Goal: Task Accomplishment & Management: Manage account settings

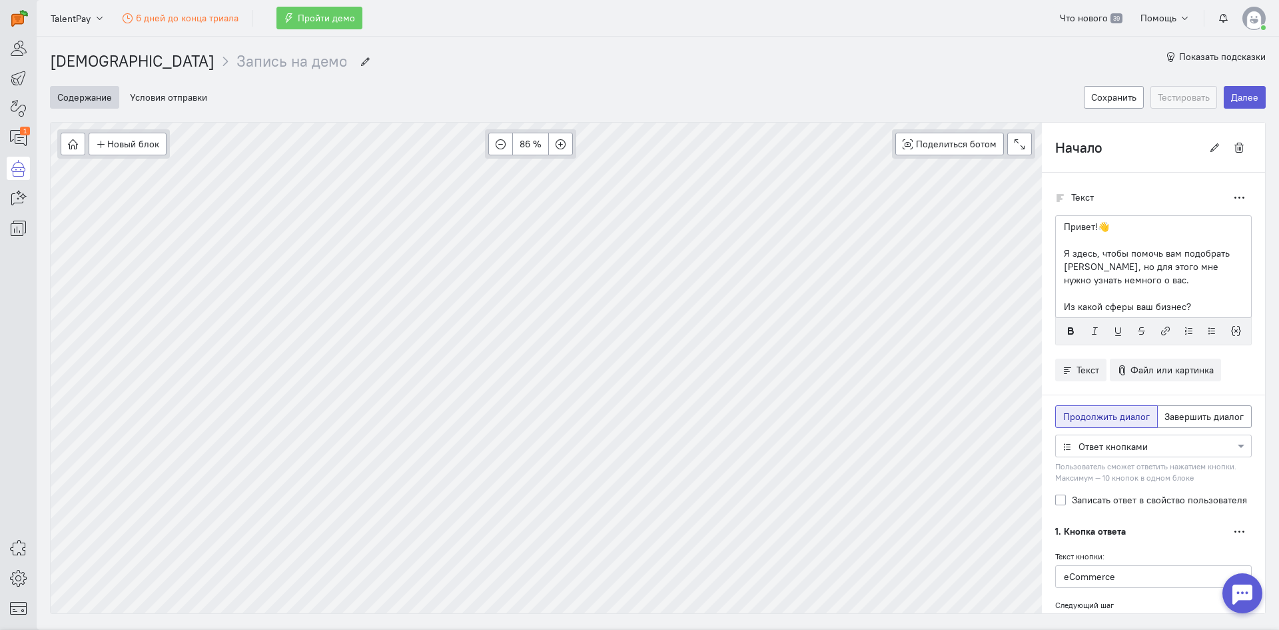
scroll to position [31, 0]
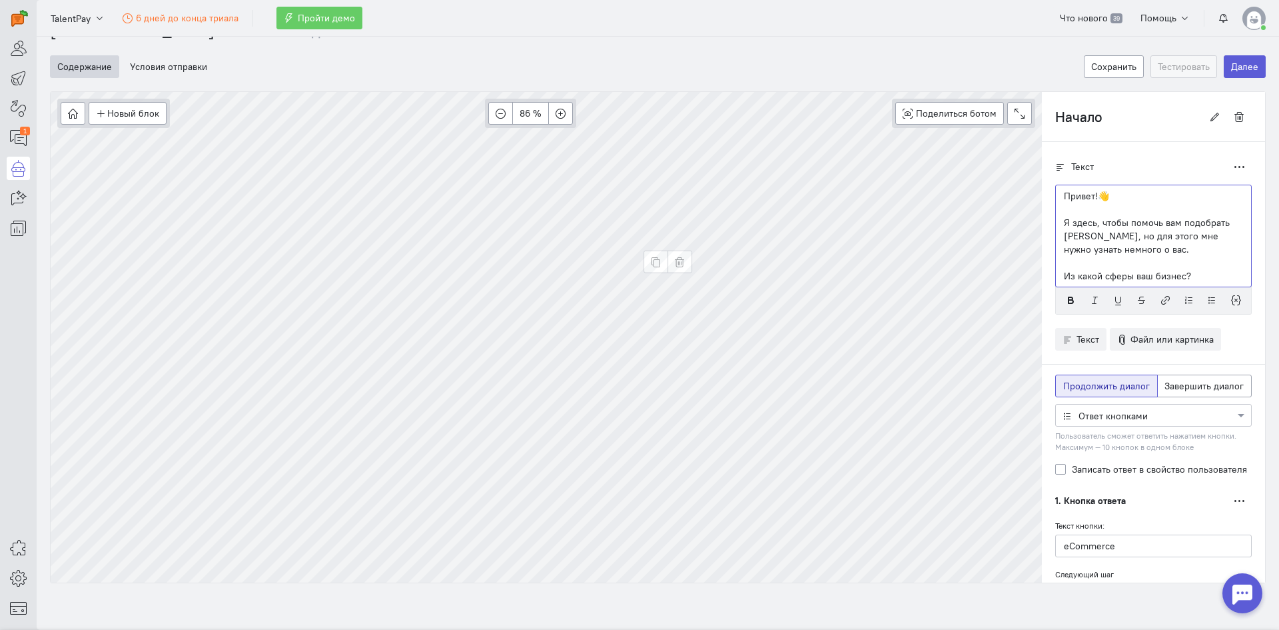
click at [1129, 233] on p "Я здесь, чтобы помочь вам подобрать [PERSON_NAME], но для этого мне нужно узнат…" at bounding box center [1153, 236] width 179 height 40
click at [1180, 276] on p "Из какой сферы ваш бизнес?" at bounding box center [1153, 275] width 179 height 13
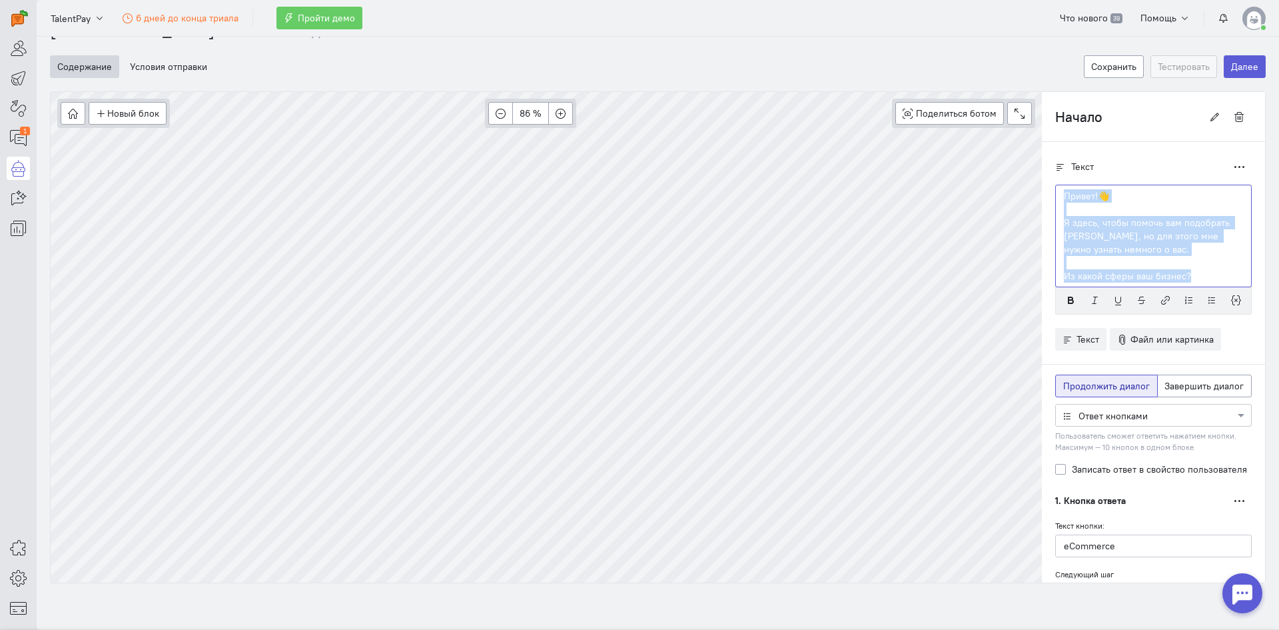
drag, startPoint x: 1180, startPoint y: 276, endPoint x: 1053, endPoint y: 201, distance: 147.8
click at [1055, 201] on div "Привет!👋 Я здесь, чтобы помочь вам подобрать [PERSON_NAME], но для этого мне ну…" at bounding box center [1153, 236] width 197 height 103
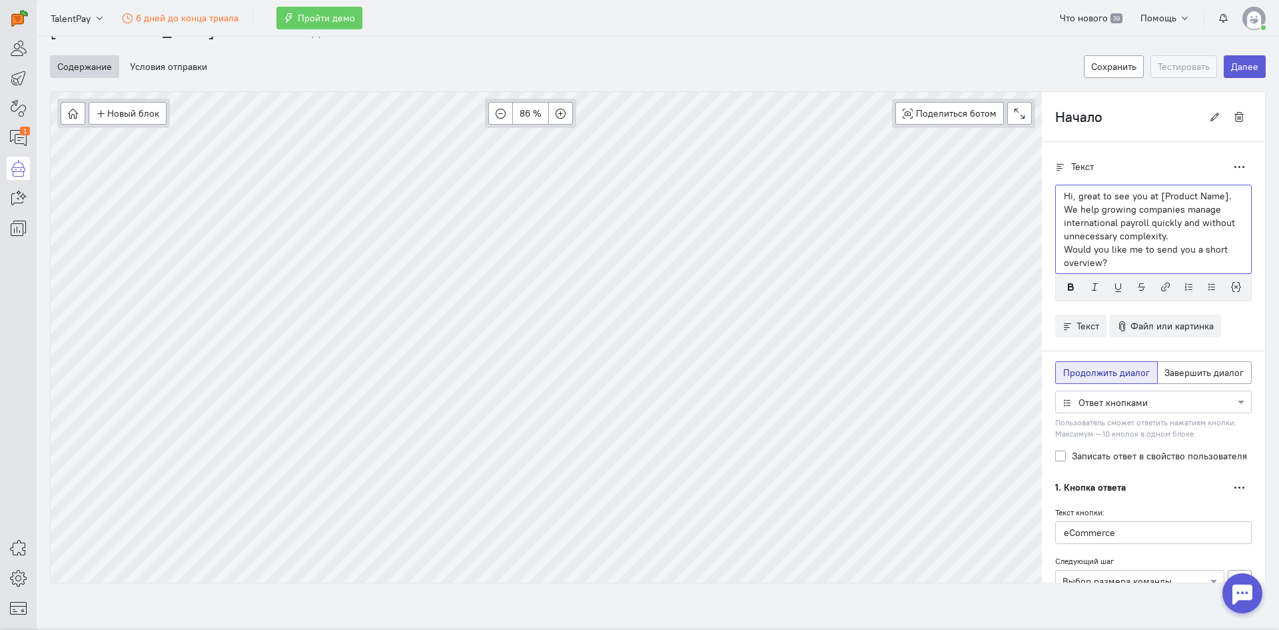
click at [1152, 234] on p "We help growing companies manage international payroll quickly and without unne…" at bounding box center [1153, 223] width 179 height 40
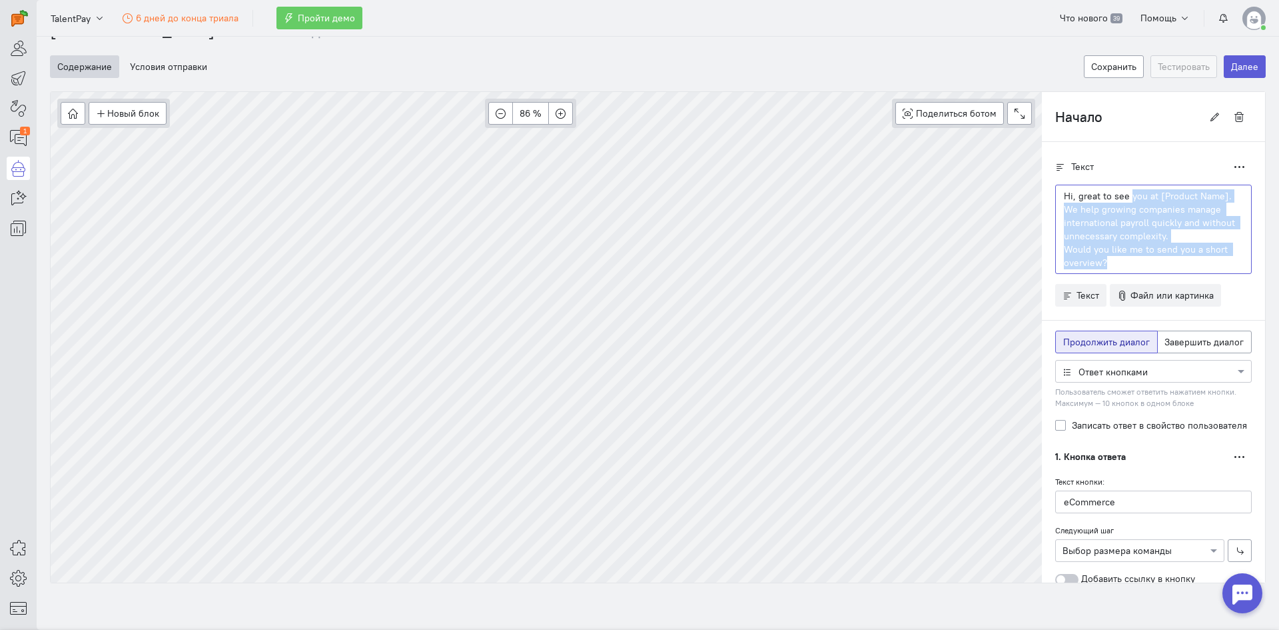
drag, startPoint x: 1098, startPoint y: 264, endPoint x: 1122, endPoint y: 198, distance: 70.2
click at [1122, 198] on div "Hi, great to see you at [Product Name]. We help growing companies manage intern…" at bounding box center [1153, 229] width 197 height 89
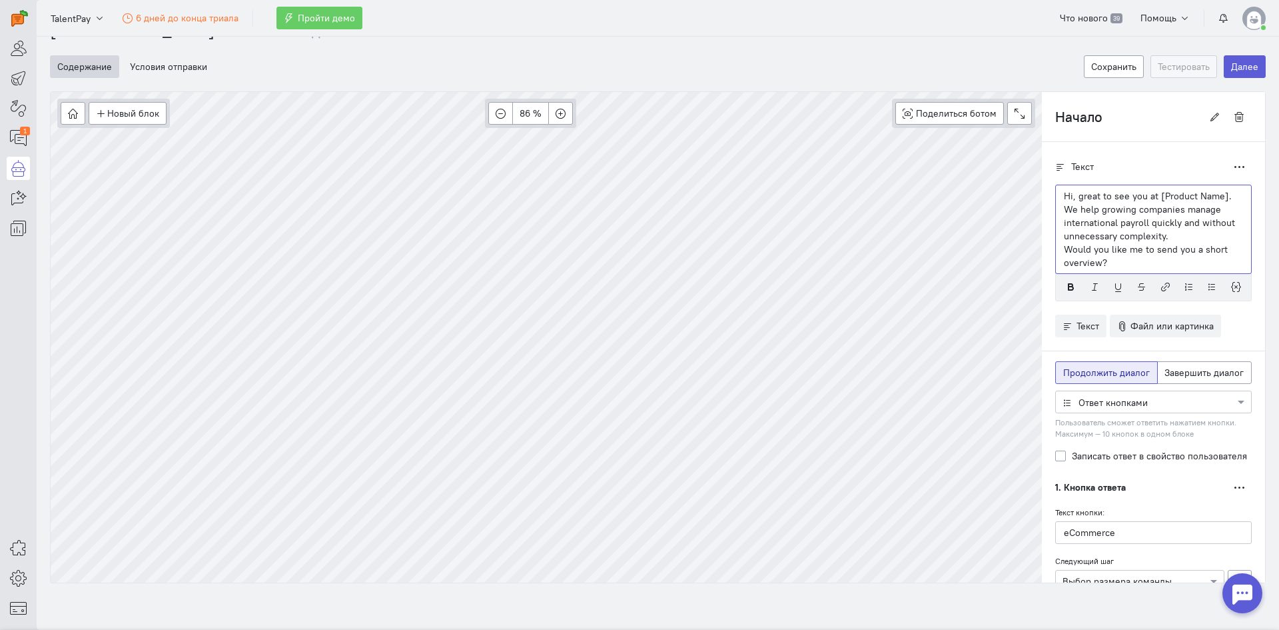
drag, startPoint x: 1223, startPoint y: 199, endPoint x: 1141, endPoint y: 200, distance: 81.9
click at [1141, 200] on p "Hi, great to see you at [Product Name]." at bounding box center [1153, 195] width 179 height 13
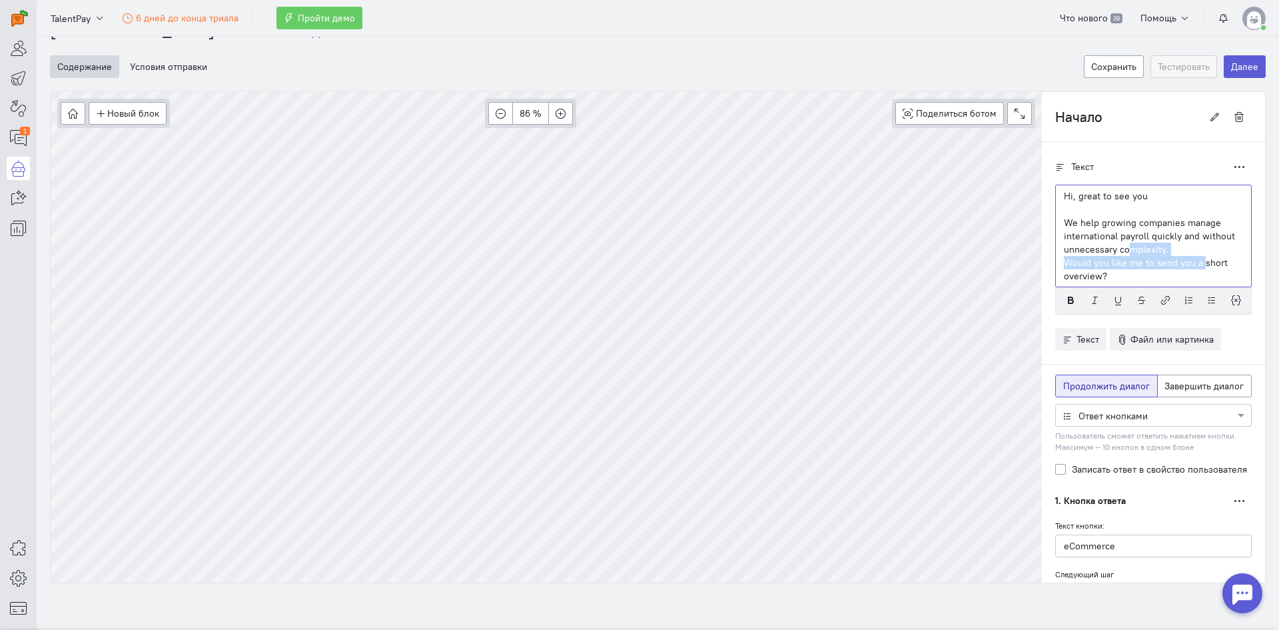
drag, startPoint x: 1193, startPoint y: 266, endPoint x: 1123, endPoint y: 243, distance: 73.9
click at [1123, 243] on div "Hi, great to see you We help growing companies manage international payroll qui…" at bounding box center [1153, 236] width 197 height 103
click at [1181, 238] on p "We help growing companies manage international payroll quickly and without unne…" at bounding box center [1153, 236] width 179 height 40
click at [1161, 259] on p "Would you like me to send you a short overview?" at bounding box center [1153, 269] width 179 height 27
click at [1169, 249] on p "We help growing companies manage international payroll quickly and without unne…" at bounding box center [1153, 236] width 179 height 40
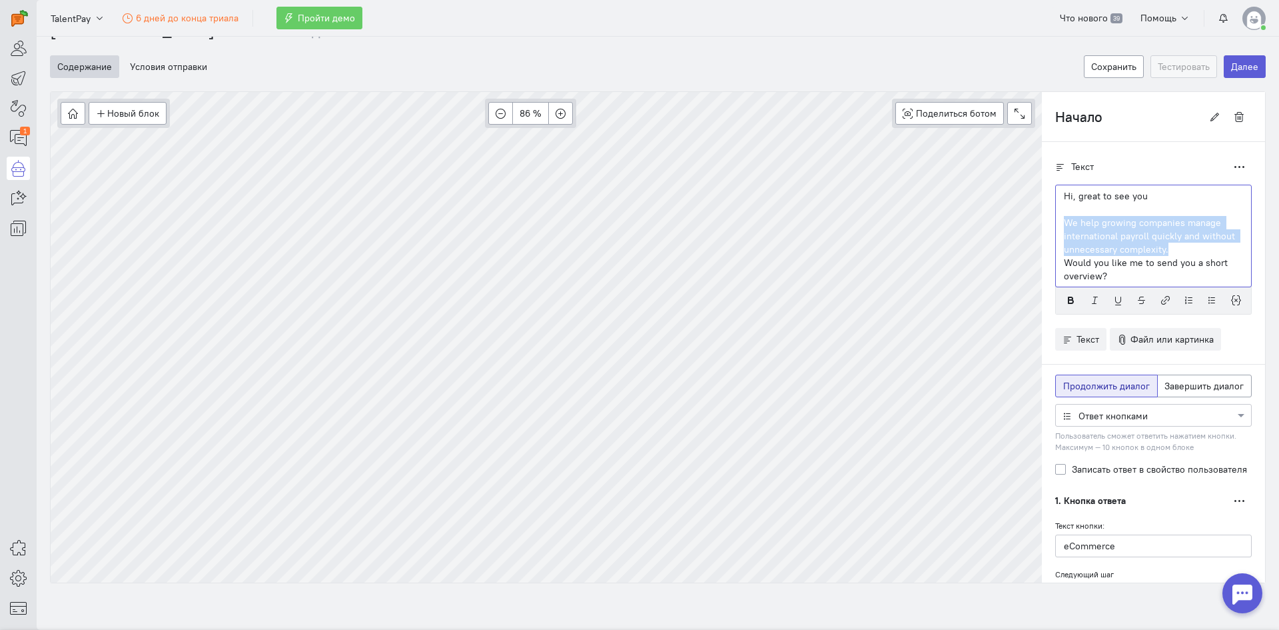
drag, startPoint x: 1159, startPoint y: 248, endPoint x: 1053, endPoint y: 217, distance: 110.3
click at [1055, 217] on div "Hi, great to see you We help growing companies manage international payroll qui…" at bounding box center [1153, 236] width 197 height 103
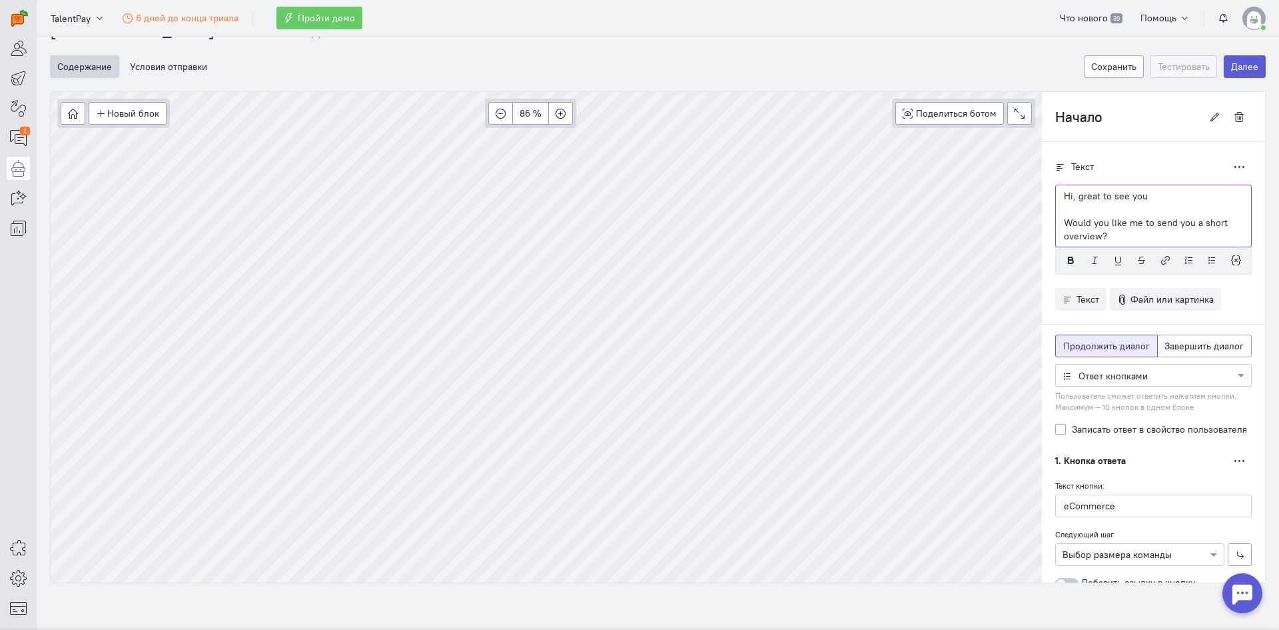
click at [1102, 240] on p "Would you like me to send you a short overview?" at bounding box center [1153, 229] width 179 height 27
drag, startPoint x: 1104, startPoint y: 237, endPoint x: 1053, endPoint y: 219, distance: 54.4
click at [1055, 219] on div "Hi, great to see you Would you like me to send you a short overview?" at bounding box center [1153, 216] width 197 height 63
drag, startPoint x: 1145, startPoint y: 232, endPoint x: 1051, endPoint y: 220, distance: 94.7
click at [1055, 220] on div "Hi, great to see you Would you like us to tell you how it can help your busines…" at bounding box center [1153, 216] width 197 height 63
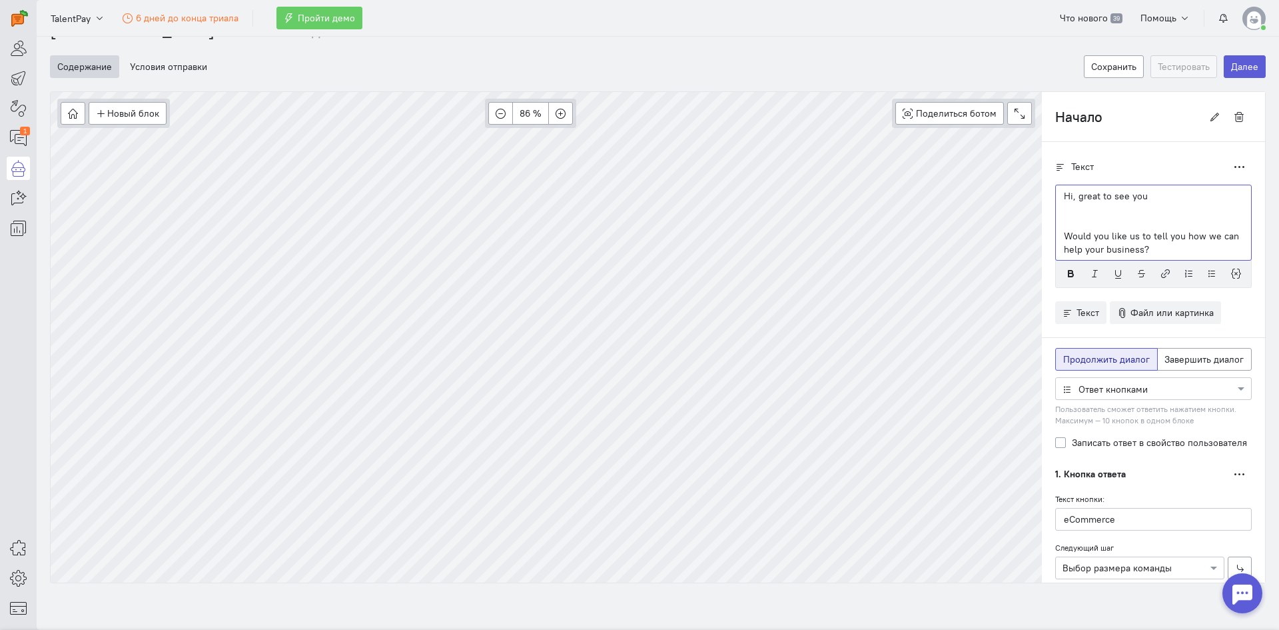
click at [1080, 209] on p at bounding box center [1153, 209] width 179 height 13
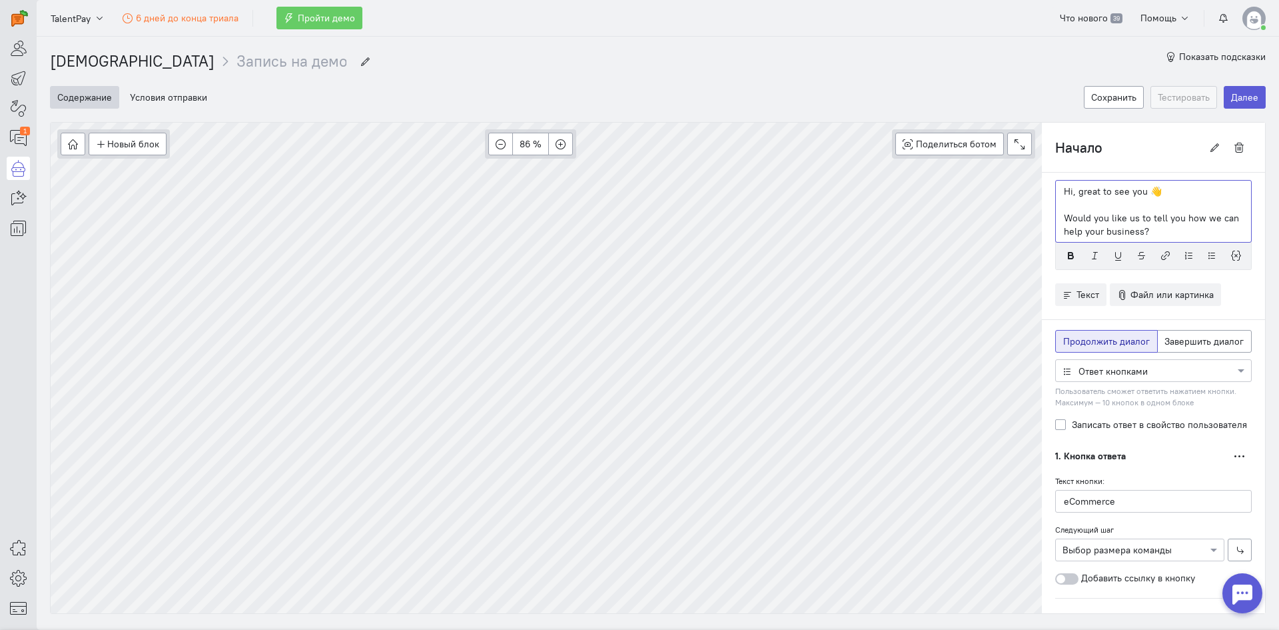
scroll to position [67, 0]
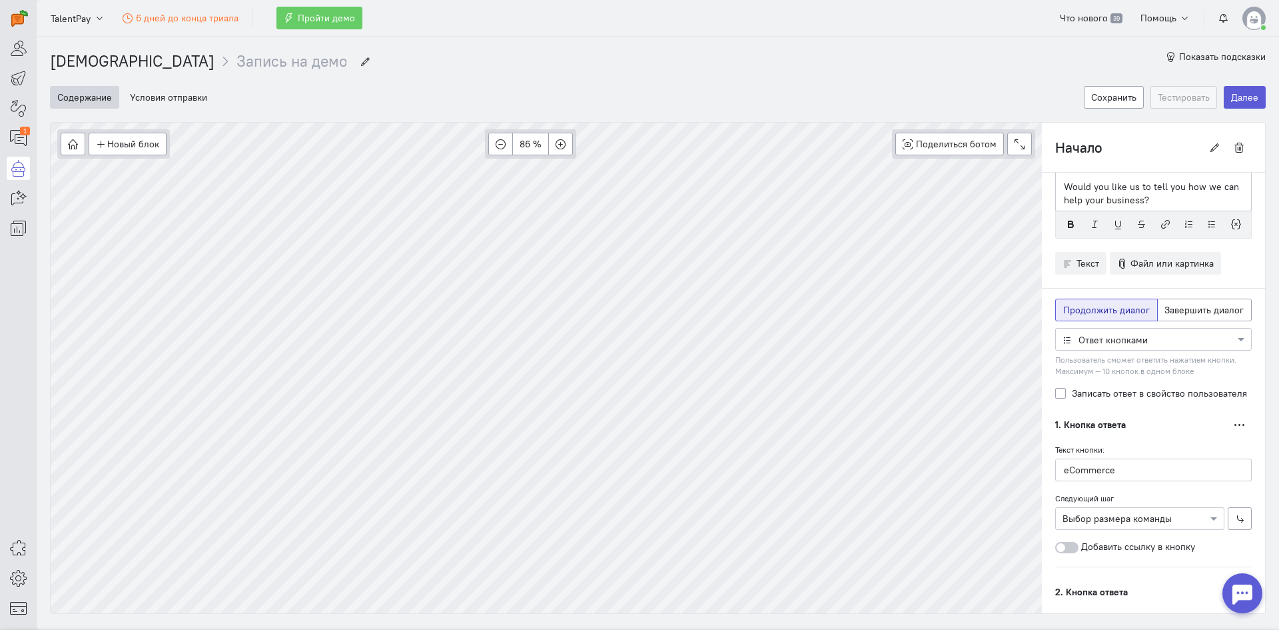
click at [1126, 344] on div at bounding box center [1153, 338] width 195 height 13
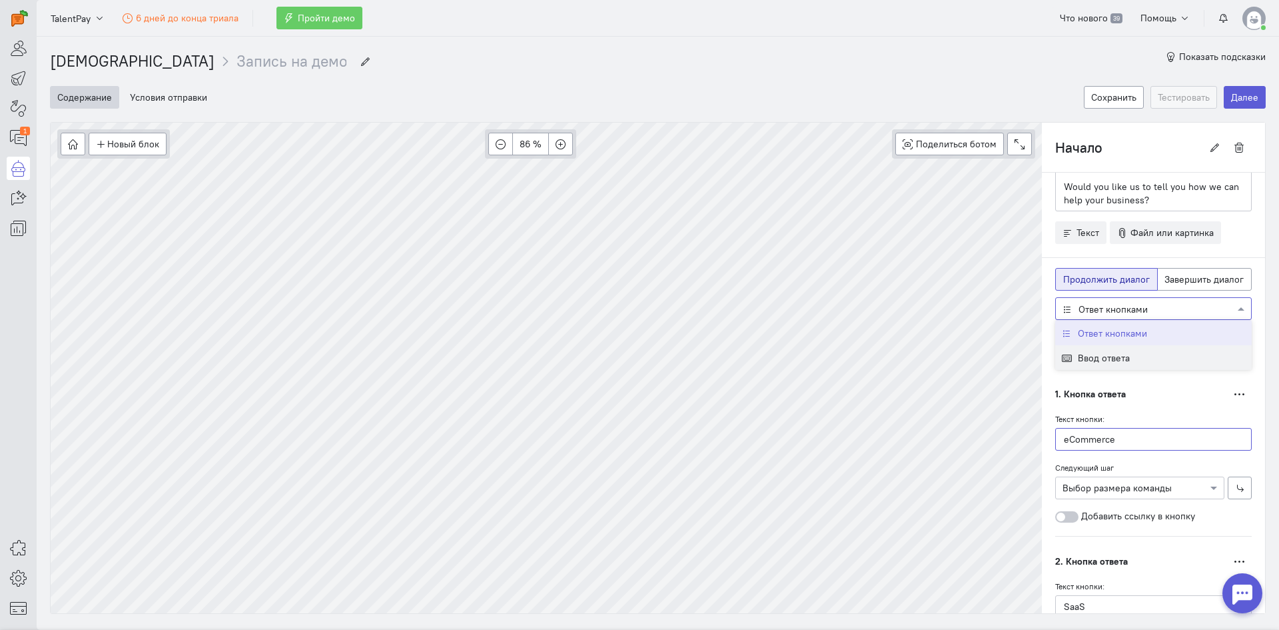
click at [1108, 432] on input "eCommerce" at bounding box center [1153, 439] width 197 height 23
drag, startPoint x: 1125, startPoint y: 438, endPoint x: 1047, endPoint y: 438, distance: 77.3
click at [1055, 438] on input "eCommerce" at bounding box center [1153, 439] width 197 height 23
click at [1143, 202] on p "Would you like us to tell you how we can help your business?" at bounding box center [1153, 193] width 179 height 27
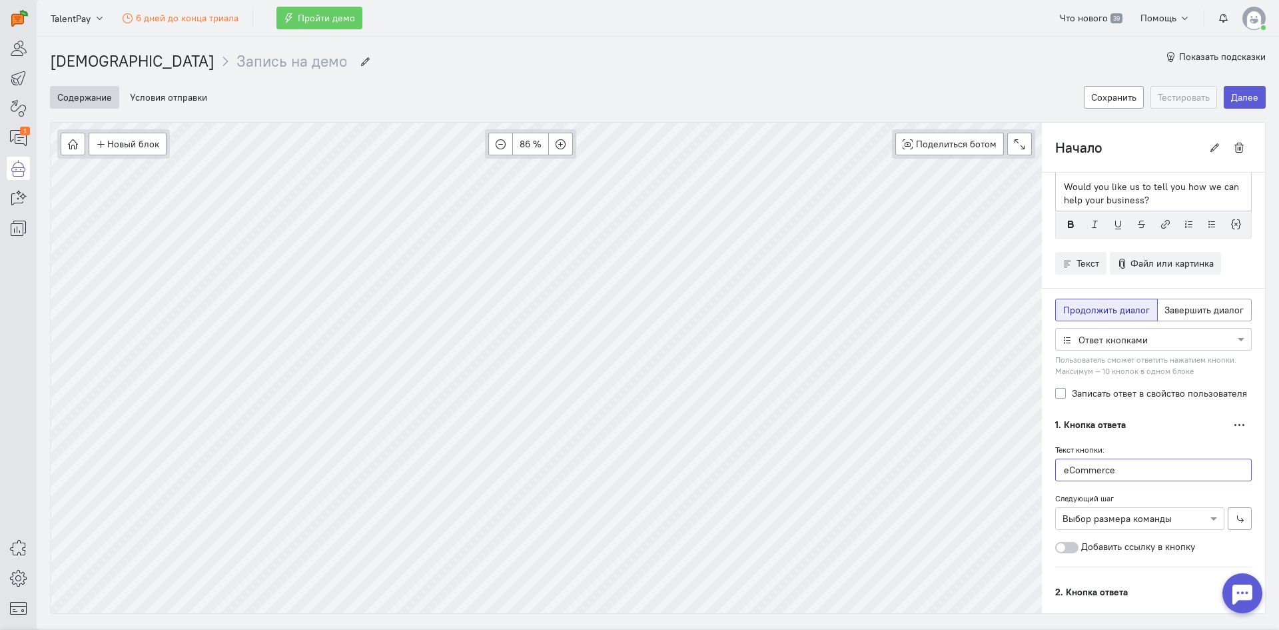
click at [1110, 473] on input "eCommerce" at bounding box center [1153, 469] width 197 height 23
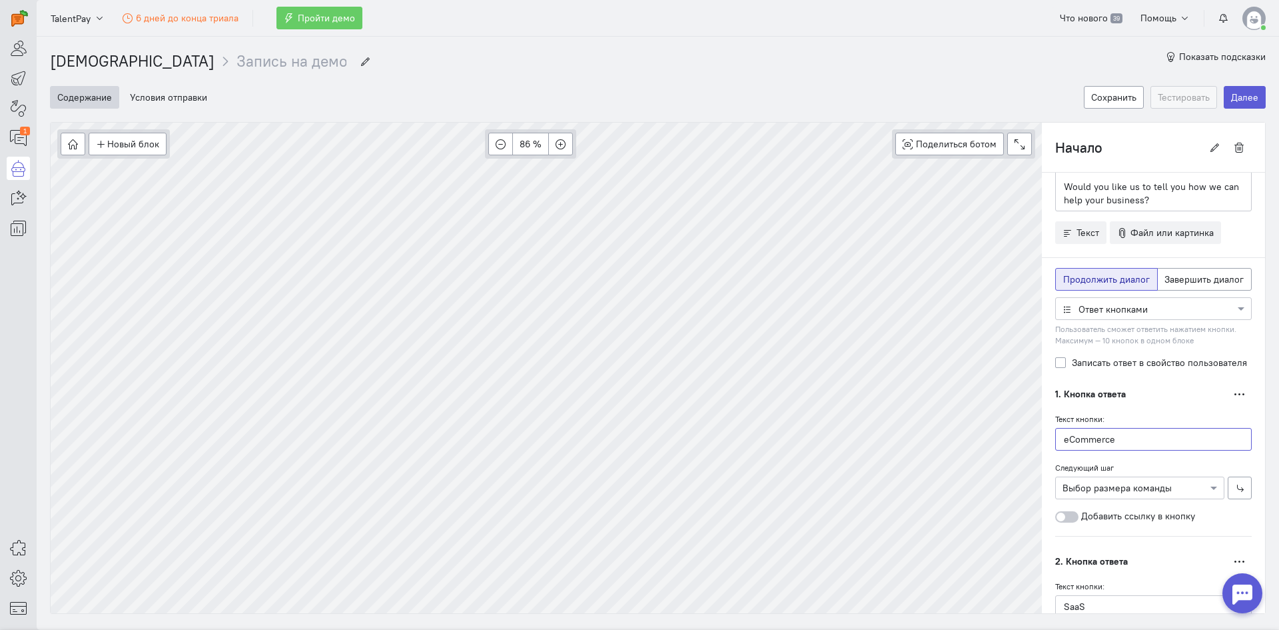
drag, startPoint x: 1135, startPoint y: 438, endPoint x: 1043, endPoint y: 420, distance: 93.6
type input "[PERSON_NAME]"
type input "Yes, please"
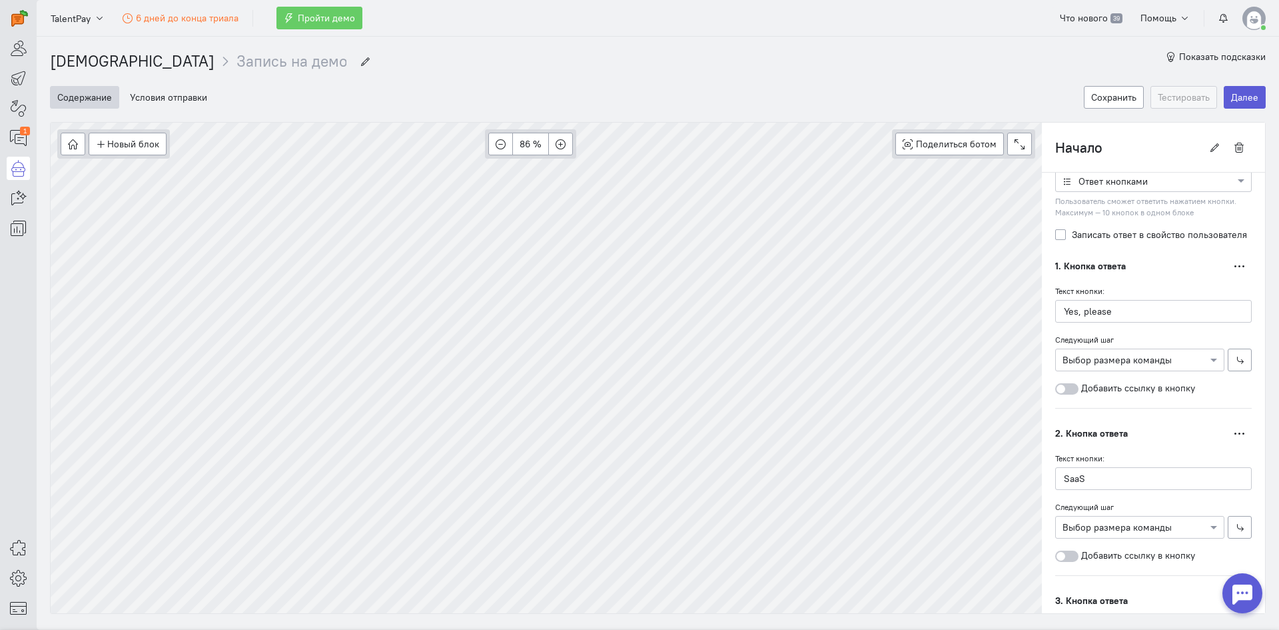
scroll to position [200, 0]
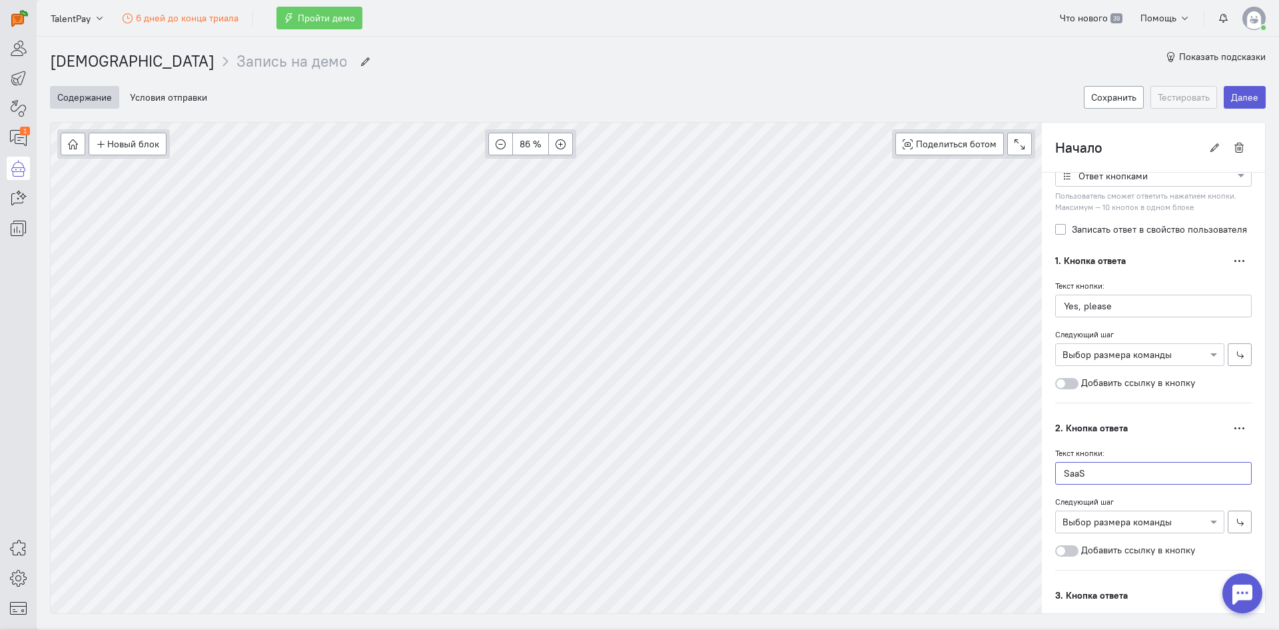
drag, startPoint x: 1105, startPoint y: 478, endPoint x: 1033, endPoint y: 478, distance: 72.6
click at [1042, 478] on div "Текст Дублировать Hi, great to see you 👋 Would you like us to tell you how we c…" at bounding box center [1153, 547] width 223 height 1148
paste input "Just browsing"
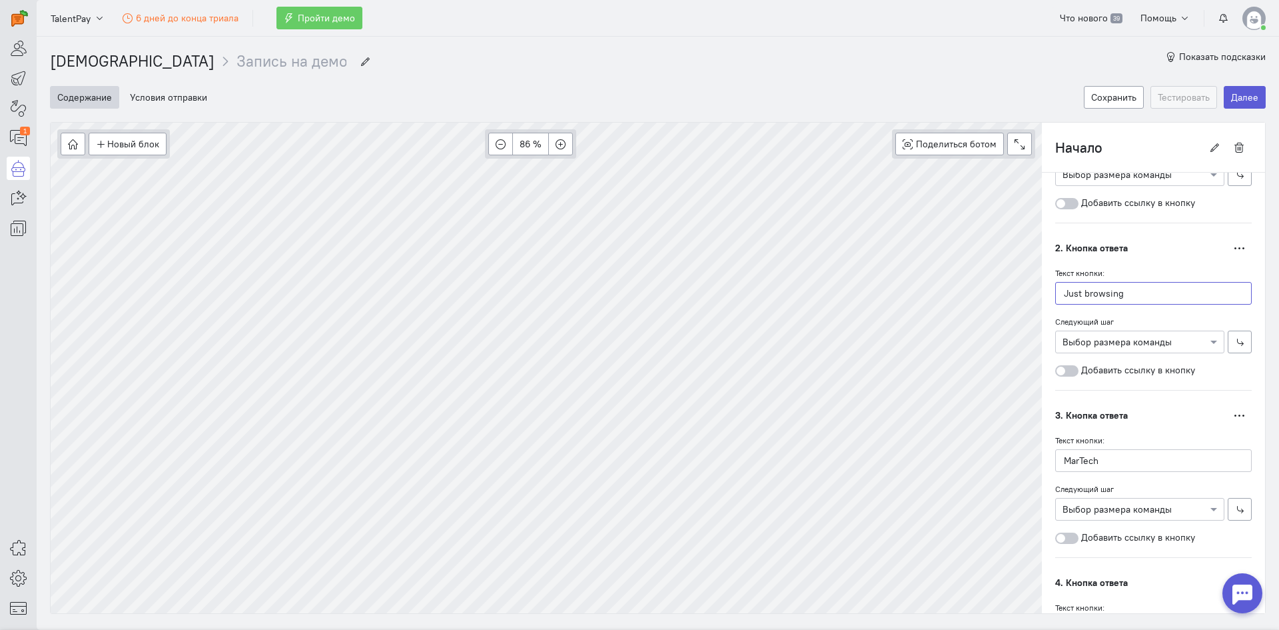
scroll to position [400, 0]
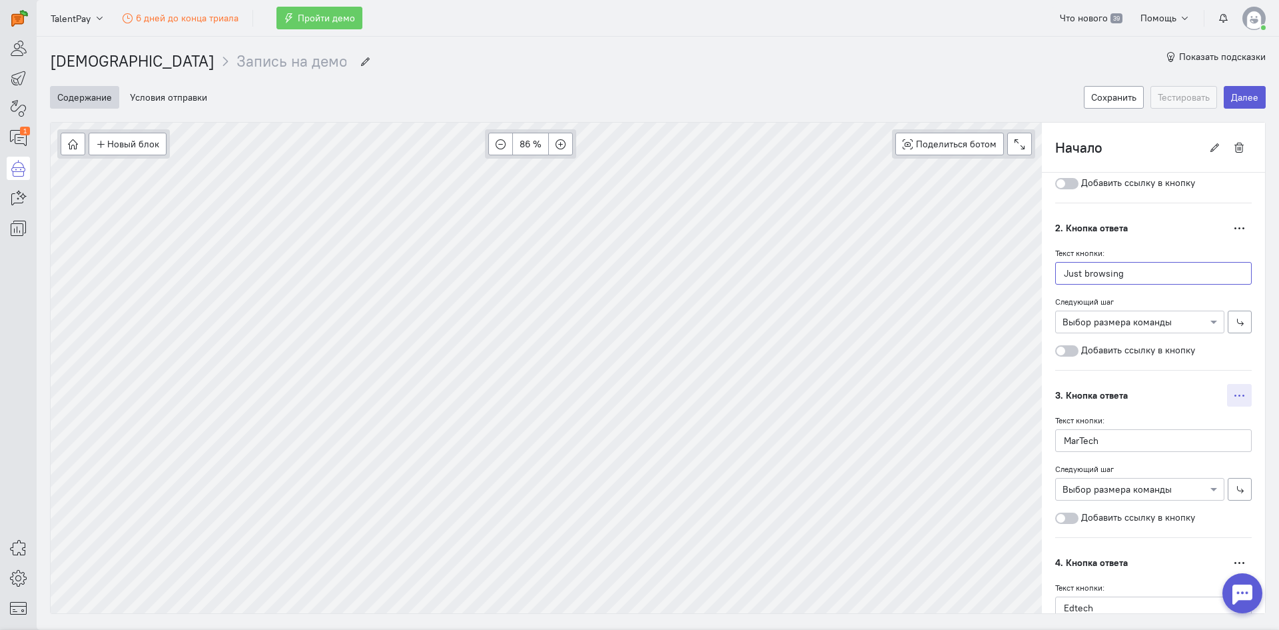
type input "Just browsing"
click at [1235, 402] on button "button" at bounding box center [1239, 395] width 25 height 23
click at [1175, 489] on span "Удалить" at bounding box center [1175, 486] width 35 height 12
click at [1236, 392] on button "button" at bounding box center [1239, 395] width 25 height 23
click at [1190, 476] on button "Удалить" at bounding box center [1191, 485] width 121 height 21
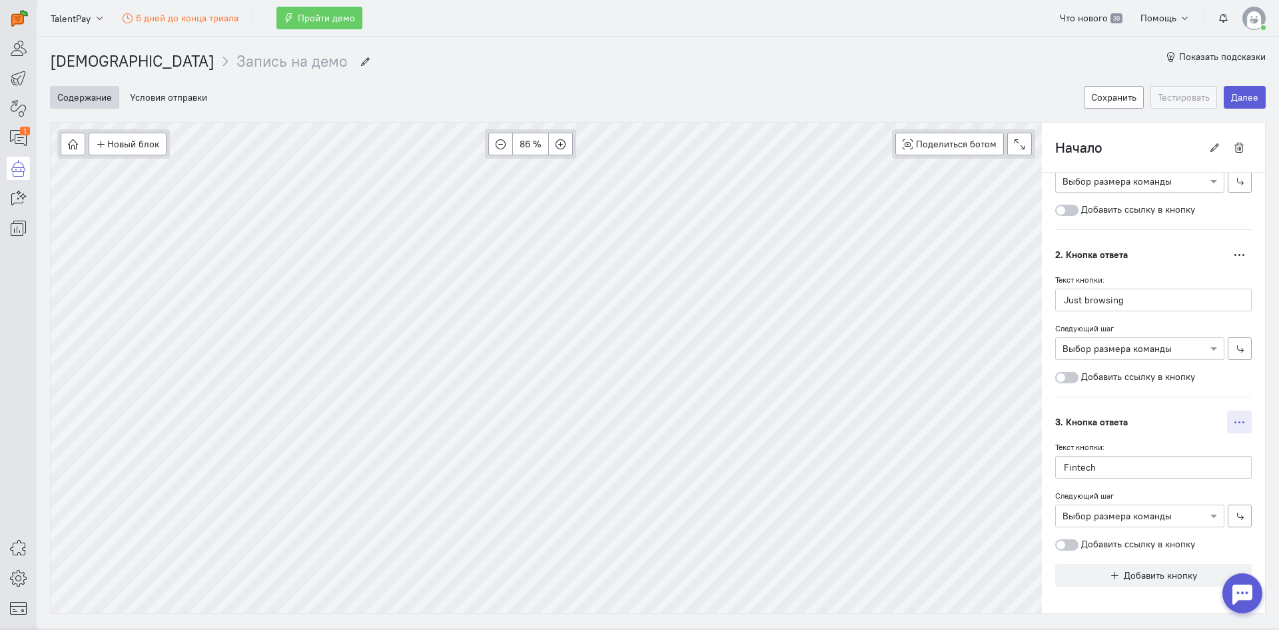
scroll to position [373, 0]
click at [1227, 427] on button "button" at bounding box center [1239, 421] width 25 height 23
click at [1185, 492] on button "Удалить" at bounding box center [1191, 490] width 121 height 21
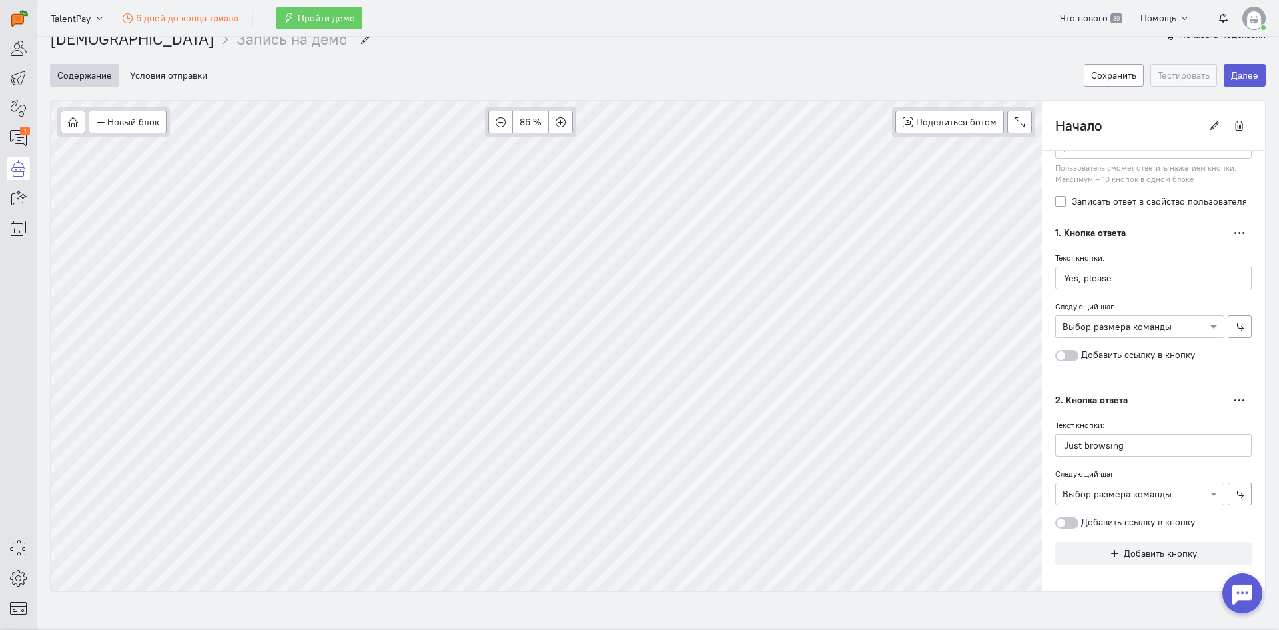
scroll to position [31, 0]
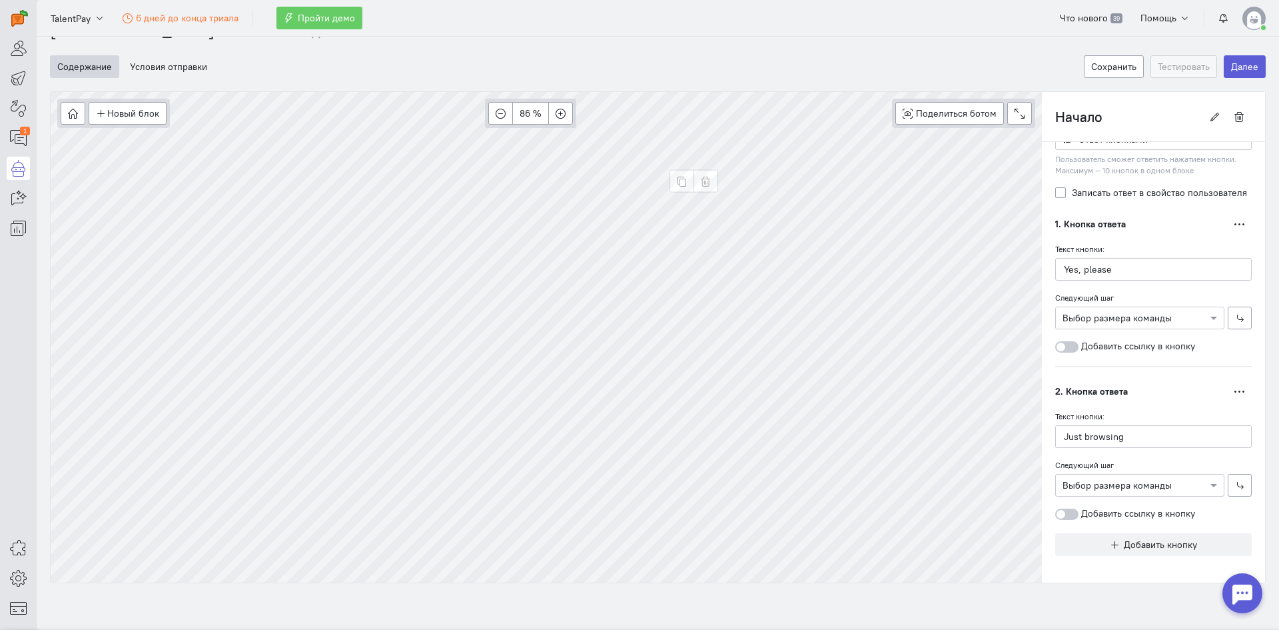
type input "Выбор размера команды"
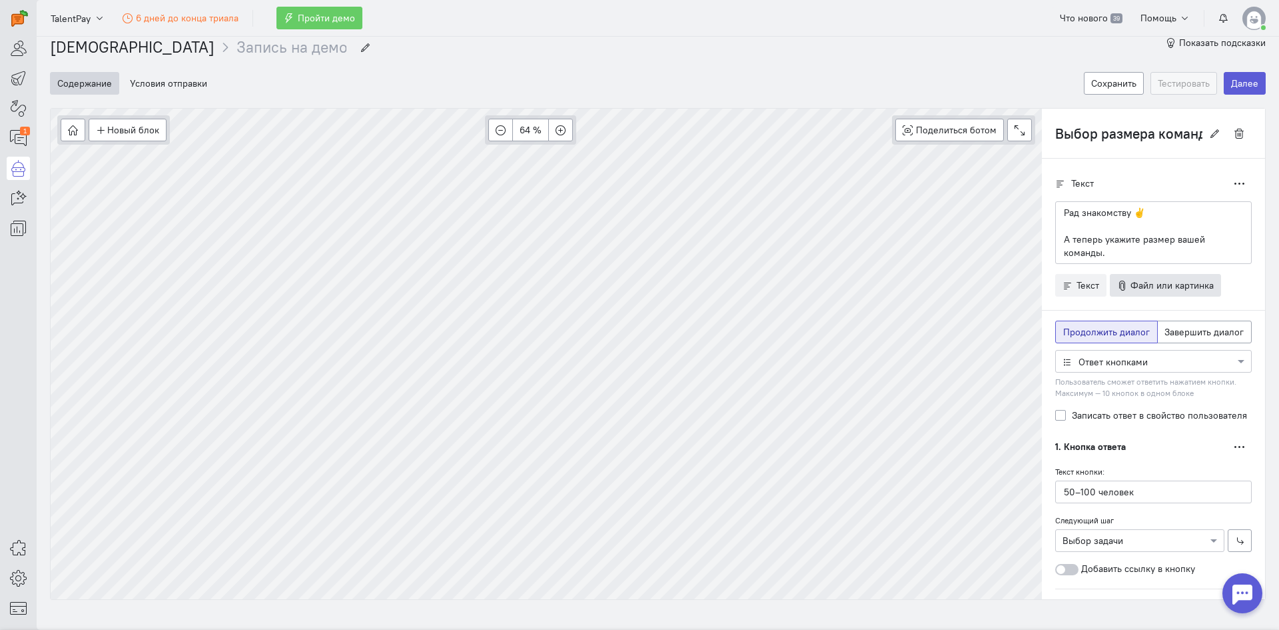
scroll to position [0, 0]
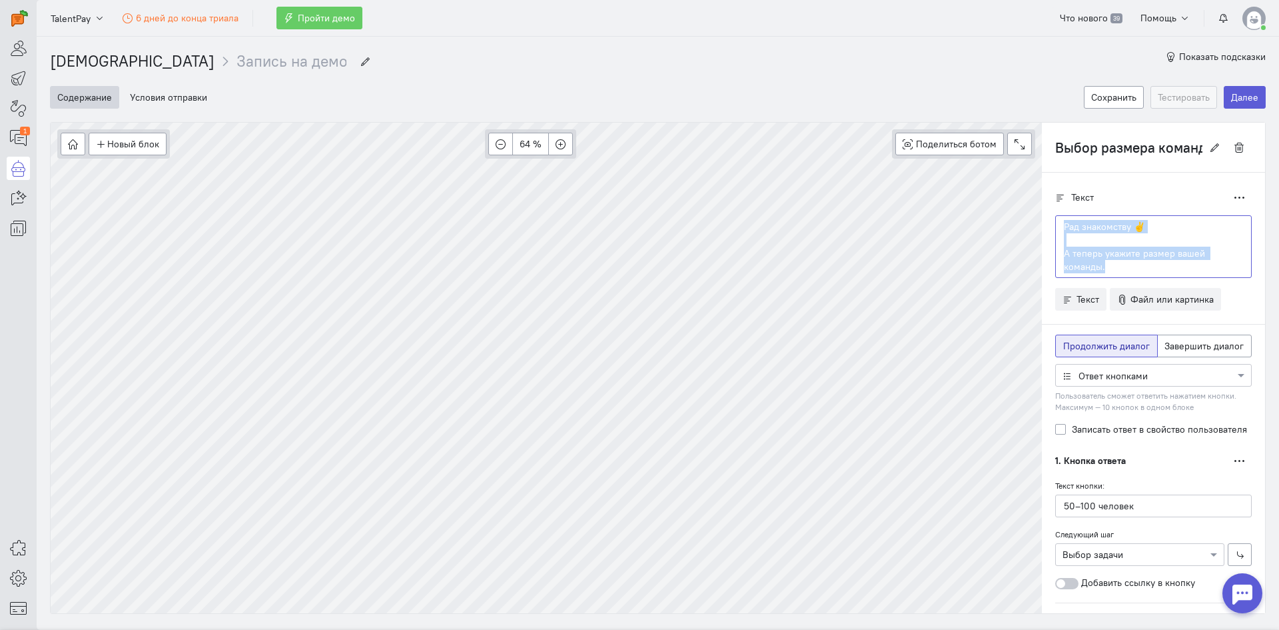
drag, startPoint x: 1103, startPoint y: 273, endPoint x: 1035, endPoint y: 228, distance: 81.7
click at [1042, 228] on div "Текст Дублировать Рад знакомству ✌️ А теперь укажите размер вашей команды." at bounding box center [1153, 579] width 223 height 813
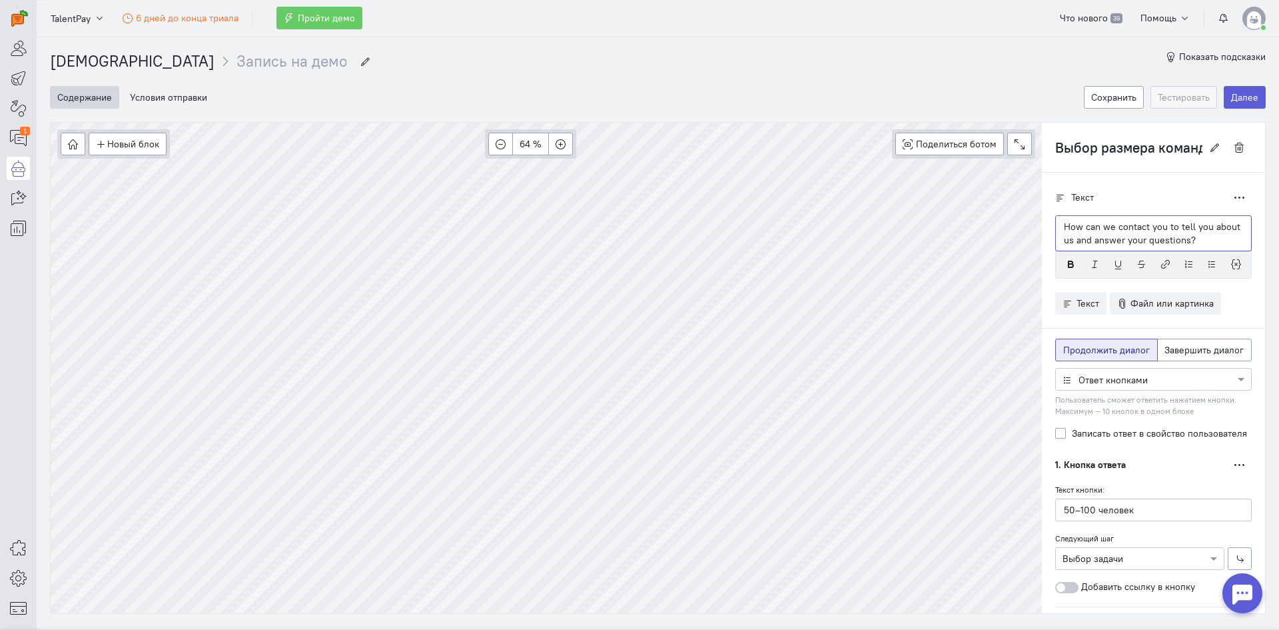
click at [1056, 219] on div "How can we contact you to tell you about us and answer your questions?" at bounding box center [1153, 233] width 197 height 36
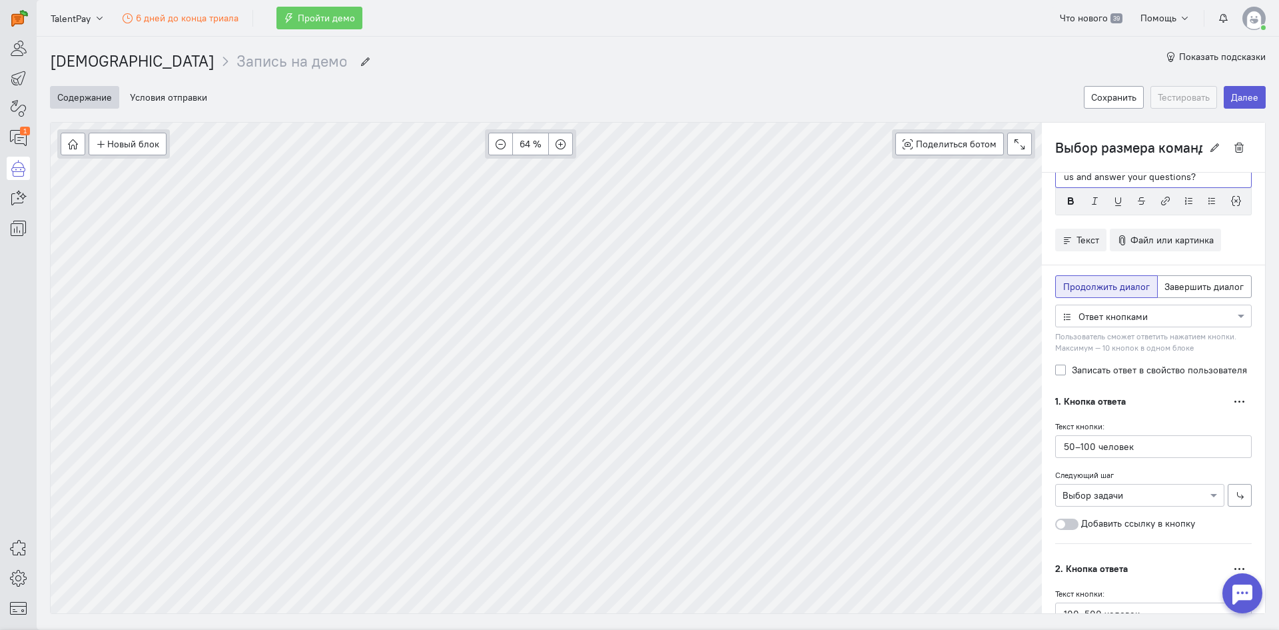
scroll to position [200, 0]
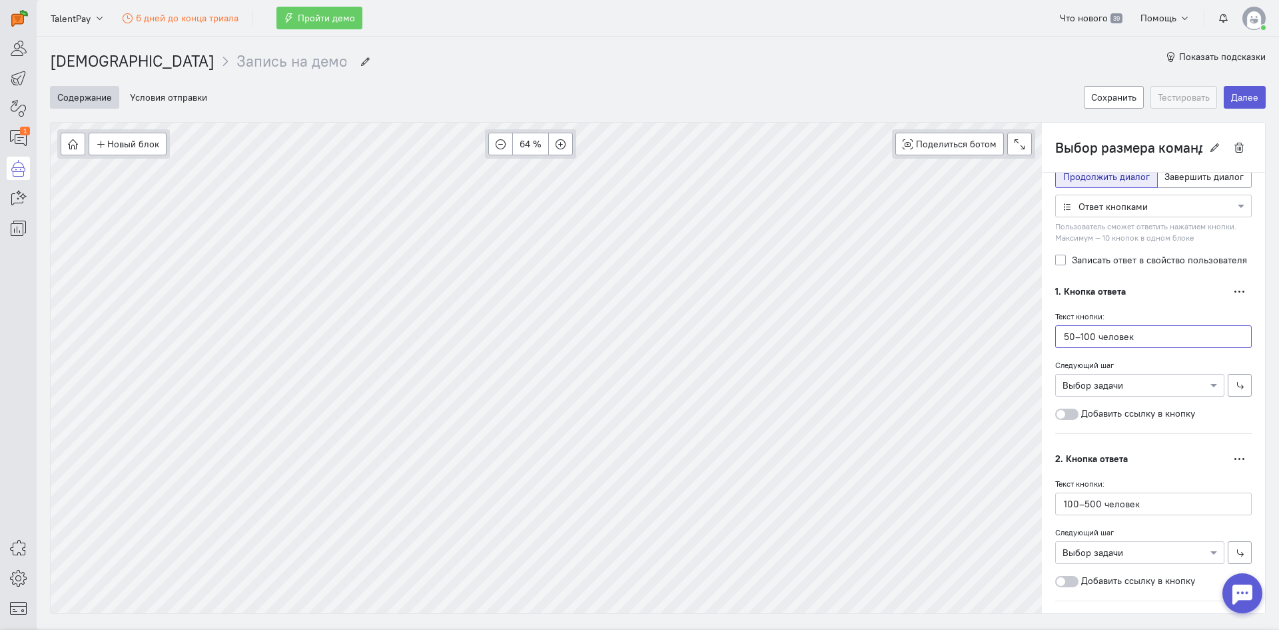
click at [1020, 330] on div "Новый блок Сообщение Условие Действия Запись на встречу 64 % Поделиться ботом B…" at bounding box center [658, 368] width 1216 height 492
type input "d"
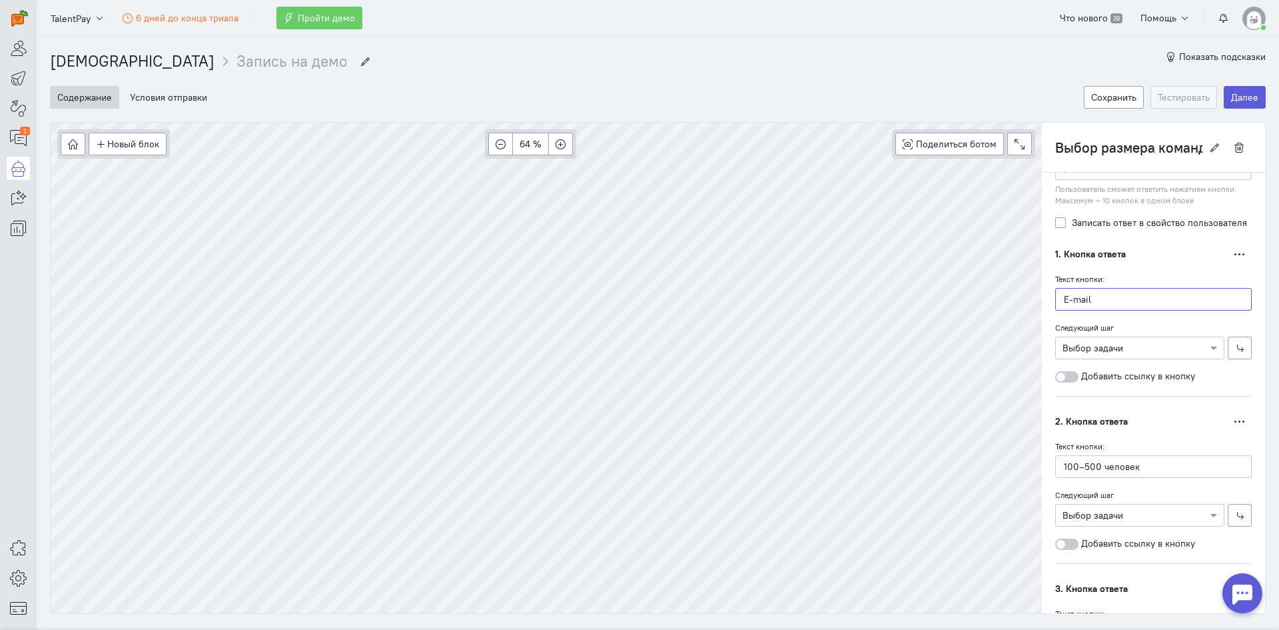
scroll to position [236, 0]
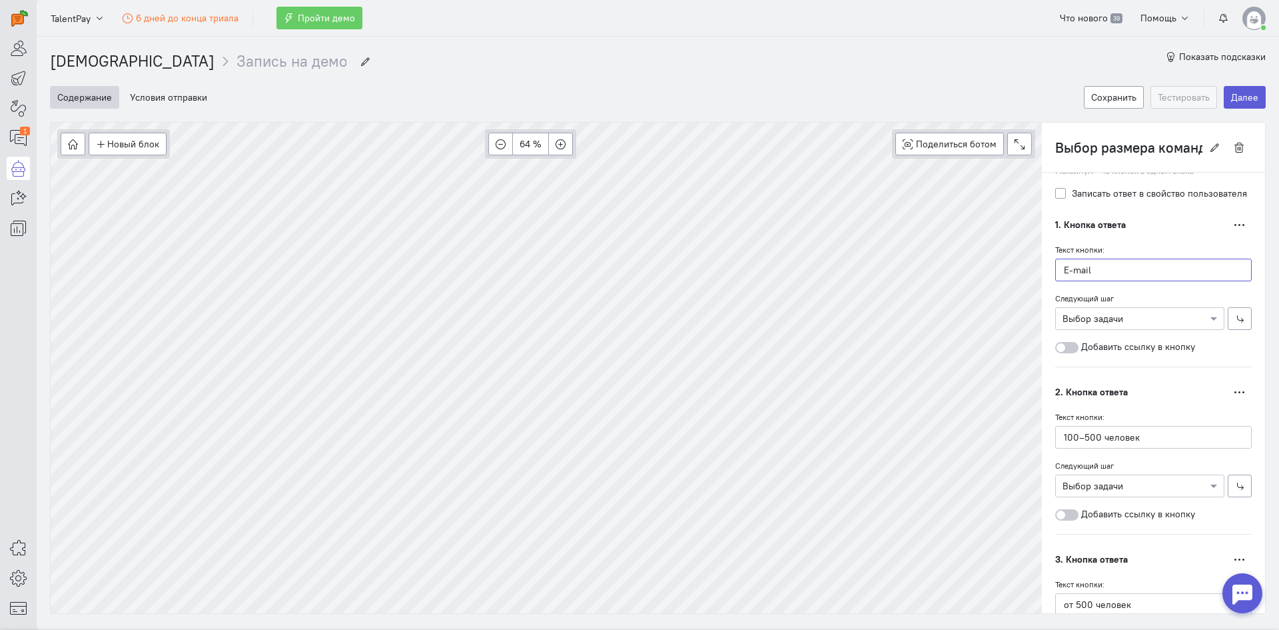
type input "E-mail"
drag, startPoint x: 1159, startPoint y: 441, endPoint x: 1037, endPoint y: 444, distance: 122.6
click at [1042, 444] on div "Текст Дублировать Glad to hear that 👍 How can we contact you to tell you about …" at bounding box center [1153, 343] width 223 height 813
click at [1151, 447] on input "100–500 человек" at bounding box center [1153, 437] width 197 height 23
drag, startPoint x: 1151, startPoint y: 430, endPoint x: 1049, endPoint y: 429, distance: 101.3
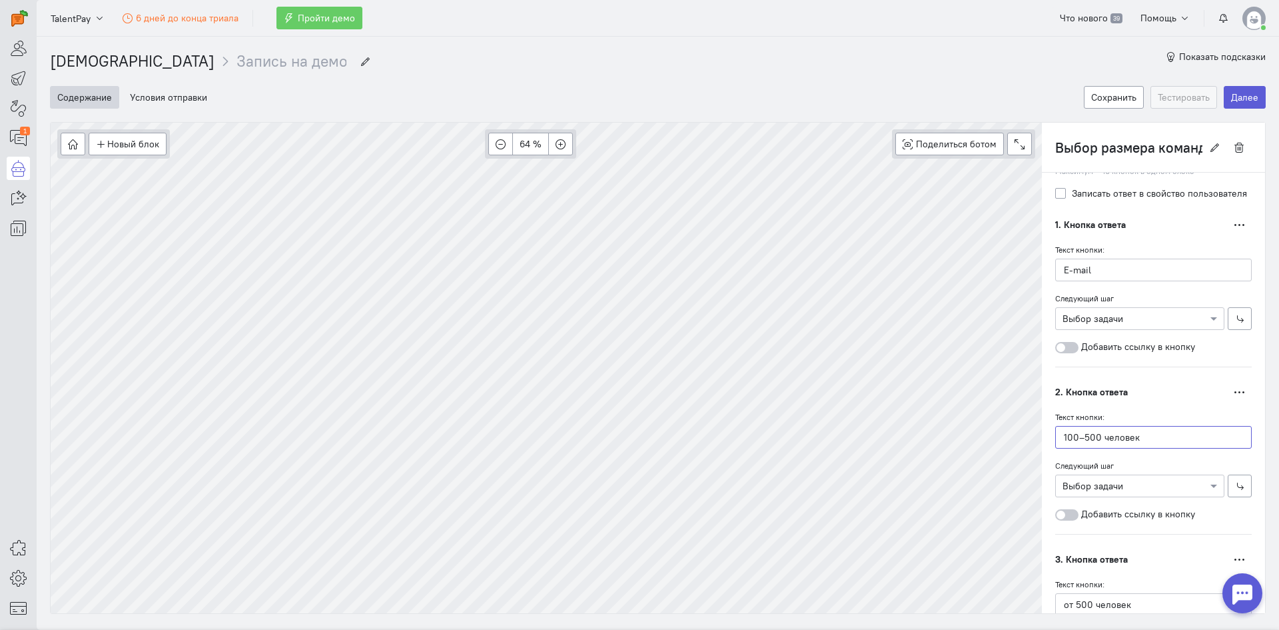
click at [1055, 429] on input "100–500 человек" at bounding box center [1153, 437] width 197 height 23
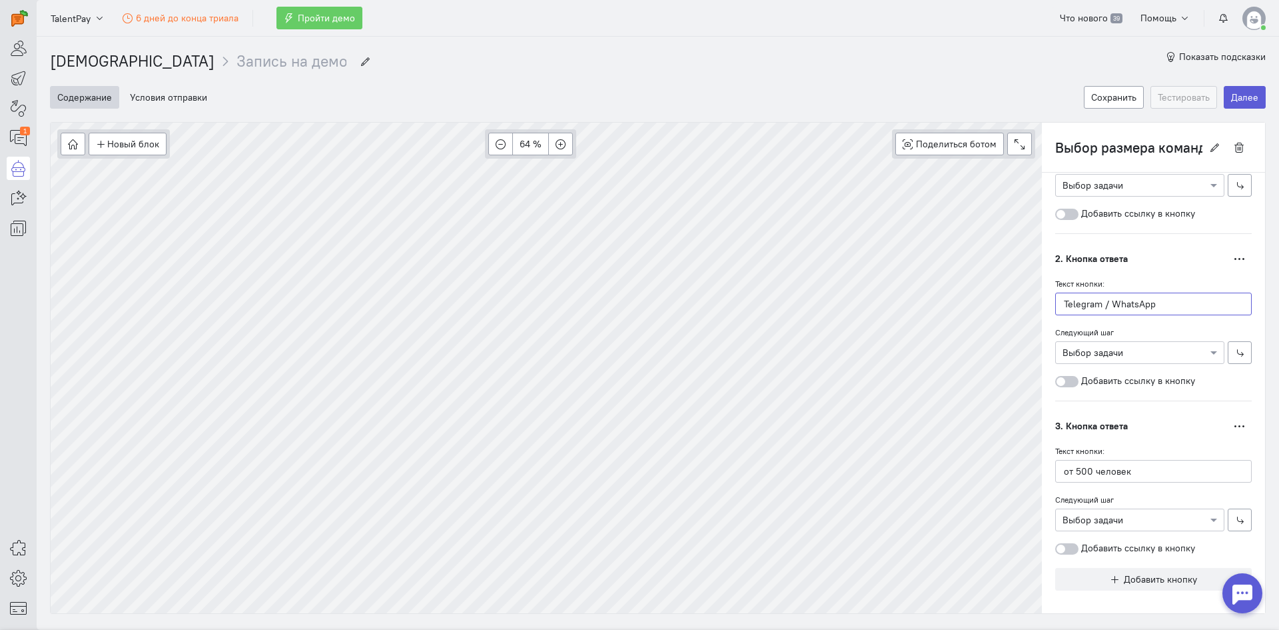
scroll to position [373, 0]
type input "Telegram / WhatsApp"
click at [1026, 472] on div "Новый блок Сообщение Условие Действия Запись на встречу 64 % Поделиться ботом B…" at bounding box center [658, 368] width 1216 height 492
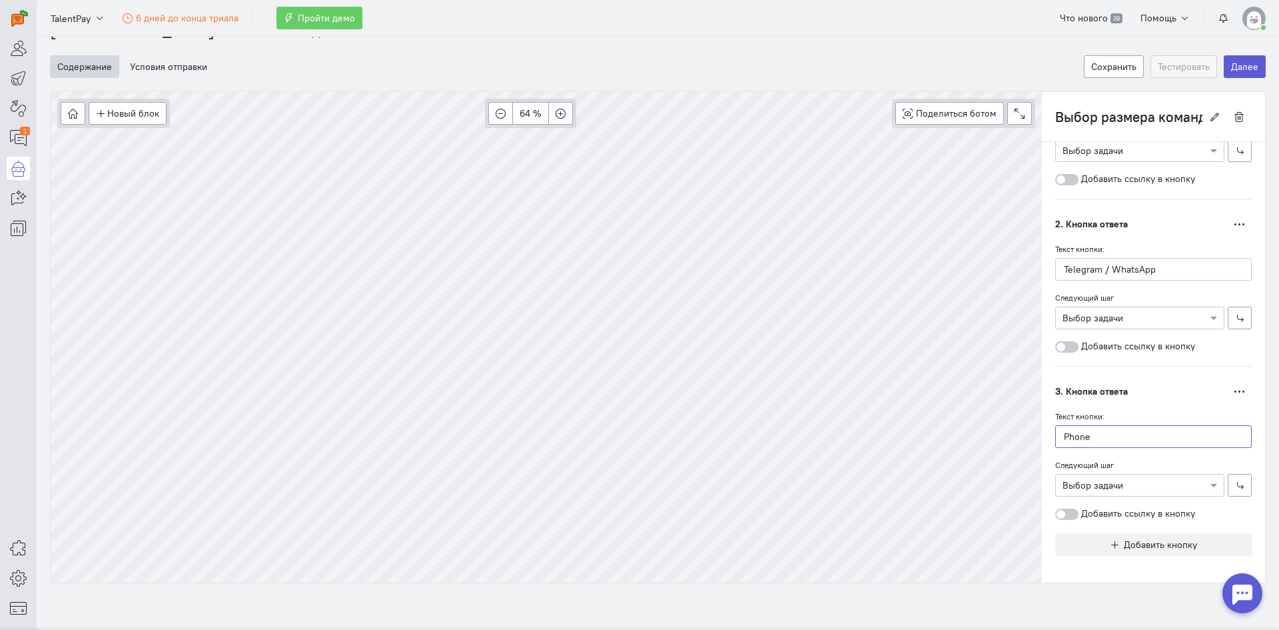
scroll to position [306, 0]
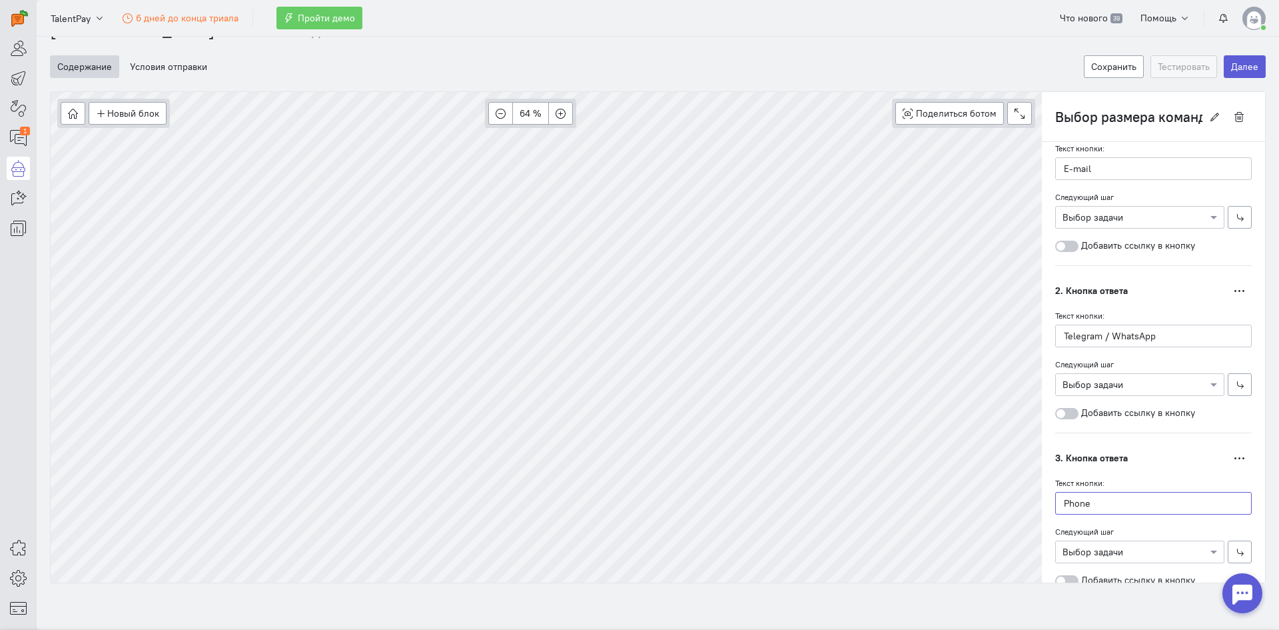
type input "Phone"
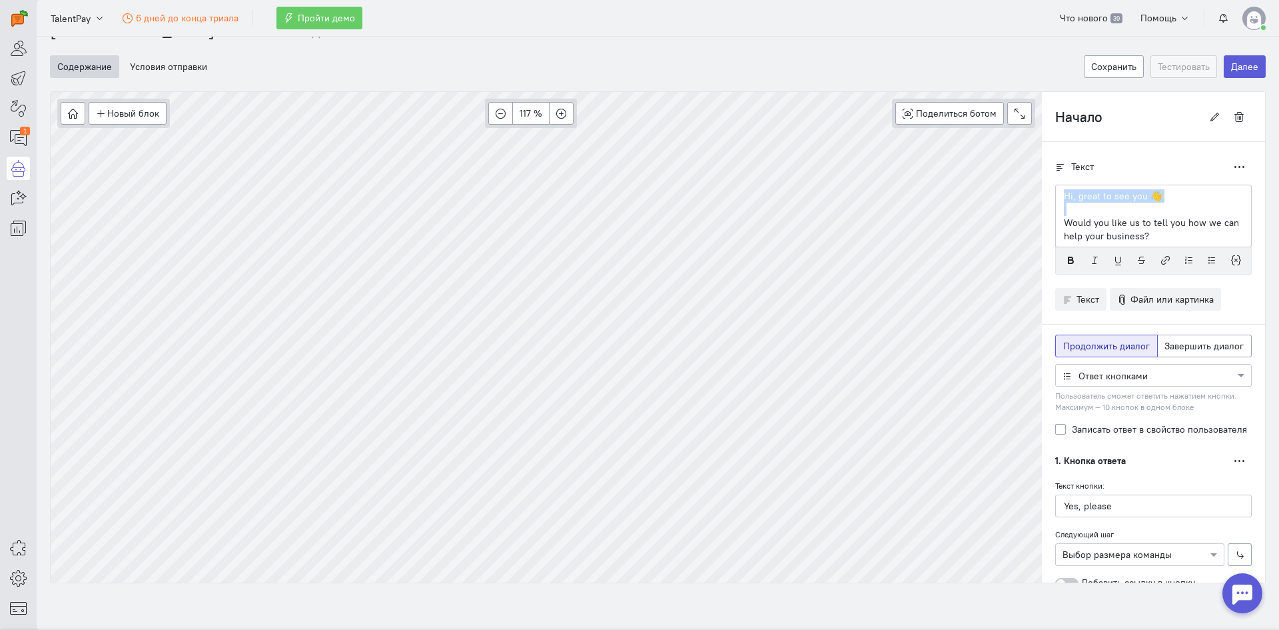
click at [969, 202] on div "Новый блок Сообщение Условие Действия Запись на встречу 117 % Поделиться ботом …" at bounding box center [658, 337] width 1216 height 492
copy p "Hi, great to see you 👋"
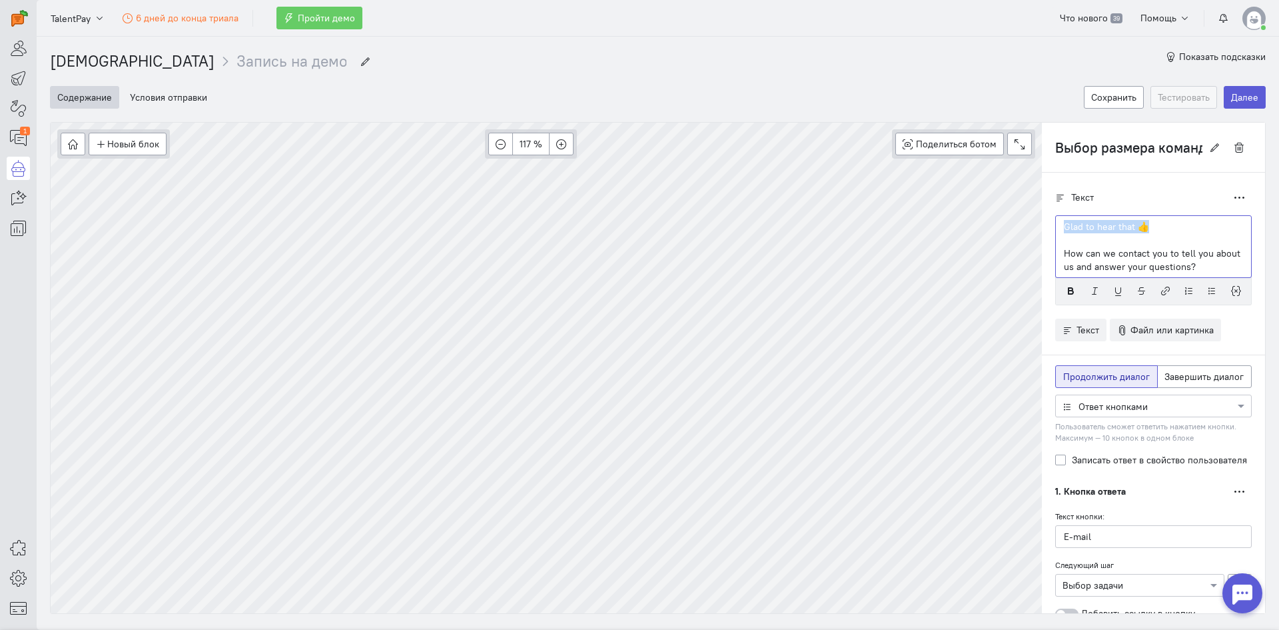
click at [929, 230] on div "Новый блок Сообщение Условие Действия Запись на встречу 117 % Поделиться ботом …" at bounding box center [658, 368] width 1216 height 492
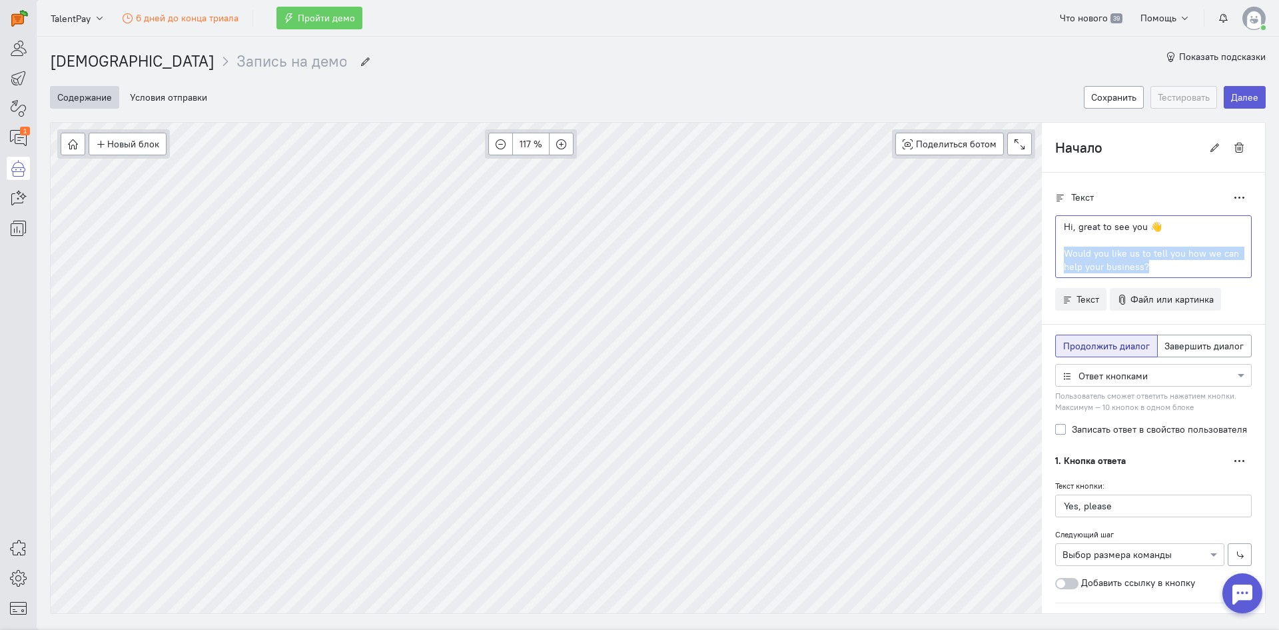
drag, startPoint x: 1152, startPoint y: 269, endPoint x: 1048, endPoint y: 248, distance: 106.1
click at [1055, 248] on div "Hi, great to see you 👋 Would you like us to tell you how we can help your busin…" at bounding box center [1153, 246] width 197 height 63
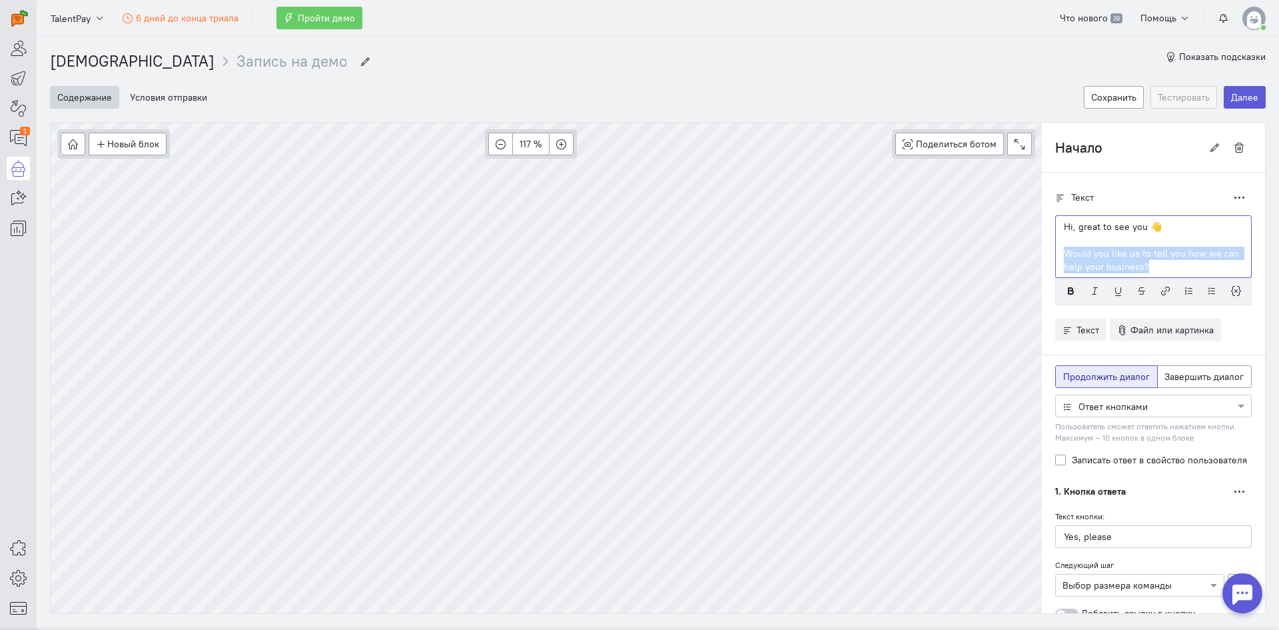
copy p "Would you like us to tell you how we can help your business?"
type input "Выбор размера команды"
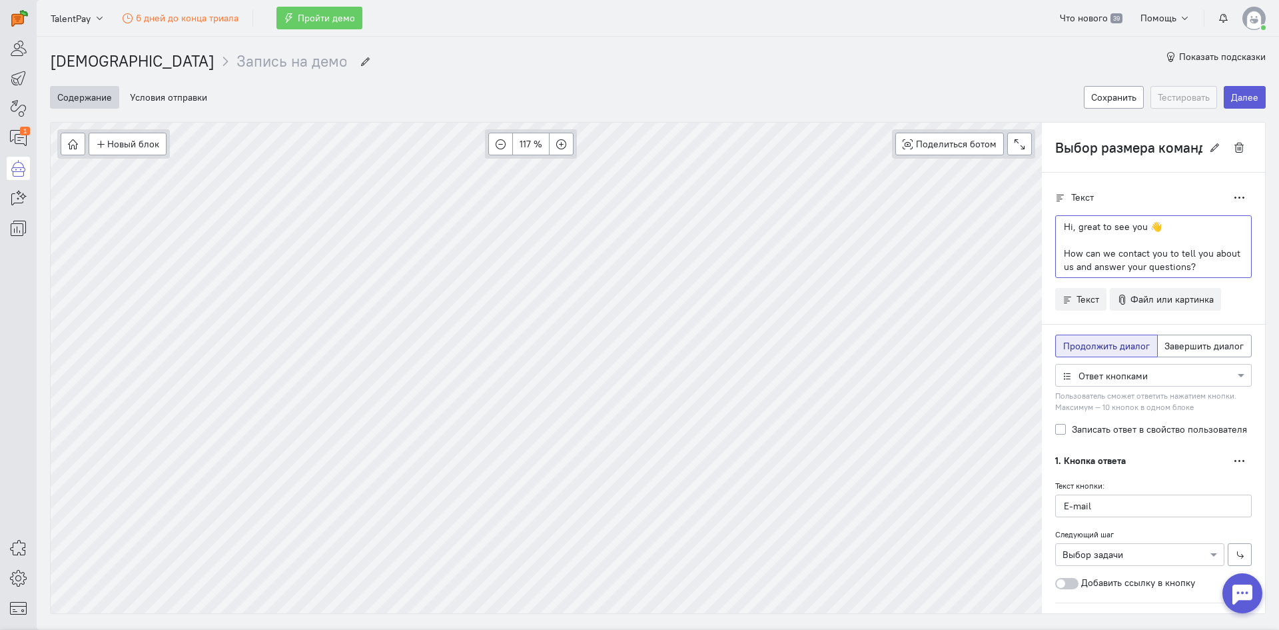
click at [1145, 245] on p at bounding box center [1153, 239] width 179 height 13
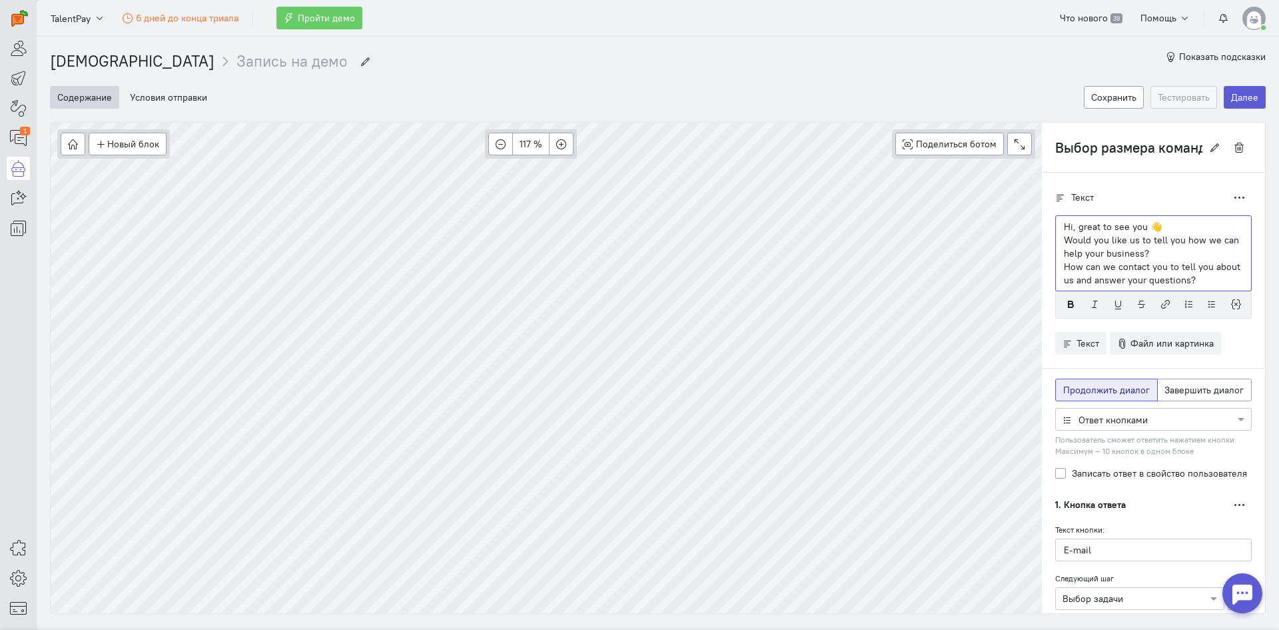
click at [1165, 223] on p "Hi, great to see you 👋" at bounding box center [1153, 226] width 179 height 13
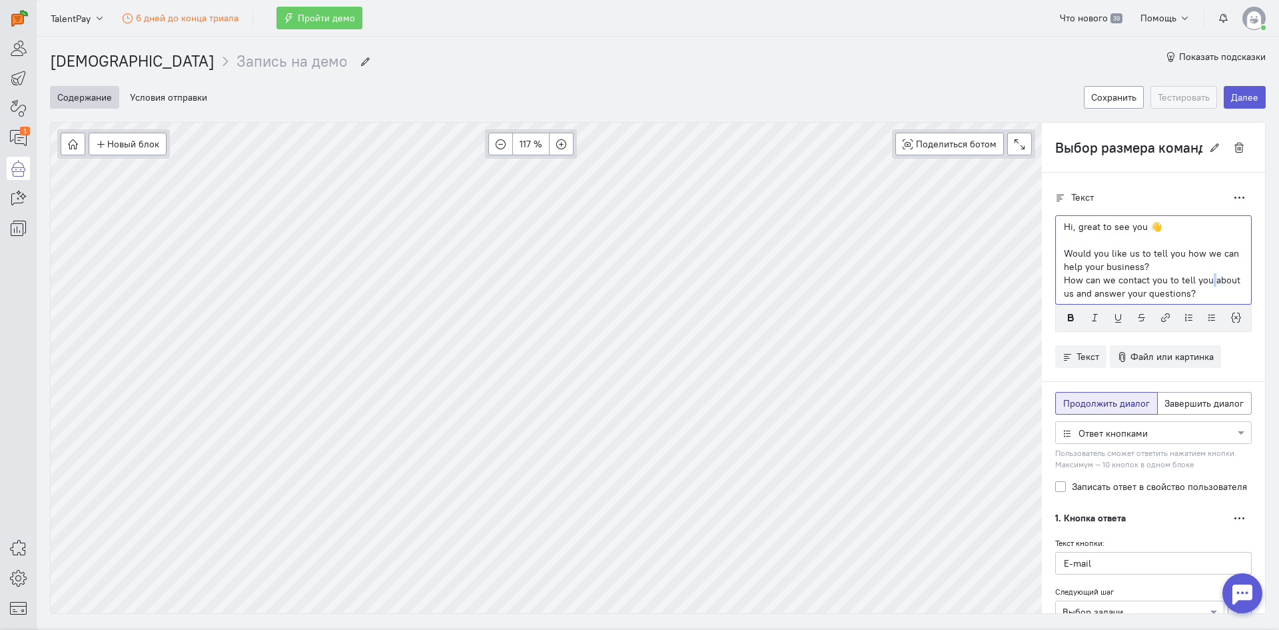
click at [1197, 282] on p "How can we contact you to tell you about us and answer your questions?" at bounding box center [1153, 286] width 179 height 27
drag, startPoint x: 1197, startPoint y: 298, endPoint x: 1045, endPoint y: 276, distance: 153.6
click at [1045, 276] on div "Текст Дублировать Hi, great to see you 👋 Would you like us to tell you how we c…" at bounding box center [1153, 608] width 223 height 871
click at [1191, 289] on p "How can we contact you to tell you about us and answer your questions?" at bounding box center [1153, 286] width 179 height 27
drag, startPoint x: 1192, startPoint y: 298, endPoint x: 1053, endPoint y: 282, distance: 139.5
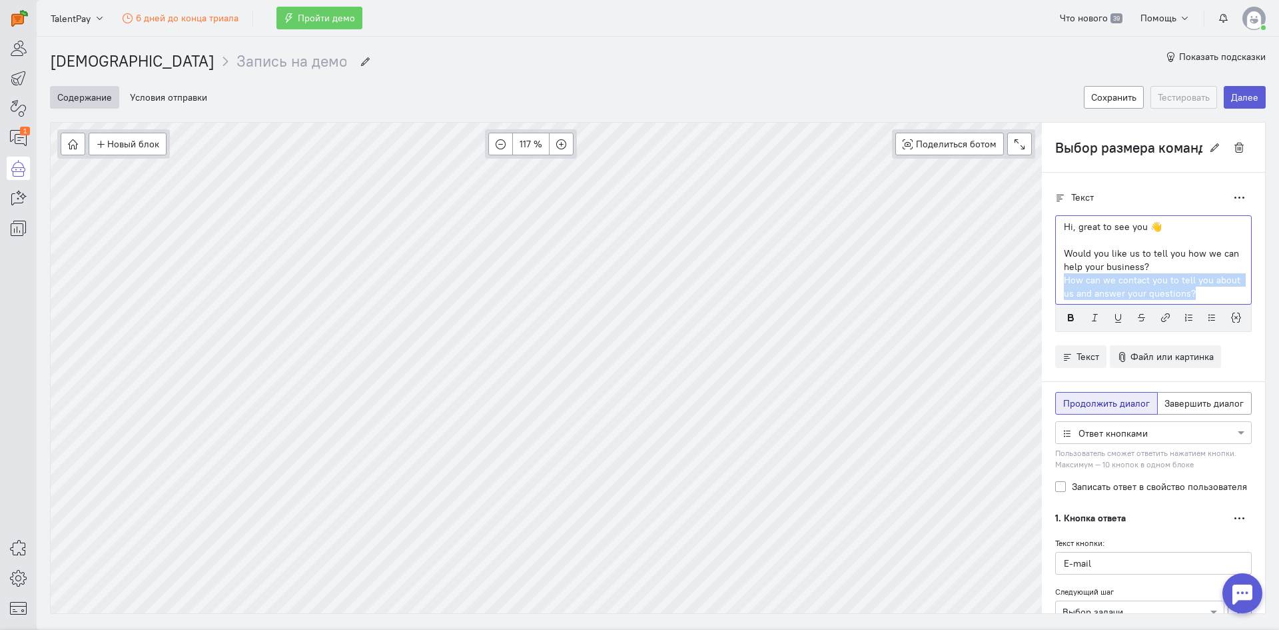
click at [1055, 282] on div "Hi, great to see you 👋 Would you like us to tell you how we can help your busin…" at bounding box center [1153, 259] width 197 height 89
click at [1195, 288] on p "How can we contact you to tell you about us and answer your questions?" at bounding box center [1153, 286] width 179 height 27
click at [1175, 293] on div "Hi, great to see you 👋 Would you like us to tell you how we can help your busin…" at bounding box center [1153, 273] width 197 height 117
drag, startPoint x: 1187, startPoint y: 290, endPoint x: 1044, endPoint y: 245, distance: 150.2
click at [1043, 244] on div "Текст Дублировать Hi, great to see you 👋 Would you like us to tell you how we c…" at bounding box center [1153, 608] width 223 height 871
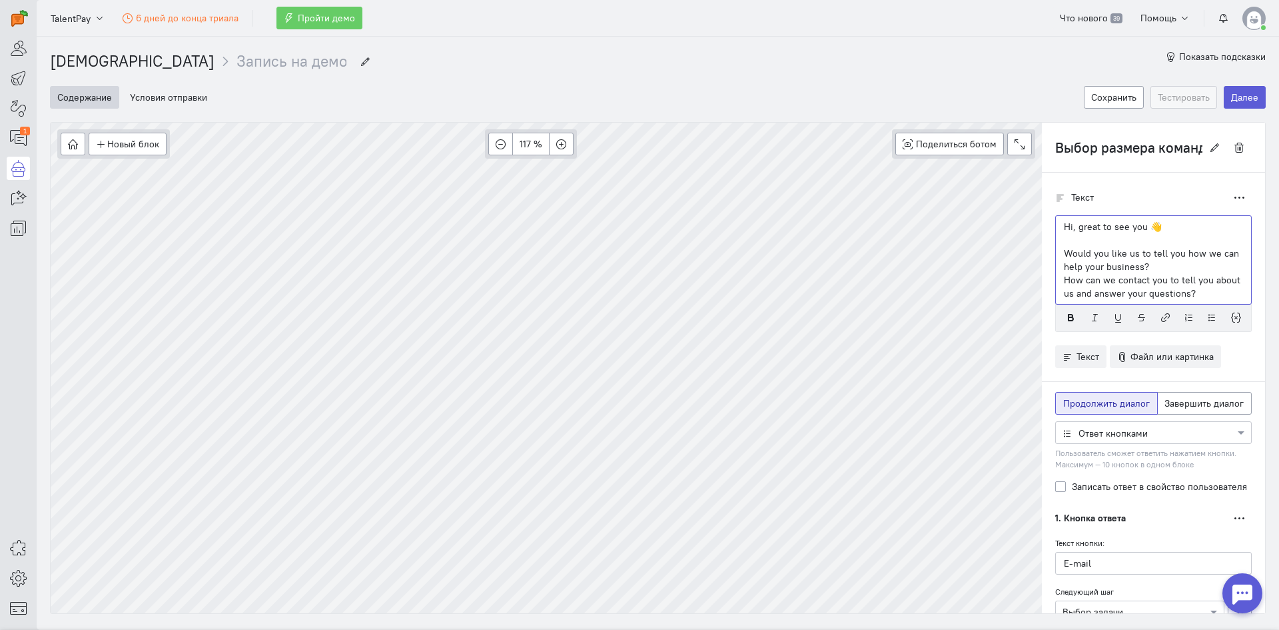
click at [1158, 281] on p "How can we contact you to tell you about us and answer your questions?" at bounding box center [1153, 286] width 179 height 27
click at [1203, 294] on p "How can we contact you to tell you about us and answer your questions?" at bounding box center [1153, 286] width 179 height 27
drag, startPoint x: 1203, startPoint y: 294, endPoint x: 1057, endPoint y: 248, distance: 152.8
click at [1057, 248] on div "Hi, great to see you 👋 Would you like us to tell you how we can help your busin…" at bounding box center [1153, 259] width 197 height 89
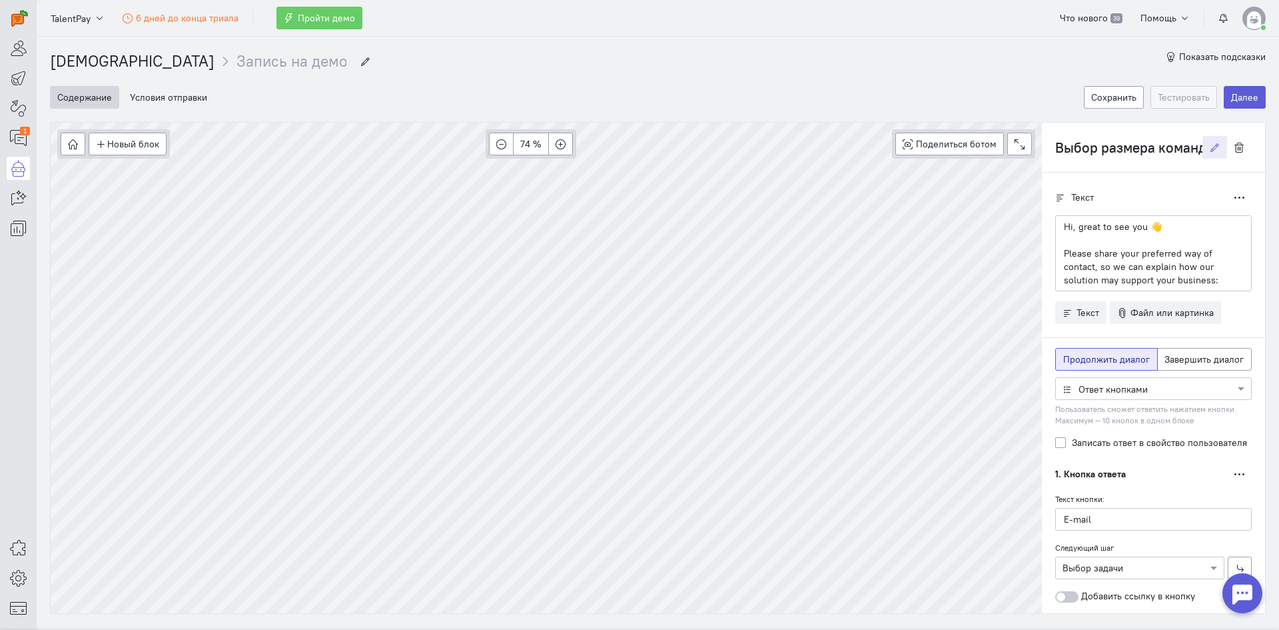
click at [1145, 150] on input "Выбор размера команды" at bounding box center [1128, 147] width 147 height 23
click at [1227, 141] on button "button" at bounding box center [1239, 147] width 25 height 23
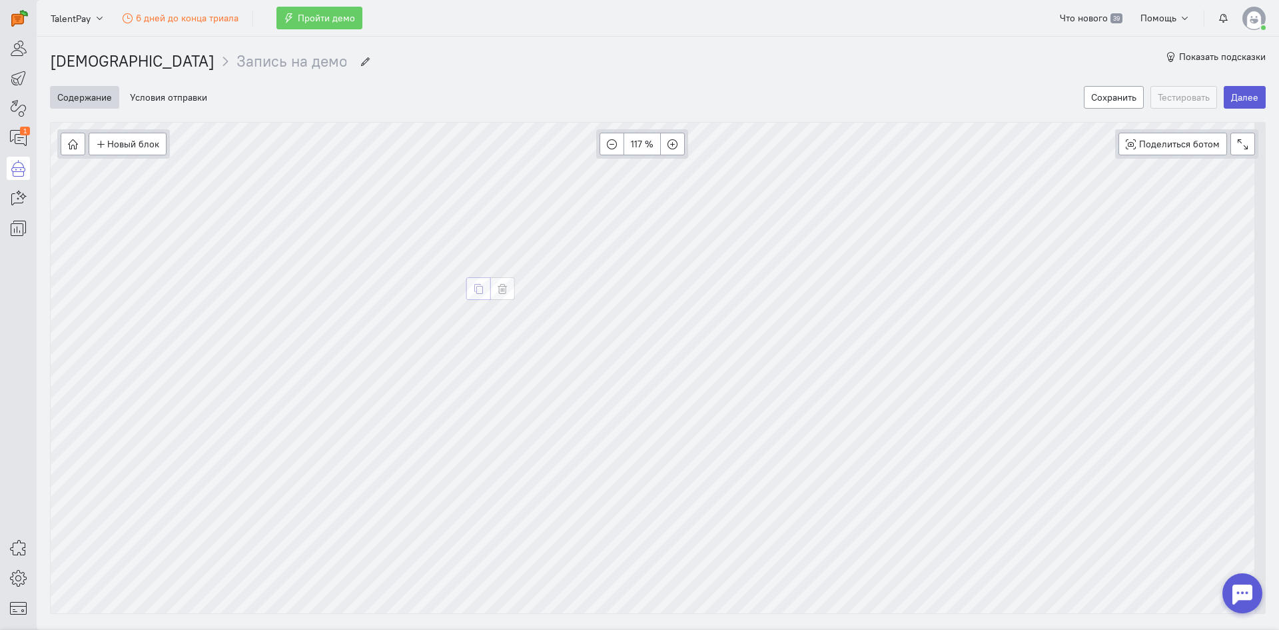
click at [482, 286] on icon "button" at bounding box center [479, 289] width 10 height 10
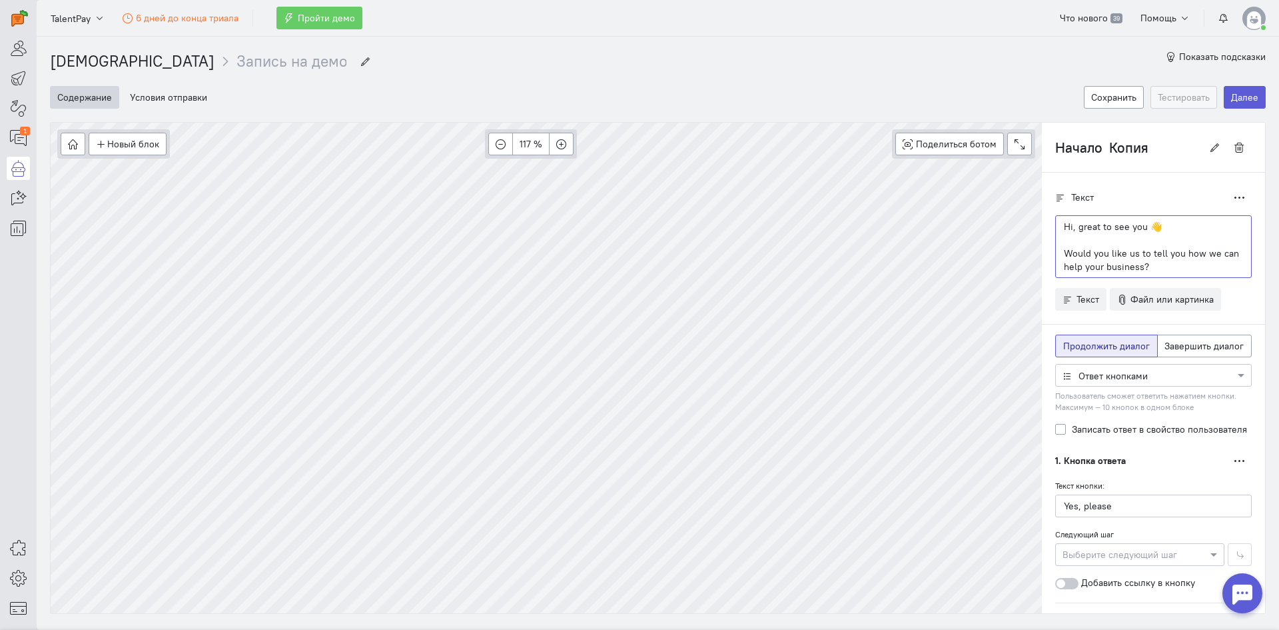
click at [1138, 258] on p "Would you like us to tell you how we can help your business?" at bounding box center [1153, 259] width 179 height 27
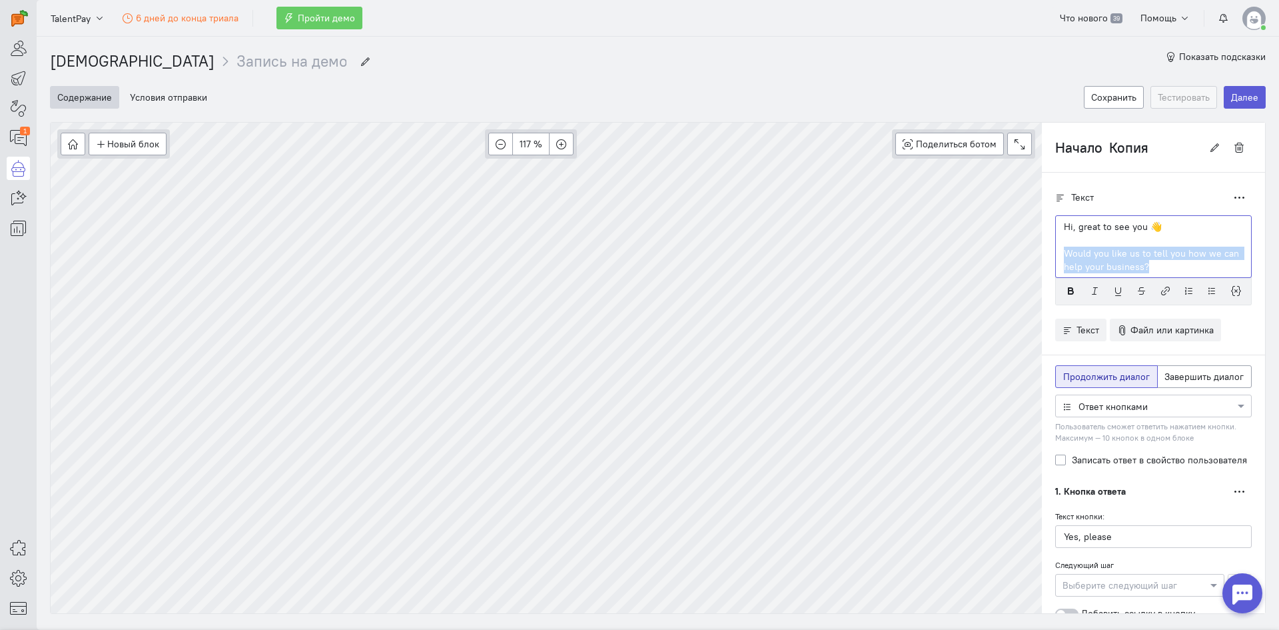
drag, startPoint x: 1141, startPoint y: 266, endPoint x: 1053, endPoint y: 256, distance: 88.5
click at [1055, 256] on div "Hi, great to see you 👋 Would you like us to tell you how we can help your busin…" at bounding box center [1153, 246] width 197 height 63
paste div
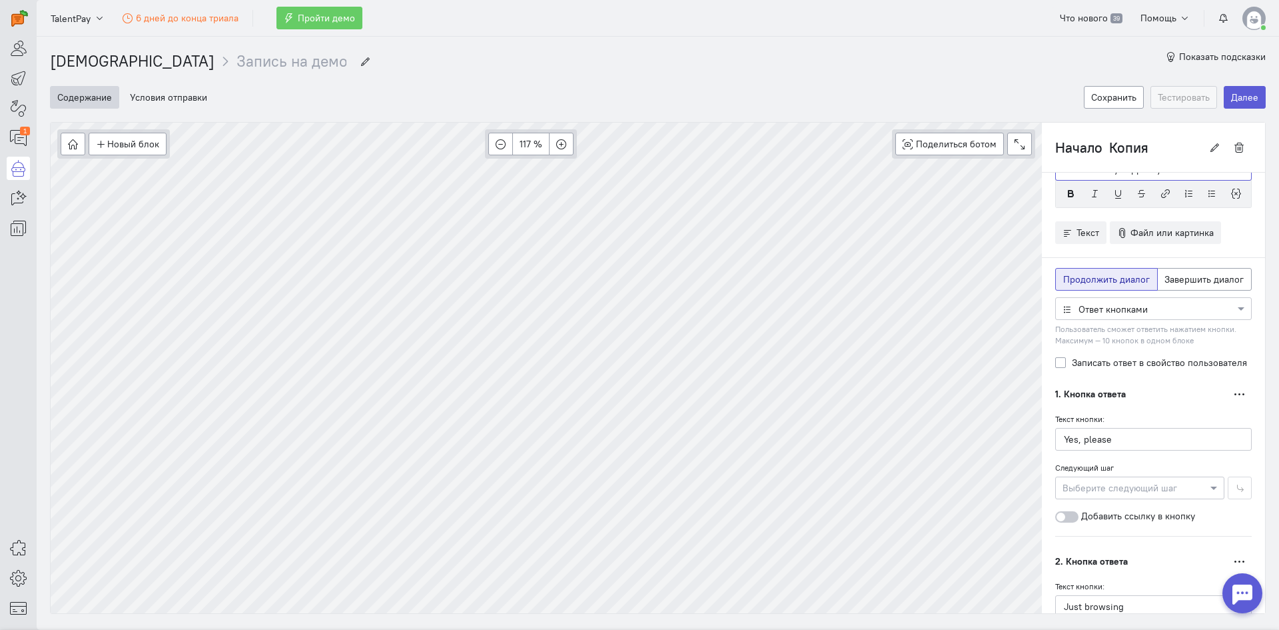
scroll to position [133, 0]
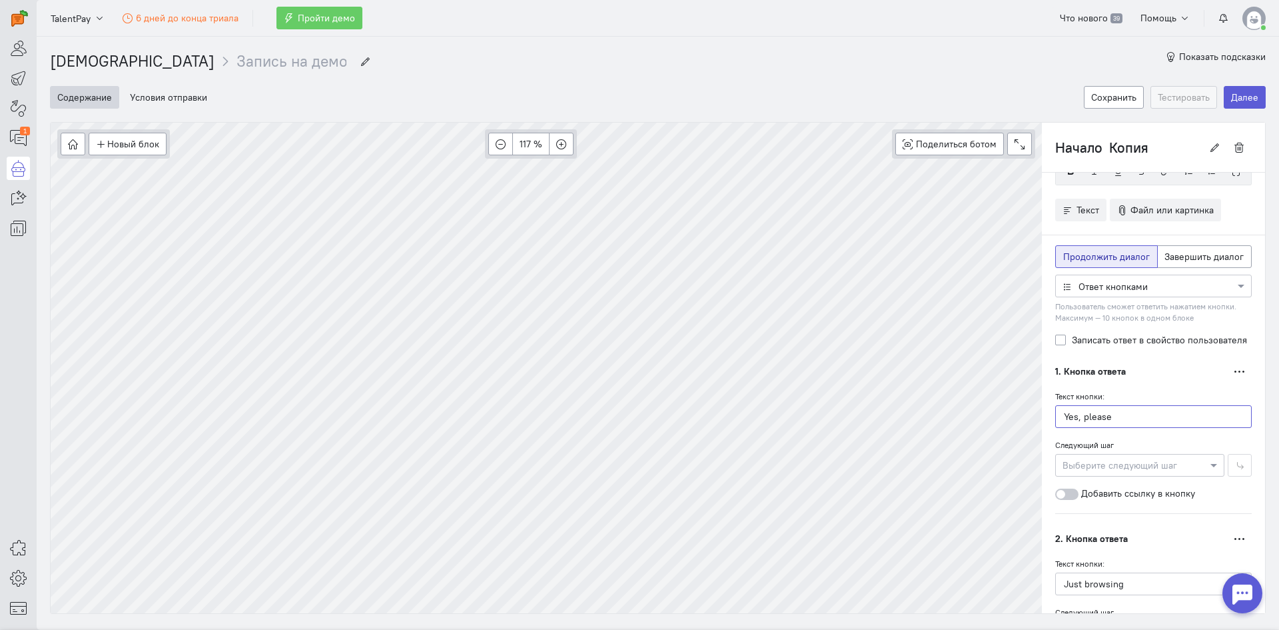
click at [1001, 399] on div "Новый блок Сообщение Условие Действия Запись на встречу 117 % Поделиться ботом …" at bounding box center [658, 368] width 1216 height 492
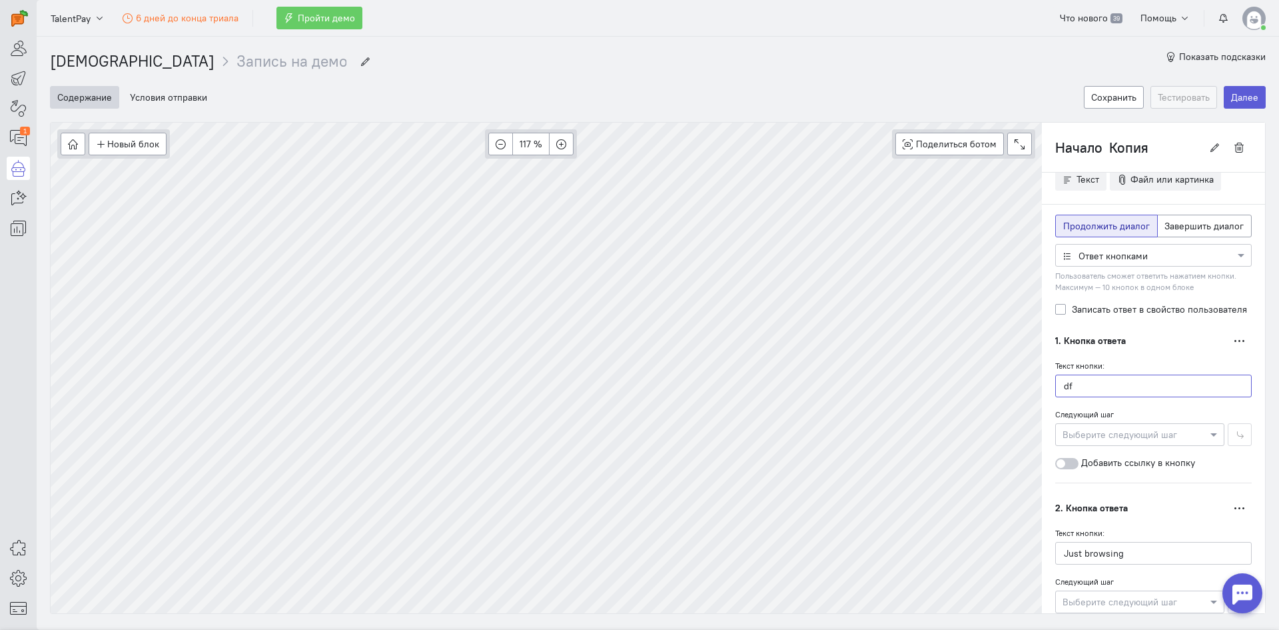
type input "d"
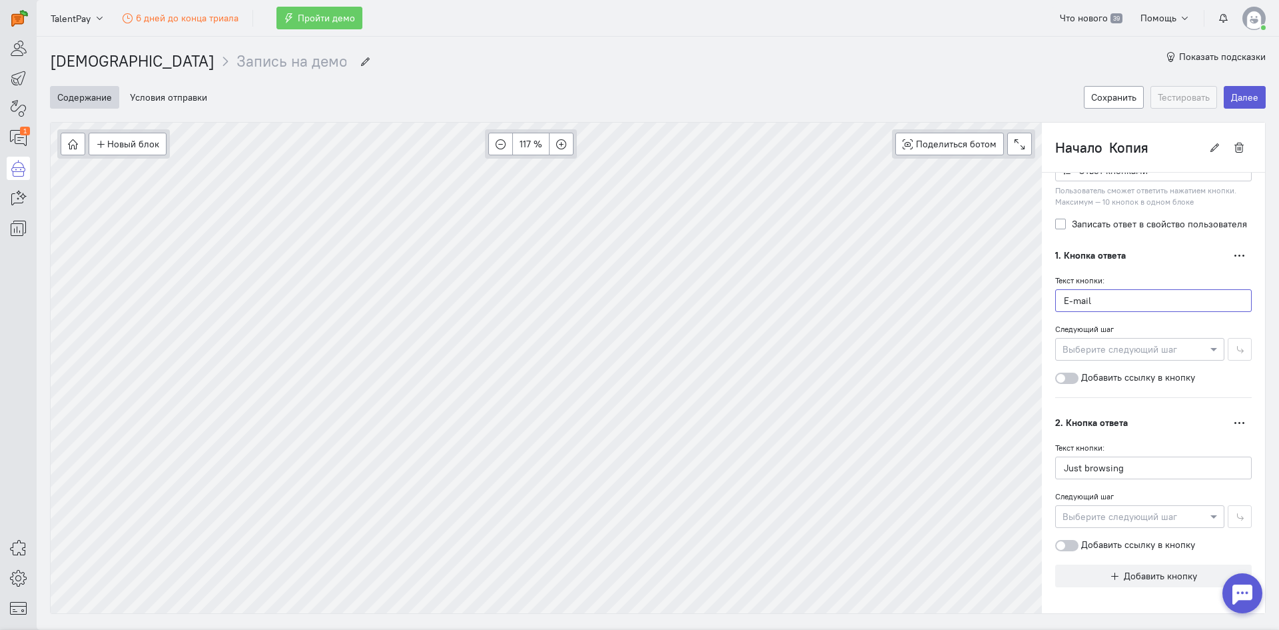
scroll to position [219, 0]
type input "E-mail"
click at [1015, 451] on div "Новый блок Сообщение Условие Действия Запись на встречу 117 % Поделиться ботом …" at bounding box center [658, 368] width 1216 height 492
type input "d"
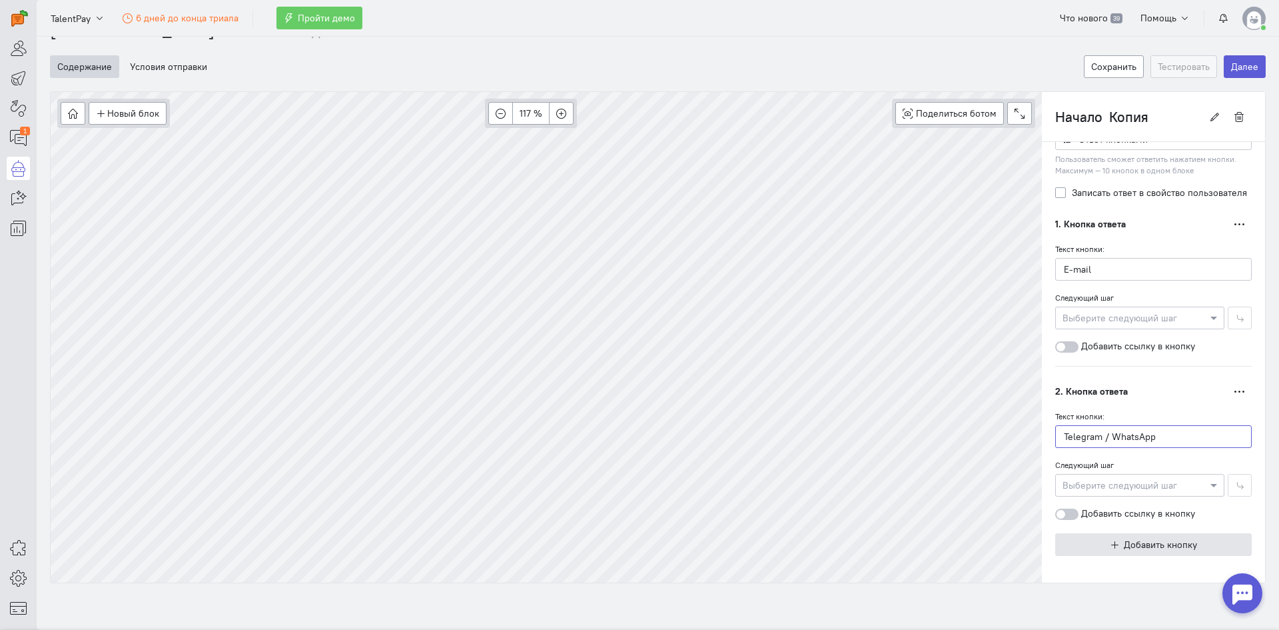
type input "Telegram / WhatsApp"
click at [1124, 544] on span "Добавить кнопку" at bounding box center [1160, 544] width 73 height 12
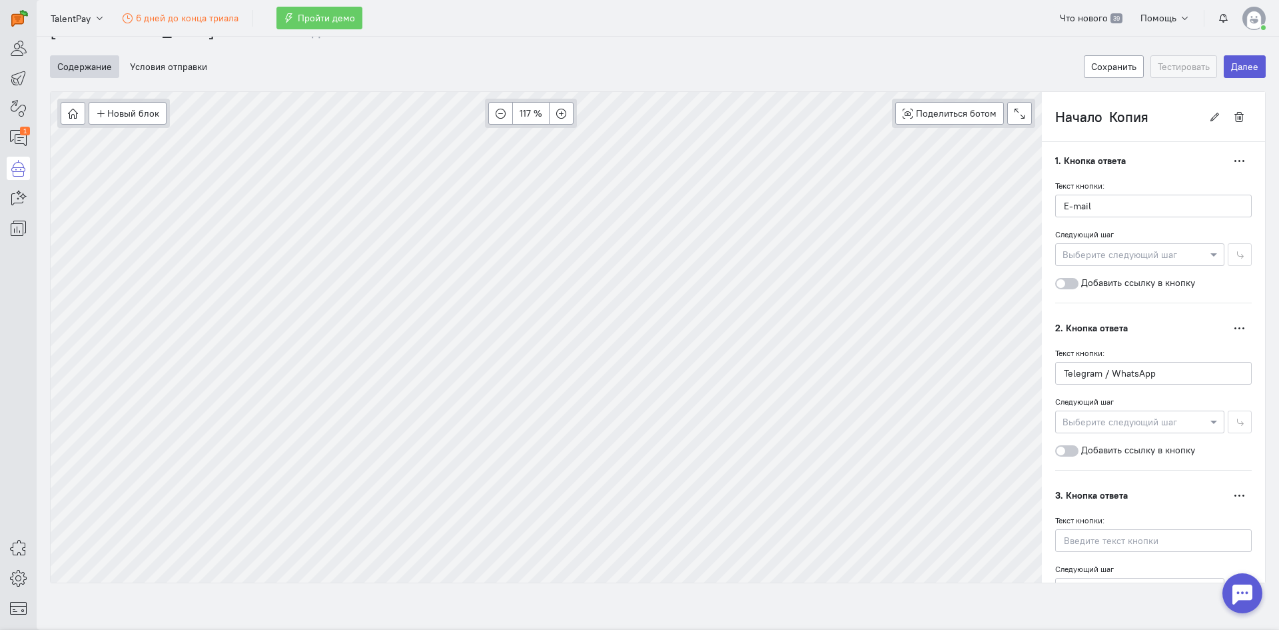
scroll to position [386, 0]
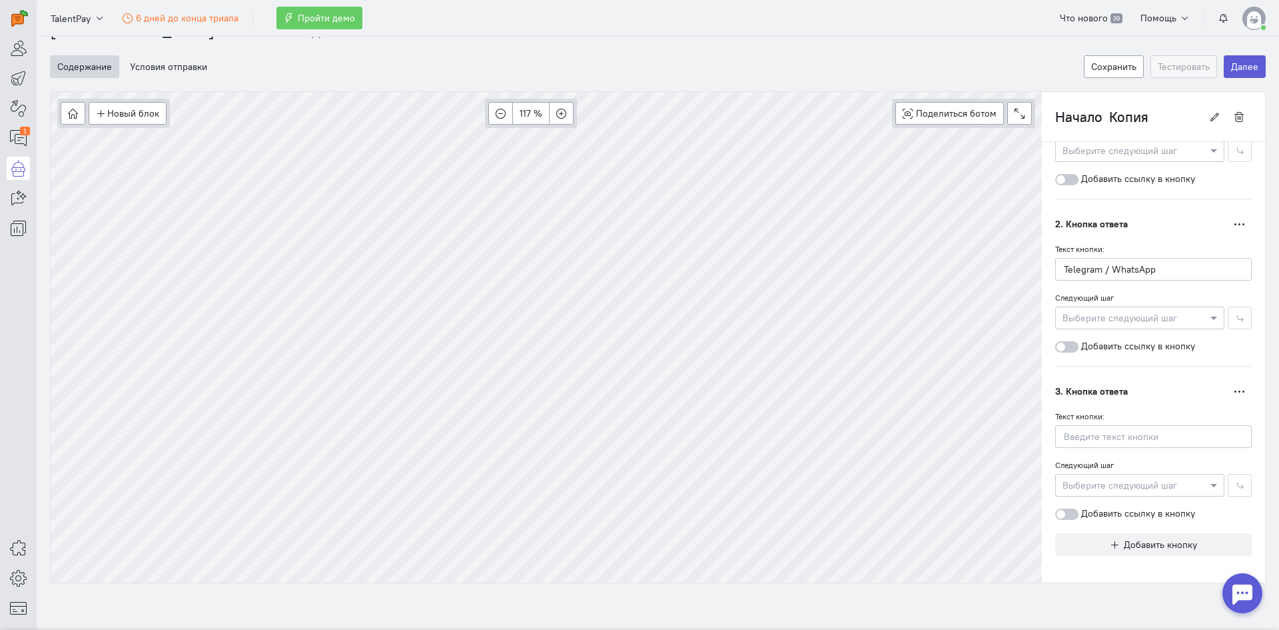
click at [1083, 448] on div "Текст кнопки: Следующий шаг Выберите следующий шаг Добавить ссылку в кнопку" at bounding box center [1153, 464] width 197 height 111
click at [1083, 430] on input "text" at bounding box center [1153, 436] width 197 height 23
type input "d"
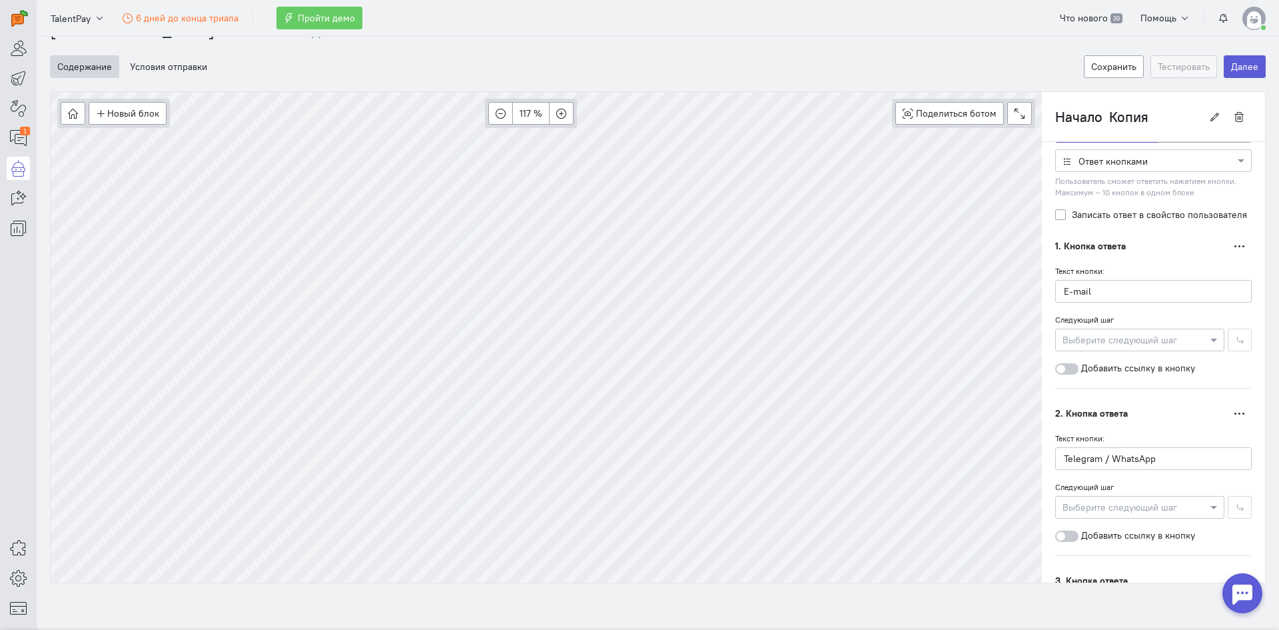
scroll to position [187, 0]
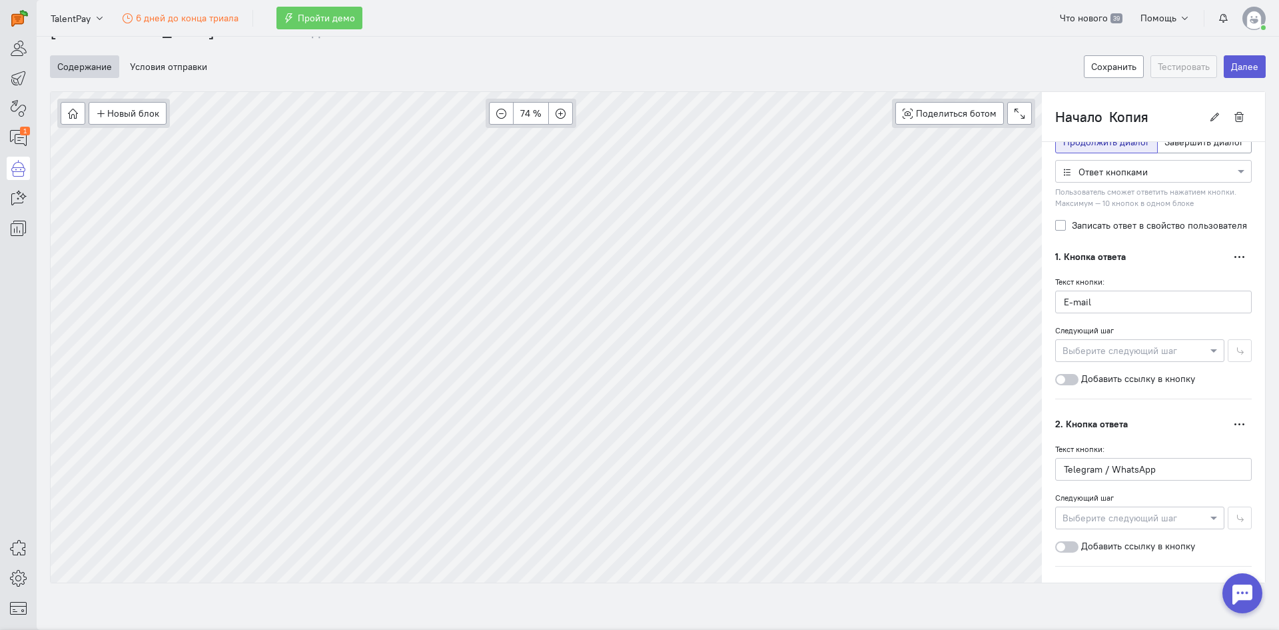
type input "Phone call"
click at [1099, 117] on input "Начало Копия" at bounding box center [1128, 116] width 147 height 23
drag, startPoint x: 1159, startPoint y: 118, endPoint x: 1041, endPoint y: 112, distance: 118.7
click at [1042, 112] on div "Начало Копия" at bounding box center [1153, 117] width 223 height 50
type input "Get contact"
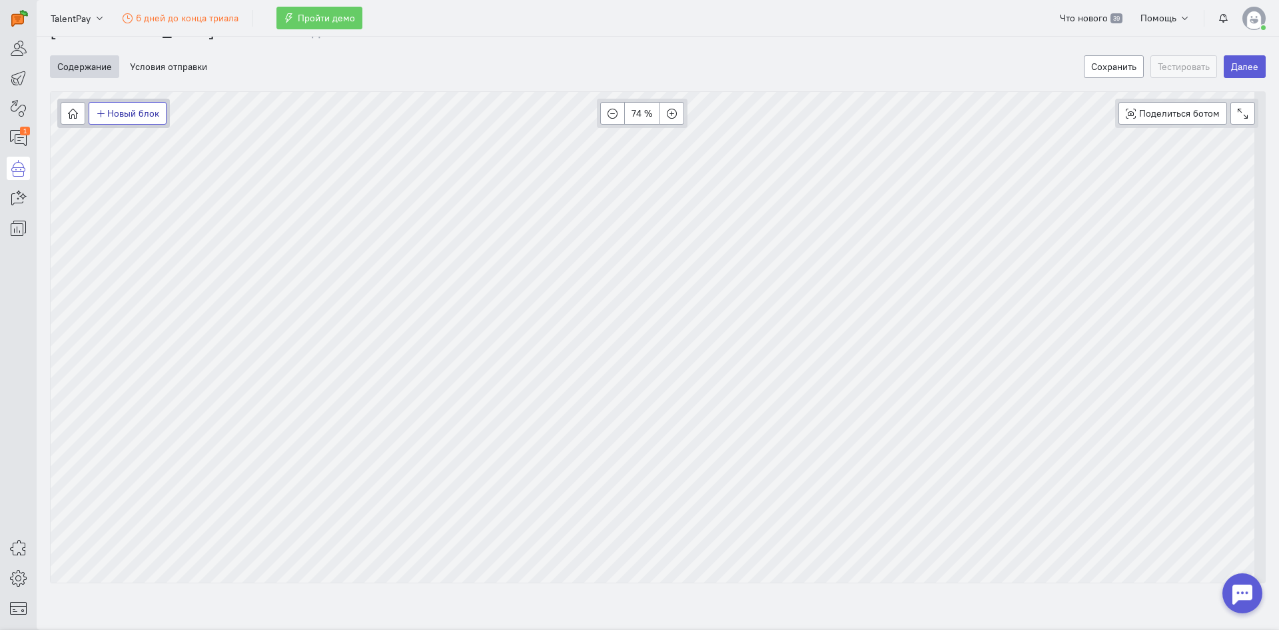
click at [111, 110] on button "Новый блок" at bounding box center [128, 113] width 78 height 23
click at [149, 181] on span "Действия" at bounding box center [136, 183] width 41 height 12
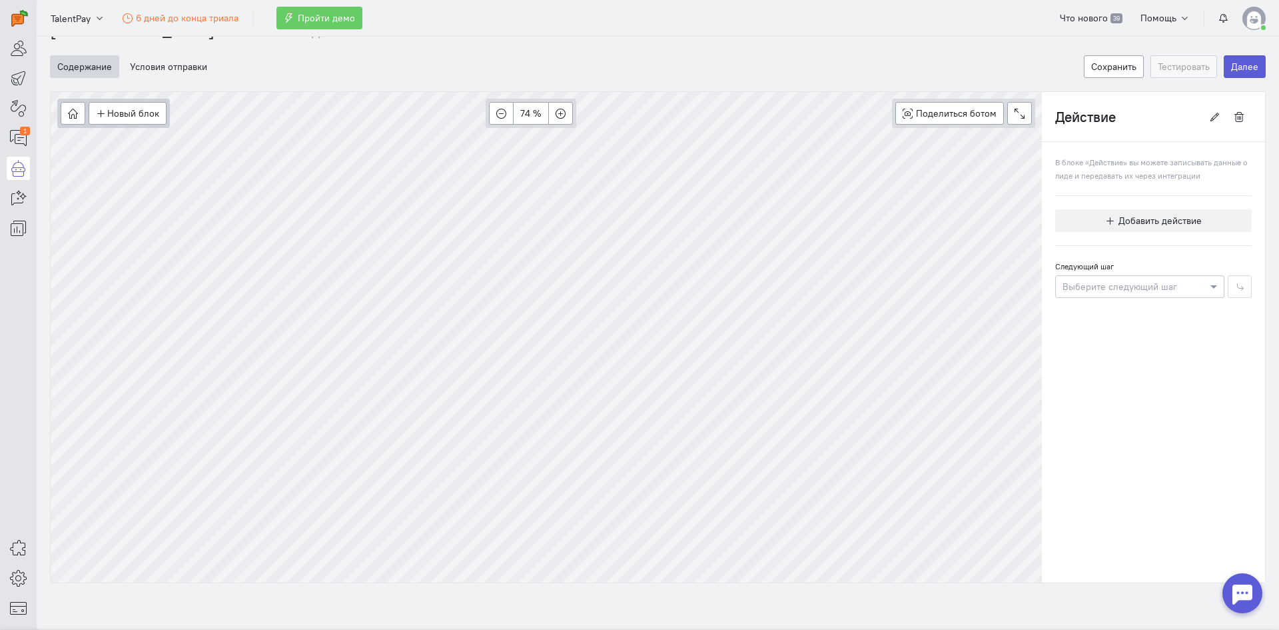
click at [1138, 235] on cq-block-action-editor "В блоке «Действие» вы можете записывать данные о лиде и передавать их через инт…" at bounding box center [1153, 226] width 197 height 143
click at [1139, 223] on span "Добавить действие" at bounding box center [1160, 221] width 83 height 12
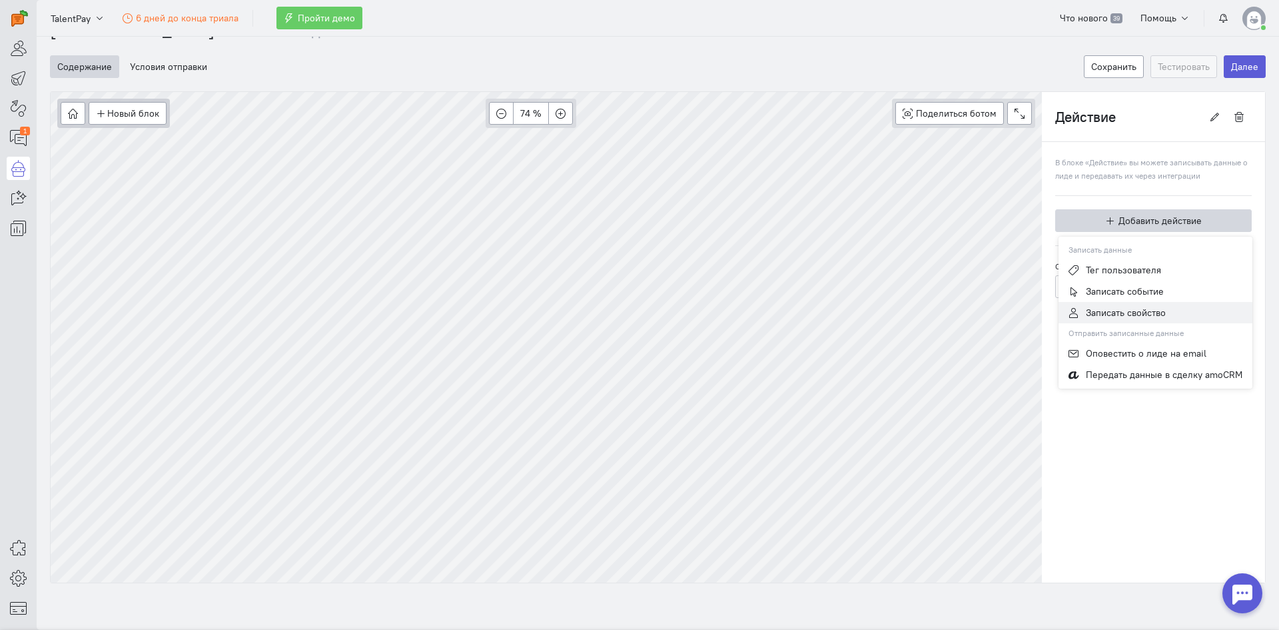
click at [1128, 314] on span "Записать свойство" at bounding box center [1126, 312] width 80 height 12
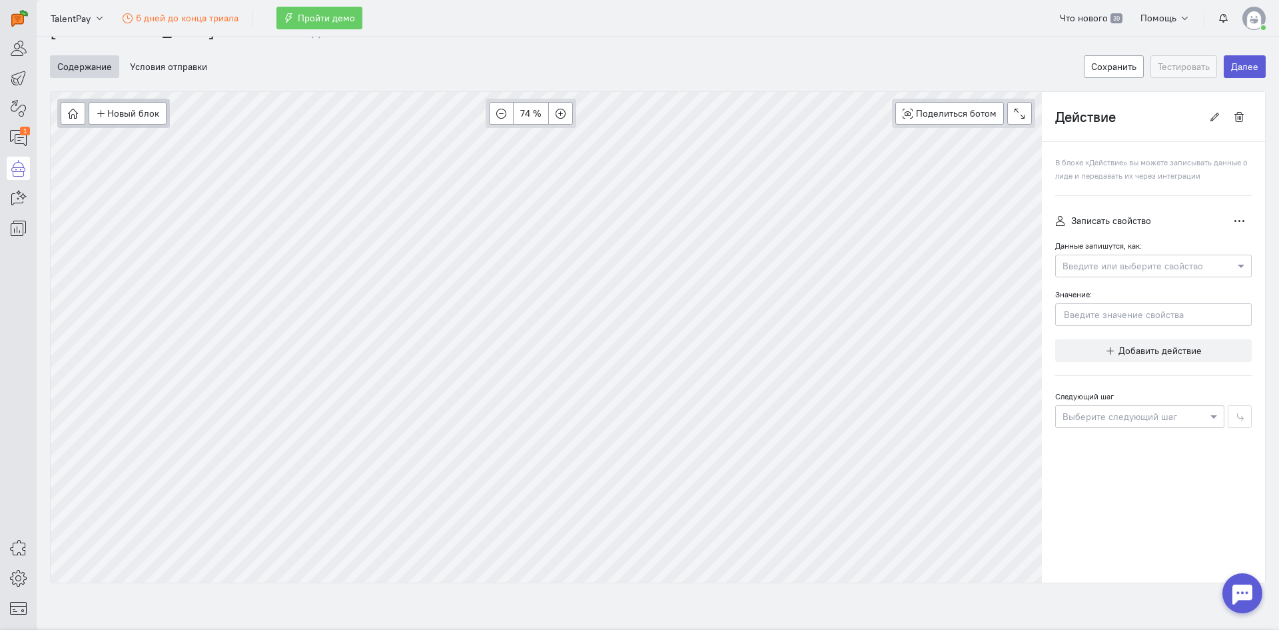
click at [1156, 169] on cq-block-action-editor "В блоке «Действие» вы можете записывать данные о лиде и передавать их через инт…" at bounding box center [1153, 291] width 197 height 272
click at [1238, 121] on button "button" at bounding box center [1239, 116] width 25 height 23
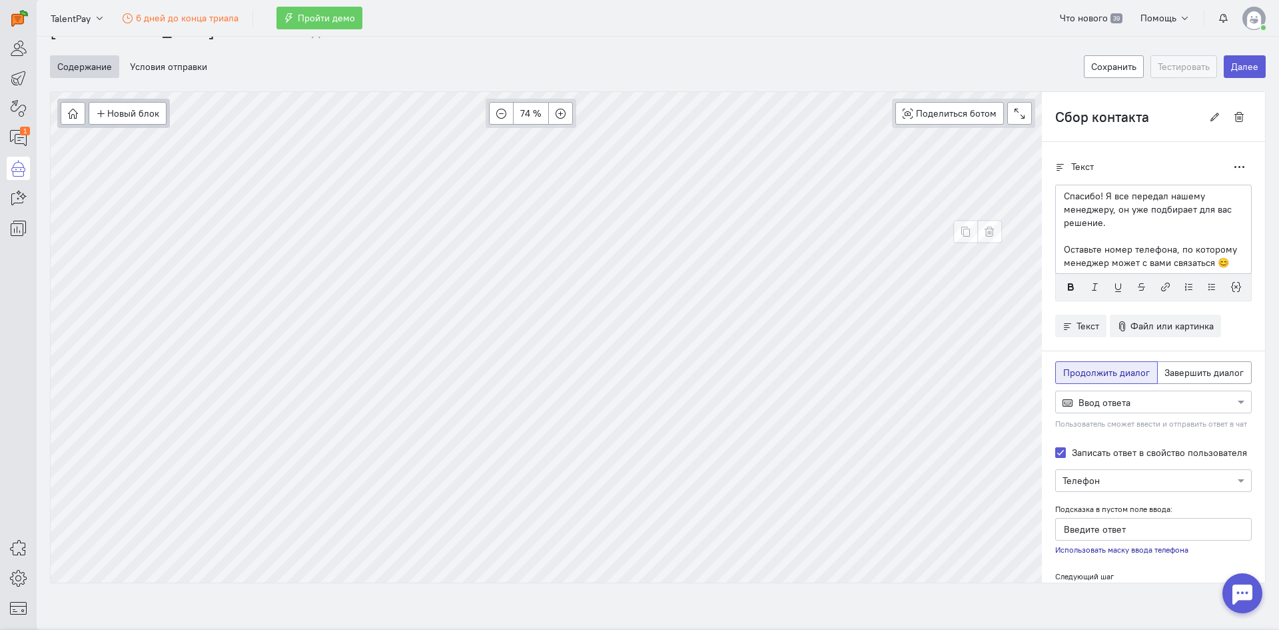
scroll to position [0, 0]
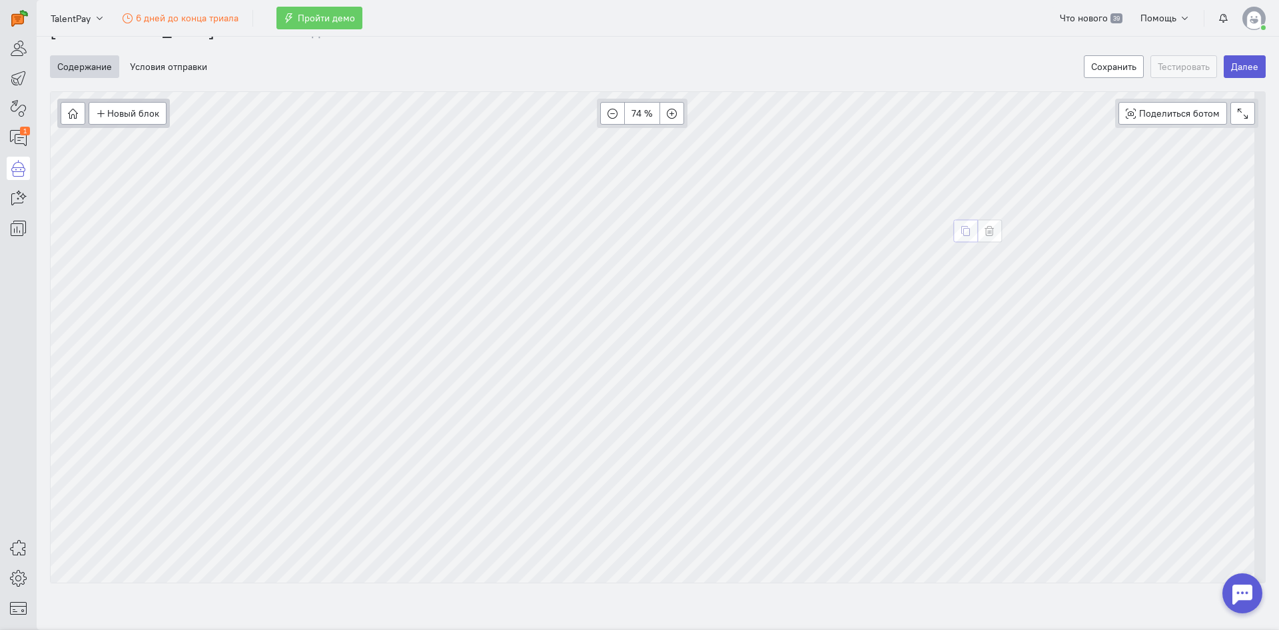
click at [967, 223] on button "button" at bounding box center [965, 230] width 25 height 23
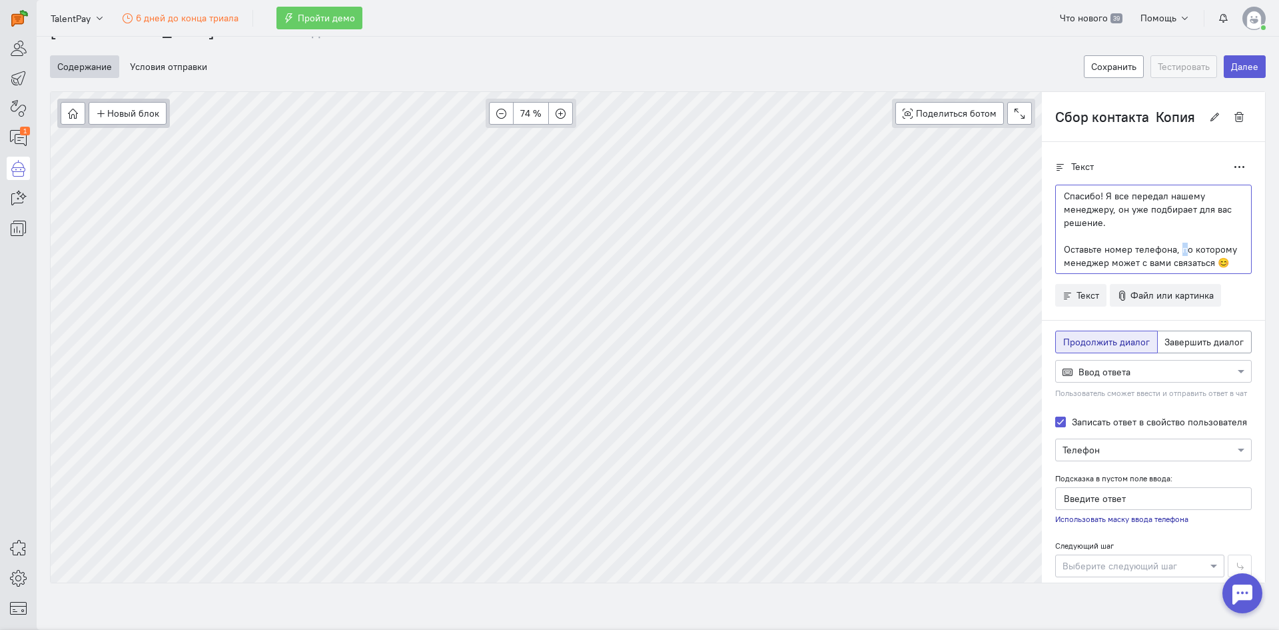
click at [1174, 244] on p "Оставьте номер телефона, по которому менеджер может с вами связаться 😊" at bounding box center [1153, 256] width 179 height 27
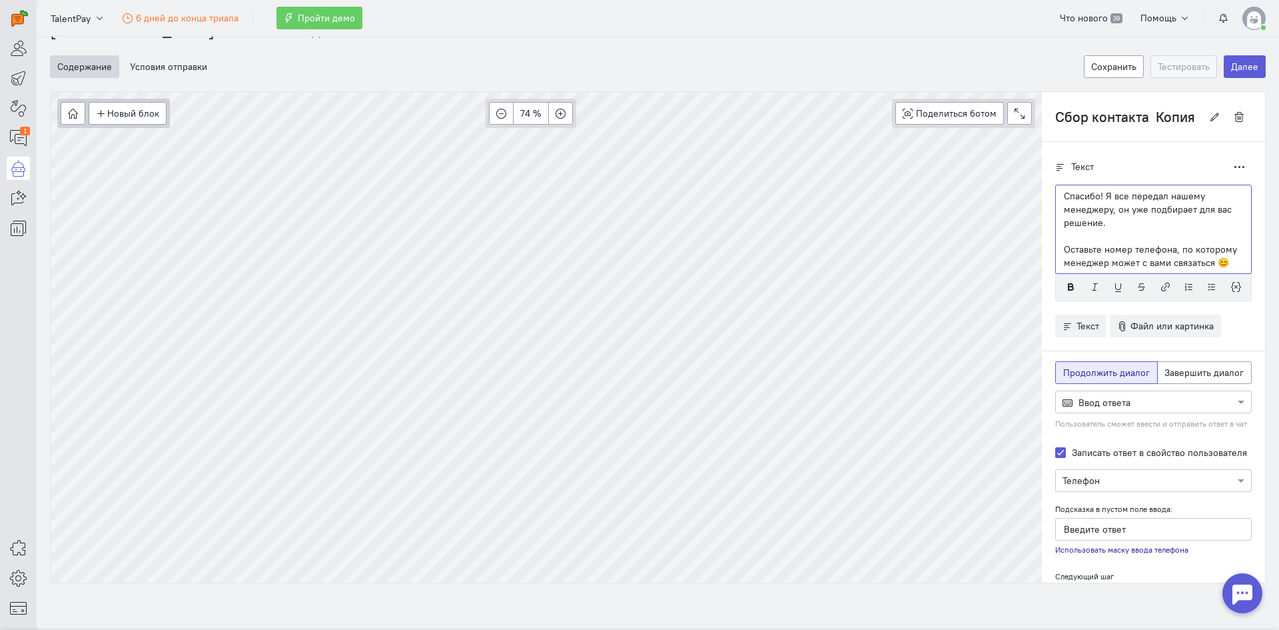
click at [1209, 250] on p "Оставьте номер телефона, по которому менеджер может с вами связаться 😊" at bounding box center [1153, 256] width 179 height 27
drag, startPoint x: 1219, startPoint y: 262, endPoint x: 1053, endPoint y: 195, distance: 179.3
click at [1055, 195] on div "Спасибо! Я все передал нашему менеджеру, он уже подбирает для вас решение. Оста…" at bounding box center [1153, 229] width 197 height 89
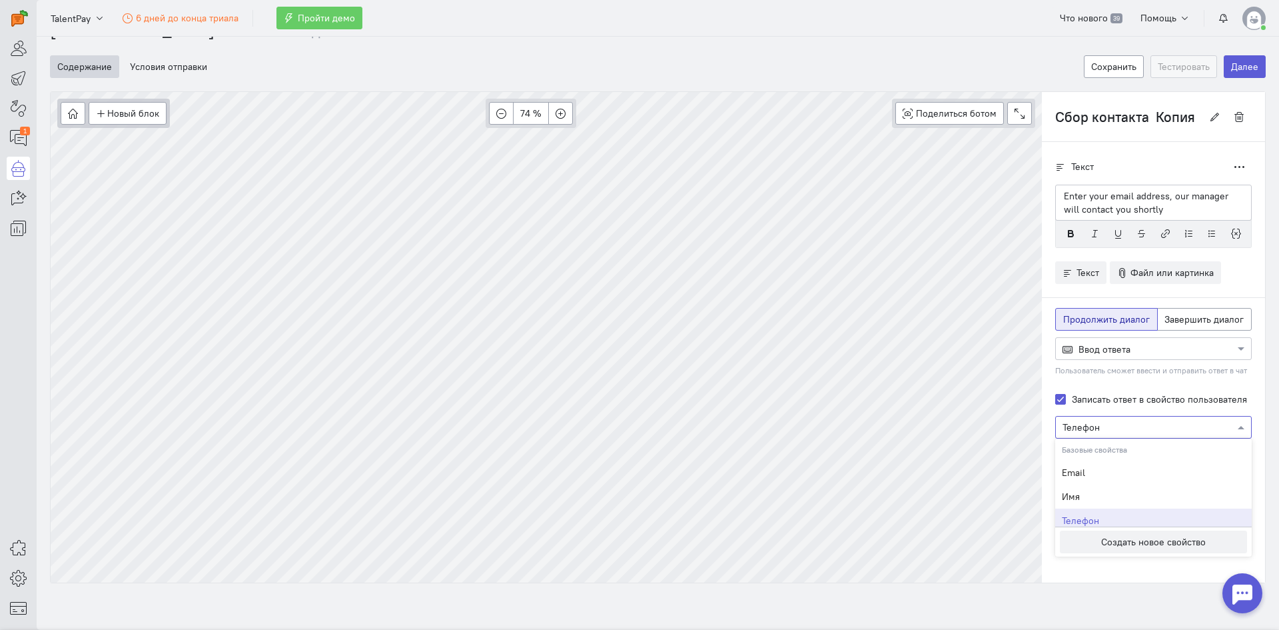
click at [1105, 429] on input "text" at bounding box center [1140, 426] width 155 height 13
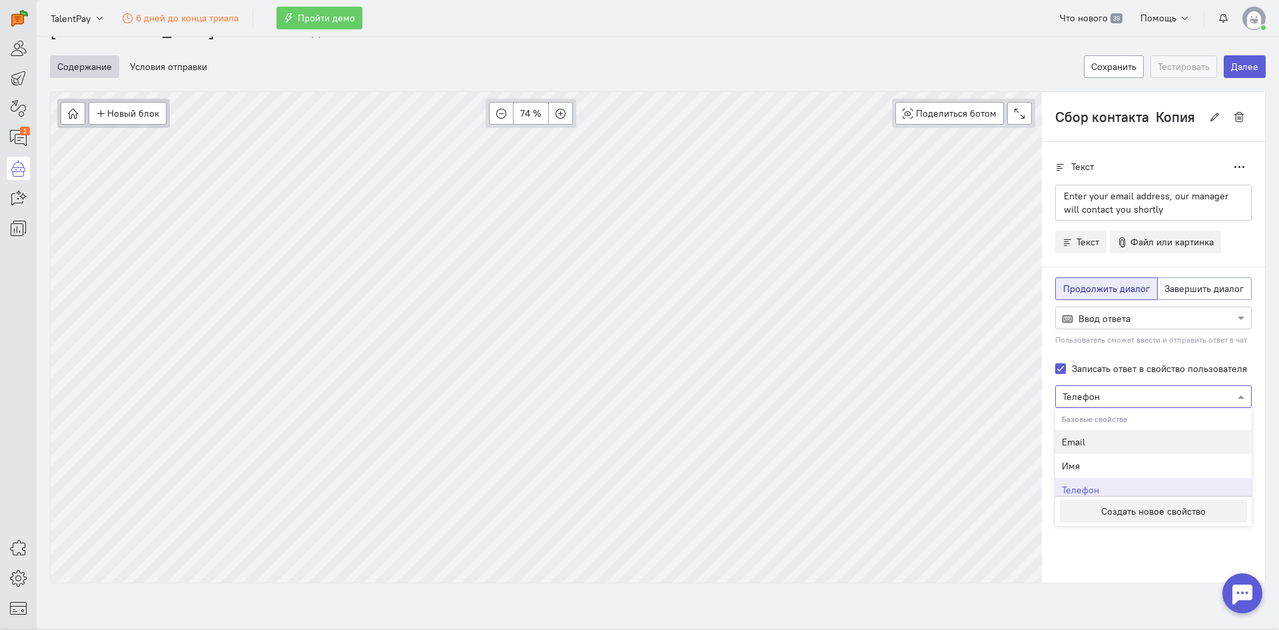
click at [1069, 433] on div "Email" at bounding box center [1153, 442] width 197 height 24
click at [1137, 435] on input "Введите почту" at bounding box center [1153, 445] width 197 height 23
drag, startPoint x: 1141, startPoint y: 440, endPoint x: 1035, endPoint y: 433, distance: 105.5
click at [1042, 433] on div "Текст Дублировать Enter your email address, our manager will contact you shortly" at bounding box center [1153, 346] width 223 height 408
click at [1075, 443] on input "Enetr e-mail" at bounding box center [1153, 445] width 197 height 23
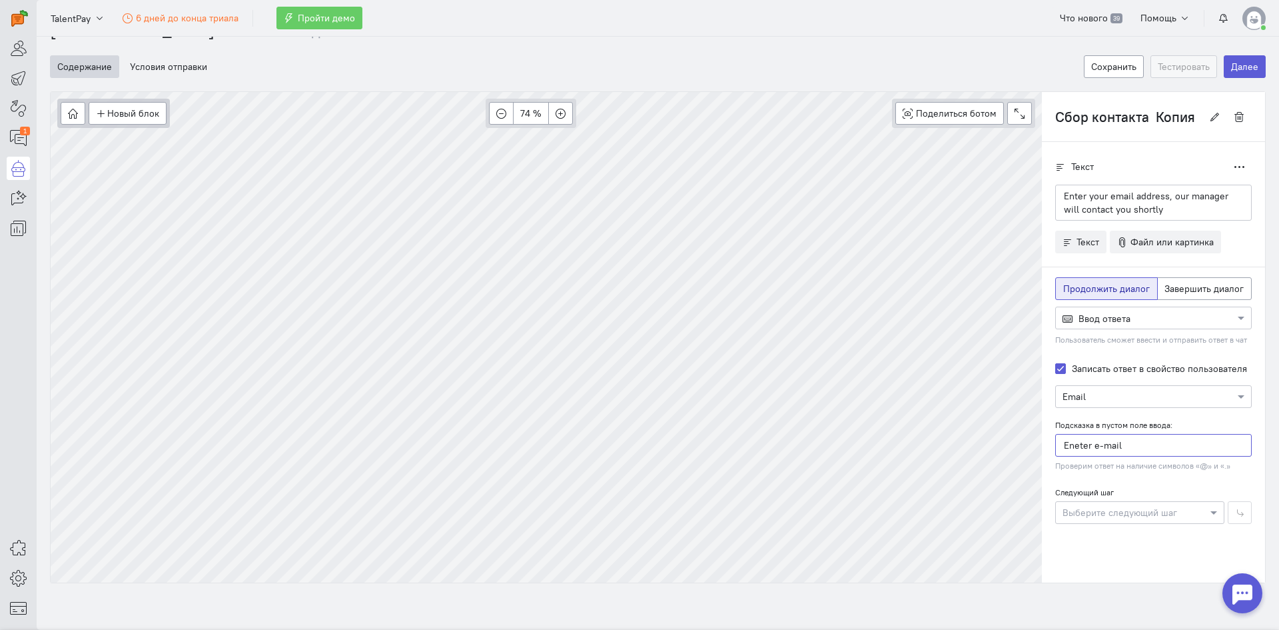
click at [1141, 452] on input "Eneter e-mail" at bounding box center [1153, 445] width 197 height 23
click at [1070, 446] on input "Eneter e-mail" at bounding box center [1153, 445] width 197 height 23
type input "Enter e-mail"
click at [1105, 554] on div "Текст Дублировать Enter your email address, our manager will contact you shortly" at bounding box center [1153, 362] width 223 height 440
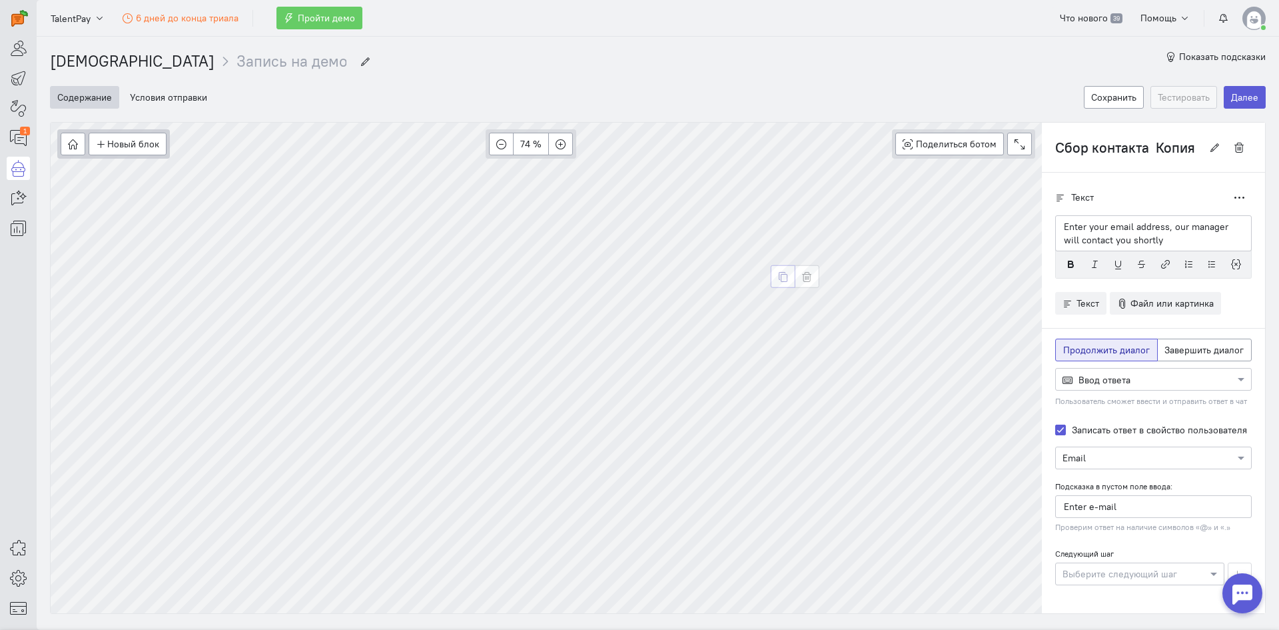
click at [775, 277] on button "button" at bounding box center [783, 276] width 25 height 23
click at [729, 411] on icon "button" at bounding box center [730, 413] width 10 height 10
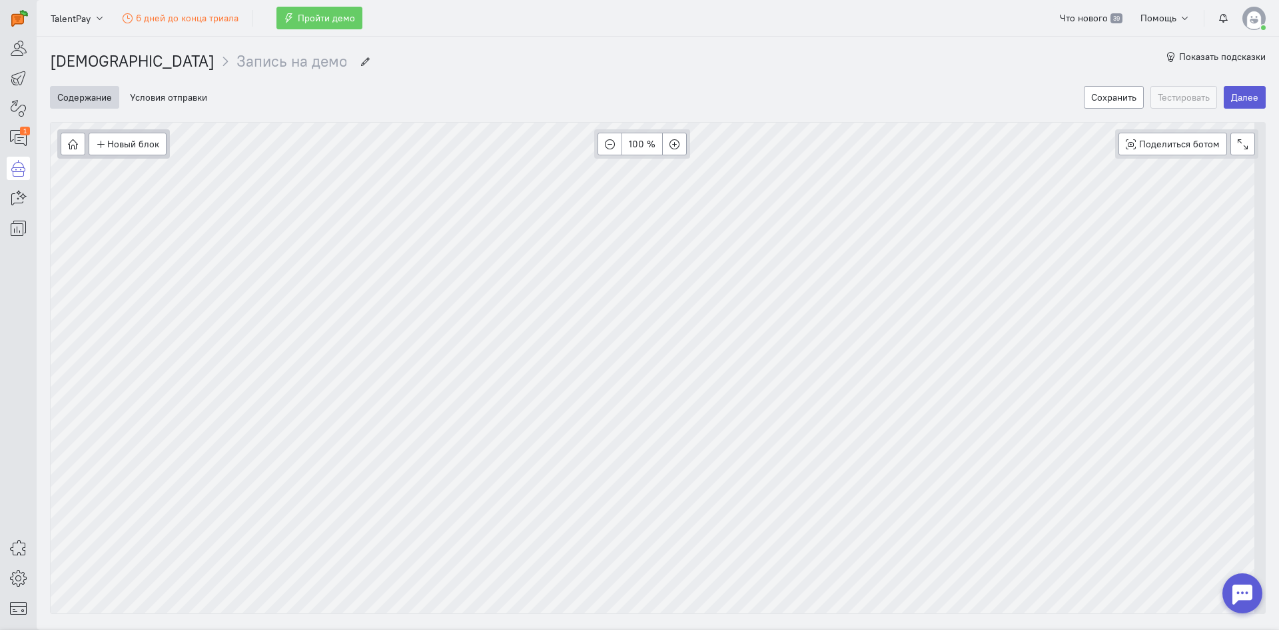
scroll to position [4, 0]
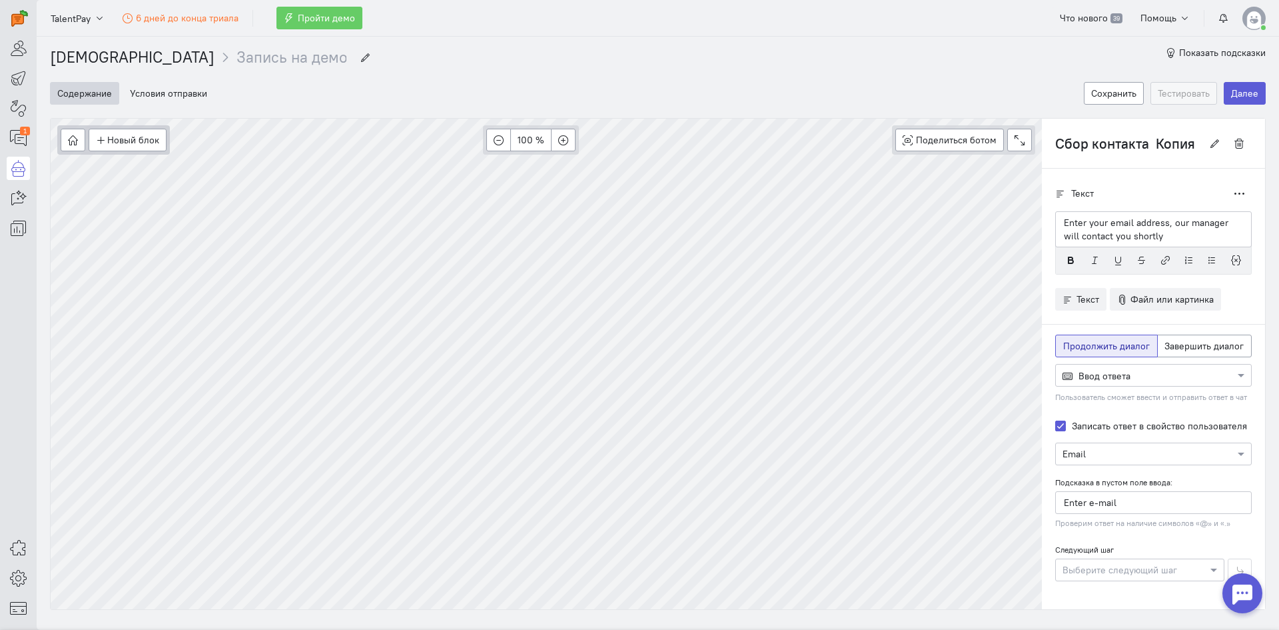
click at [1166, 221] on p "Enter your email address, our manager will contact you shortly" at bounding box center [1153, 229] width 179 height 27
click at [1159, 236] on p "Enter your email address, our manager will contact you shortly" at bounding box center [1153, 229] width 179 height 27
click at [1159, 228] on p "Enter your email address, our manager will contact you shortly" at bounding box center [1153, 229] width 179 height 27
click at [1157, 236] on p "Enter your email address, our manager will contact you shortly" at bounding box center [1153, 229] width 179 height 27
click at [1157, 231] on p "Enter your email address, our manager will contact you shortly" at bounding box center [1153, 229] width 179 height 27
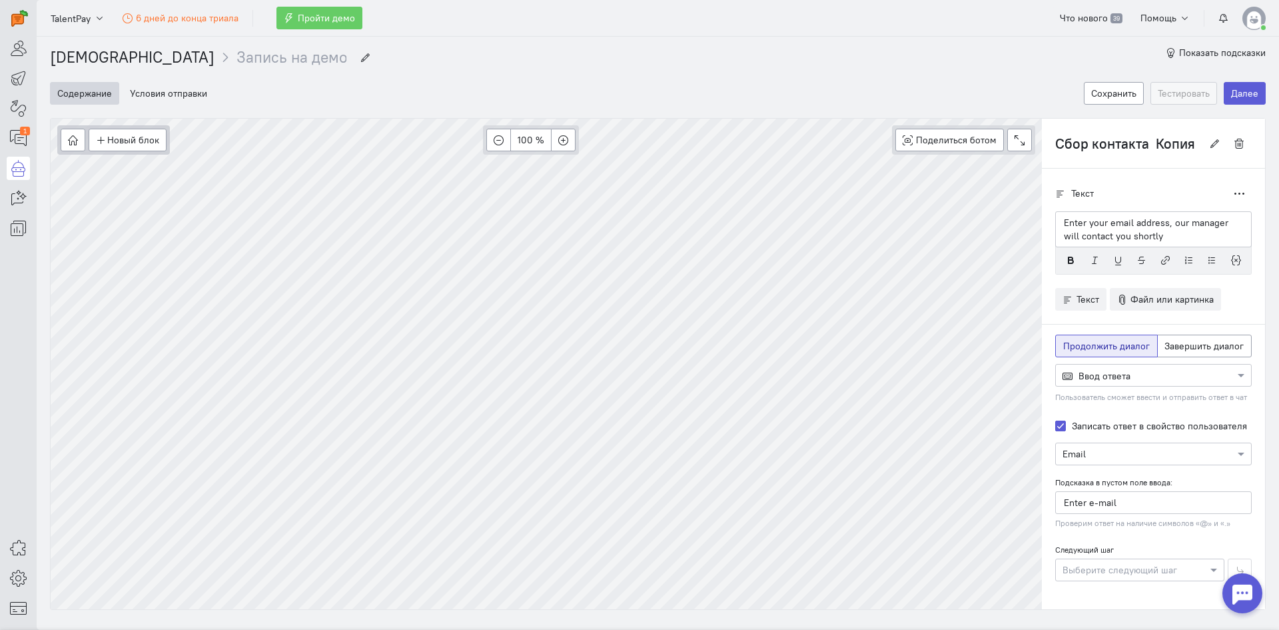
click at [1150, 225] on p "Enter your email address, our manager will contact you shortly" at bounding box center [1153, 229] width 179 height 27
click at [1154, 225] on p "Enter your email address, our manager will contact you shortly" at bounding box center [1153, 229] width 179 height 27
drag, startPoint x: 1158, startPoint y: 224, endPoint x: 1102, endPoint y: 227, distance: 56.1
click at [1102, 227] on p "Enter your email address, our manager will contact you shortly" at bounding box center [1153, 229] width 179 height 27
click at [1163, 243] on div "Enter your messenger , our manager will contact you shortly" at bounding box center [1153, 229] width 197 height 36
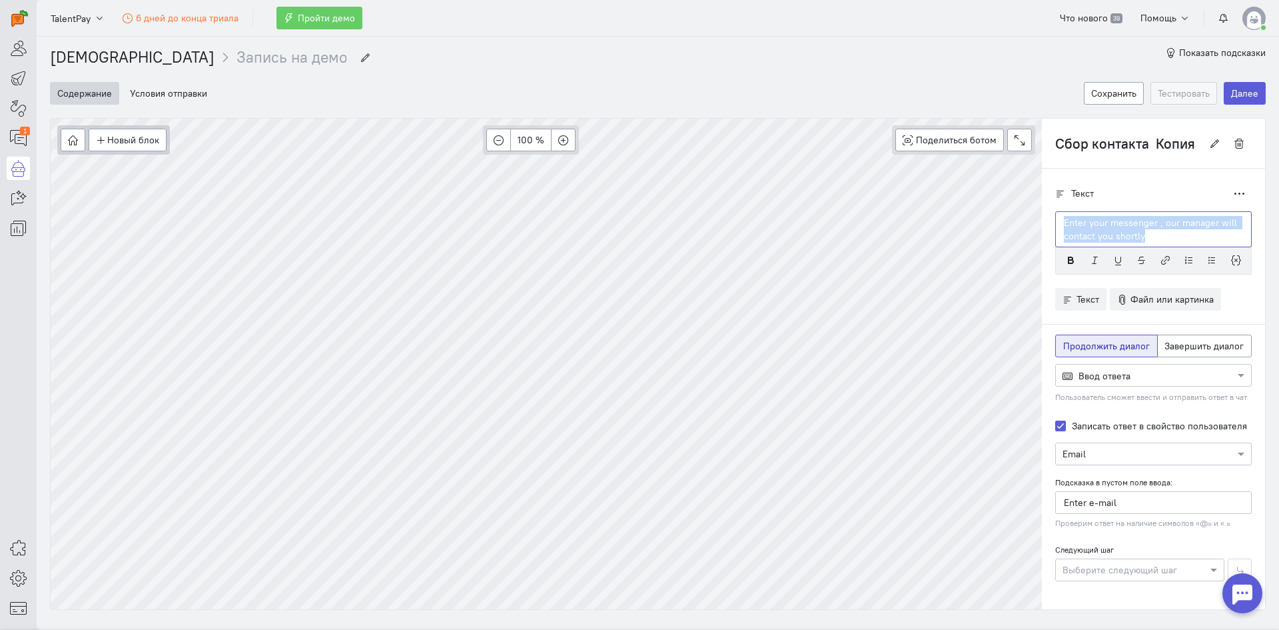
drag, startPoint x: 1163, startPoint y: 243, endPoint x: 1045, endPoint y: 223, distance: 119.7
click at [1055, 223] on div "Enter your messenger , our manager will contact you shortly" at bounding box center [1153, 229] width 197 height 36
click at [1109, 457] on input "text" at bounding box center [1140, 452] width 155 height 13
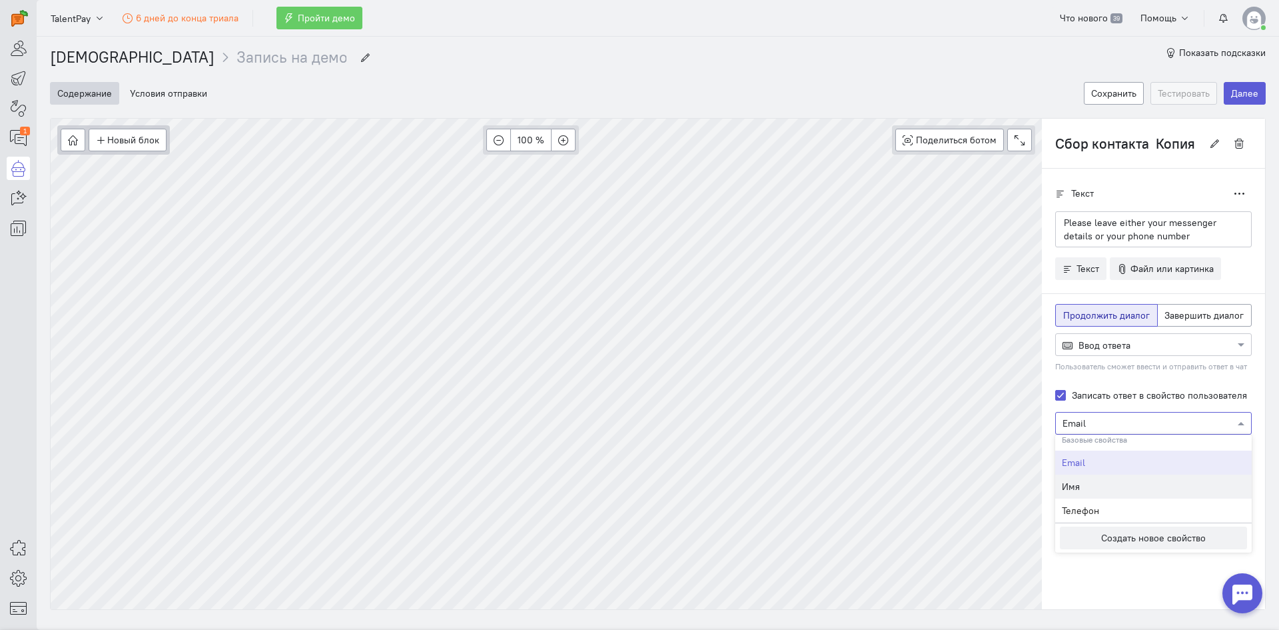
scroll to position [0, 0]
click at [1109, 564] on div "Текст Дублировать Please leave either your messenger details or your phone numb…" at bounding box center [1153, 373] width 223 height 408
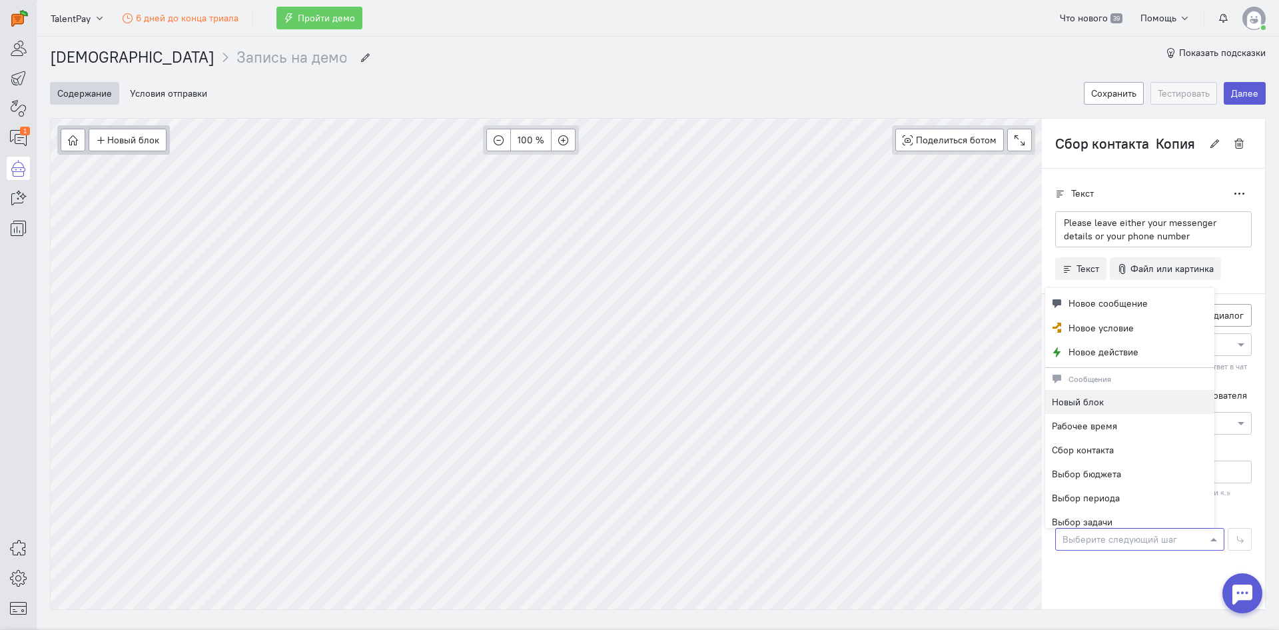
click at [1110, 548] on div "Выберите следующий шаг" at bounding box center [1139, 539] width 169 height 23
click at [1120, 566] on div "Текст Дублировать Please leave either your messenger details or your phone numb…" at bounding box center [1153, 373] width 223 height 408
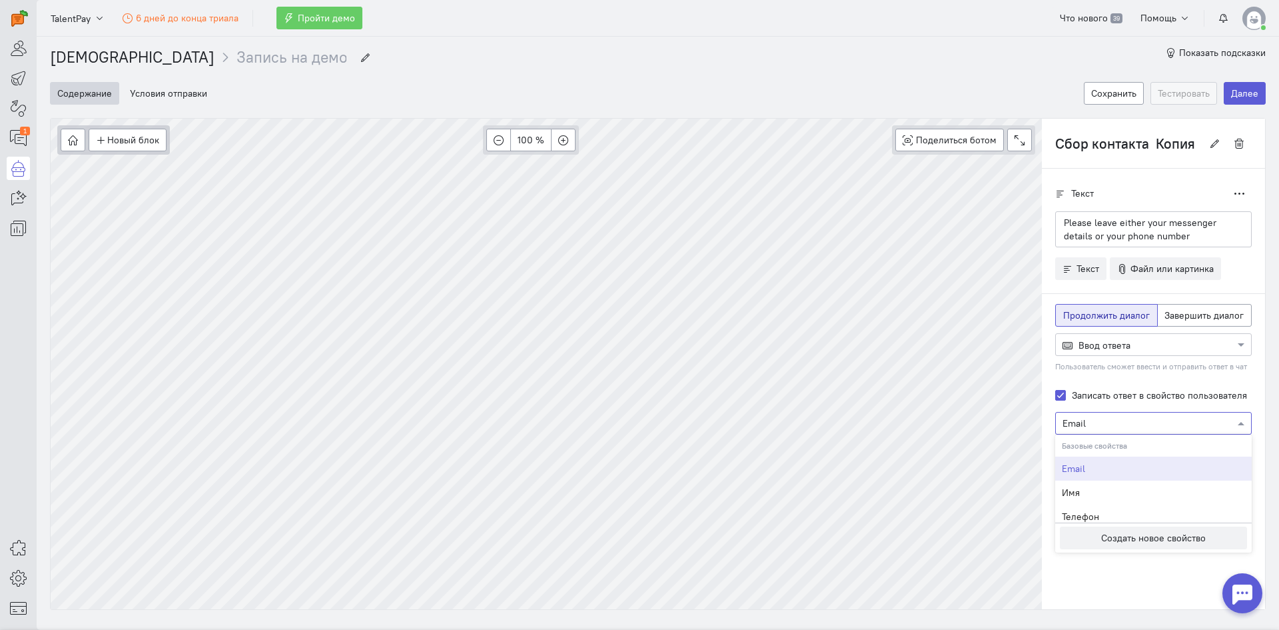
click at [1123, 426] on input "text" at bounding box center [1140, 422] width 155 height 13
click at [1127, 536] on button "Создать новое свойство" at bounding box center [1153, 537] width 187 height 23
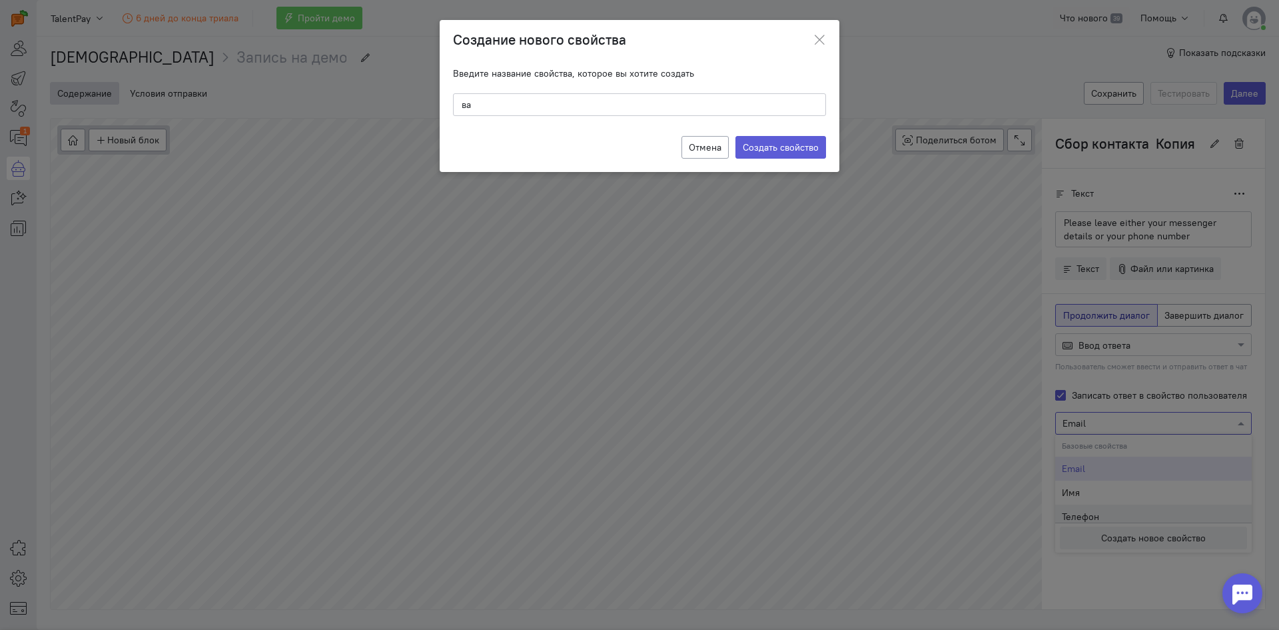
type input "в"
type input "Messenger"
click at [781, 131] on div "Отмена Создать свойство" at bounding box center [640, 147] width 400 height 49
click at [780, 147] on label "Создать свойство" at bounding box center [780, 147] width 91 height 23
click at [0, 0] on input "Создать свойство" at bounding box center [0, 0] width 0 height 0
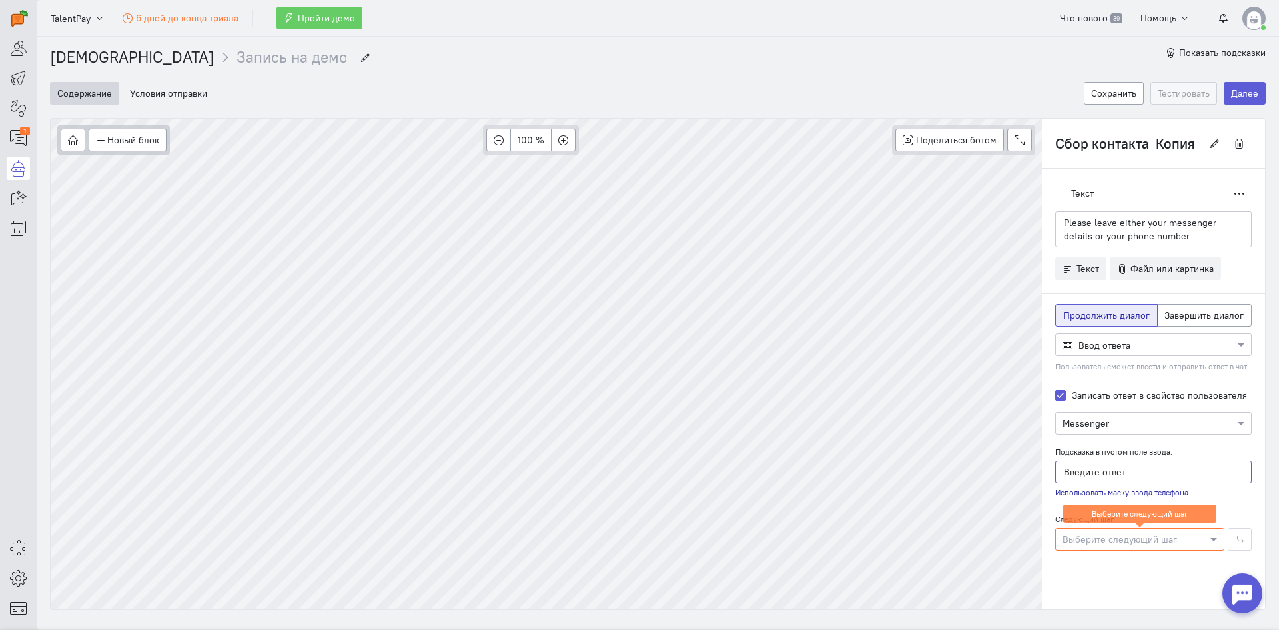
click at [1114, 473] on input "Введите ответ" at bounding box center [1153, 471] width 197 height 23
type input "В"
type input "M"
click at [1141, 478] on input "Enter messenger id or phone" at bounding box center [1153, 471] width 197 height 23
click at [1145, 477] on input "Enter messenger id or phone" at bounding box center [1153, 471] width 197 height 23
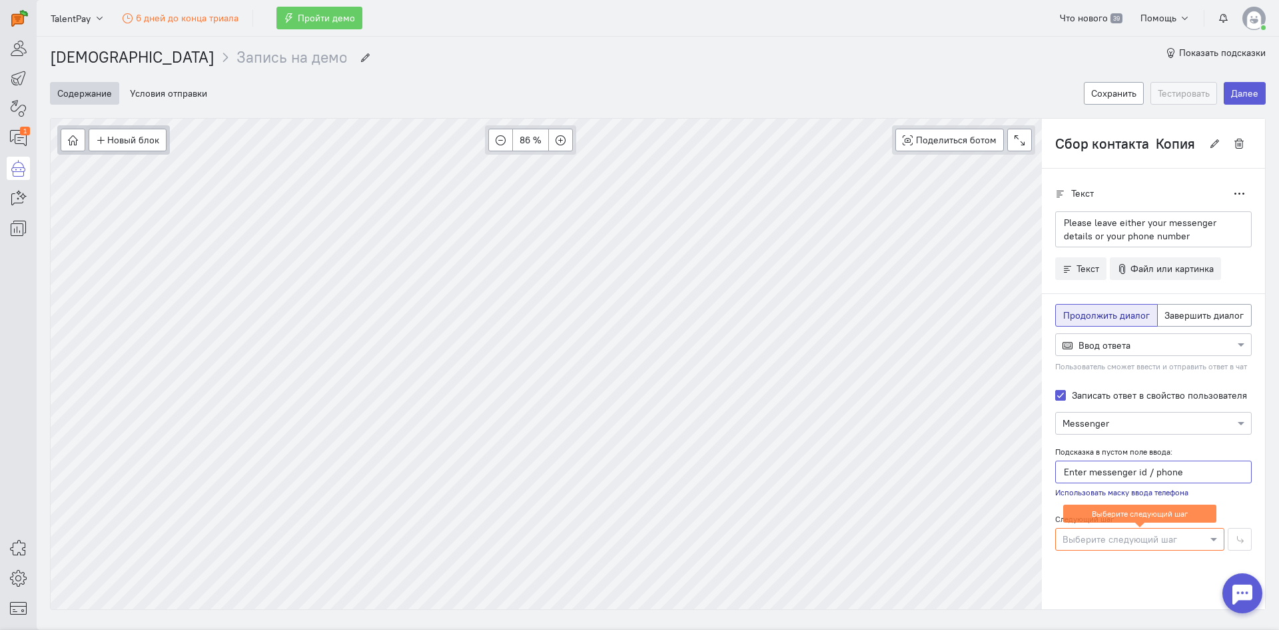
drag, startPoint x: 1213, startPoint y: 464, endPoint x: 1137, endPoint y: 474, distance: 75.9
click at [1137, 474] on input "Enter messenger id / phone" at bounding box center [1153, 471] width 197 height 23
click at [1178, 466] on input "Enter messenger id / phone" at bounding box center [1153, 471] width 197 height 23
click at [1172, 464] on input "Enter messenger id / phone" at bounding box center [1153, 471] width 197 height 23
drag, startPoint x: 1181, startPoint y: 472, endPoint x: 1128, endPoint y: 476, distance: 53.5
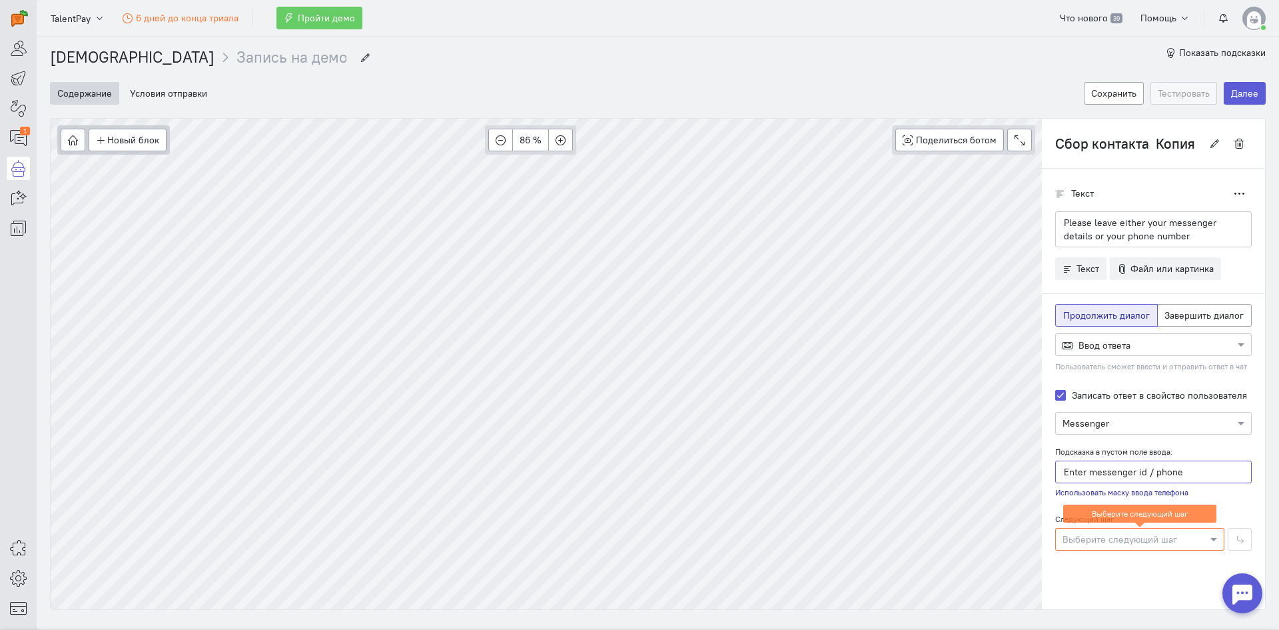
click at [1128, 476] on input "Enter messenger id / phone" at bounding box center [1153, 471] width 197 height 23
type input "Enter messenger details"
type input "Сбор контакта Копия Копия Копия"
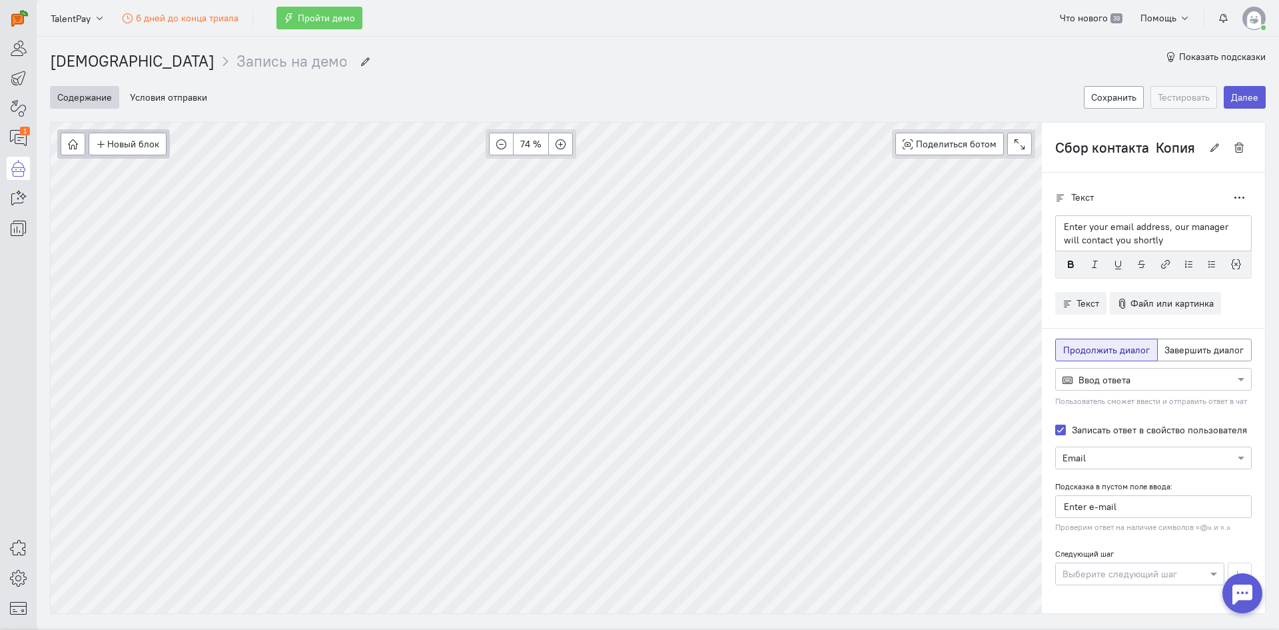
click at [1127, 237] on p "Enter your email address, our manager will contact you shortly" at bounding box center [1153, 233] width 179 height 27
click at [1159, 224] on p "Enter your email address, our manager will contact you shortly" at bounding box center [1153, 233] width 179 height 27
click at [1158, 229] on p "Enter your email address, our manager will contact you shortly" at bounding box center [1153, 233] width 179 height 27
click at [1157, 228] on p "Enter your email address, our manager will contact you shortly" at bounding box center [1153, 233] width 179 height 27
drag, startPoint x: 1124, startPoint y: 229, endPoint x: 1099, endPoint y: 226, distance: 24.9
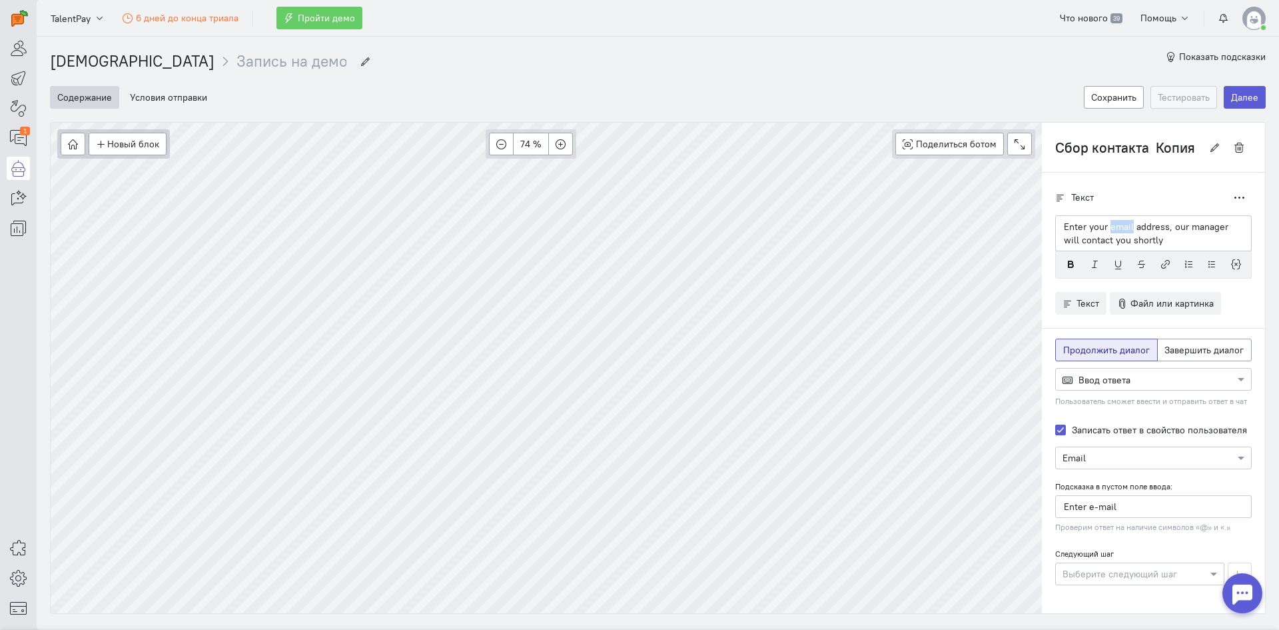
click at [1099, 226] on p "Enter your email address, our manager will contact you shortly" at bounding box center [1153, 233] width 179 height 27
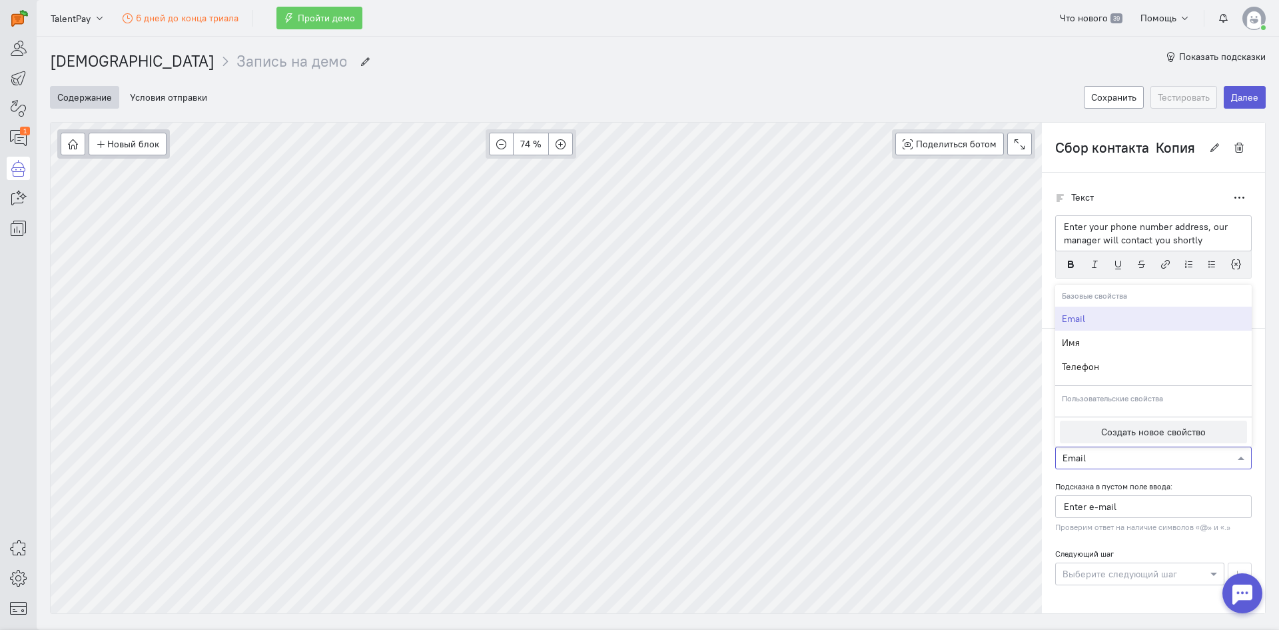
click at [1103, 462] on input "text" at bounding box center [1140, 456] width 155 height 13
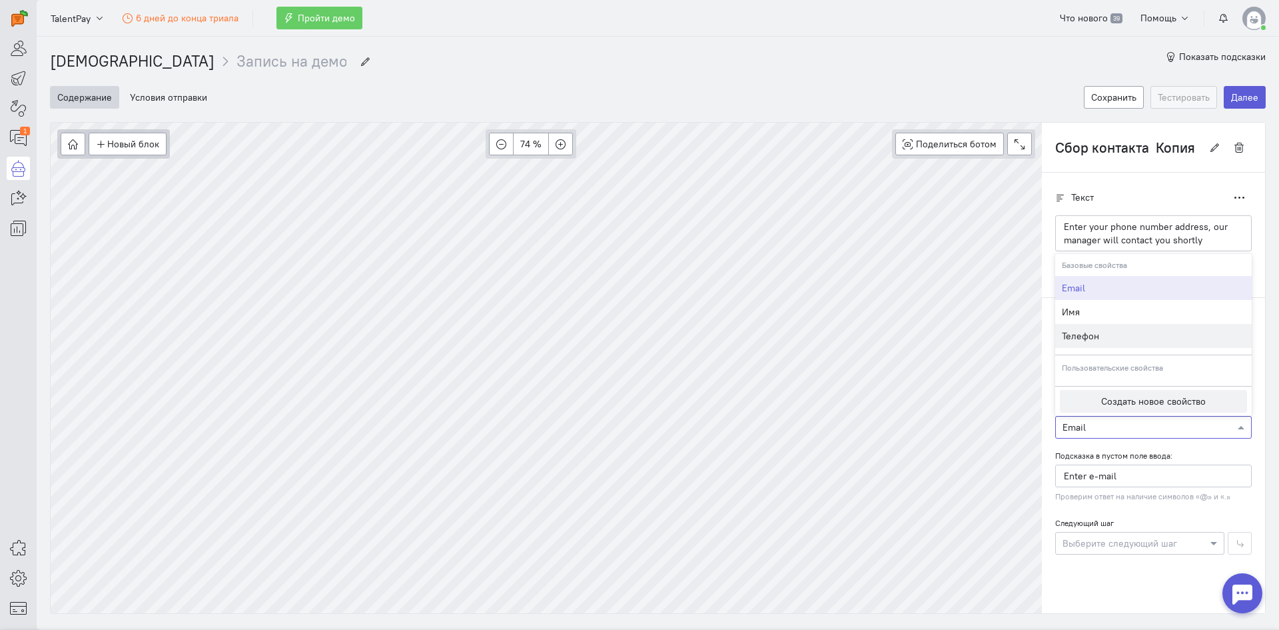
click at [1071, 338] on span "Телефон" at bounding box center [1080, 336] width 37 height 12
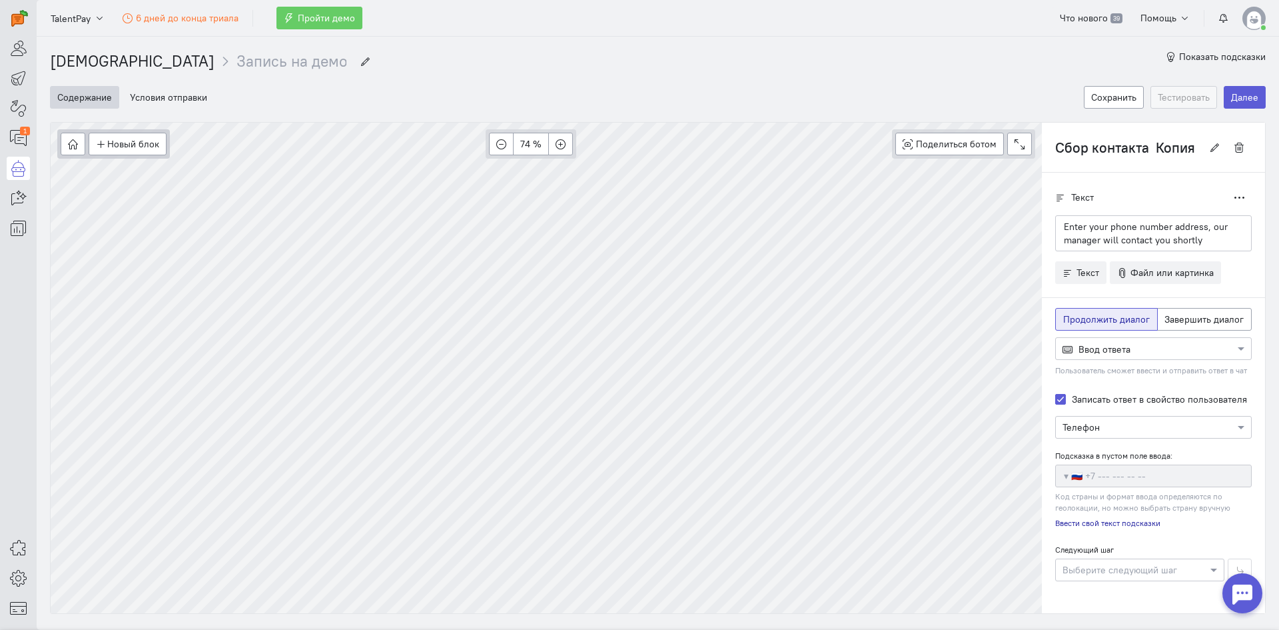
click at [1077, 519] on small "Ввести свой текст подсказки" at bounding box center [1107, 522] width 105 height 11
click at [1084, 475] on input "Введите телефон" at bounding box center [1153, 475] width 197 height 23
drag, startPoint x: 1157, startPoint y: 468, endPoint x: 1048, endPoint y: 468, distance: 108.6
click at [1055, 468] on input "Введите телефон" at bounding box center [1153, 475] width 197 height 23
type input "E"
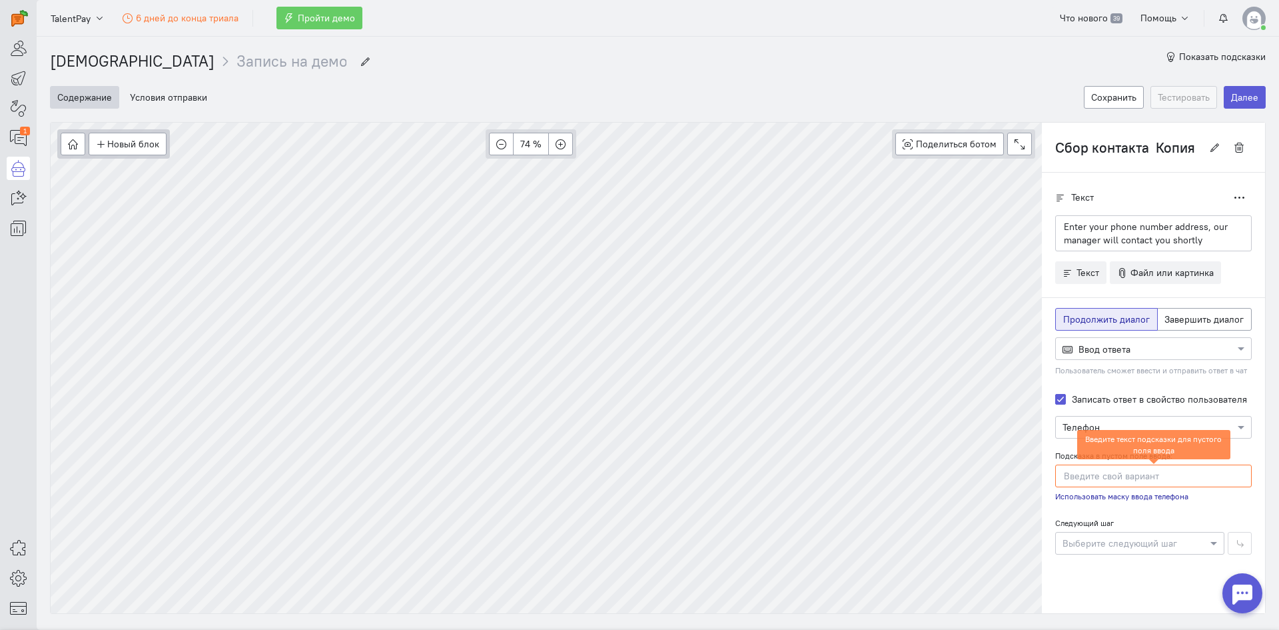
click at [1059, 500] on small "Использовать маску ввода телефона" at bounding box center [1121, 495] width 133 height 11
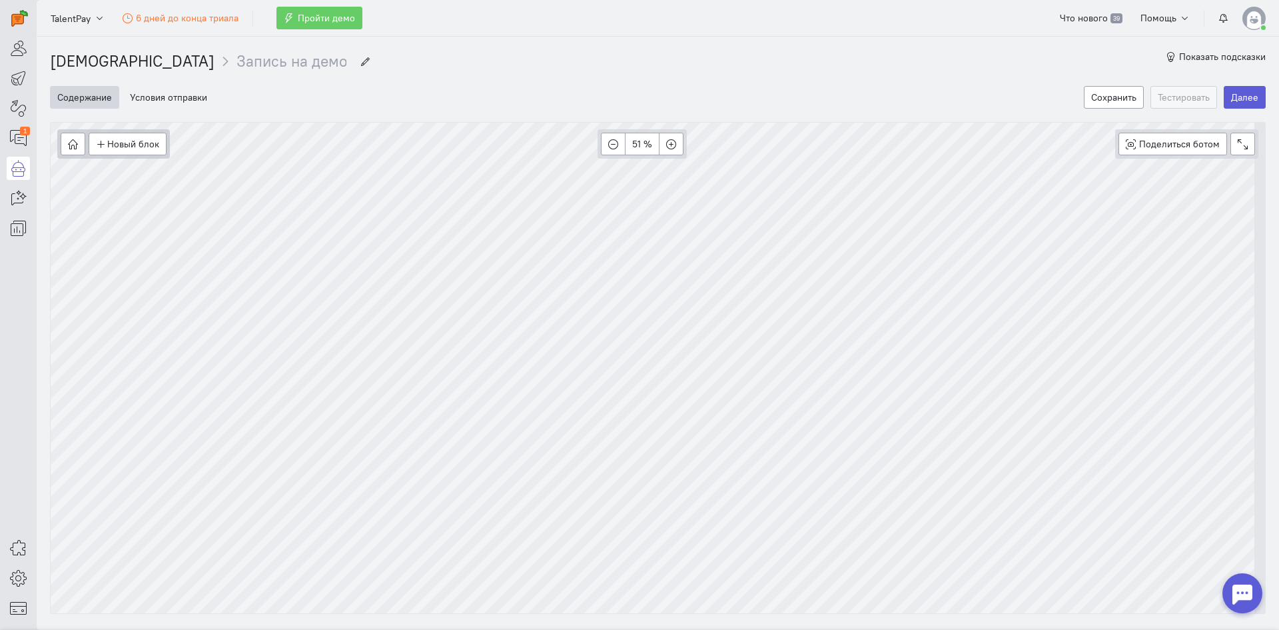
scroll to position [31, 0]
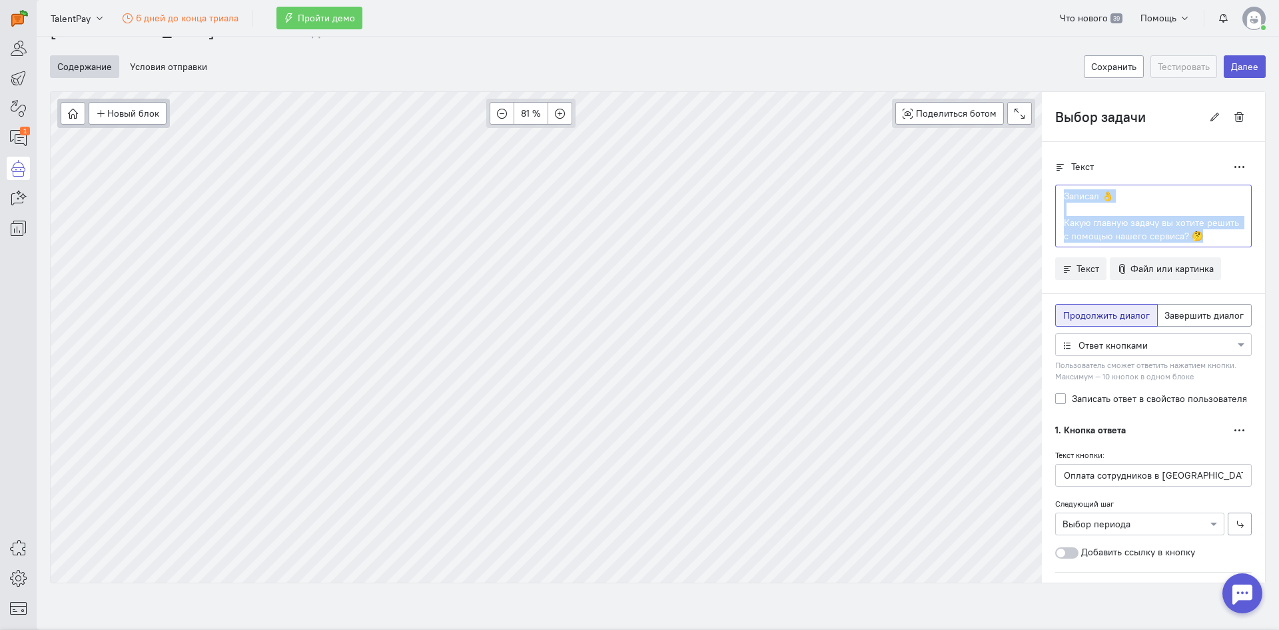
drag, startPoint x: 1198, startPoint y: 235, endPoint x: 1033, endPoint y: 194, distance: 169.5
click at [1042, 194] on div "Текст Дублировать Записал 👌 Какую главную задачу вы хотите решить с помощью наш…" at bounding box center [1153, 632] width 223 height 981
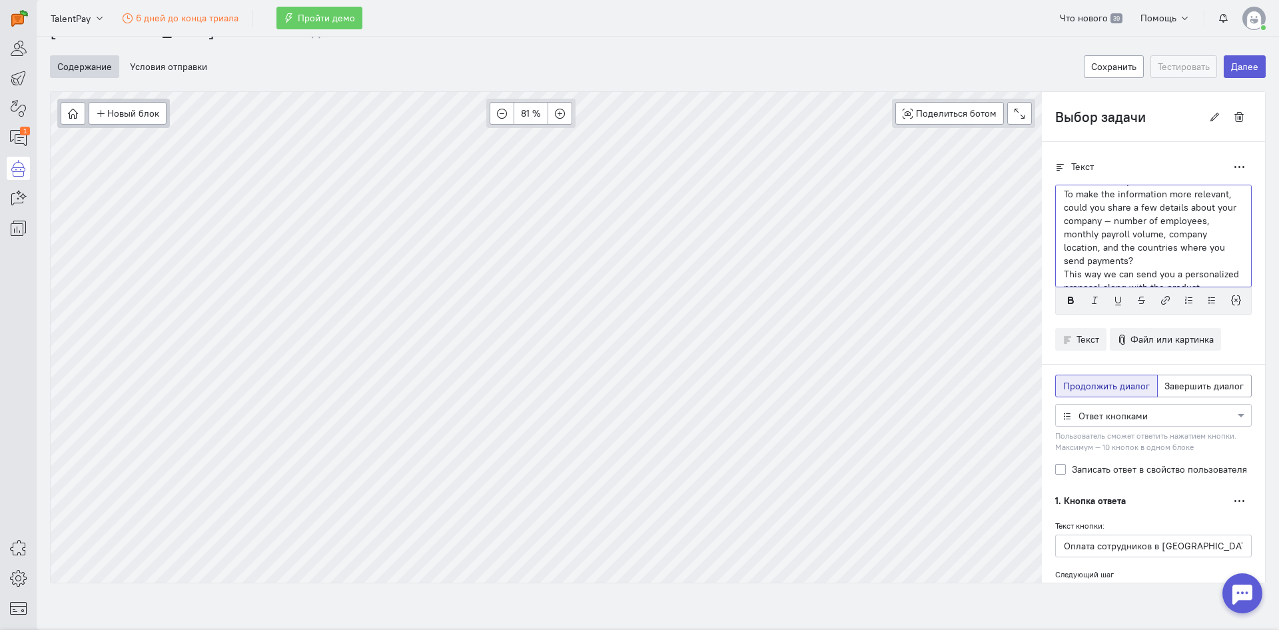
scroll to position [0, 0]
drag, startPoint x: 1135, startPoint y: 274, endPoint x: 1096, endPoint y: 233, distance: 56.6
click at [1096, 233] on p "To make the information more relevant, could you share a few details about your…" at bounding box center [1153, 243] width 179 height 80
drag, startPoint x: 1143, startPoint y: 264, endPoint x: 1054, endPoint y: 238, distance: 92.3
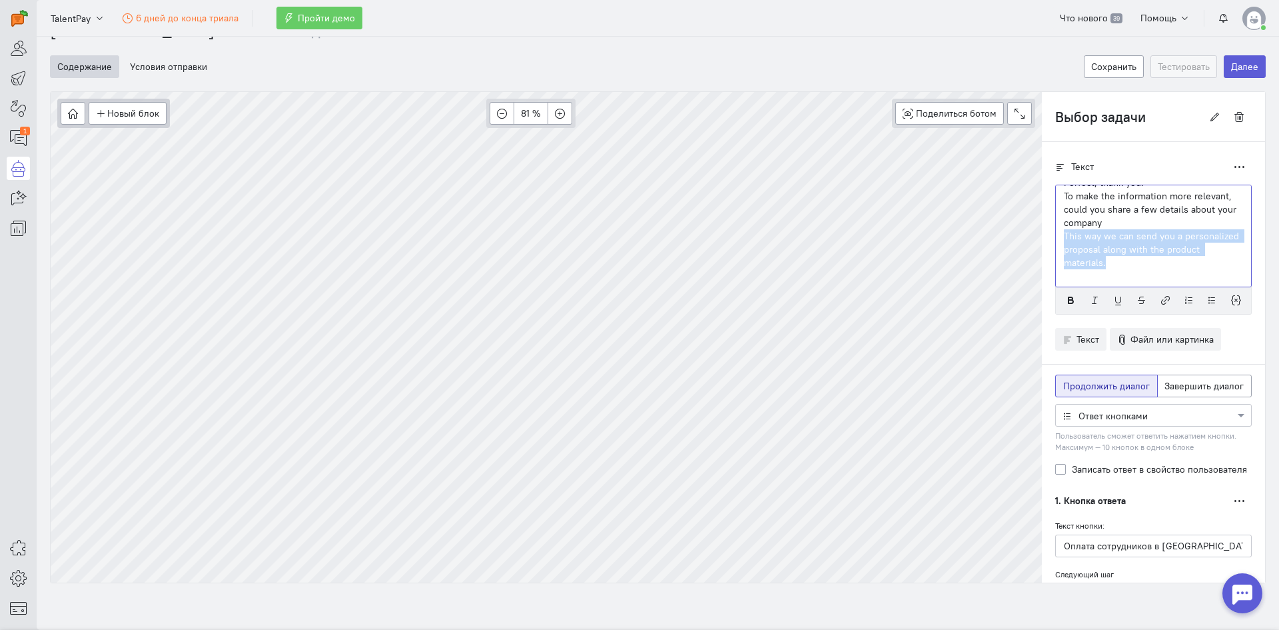
click at [1064, 238] on p "This way we can send you a personalized proposal along with the product materia…" at bounding box center [1153, 249] width 179 height 40
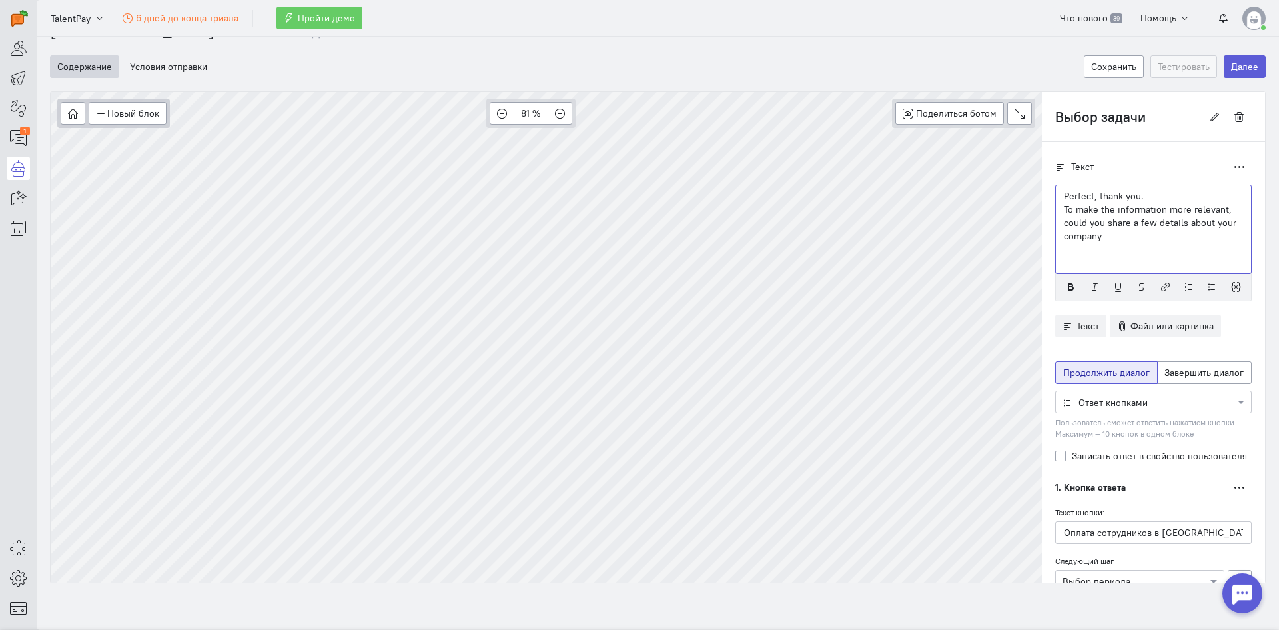
scroll to position [0, 0]
click at [1141, 197] on p "Perfect, thank you." at bounding box center [1153, 195] width 179 height 13
click at [1118, 264] on p at bounding box center [1153, 262] width 179 height 13
click at [1107, 253] on p at bounding box center [1153, 249] width 179 height 13
click at [1104, 233] on p "To make the information more relevant, could you share a few details about your…" at bounding box center [1153, 223] width 179 height 40
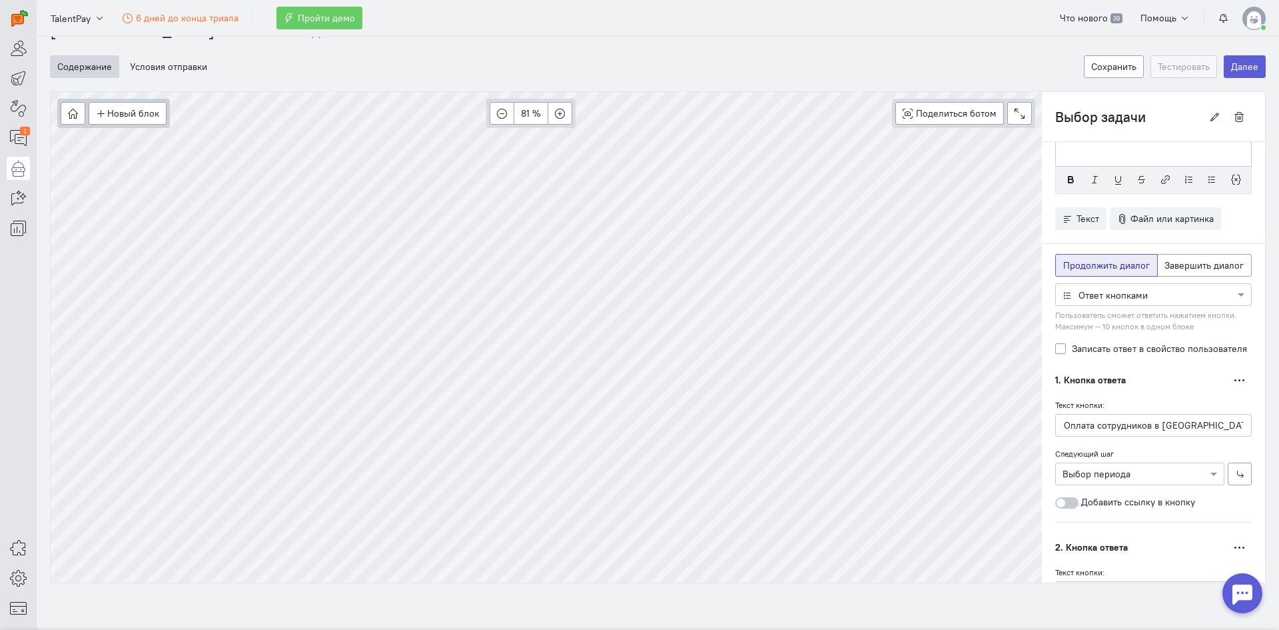
scroll to position [200, 0]
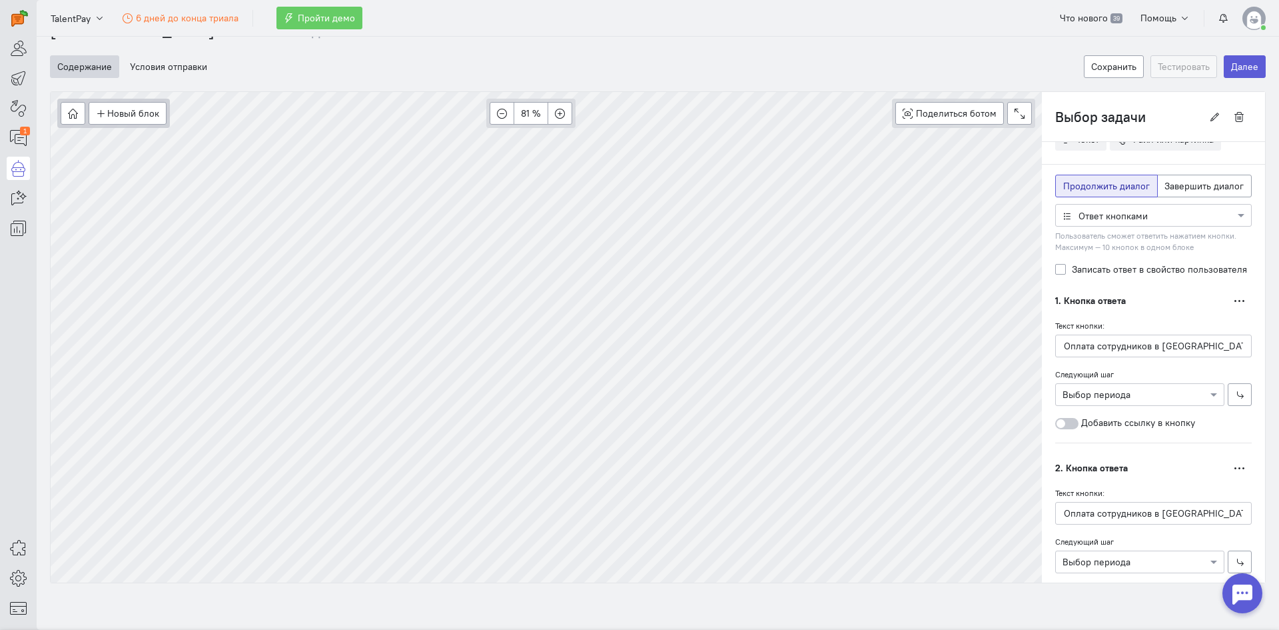
click at [1097, 392] on div at bounding box center [1140, 393] width 168 height 13
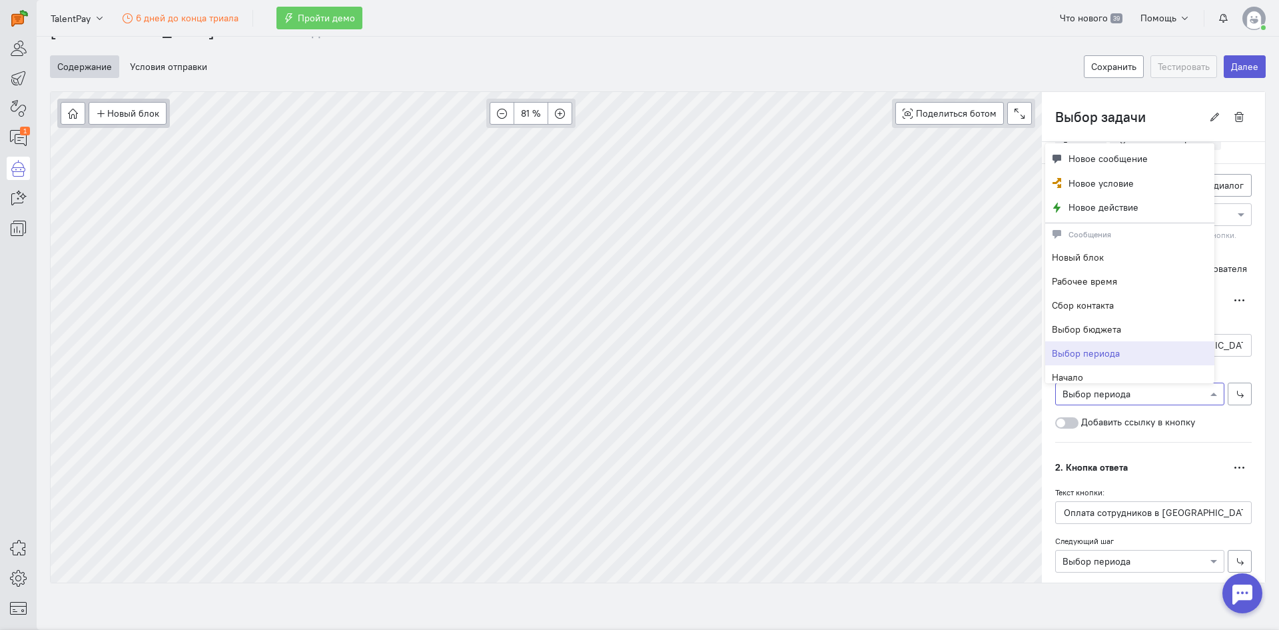
scroll to position [169, 0]
click at [1097, 392] on div at bounding box center [1140, 393] width 168 height 13
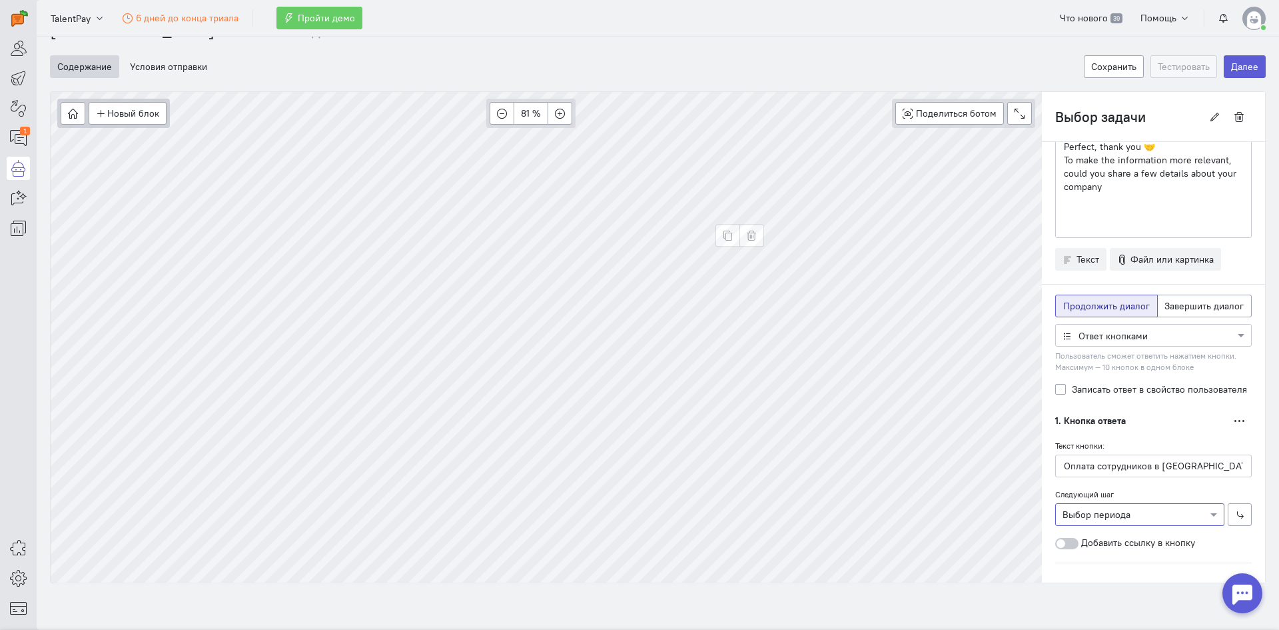
scroll to position [0, 0]
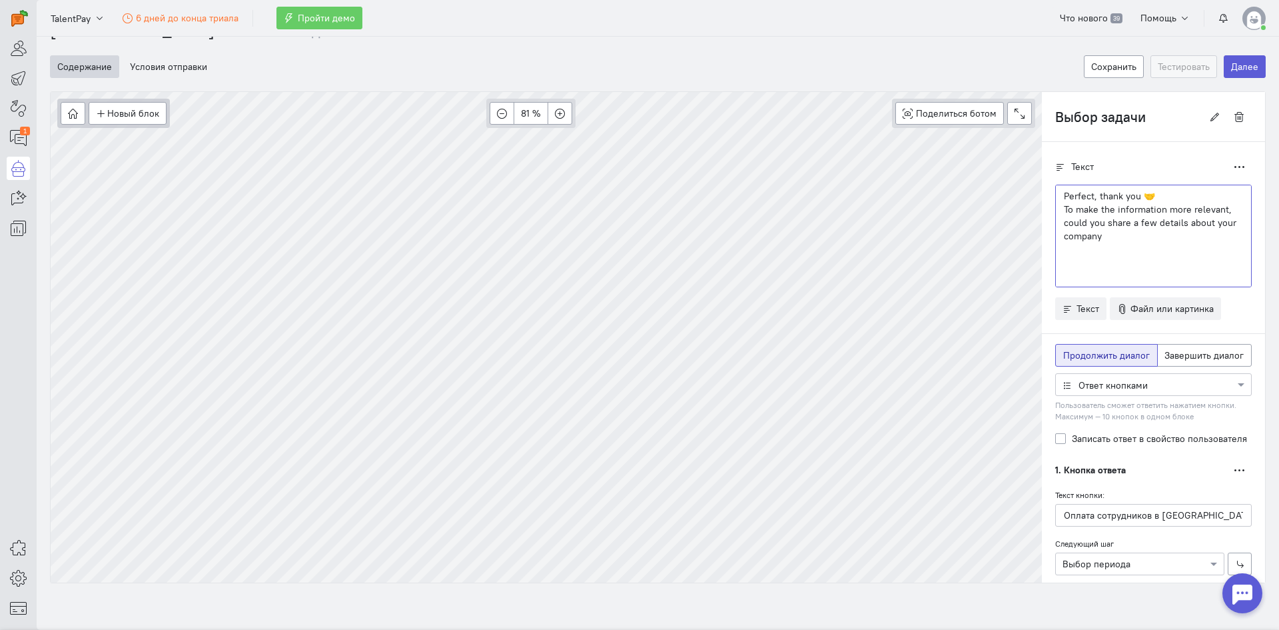
click at [1133, 272] on p at bounding box center [1153, 275] width 179 height 13
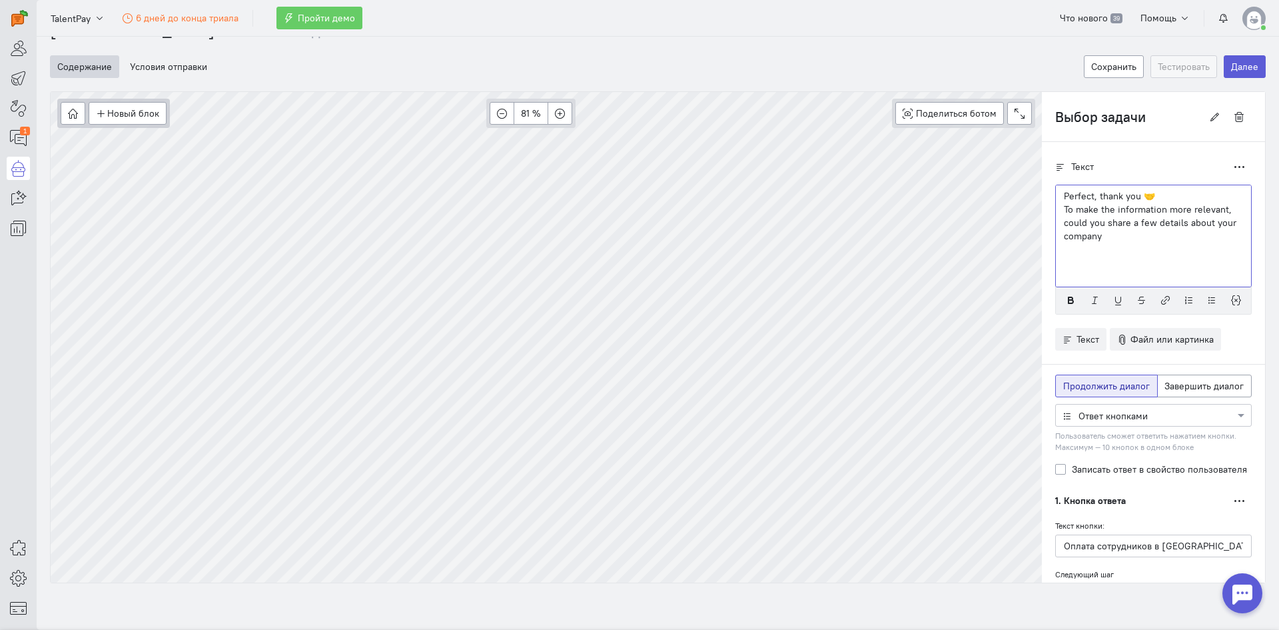
click at [1112, 262] on p at bounding box center [1153, 262] width 179 height 13
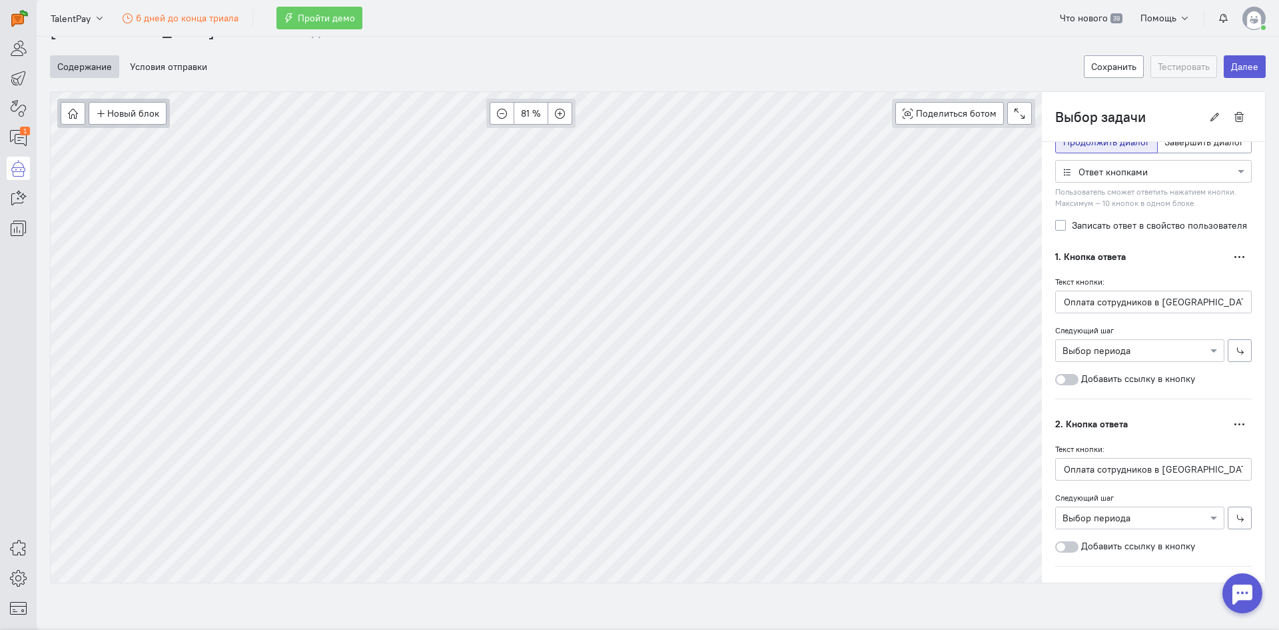
scroll to position [266, 0]
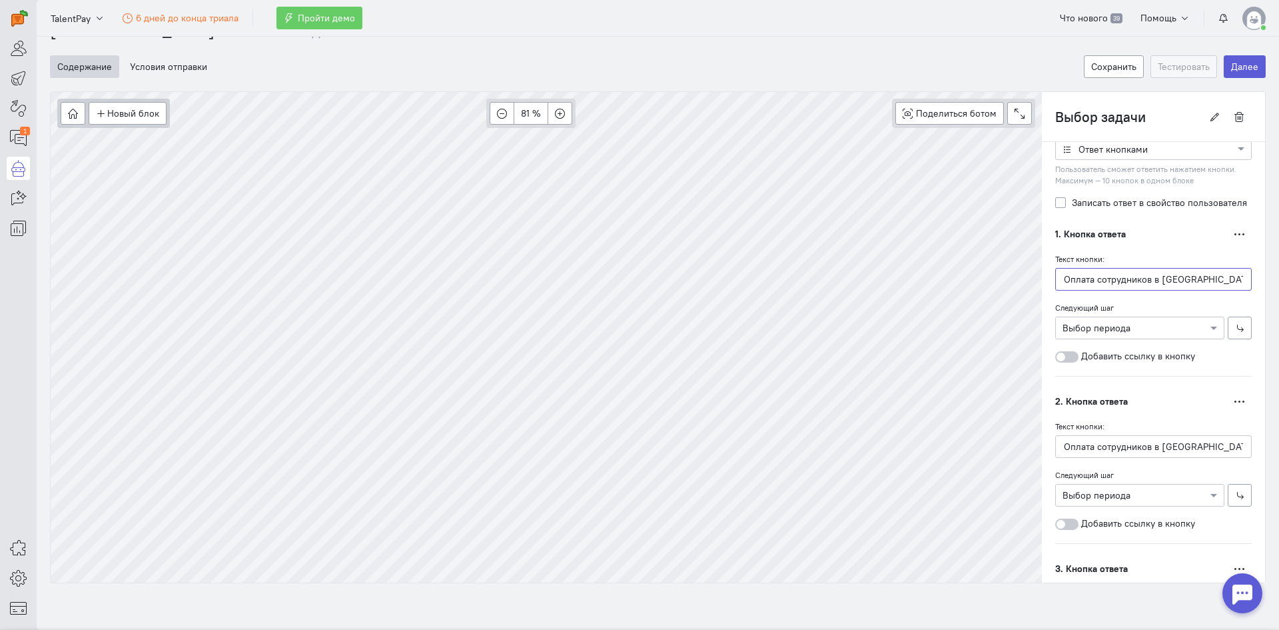
drag, startPoint x: 1151, startPoint y: 284, endPoint x: 1048, endPoint y: 283, distance: 103.3
click at [1055, 283] on input "Оплата сотрудников в [GEOGRAPHIC_DATA]" at bounding box center [1153, 279] width 197 height 23
type input "d"
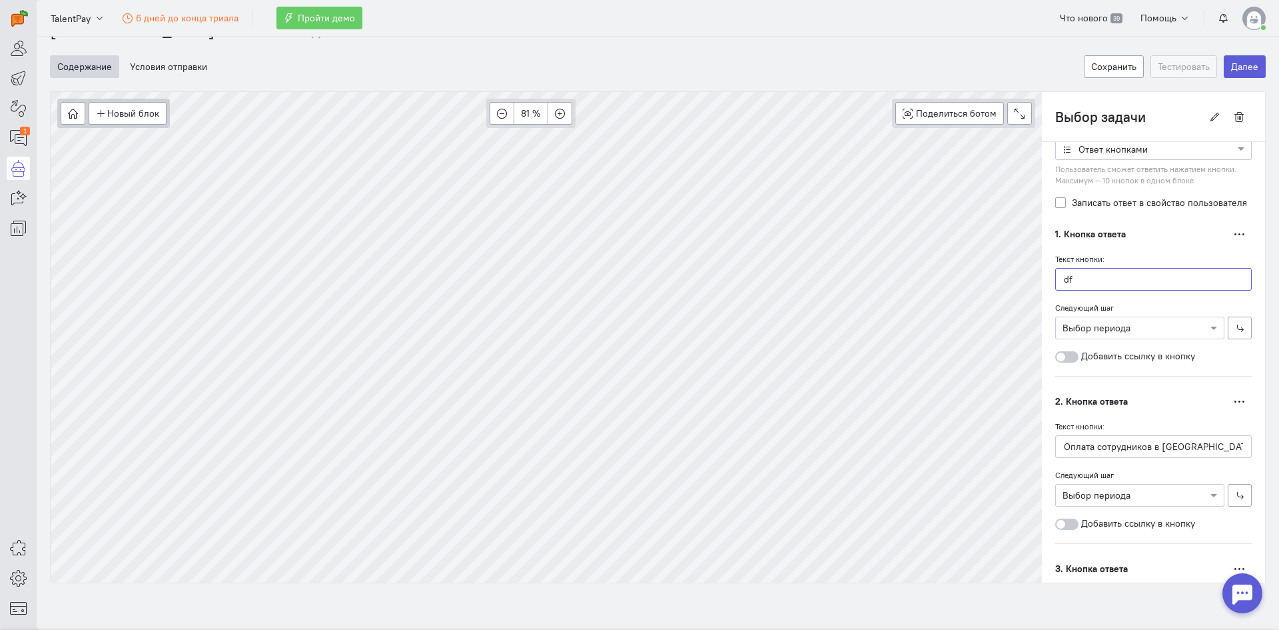
type input "d"
type input "IT"
click at [1031, 428] on div "Новый блок Сообщение Условие Действия Запись на встречу 81 % Поделиться ботом B…" at bounding box center [658, 337] width 1216 height 492
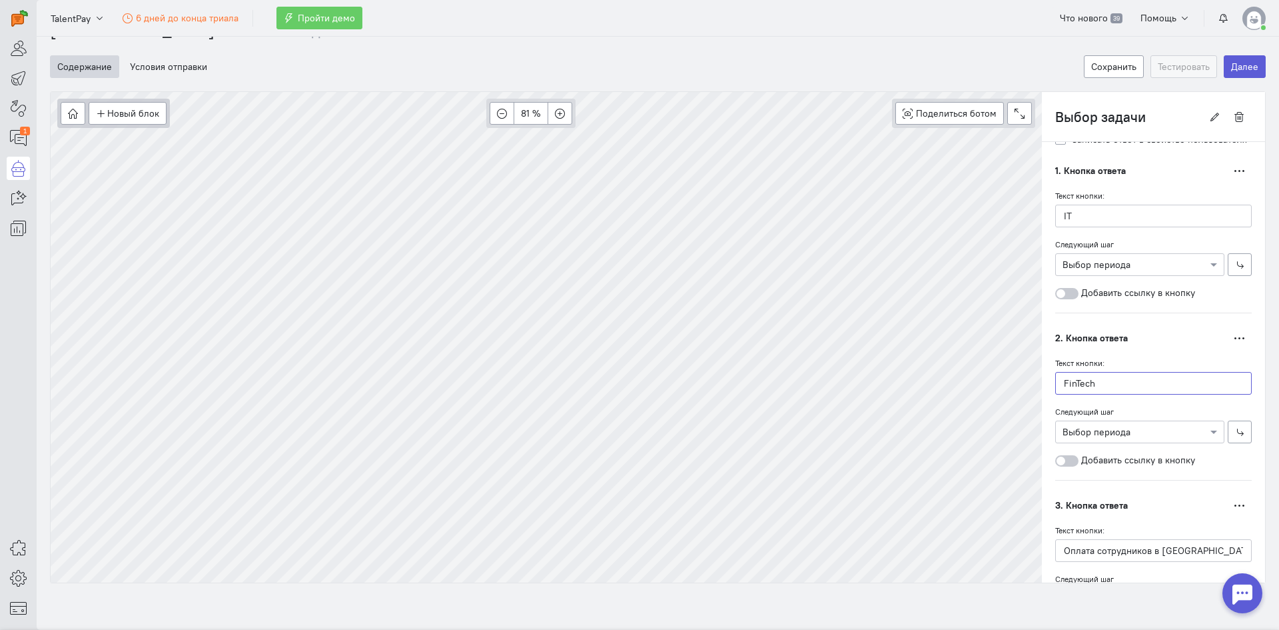
scroll to position [369, 0]
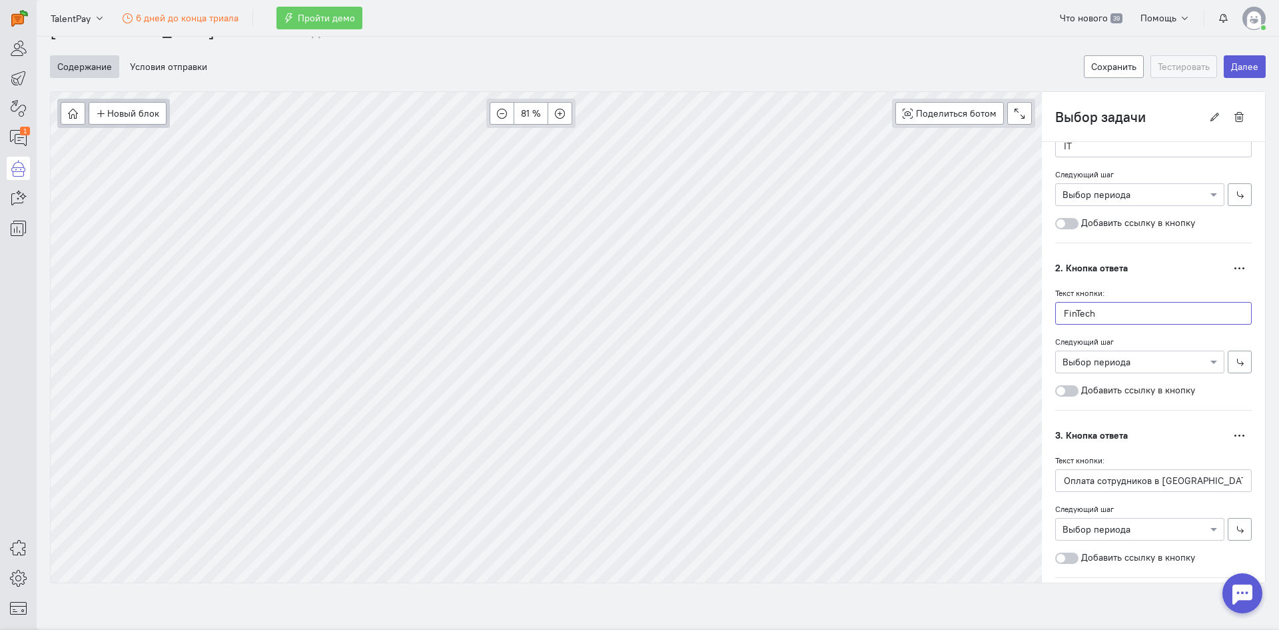
type input "FinTech"
drag, startPoint x: 1172, startPoint y: 470, endPoint x: 1053, endPoint y: 488, distance: 119.9
click at [1055, 488] on input "Оплата сотрудников в [GEOGRAPHIC_DATA]" at bounding box center [1153, 480] width 197 height 23
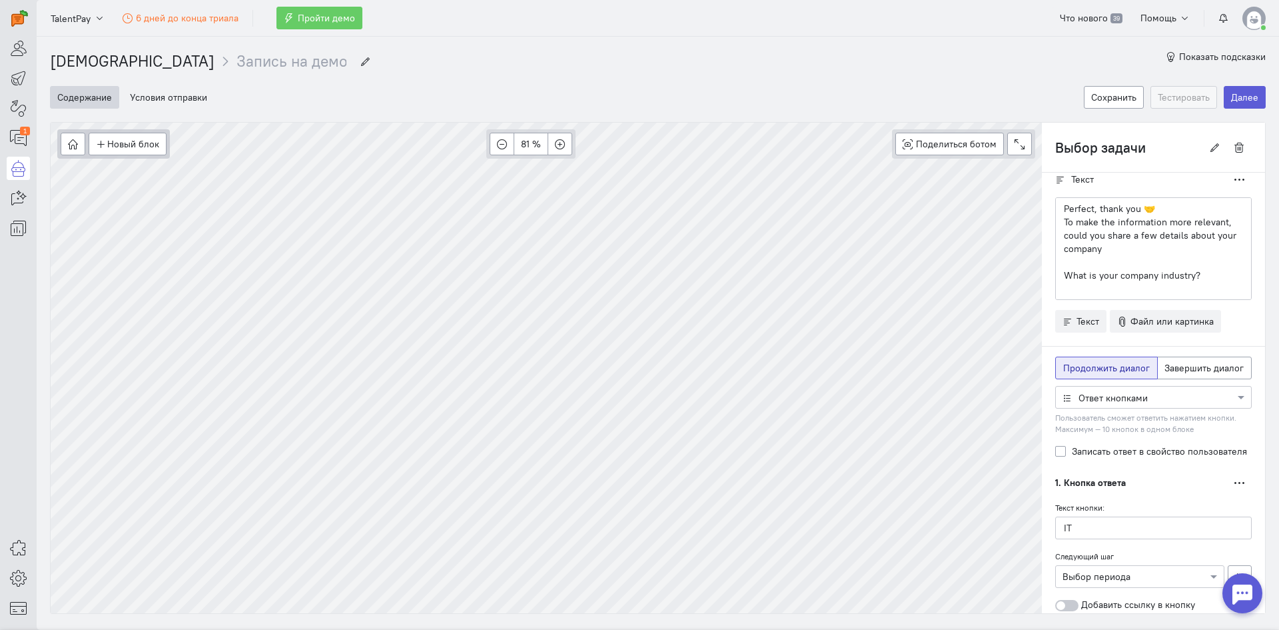
scroll to position [0, 0]
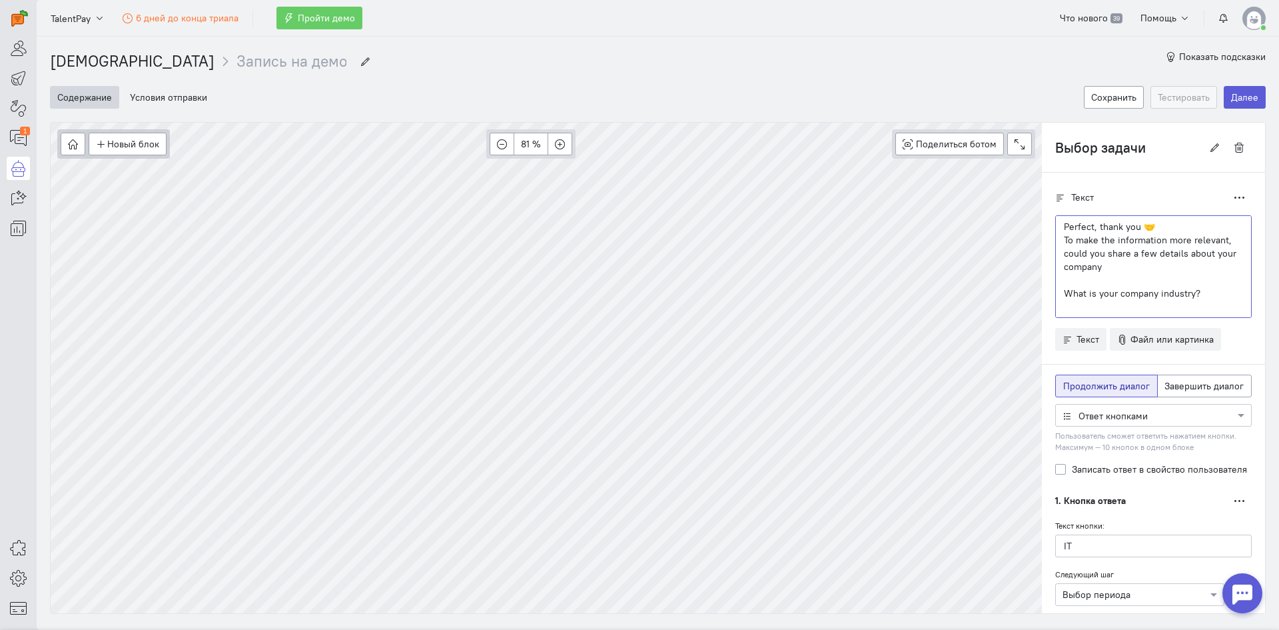
click at [1187, 289] on p "What is your company industry?" at bounding box center [1153, 292] width 179 height 13
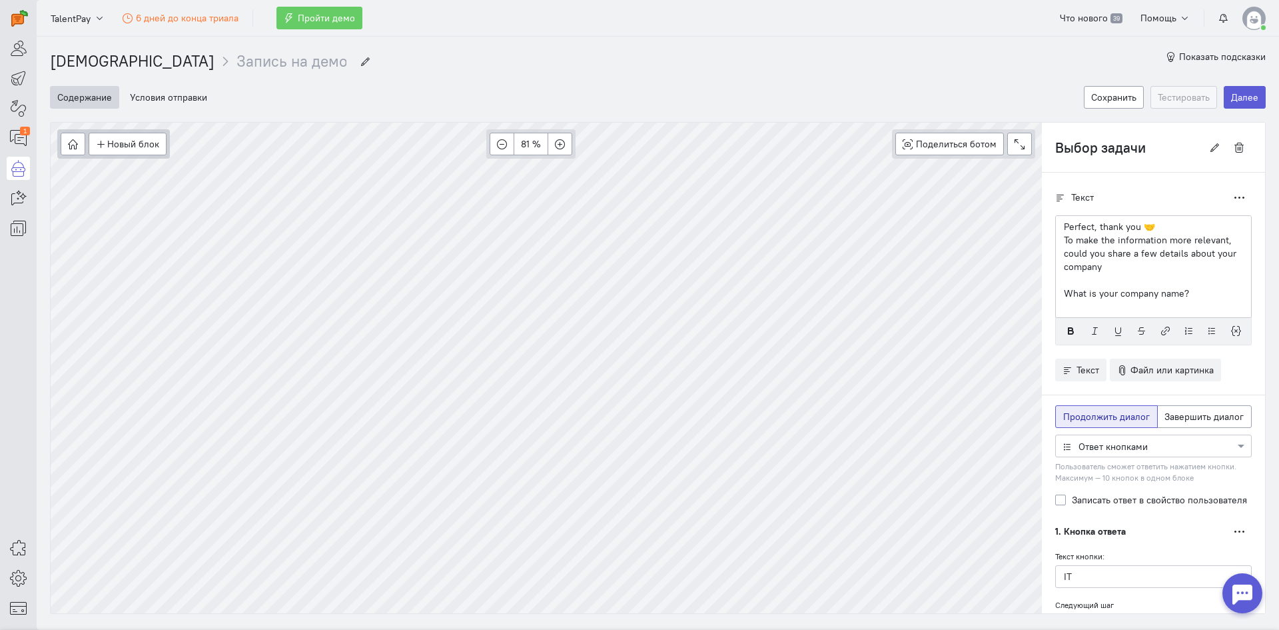
click at [1085, 450] on div at bounding box center [1153, 444] width 195 height 13
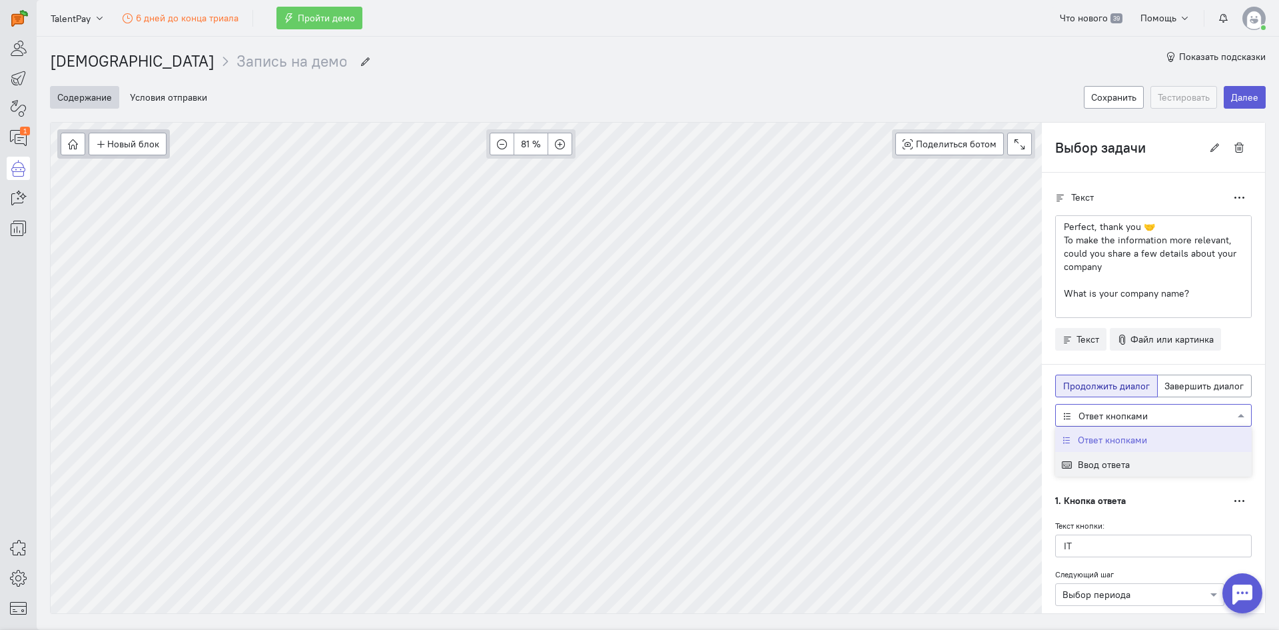
click at [1086, 460] on span "Ввод ответа" at bounding box center [1104, 464] width 52 height 12
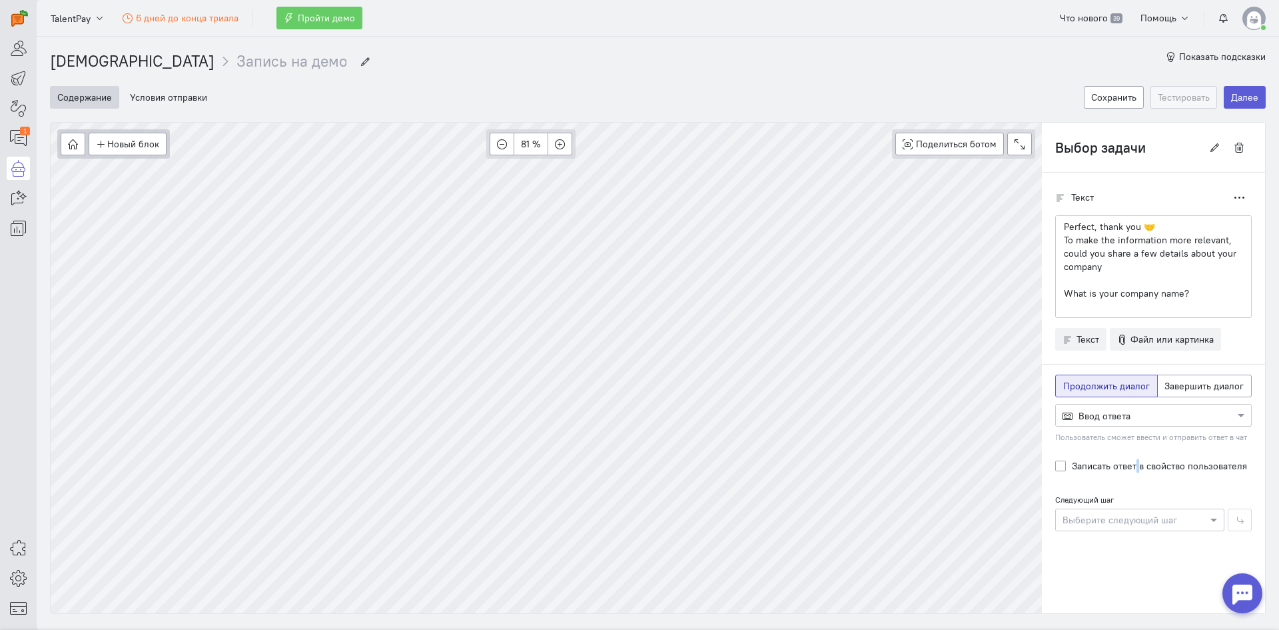
click at [1099, 462] on label "Записать ответ в свойство пользователя" at bounding box center [1159, 465] width 175 height 13
click at [1100, 462] on label "Записать ответ в свойство пользователя" at bounding box center [1159, 465] width 175 height 13
click at [1066, 462] on input "Записать ответ в свойство пользователя" at bounding box center [1060, 465] width 11 height 12
checkbox input "true"
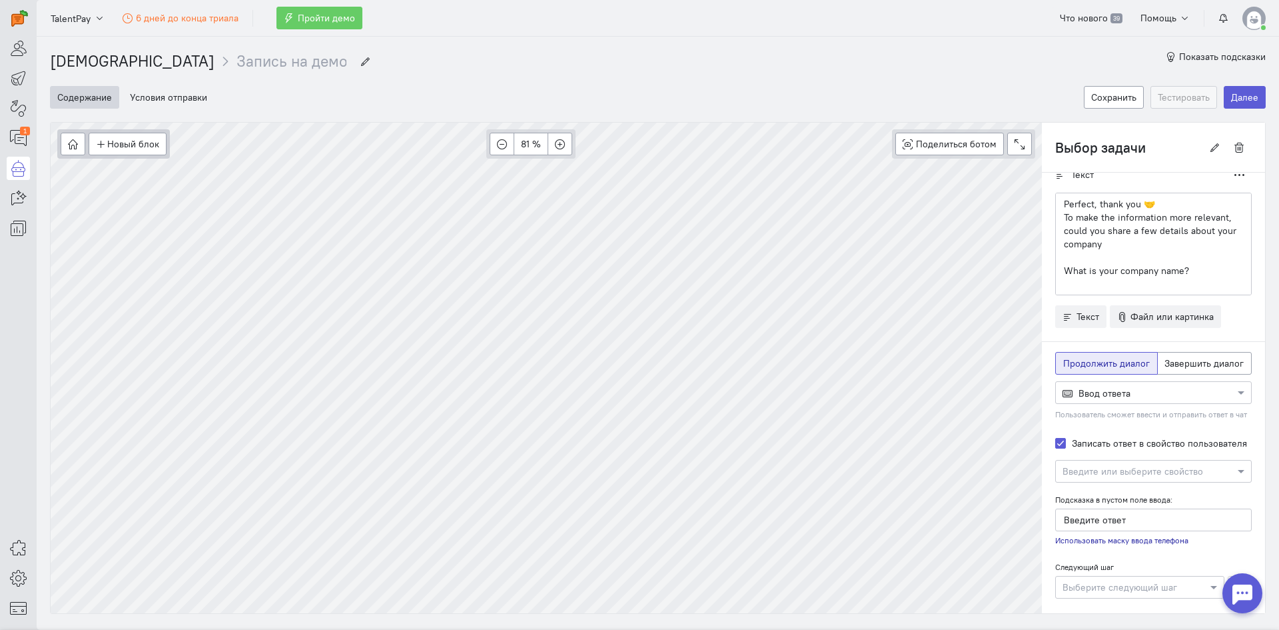
scroll to position [35, 0]
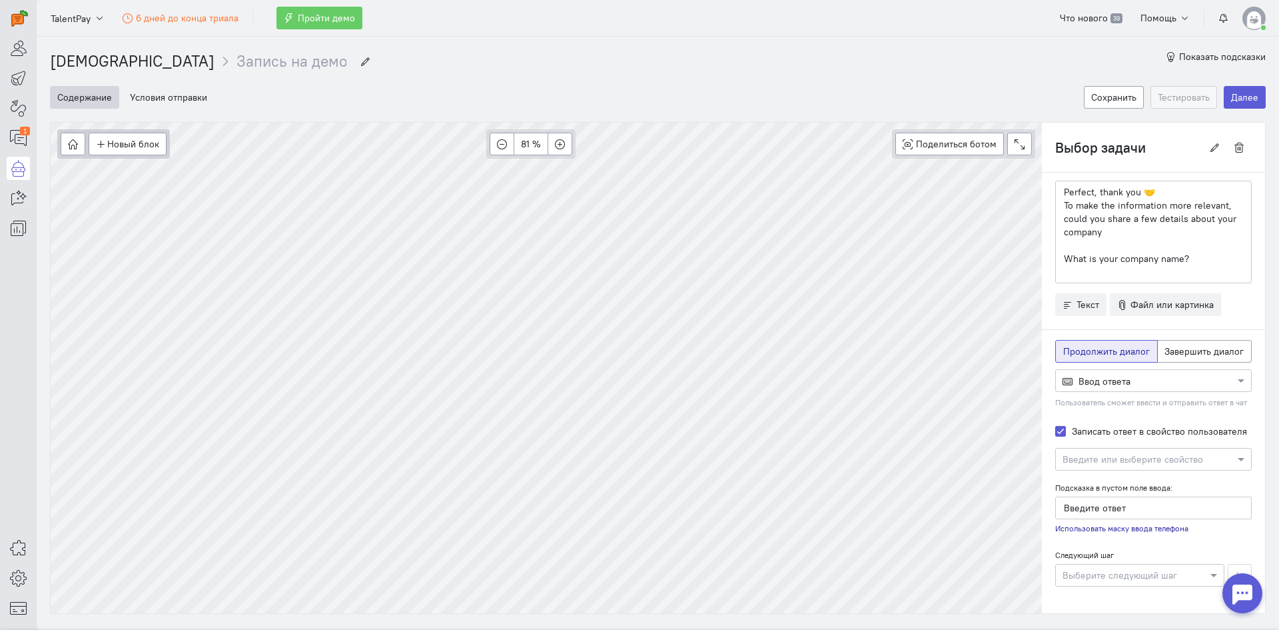
click at [1102, 462] on input "text" at bounding box center [1140, 458] width 155 height 13
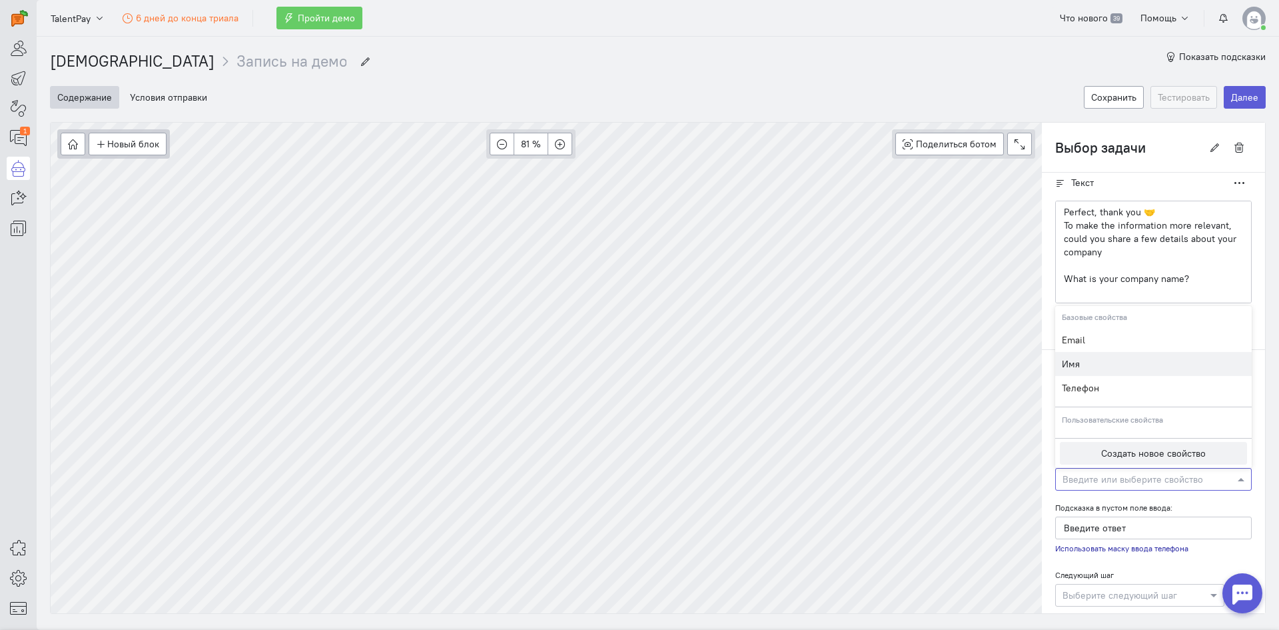
scroll to position [0, 0]
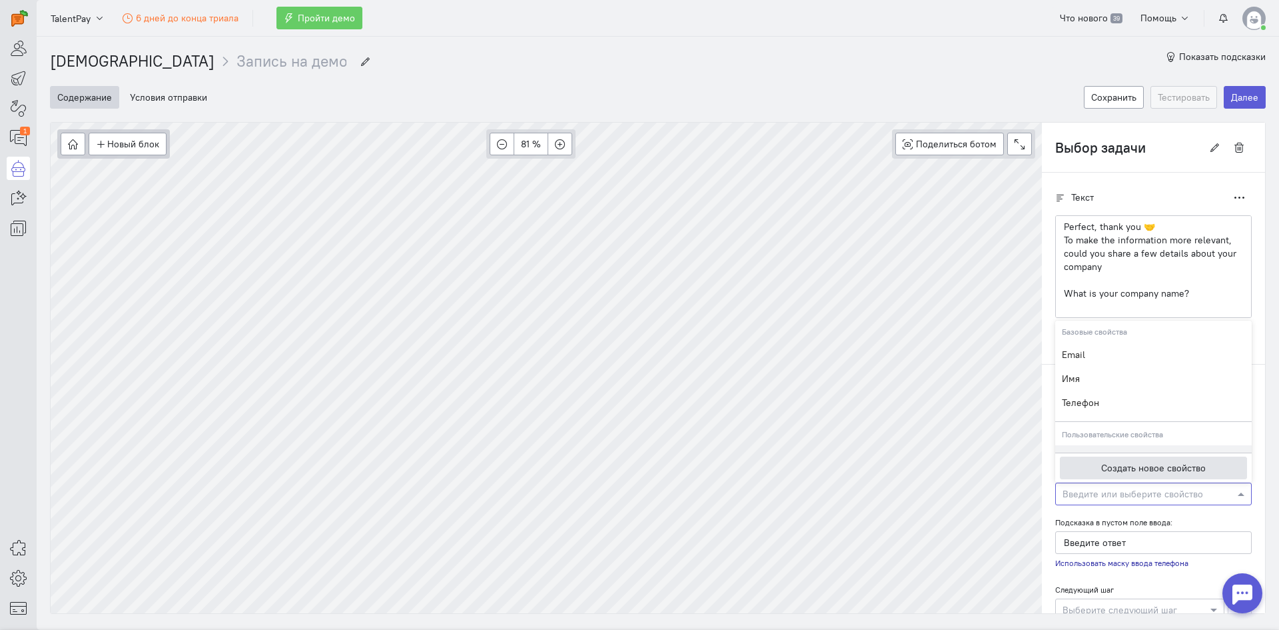
click at [1099, 466] on button "Создать новое свойство" at bounding box center [1153, 467] width 187 height 23
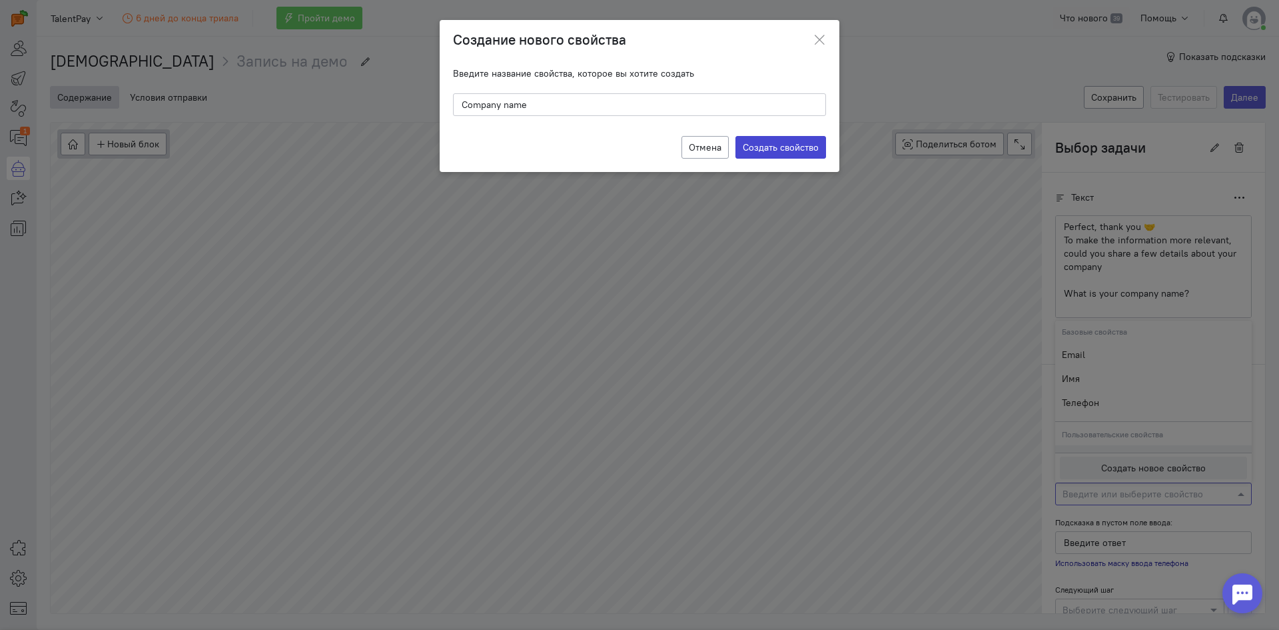
type input "Company name"
click at [781, 143] on label "Создать свойство" at bounding box center [780, 147] width 91 height 23
click at [0, 0] on input "Создать свойство" at bounding box center [0, 0] width 0 height 0
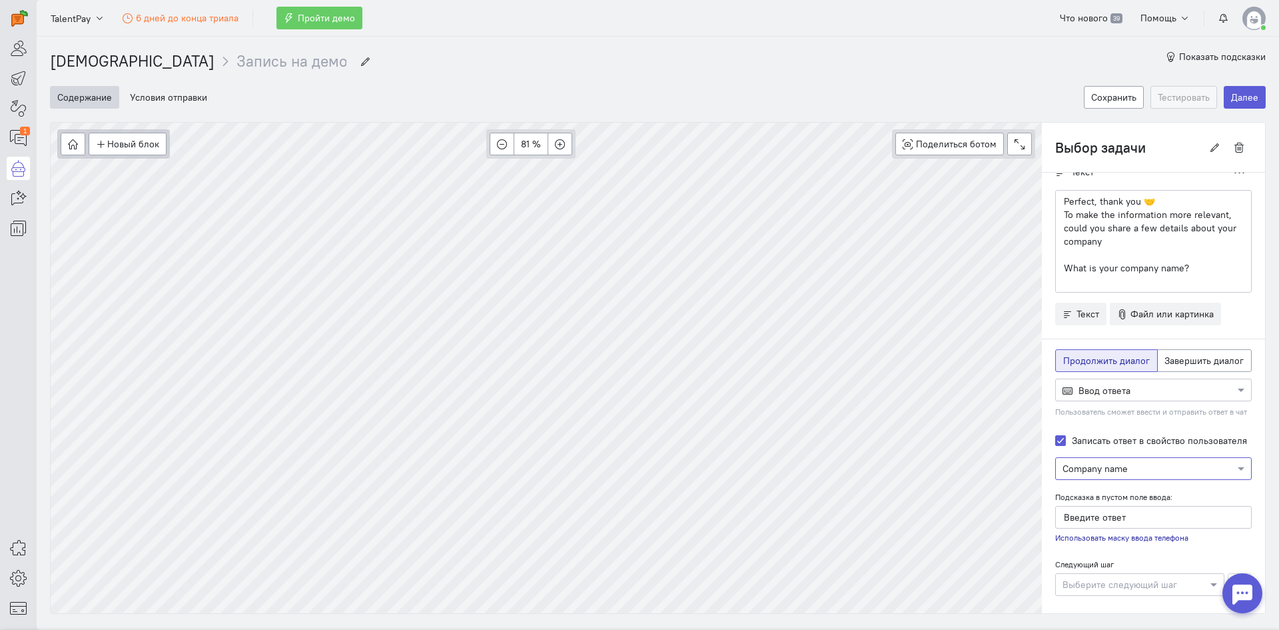
scroll to position [35, 0]
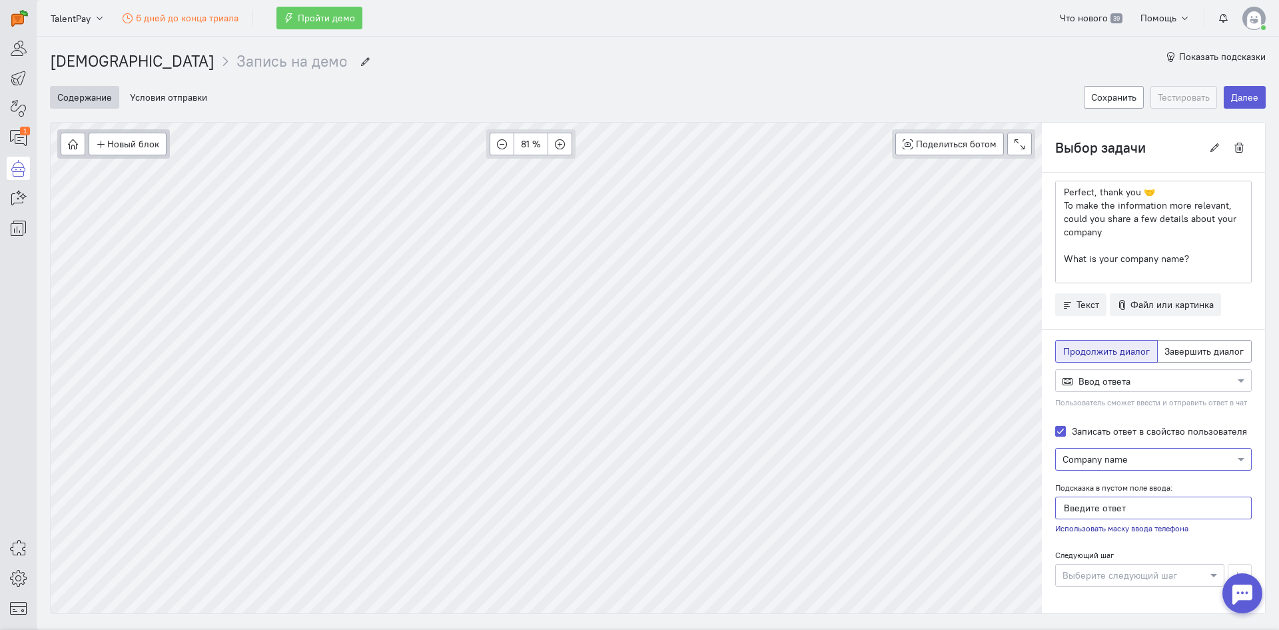
click at [1129, 501] on input "Введите ответ" at bounding box center [1153, 507] width 197 height 23
click at [997, 510] on div "Новый блок Сообщение Условие Действия Запись на встречу 81 % Поделиться ботом B…" at bounding box center [658, 368] width 1216 height 492
type input "Enter your company name"
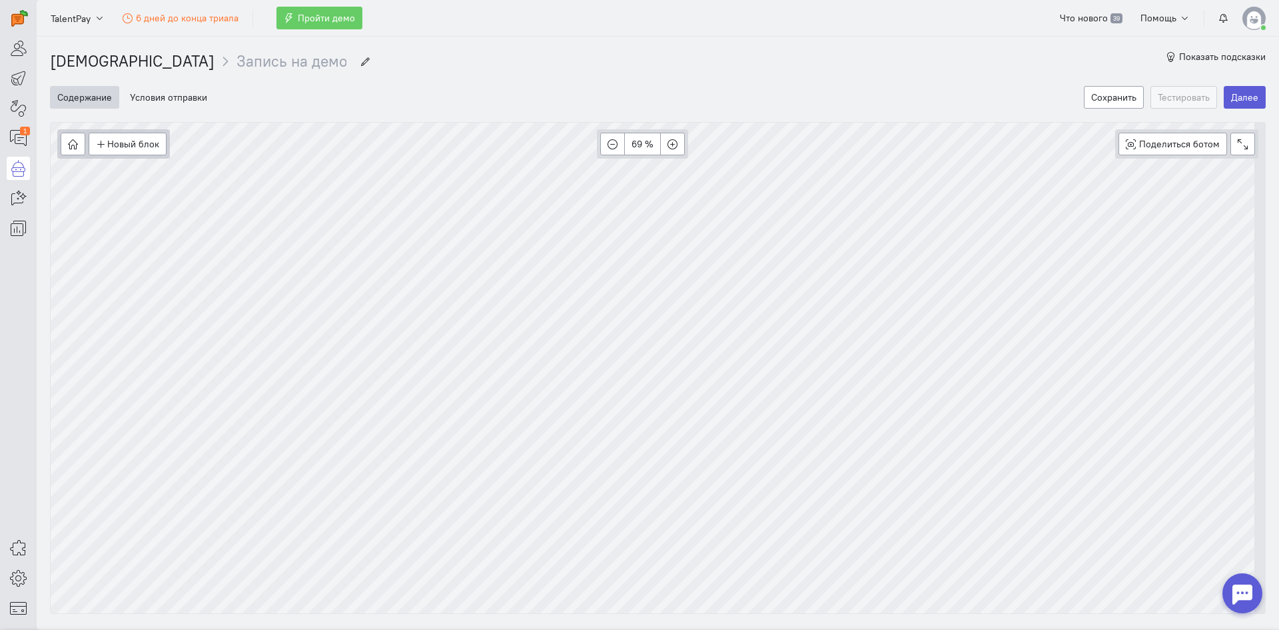
scroll to position [31, 0]
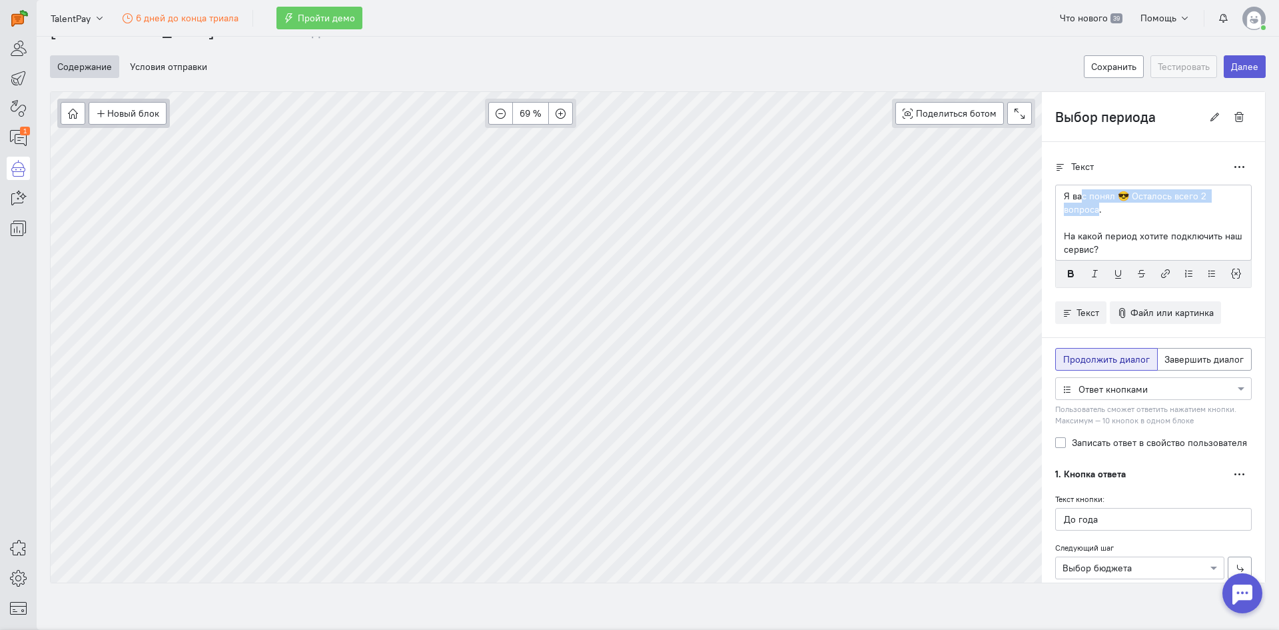
drag, startPoint x: 1089, startPoint y: 210, endPoint x: 1054, endPoint y: 183, distance: 44.6
click at [1062, 185] on div "Я вас понял 😎 Осталось всего 2 вопроса. На какой период хотите подключить наш с…" at bounding box center [1153, 223] width 197 height 76
click at [1076, 203] on p "Я вас понял 😎 Осталось всего 2 вопроса." at bounding box center [1153, 202] width 179 height 27
drag, startPoint x: 1097, startPoint y: 207, endPoint x: 1050, endPoint y: 192, distance: 49.1
click at [1055, 192] on div "Я вас понял 😎 Осталось всего 2 вопроса. На какой период хотите подключить наш с…" at bounding box center [1153, 223] width 197 height 76
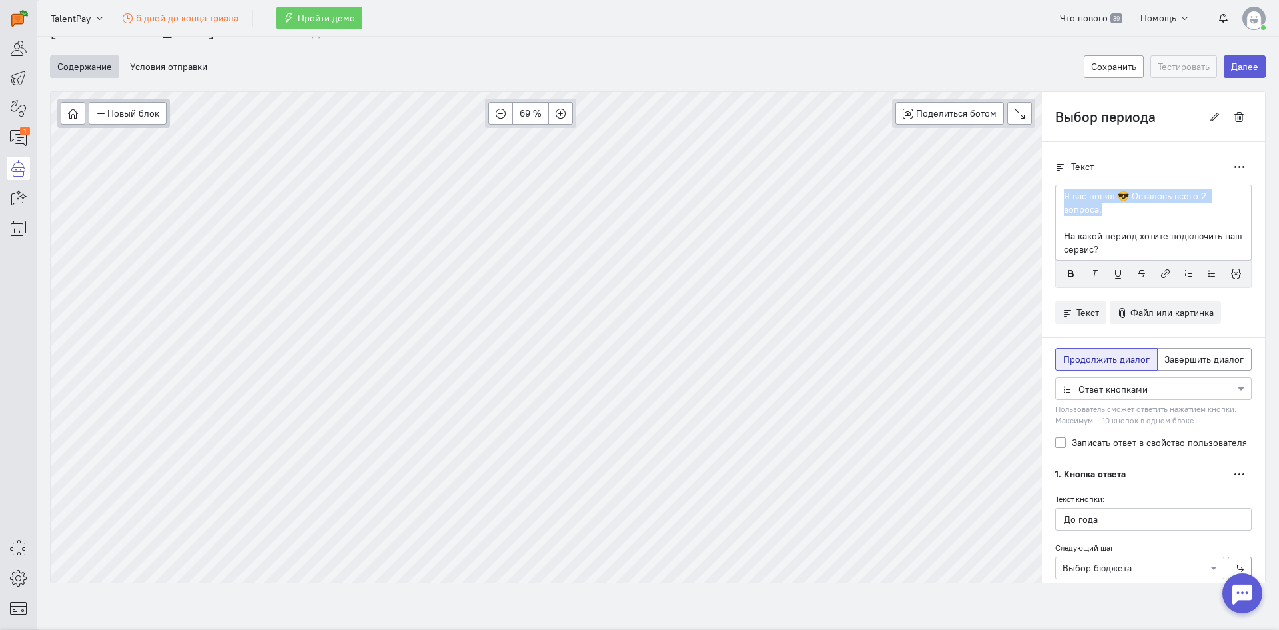
scroll to position [0, 0]
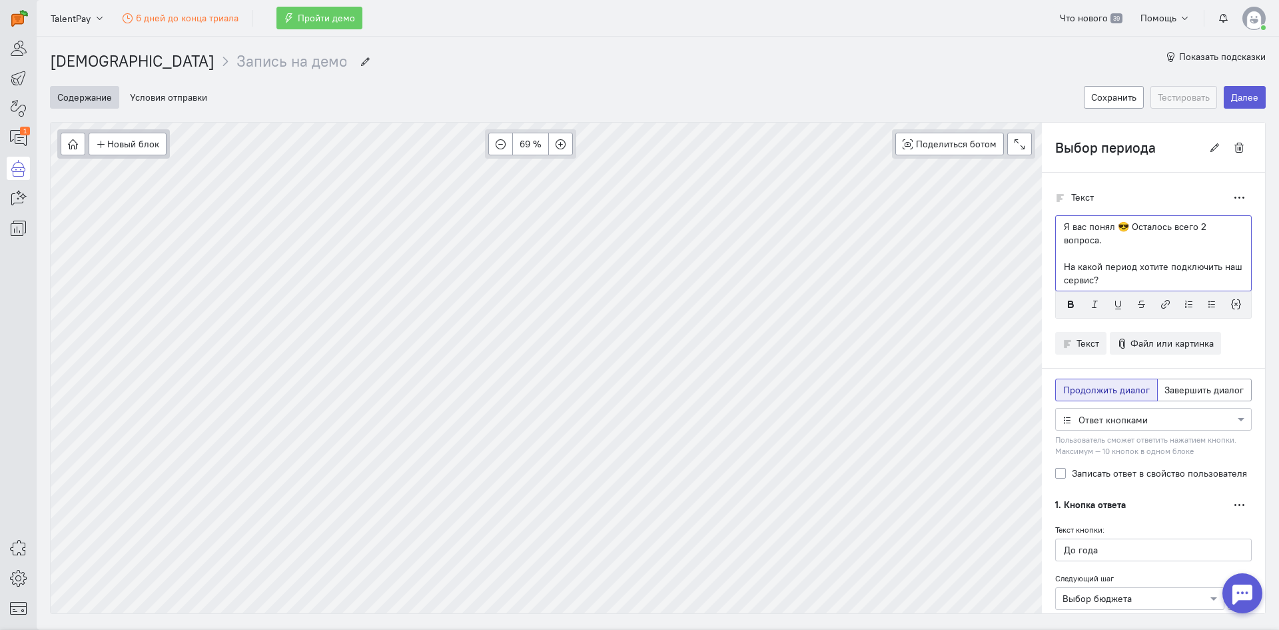
click at [1092, 250] on p at bounding box center [1153, 252] width 179 height 13
click at [1109, 239] on p "Я вас понял 😎 Осталось всего 2 вопроса." at bounding box center [1153, 233] width 179 height 27
drag, startPoint x: 1109, startPoint y: 235, endPoint x: 1050, endPoint y: 217, distance: 61.1
click at [1055, 217] on div "Я вас понял 😎 Осталось всего 2 вопроса. На какой период хотите подключить наш с…" at bounding box center [1153, 253] width 197 height 76
click at [1172, 270] on p "На какой период хотите подключить наш сервис?" at bounding box center [1153, 273] width 179 height 27
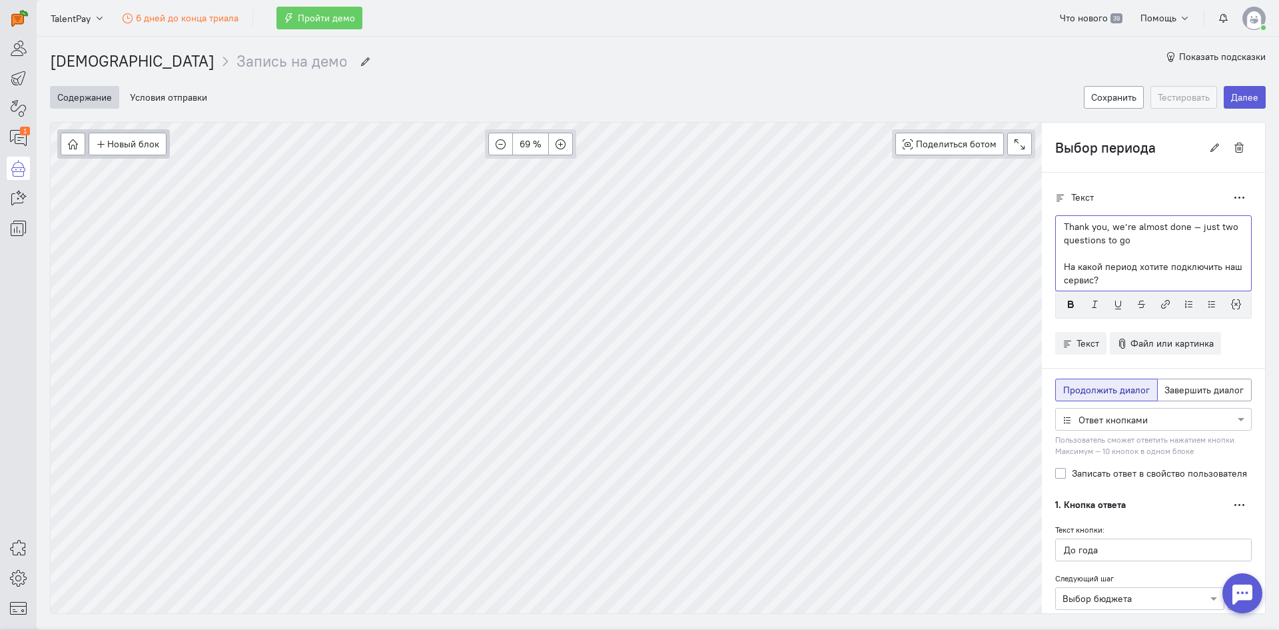
click at [1134, 279] on p "На какой период хотите подключить наш сервис?" at bounding box center [1153, 273] width 179 height 27
drag, startPoint x: 1128, startPoint y: 280, endPoint x: 1053, endPoint y: 260, distance: 78.1
click at [1055, 260] on div "Thank you, we’re almost done — just two questions to go На какой период хотите …" at bounding box center [1153, 253] width 197 height 76
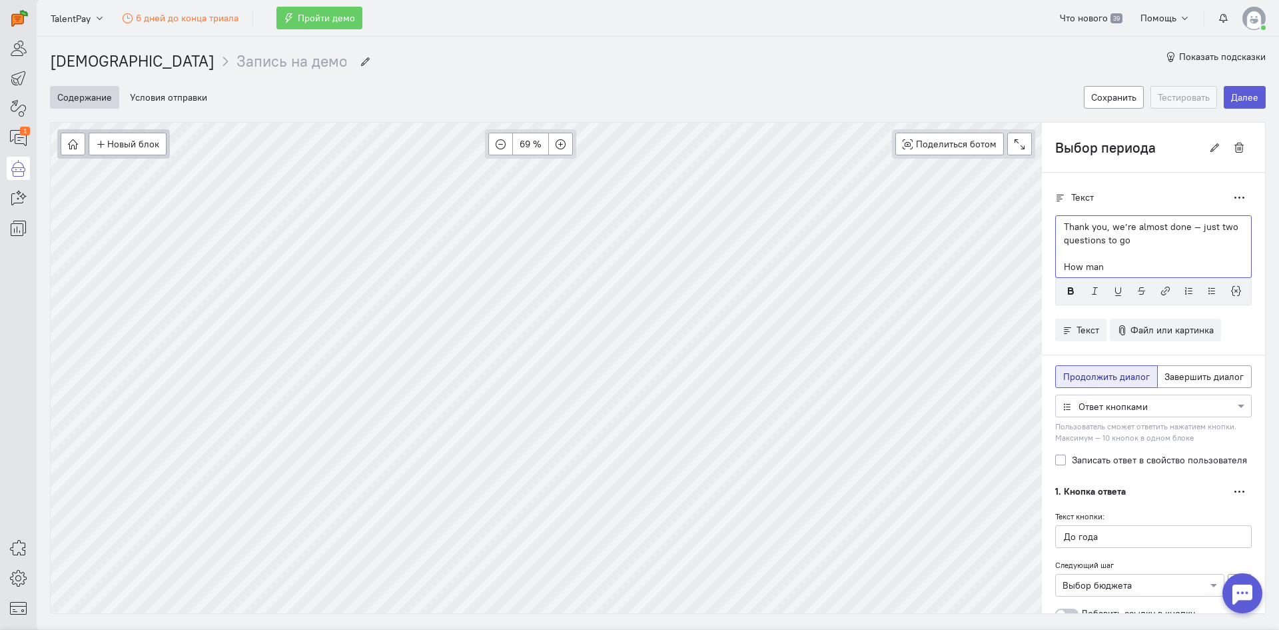
click at [1098, 271] on p "How man" at bounding box center [1153, 266] width 179 height 13
drag, startPoint x: 1079, startPoint y: 276, endPoint x: 1047, endPoint y: 277, distance: 32.0
click at [1055, 277] on div "Thank you, we’re almost done — just two questions to go How man" at bounding box center [1153, 246] width 197 height 63
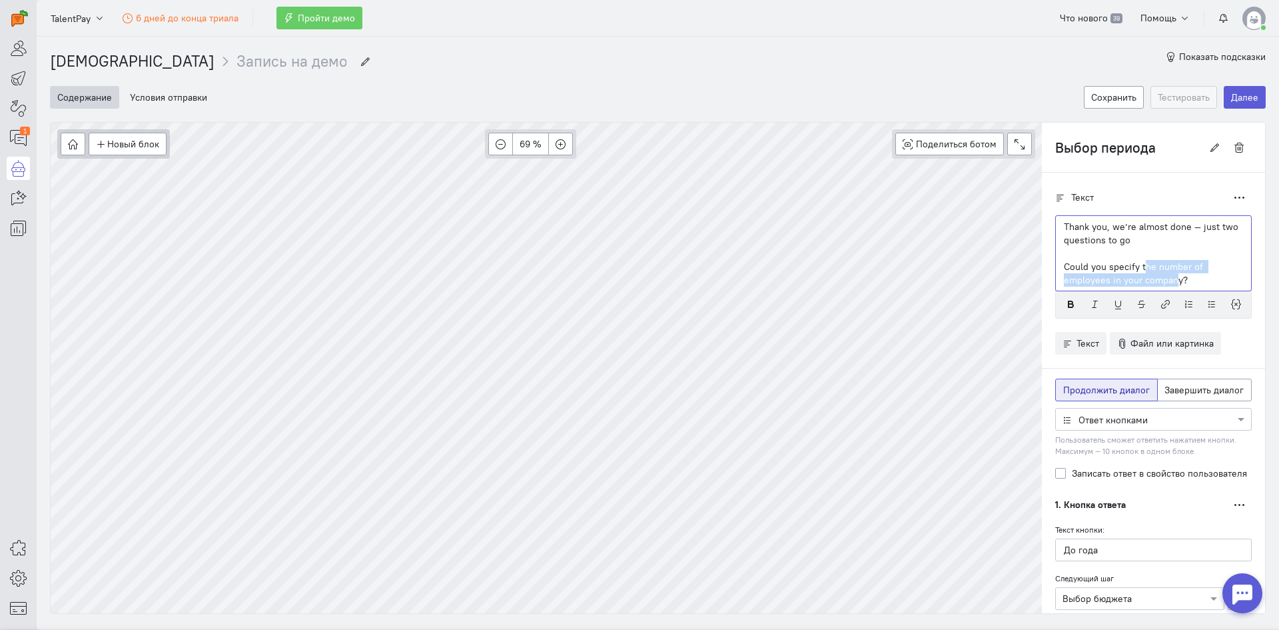
drag, startPoint x: 1165, startPoint y: 277, endPoint x: 1136, endPoint y: 260, distance: 33.7
click at [1136, 260] on p "Could you specify the number of employees in your company?" at bounding box center [1153, 273] width 179 height 27
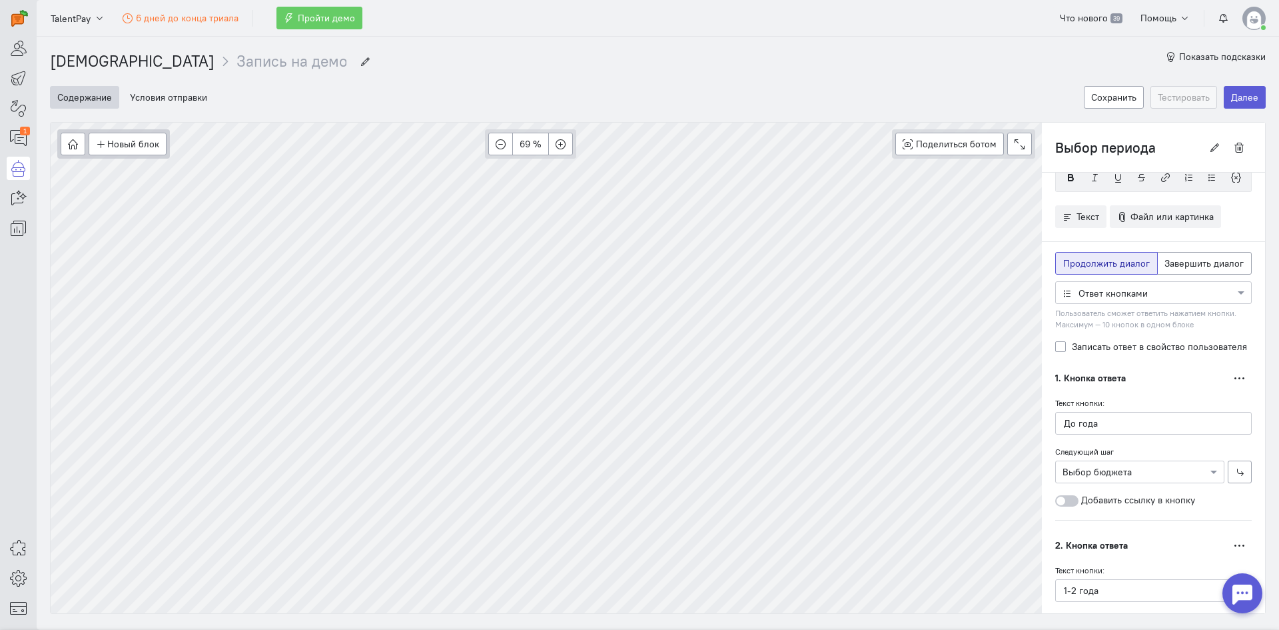
scroll to position [133, 0]
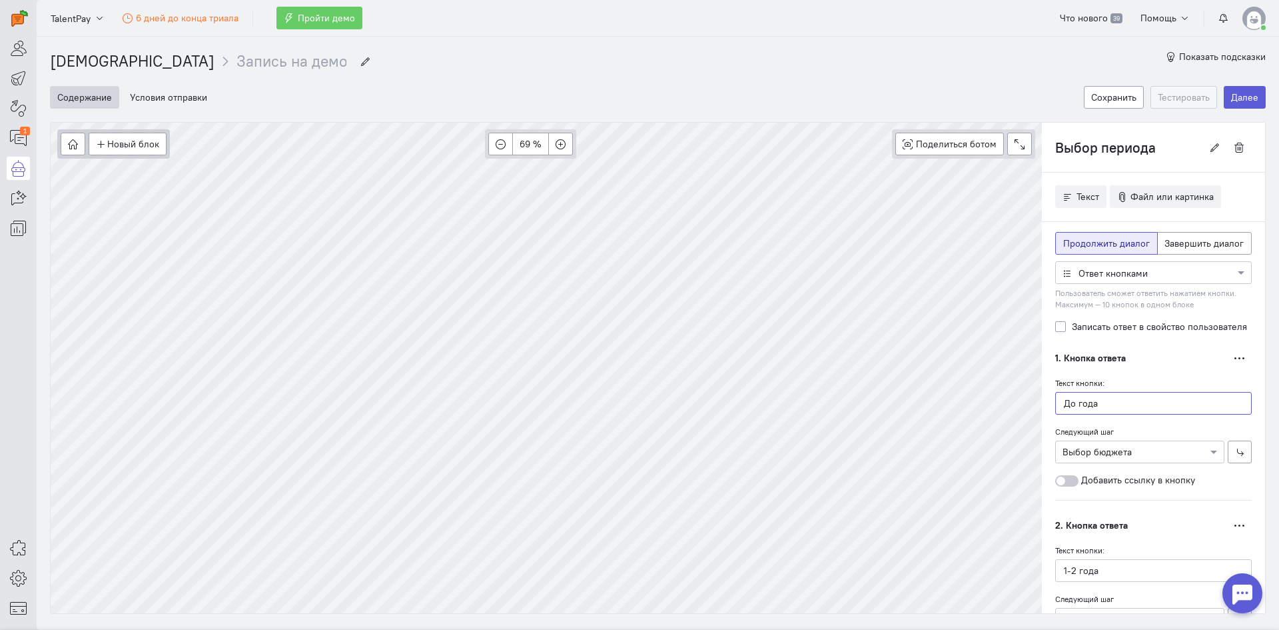
click at [1020, 400] on div "Новый блок Сообщение Условие Действия Запись на встречу 69 % Поделиться ботом B…" at bounding box center [658, 368] width 1216 height 492
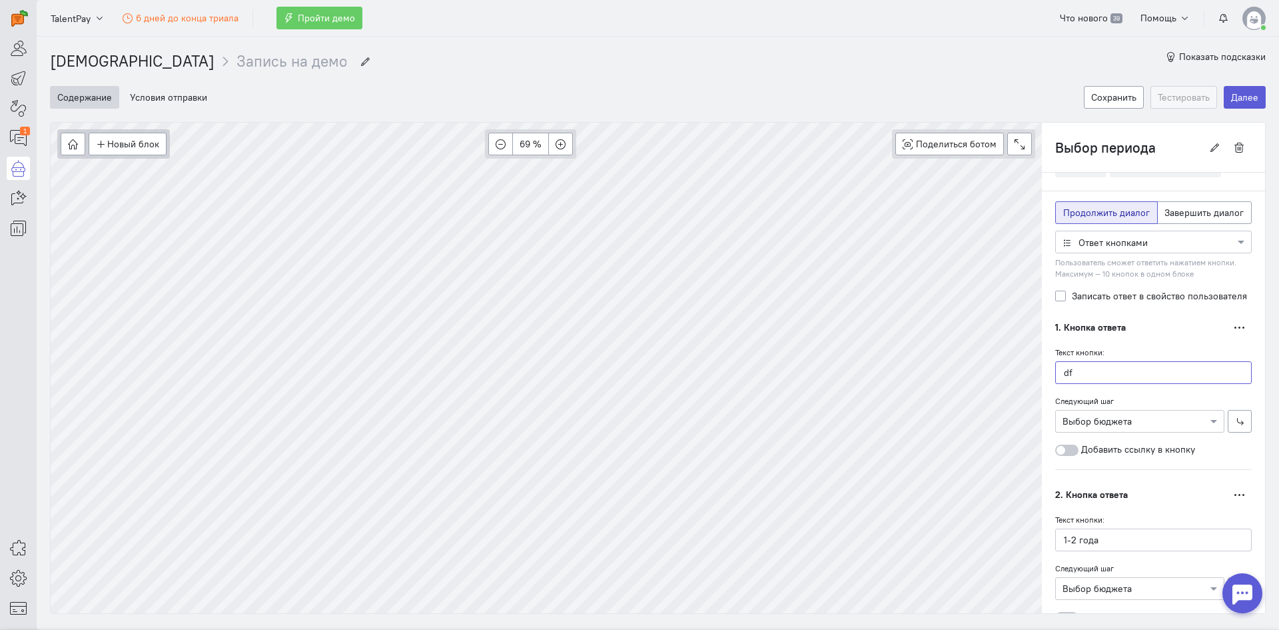
type input "d"
type input "<"
type input ">"
drag, startPoint x: 1085, startPoint y: 377, endPoint x: 1039, endPoint y: 369, distance: 46.0
click at [1042, 369] on div "Текст Дублировать Thank you, we’re almost done — just two questions to go Could…" at bounding box center [1153, 445] width 223 height 813
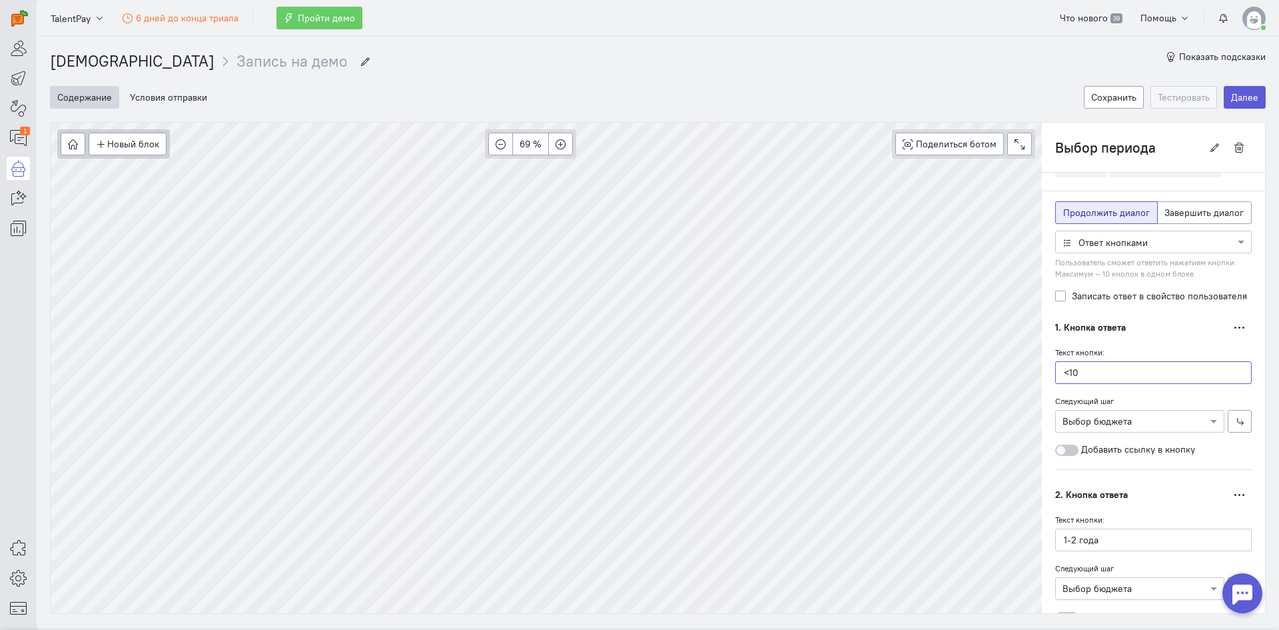
click at [1085, 378] on input "<10" at bounding box center [1153, 372] width 197 height 23
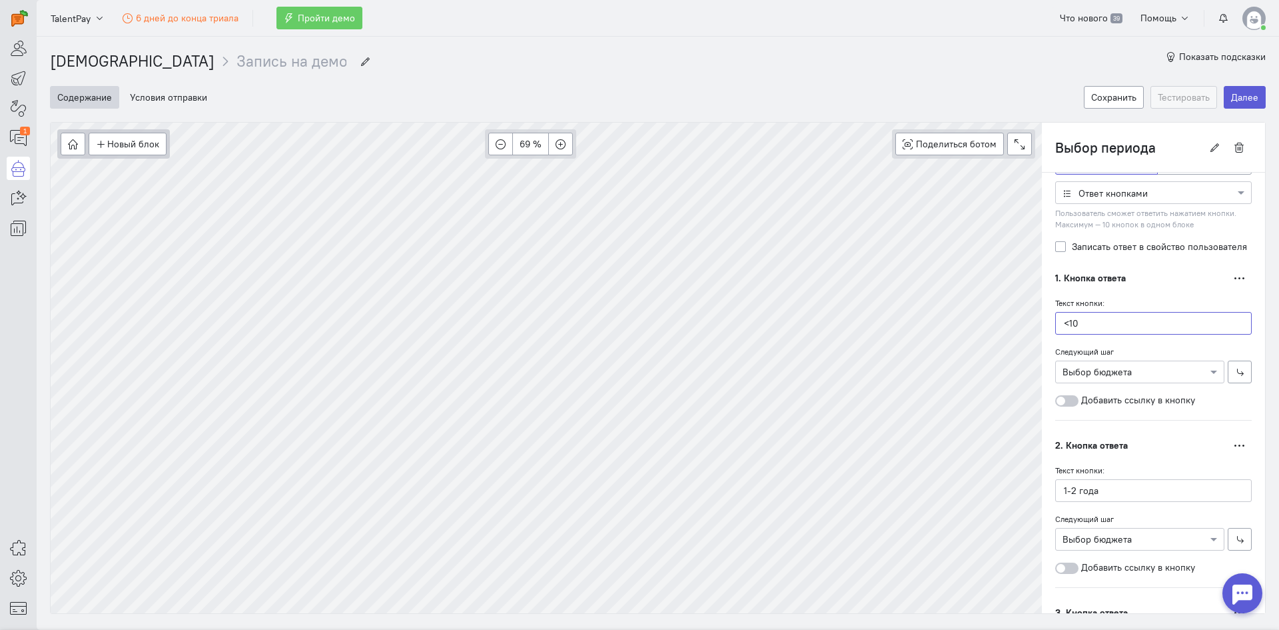
scroll to position [200, 0]
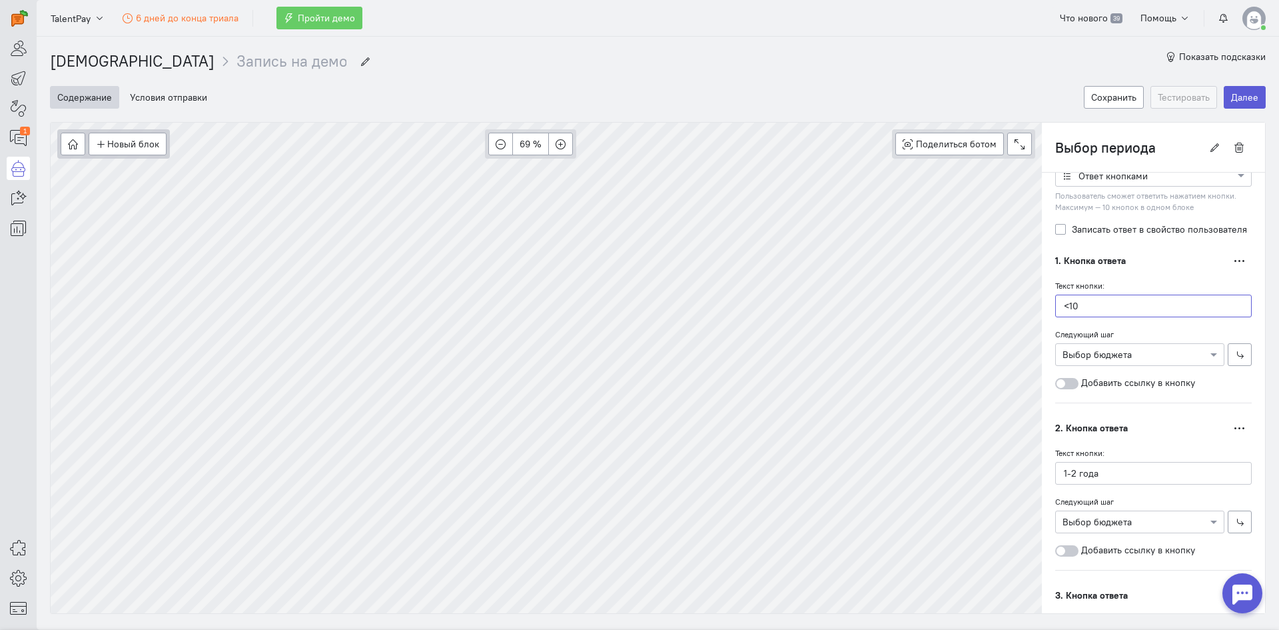
type input "<10"
click at [1101, 478] on input "1-2 года" at bounding box center [1153, 473] width 197 height 23
click at [1019, 464] on div "Новый блок Сообщение Условие Действия Запись на встречу 69 % Поделиться ботом B…" at bounding box center [658, 368] width 1216 height 492
type input "10-50"
click at [1091, 310] on input "<10" at bounding box center [1153, 305] width 197 height 23
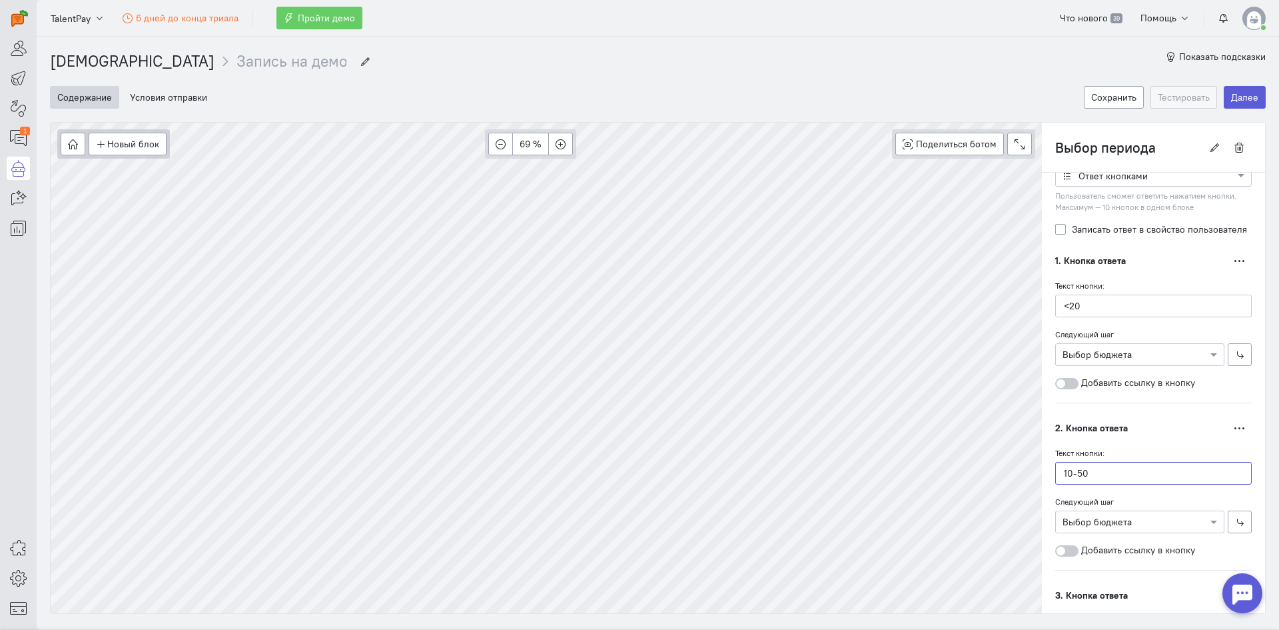
click at [1097, 464] on input "10-50" at bounding box center [1153, 473] width 197 height 23
click at [1060, 299] on input "<20" at bounding box center [1153, 305] width 197 height 23
click at [1085, 306] on input "< 20" at bounding box center [1153, 305] width 197 height 23
click at [1064, 310] on input "< 20" at bounding box center [1153, 305] width 197 height 23
type input "Less than 20"
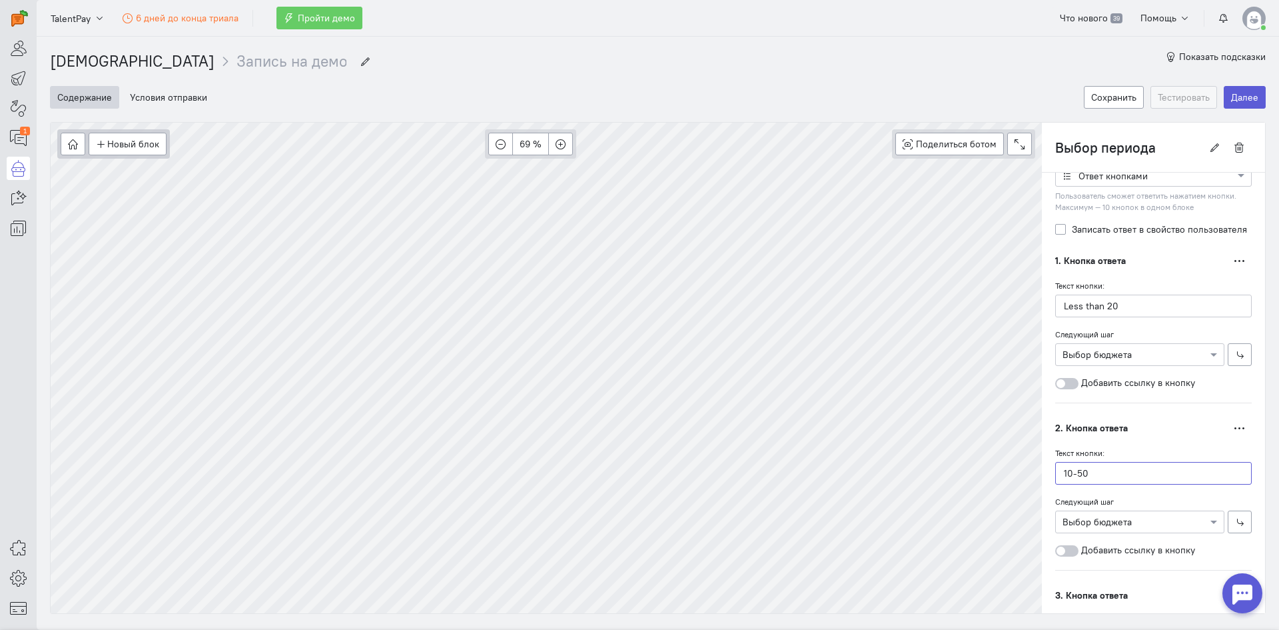
click at [1065, 478] on input "10-50" at bounding box center [1153, 473] width 197 height 23
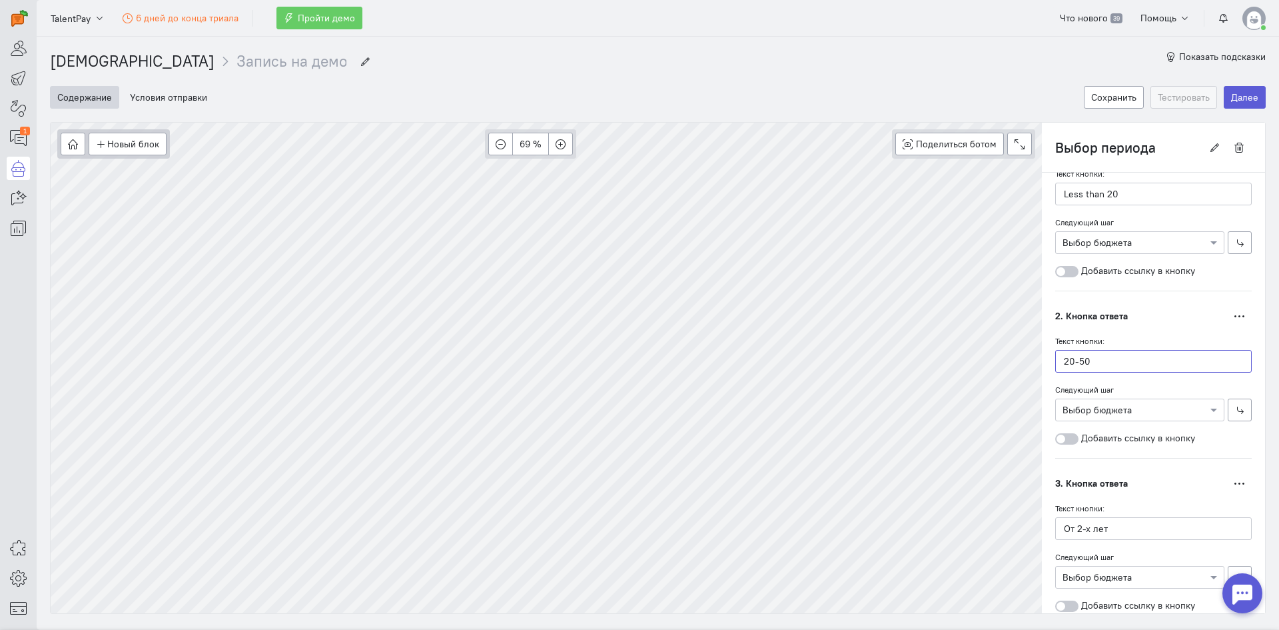
scroll to position [333, 0]
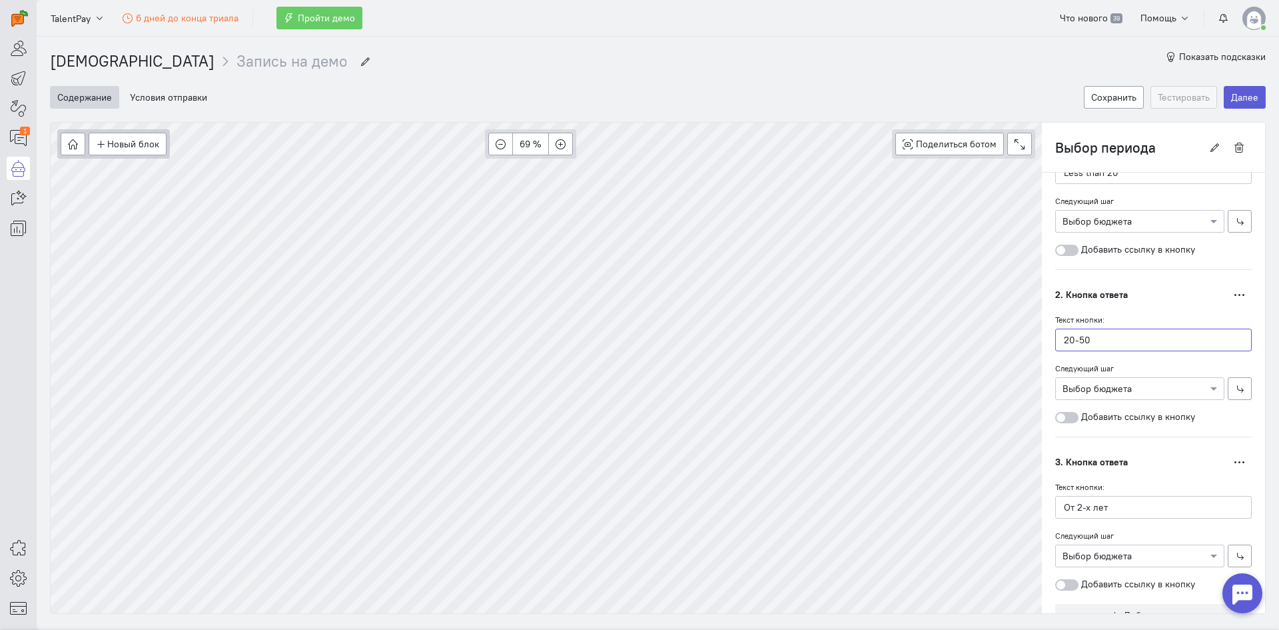
type input "20-50"
drag, startPoint x: 1107, startPoint y: 504, endPoint x: 1054, endPoint y: 509, distance: 52.8
click at [1055, 509] on input "От 2-х лет" at bounding box center [1153, 507] width 197 height 23
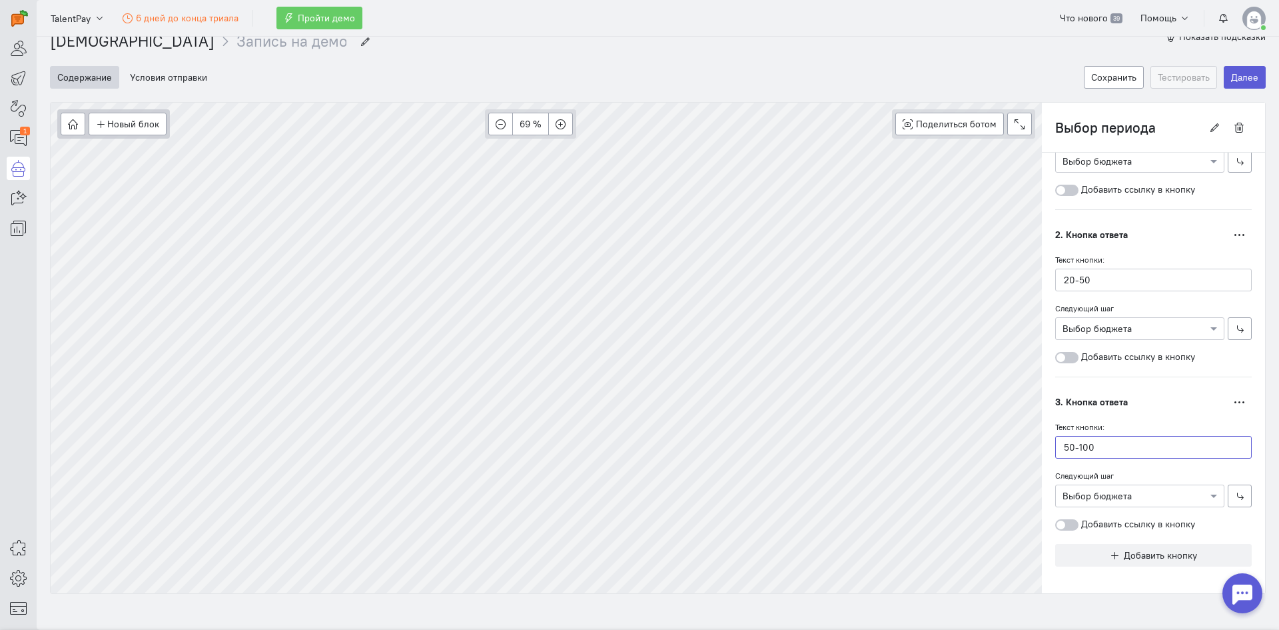
scroll to position [31, 0]
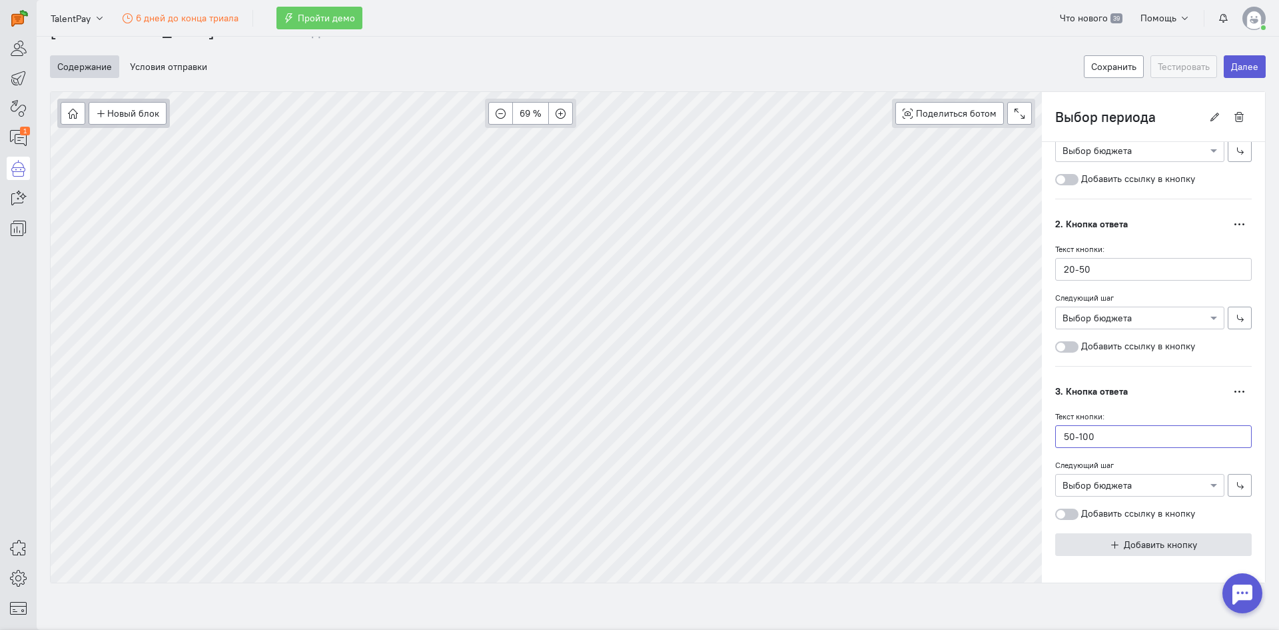
type input "50-100"
click at [1125, 540] on span "Добавить кнопку" at bounding box center [1160, 544] width 73 height 12
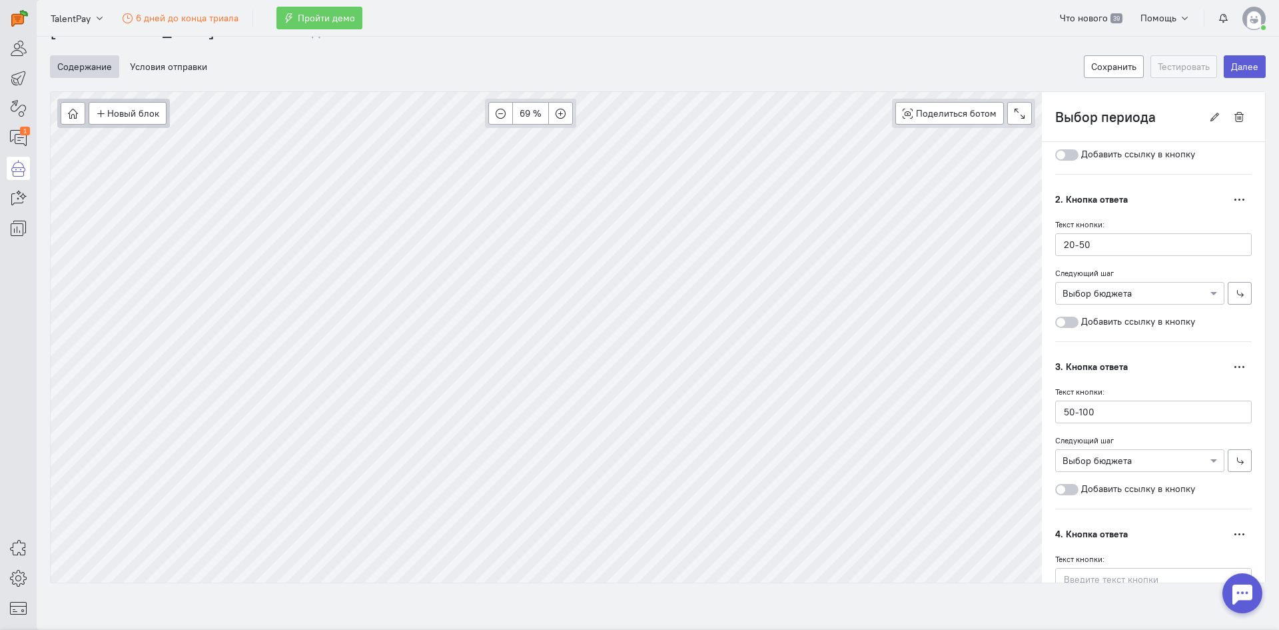
scroll to position [440, 0]
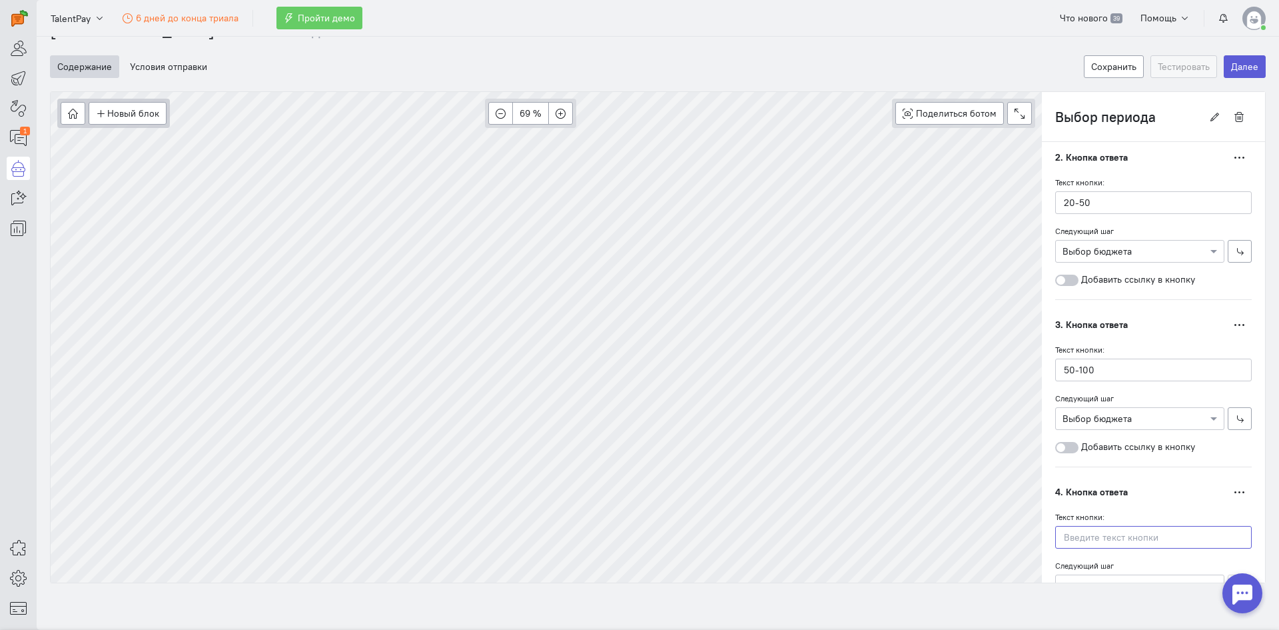
click at [1097, 542] on input "text" at bounding box center [1153, 537] width 197 height 23
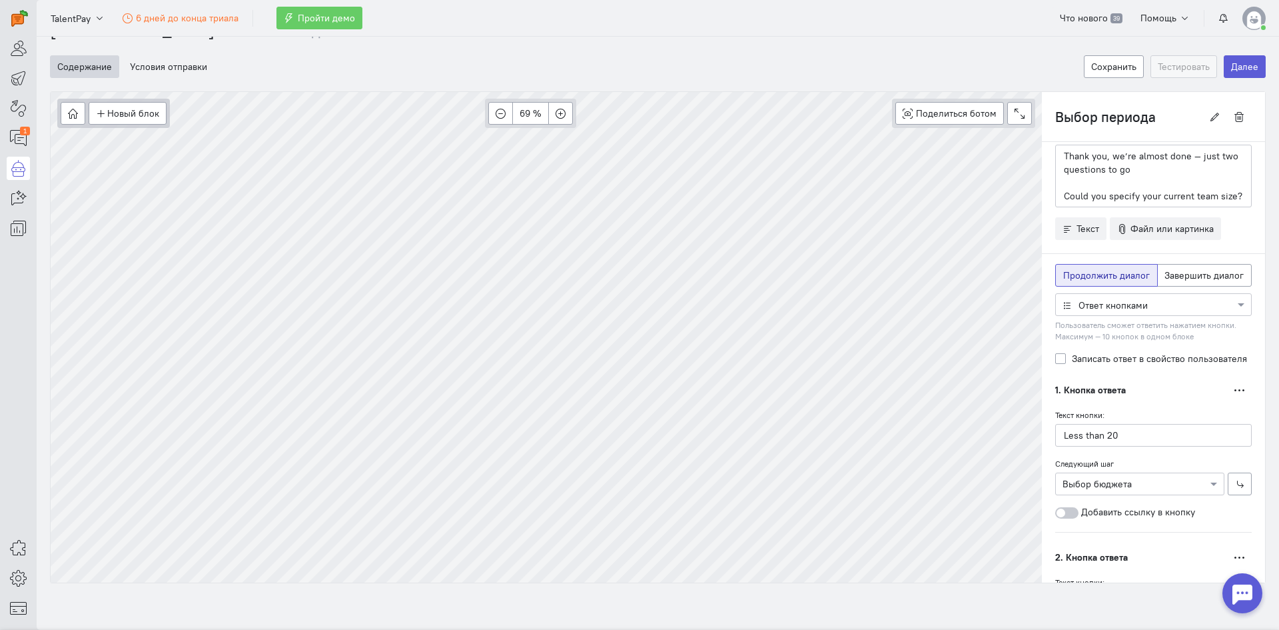
scroll to position [107, 0]
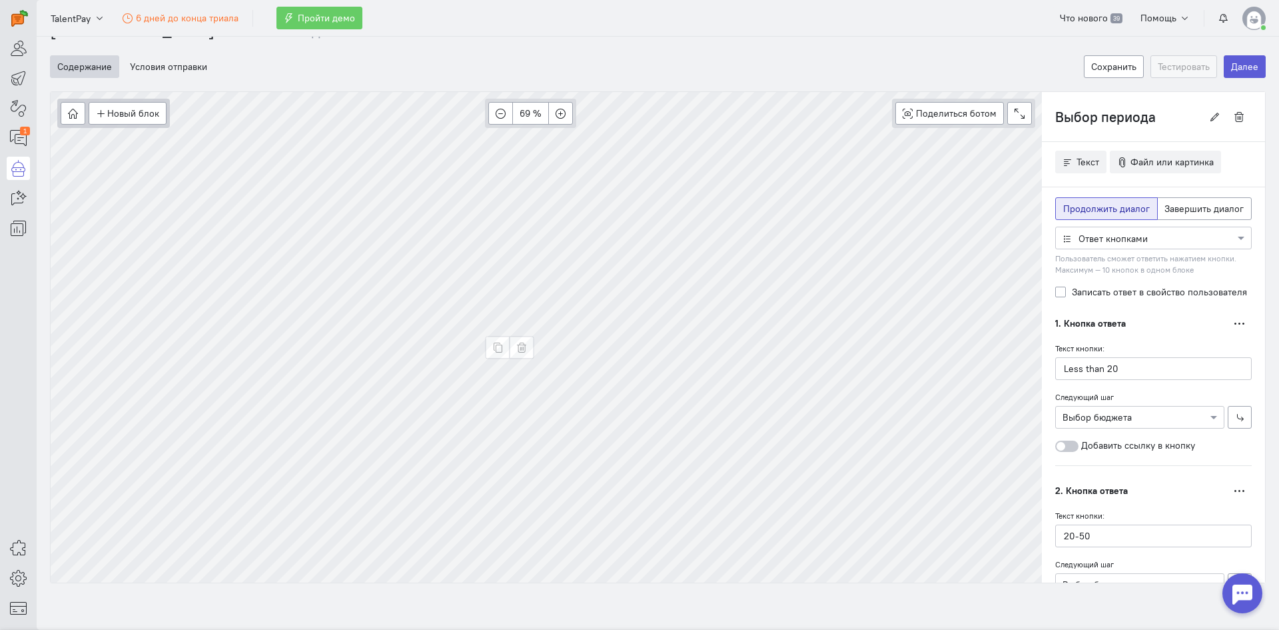
type input "100+"
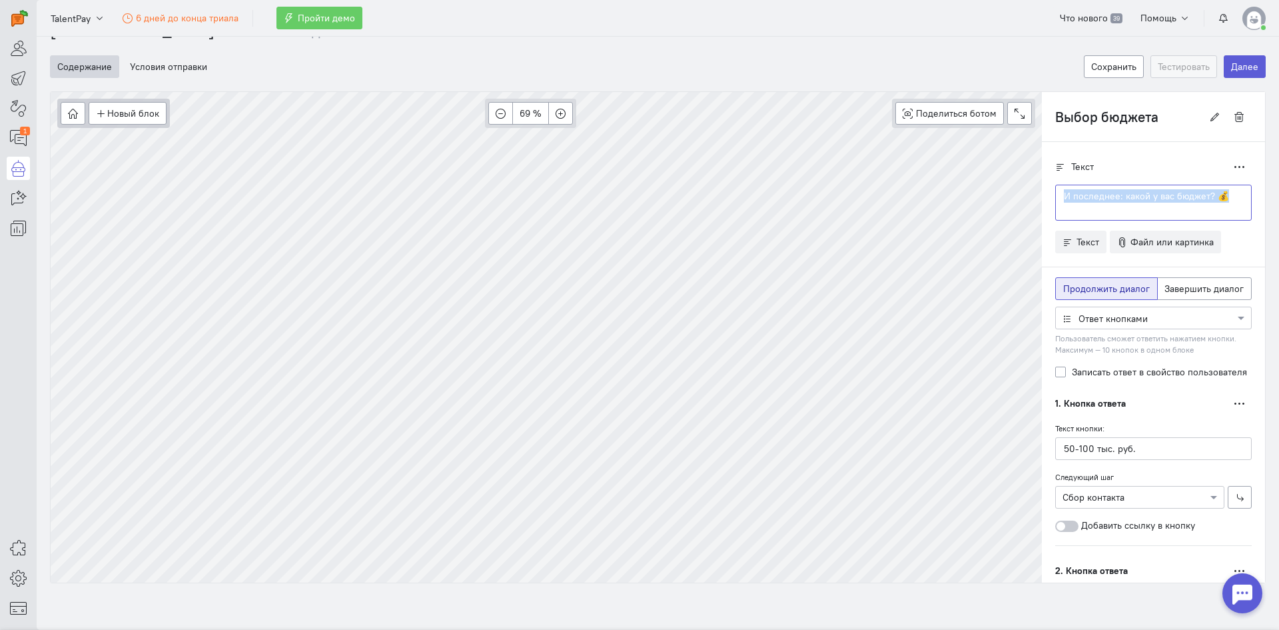
drag, startPoint x: 1222, startPoint y: 197, endPoint x: 1045, endPoint y: 183, distance: 178.5
click at [1055, 183] on cq-branch-action-container "Текст Дублировать И последнее: какой у вас бюджет? 💰" at bounding box center [1153, 192] width 197 height 75
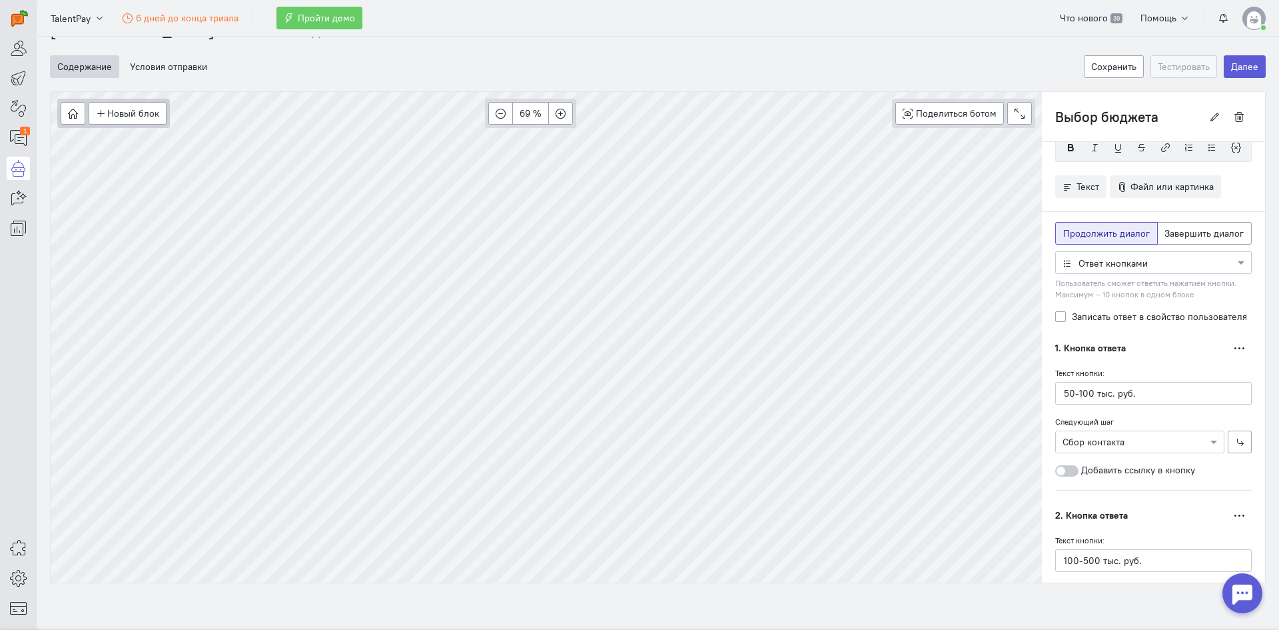
scroll to position [133, 0]
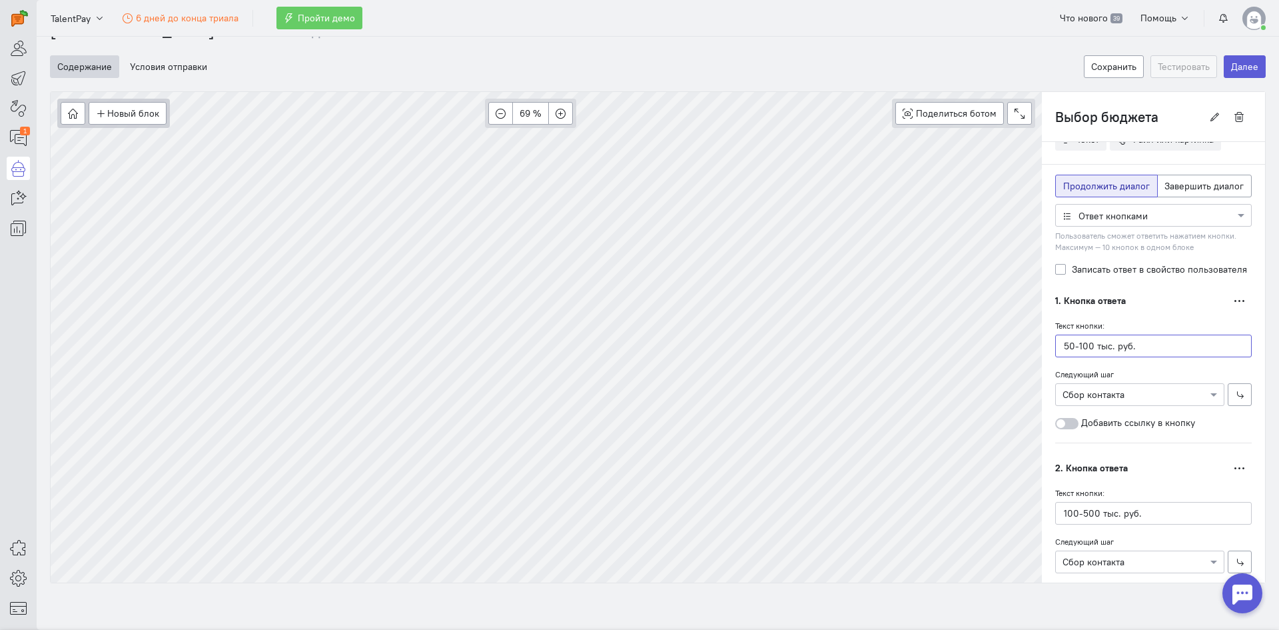
click at [1145, 347] on input "50-100 тыс. руб." at bounding box center [1153, 345] width 197 height 23
drag, startPoint x: 1166, startPoint y: 345, endPoint x: 1081, endPoint y: 352, distance: 84.9
click at [1081, 352] on input "50-100 тыс. руб." at bounding box center [1153, 345] width 197 height 23
type input "50 тыс. руб.-100"
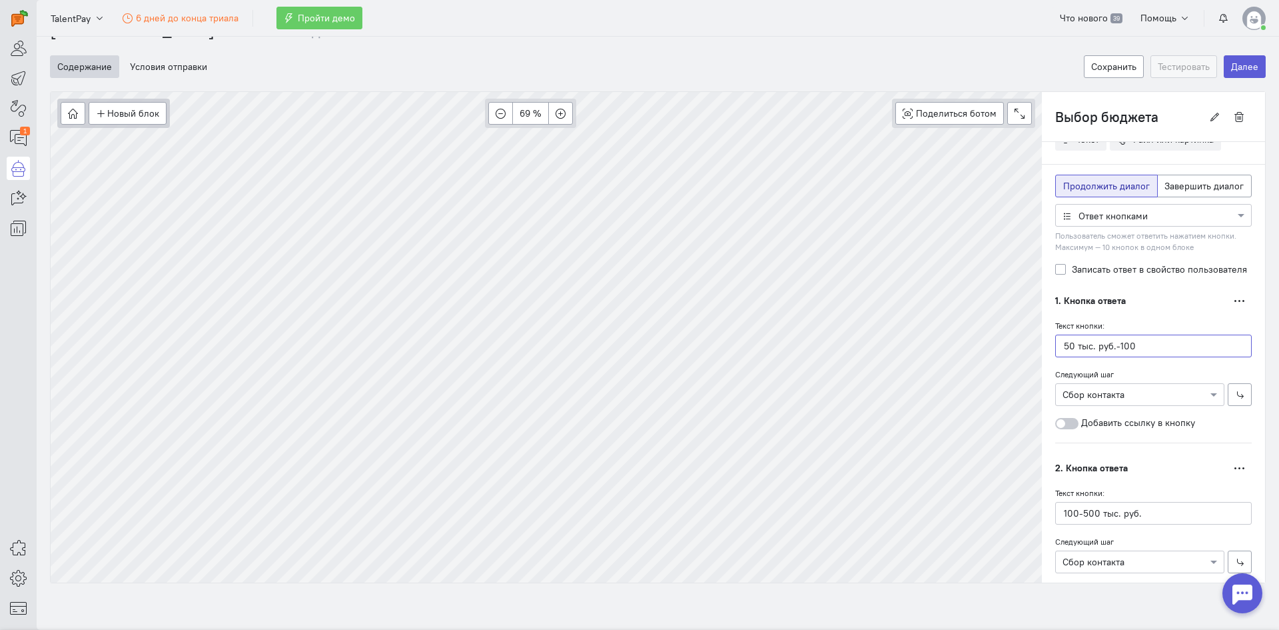
click at [1069, 346] on input "50 тыс. руб.-100" at bounding box center [1153, 345] width 197 height 23
drag, startPoint x: 1141, startPoint y: 349, endPoint x: 1041, endPoint y: 345, distance: 100.7
click at [1042, 345] on div "Текст Дублировать What is the total payroll volume per month?" at bounding box center [1153, 432] width 223 height 787
type input "г"
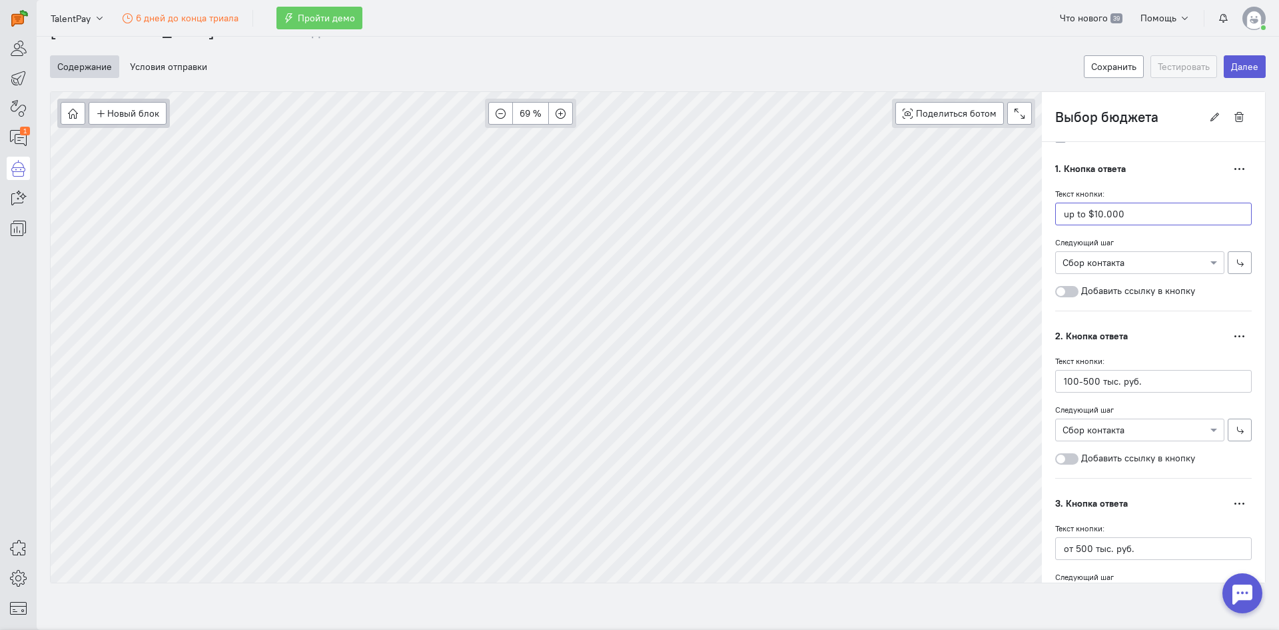
scroll to position [236, 0]
type input "up to $10.000"
drag, startPoint x: 1138, startPoint y: 374, endPoint x: 1041, endPoint y: 364, distance: 97.7
click at [1042, 364] on div "Текст Дублировать What is the total payroll volume per month?" at bounding box center [1153, 299] width 223 height 787
click at [1057, 382] on input "10.000 - 50.000" at bounding box center [1153, 379] width 197 height 23
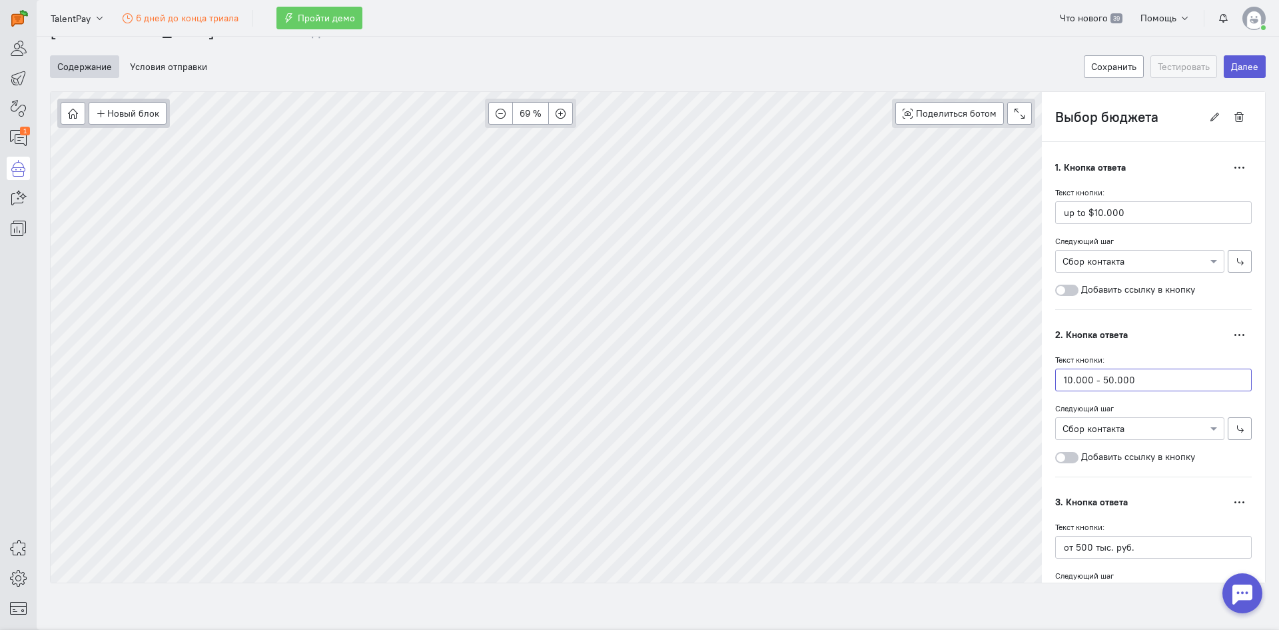
click at [1055, 382] on input "10.000 - 50.000" at bounding box center [1153, 379] width 197 height 23
click at [1097, 375] on input "$10.000 - 50.000" at bounding box center [1153, 379] width 197 height 23
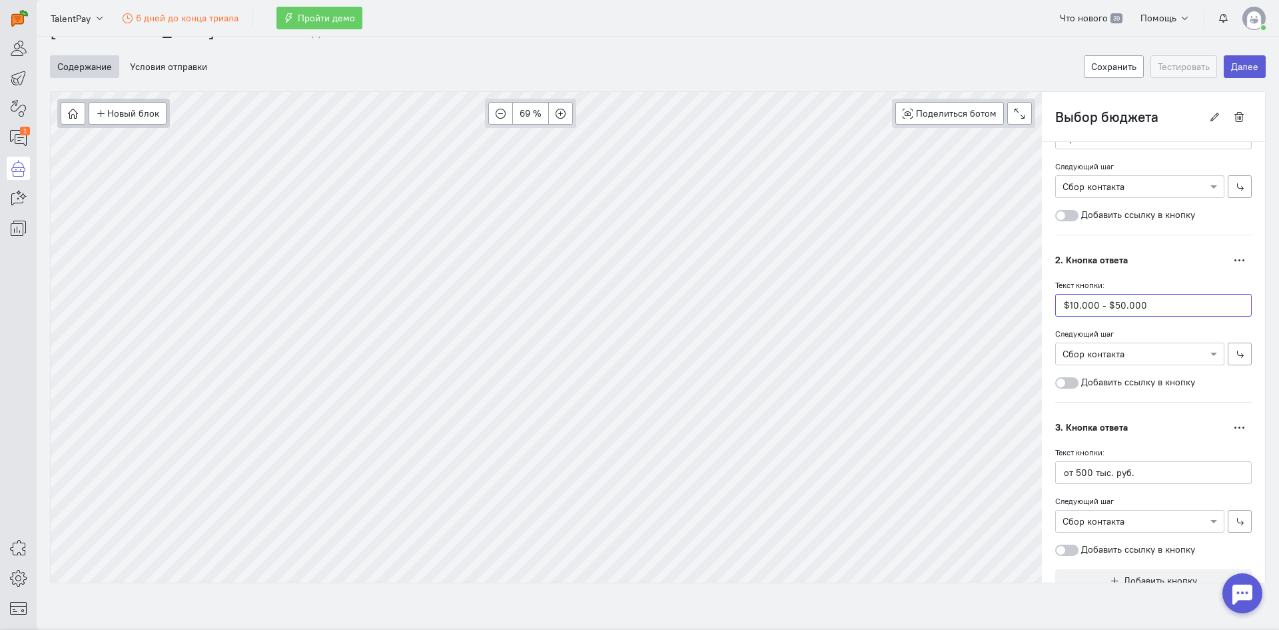
scroll to position [346, 0]
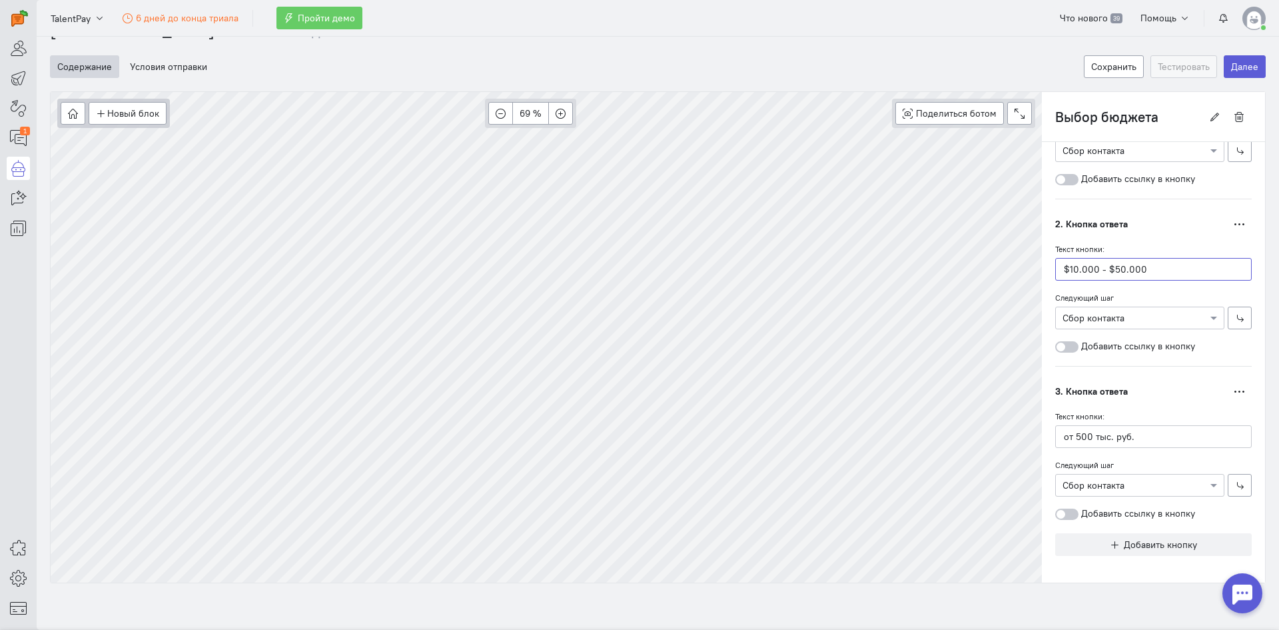
type input "$10.000 - $50.000"
click at [1025, 436] on div "Новый блок Сообщение Условие Действия Запись на встречу 69 % Поделиться ботом B…" at bounding box center [658, 337] width 1216 height 492
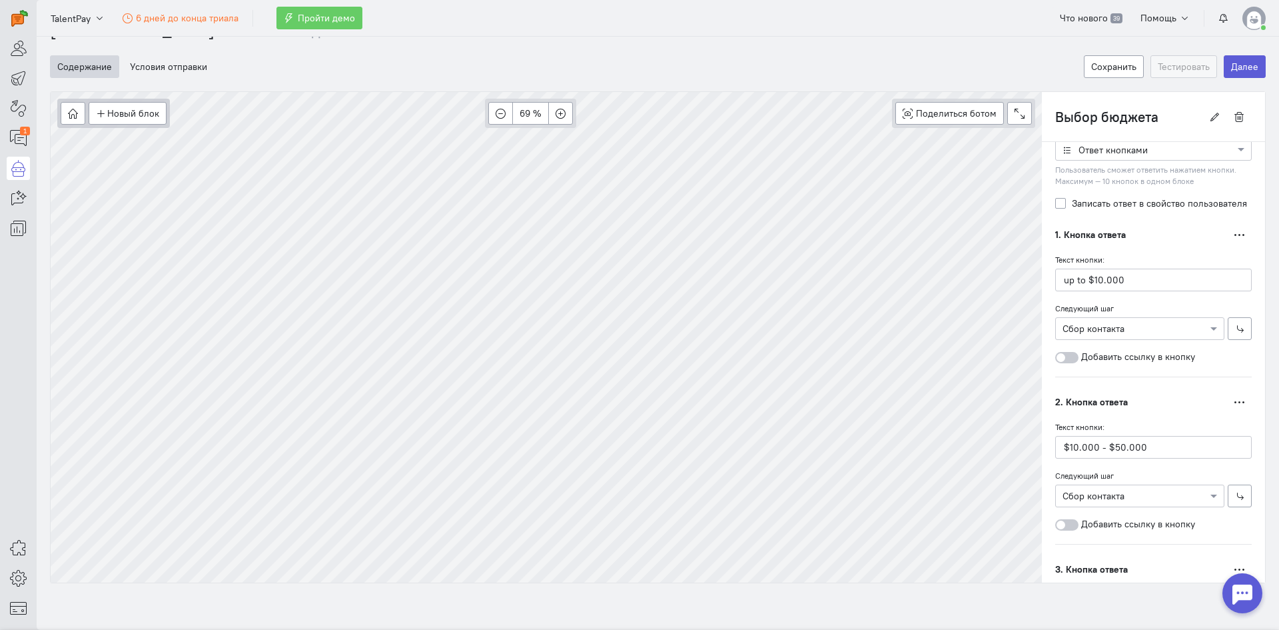
scroll to position [147, 0]
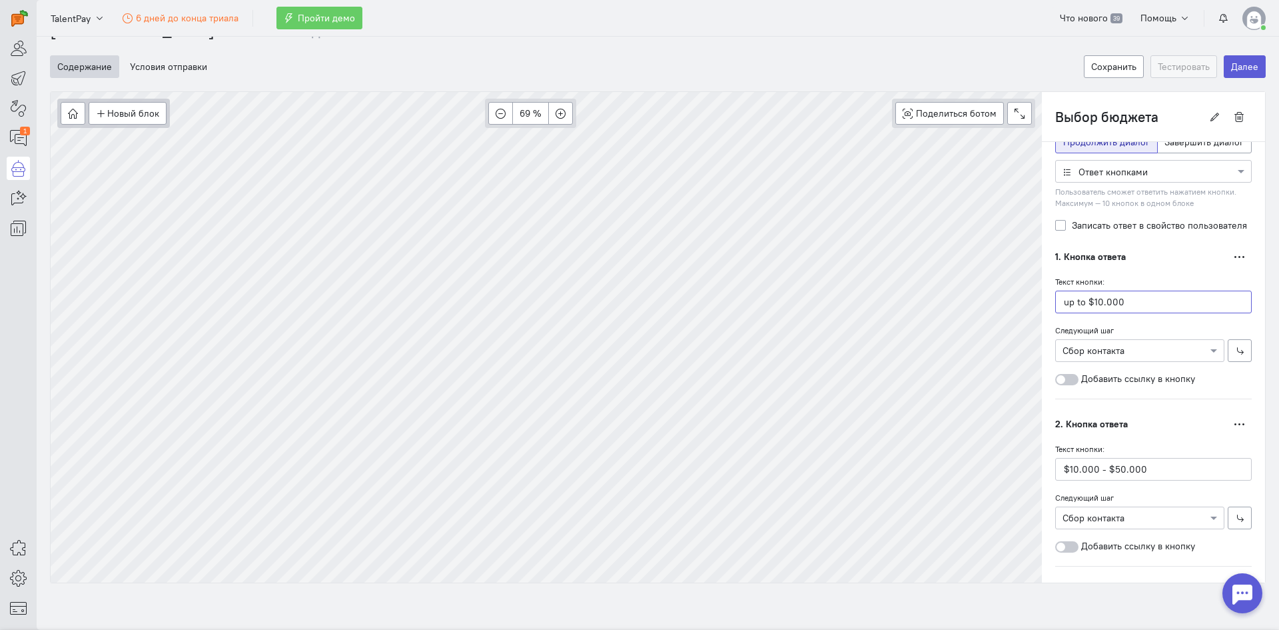
click at [1092, 306] on input "up to $10.000" at bounding box center [1153, 301] width 197 height 23
type input "up to $15.000"
click at [1069, 479] on input "$10.000 - $50.000" at bounding box center [1153, 469] width 197 height 23
type input "$15.000 - $50.000"
click at [1090, 302] on input "up to $15.000" at bounding box center [1153, 301] width 197 height 23
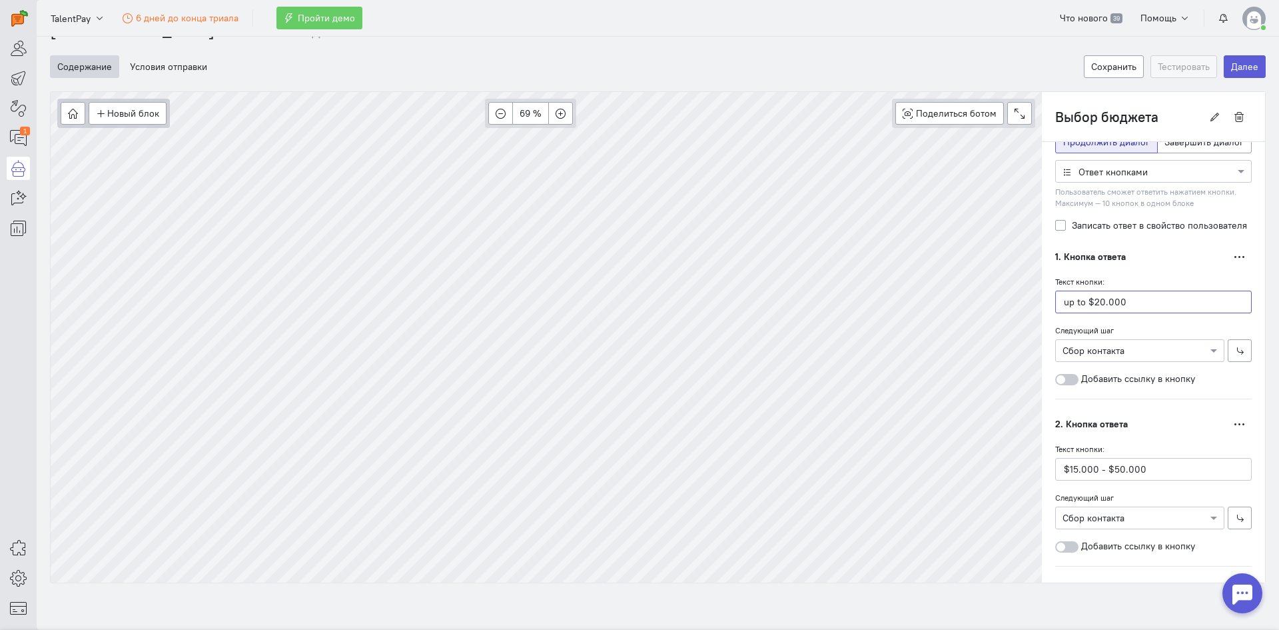
type input "up to $20.000"
click at [1067, 466] on input "$15.000 - $50.000" at bounding box center [1153, 469] width 197 height 23
click at [1111, 468] on input "$20.000 - $50.000" at bounding box center [1153, 469] width 197 height 23
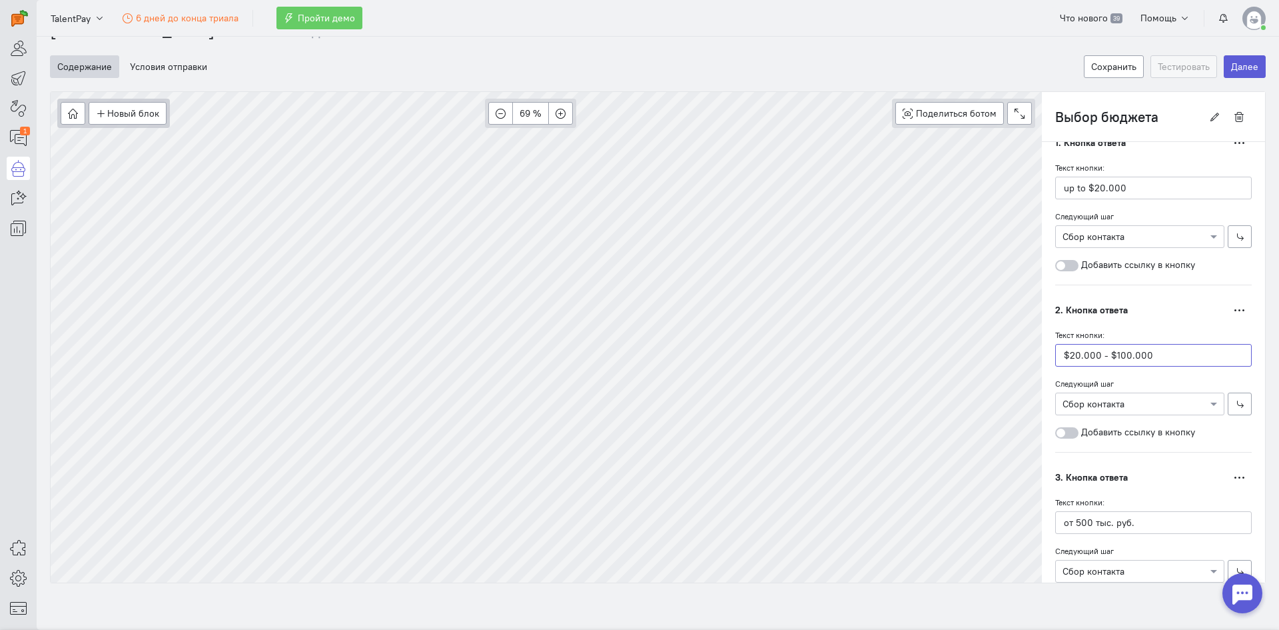
scroll to position [280, 0]
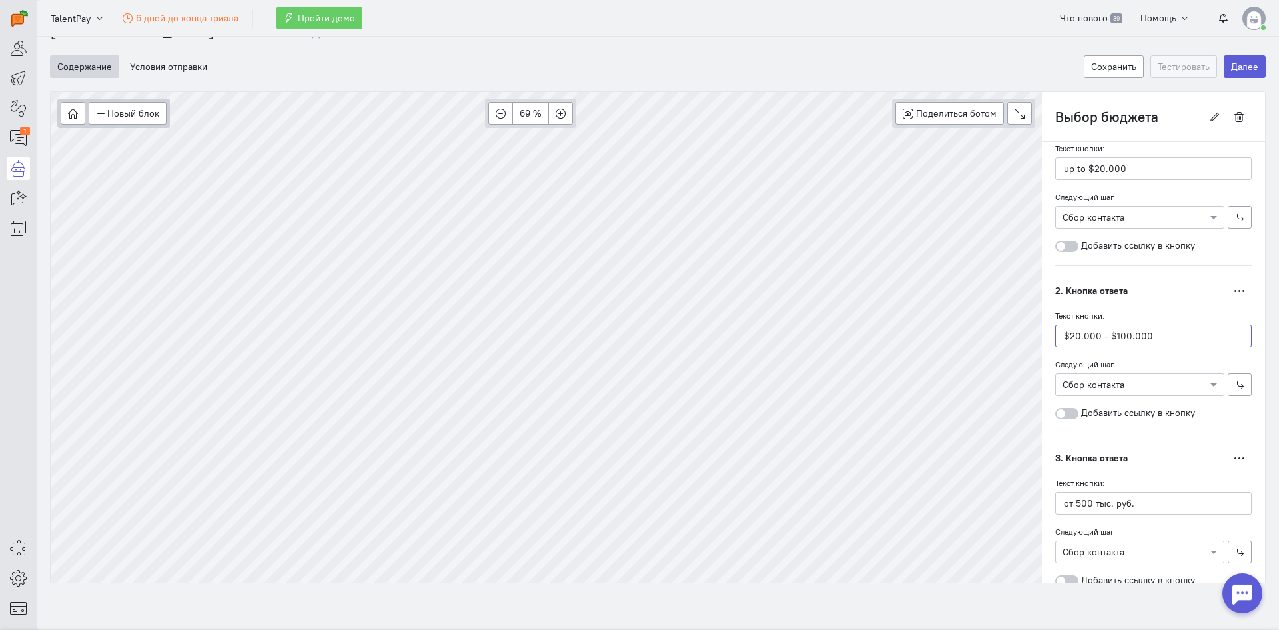
type input "$20.000 - $100.000"
click at [994, 492] on div "Новый блок Сообщение Условие Действия Запись на встречу 69 % Поделиться ботом B…" at bounding box center [658, 337] width 1216 height 492
type input "$100.000+"
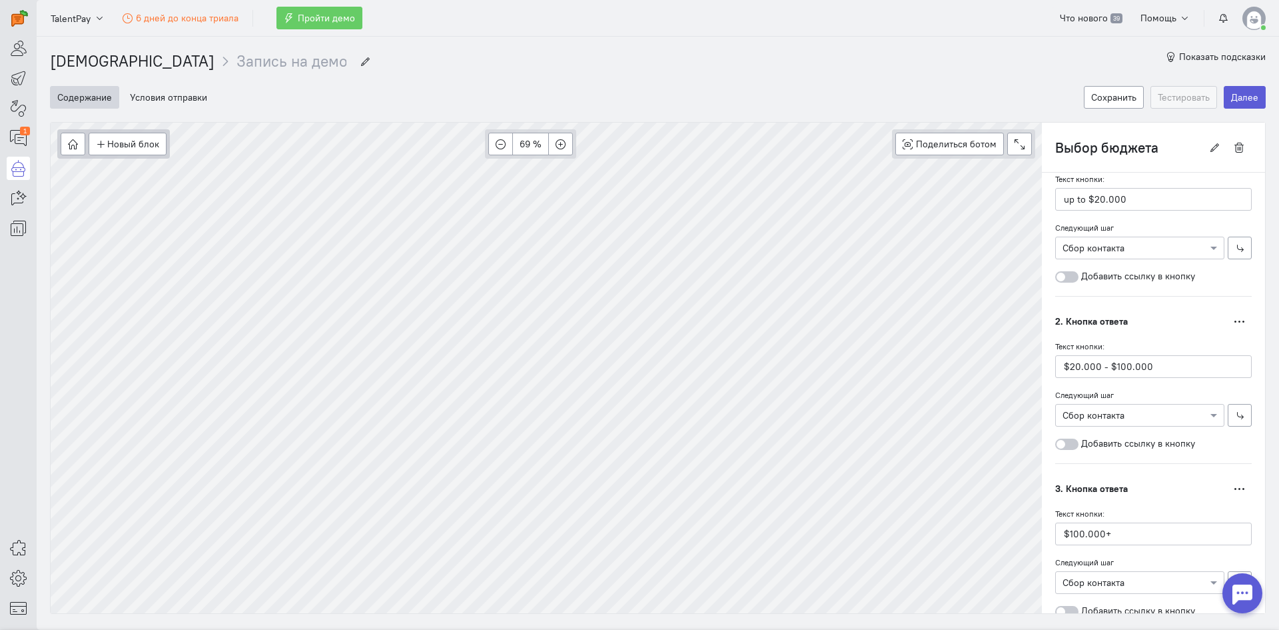
drag, startPoint x: 1139, startPoint y: 504, endPoint x: 845, endPoint y: 69, distance: 524.0
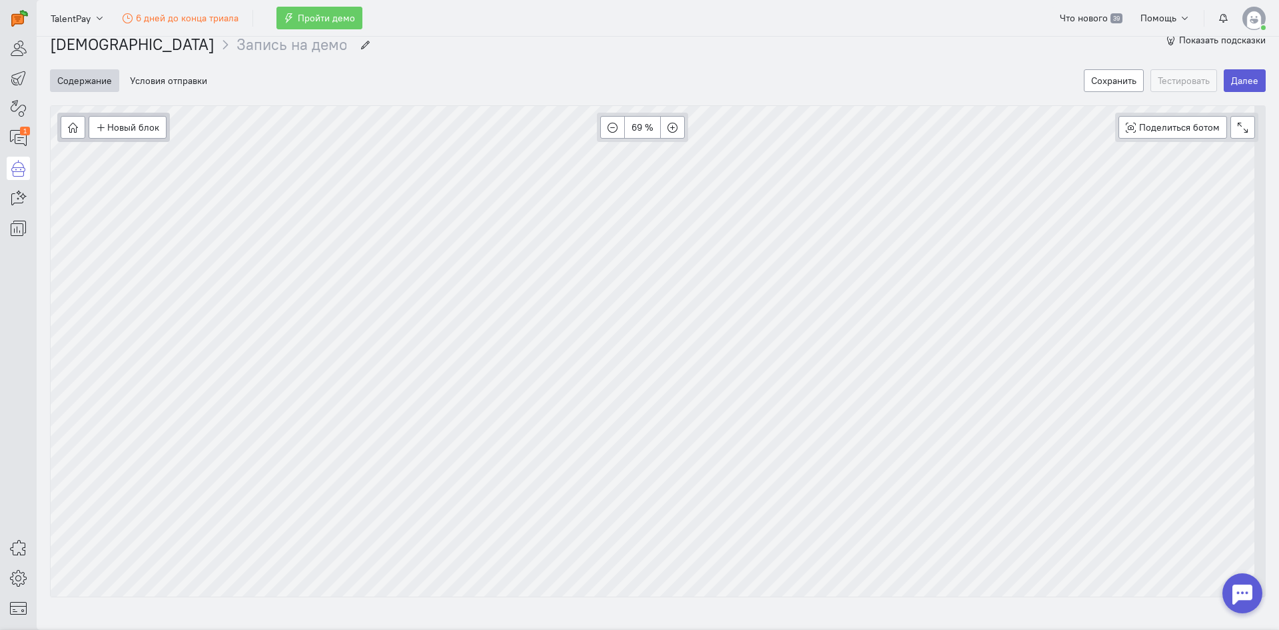
scroll to position [31, 0]
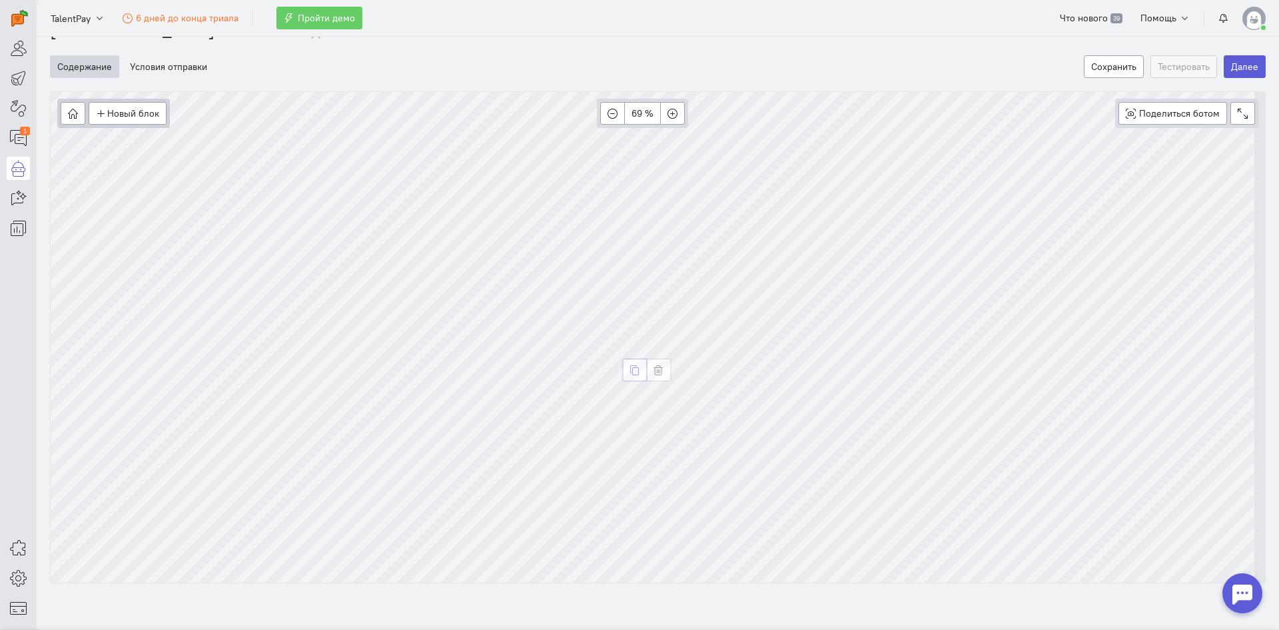
click at [644, 370] on button "button" at bounding box center [634, 369] width 25 height 23
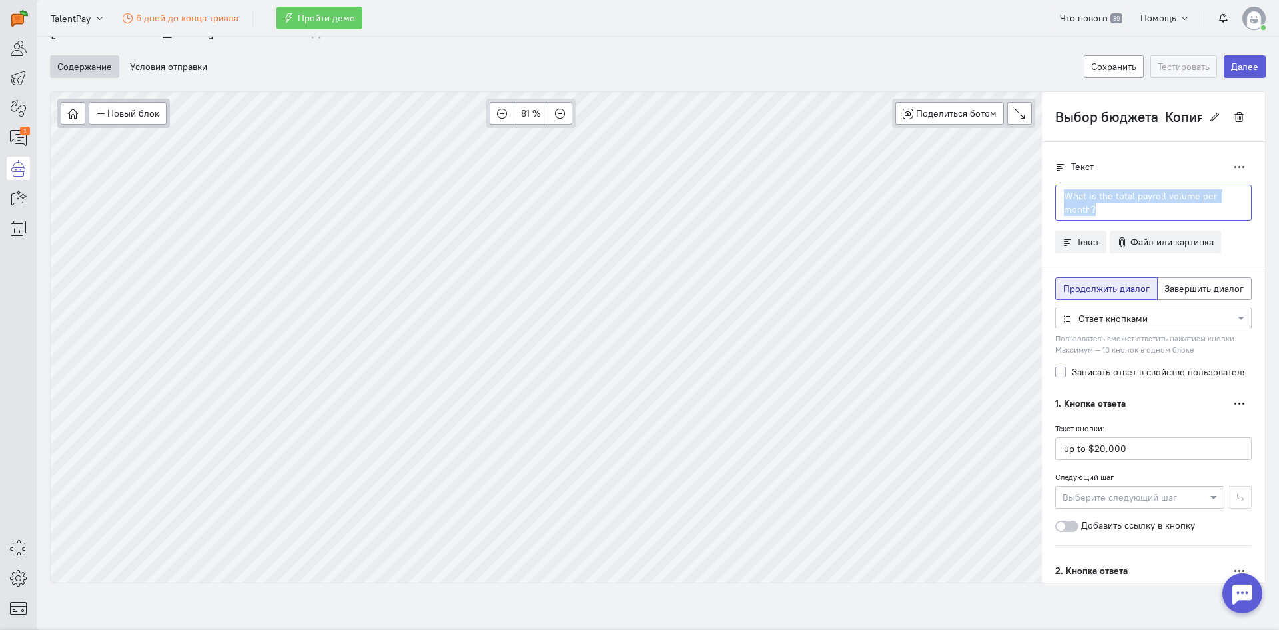
click at [1005, 177] on div "Новый блок Сообщение Условие Действия Запись на встречу 81 % Поделиться ботом B…" at bounding box center [658, 337] width 1216 height 492
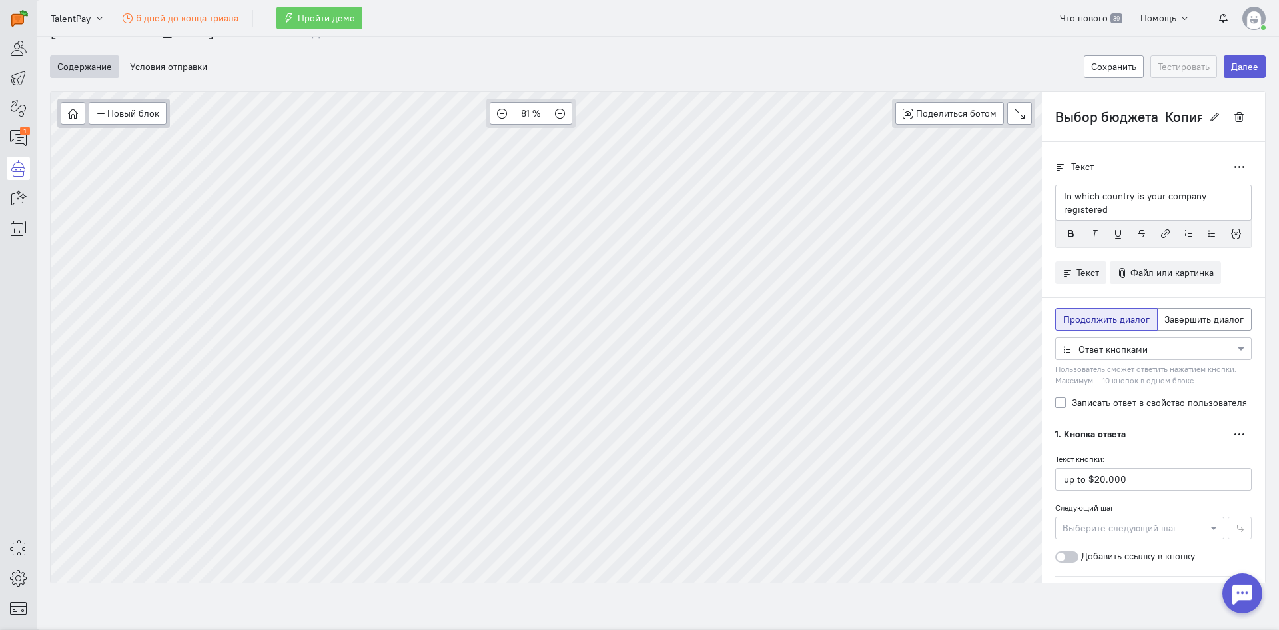
click at [1119, 350] on div at bounding box center [1153, 347] width 195 height 13
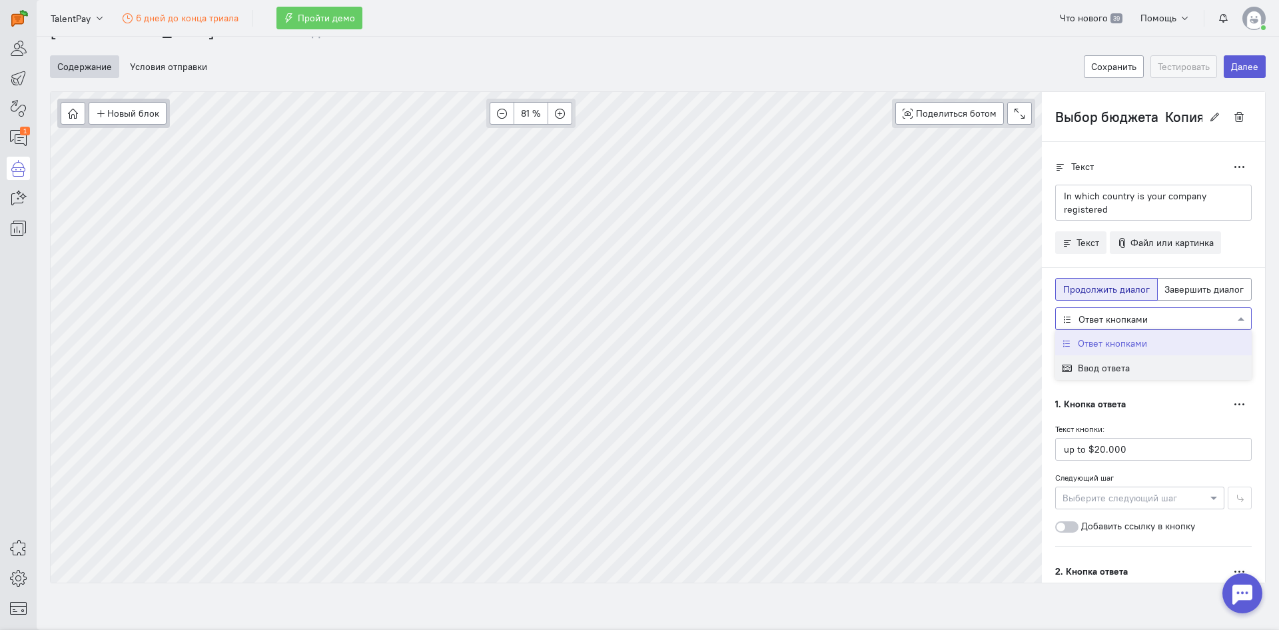
click at [1120, 367] on div "Ввод ответа" at bounding box center [1153, 367] width 197 height 25
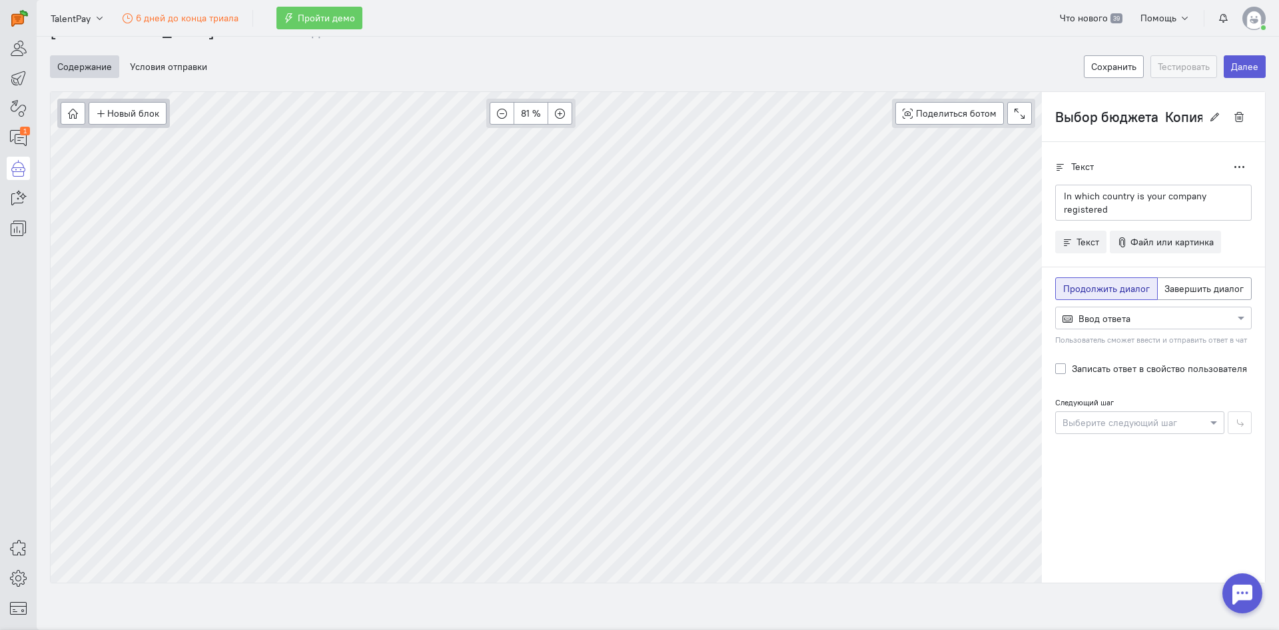
click at [1109, 370] on label "Записать ответ в свойство пользователя" at bounding box center [1159, 368] width 175 height 13
click at [1066, 370] on input "Записать ответ в свойство пользователя" at bounding box center [1060, 368] width 11 height 12
checkbox input "true"
click at [1103, 449] on input "Введите ответ" at bounding box center [1153, 445] width 197 height 23
click at [1125, 446] on input "Введите ответ" at bounding box center [1153, 445] width 197 height 23
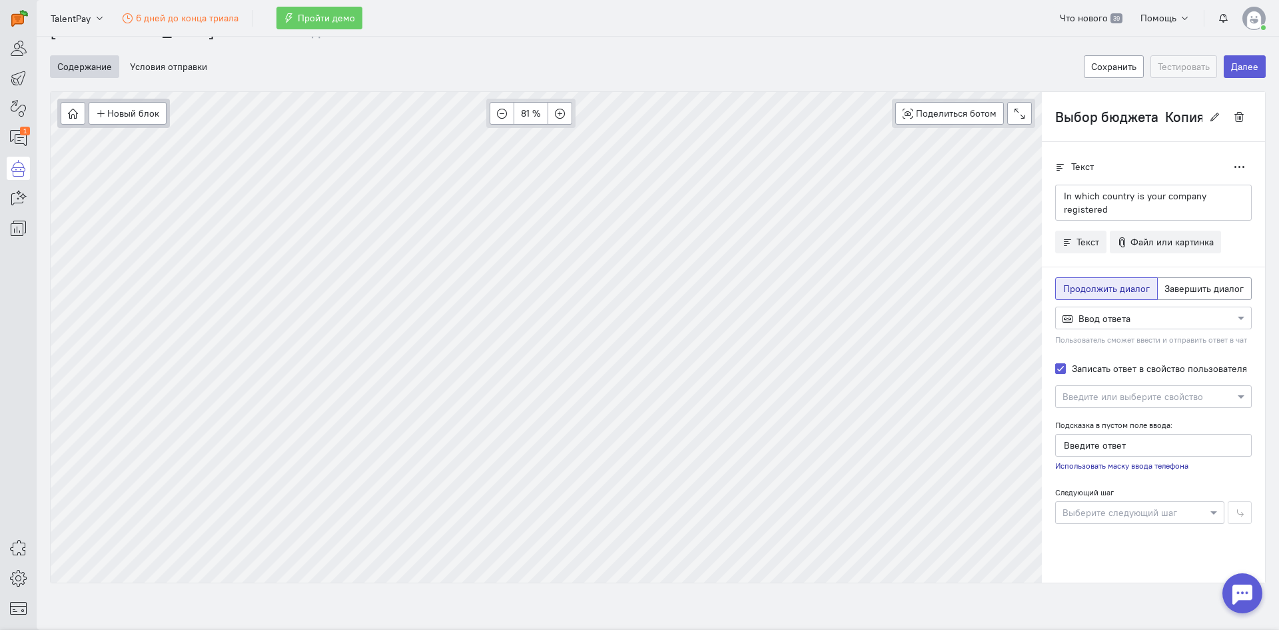
click at [1129, 402] on div "Введите или выберите свойство" at bounding box center [1133, 396] width 141 height 13
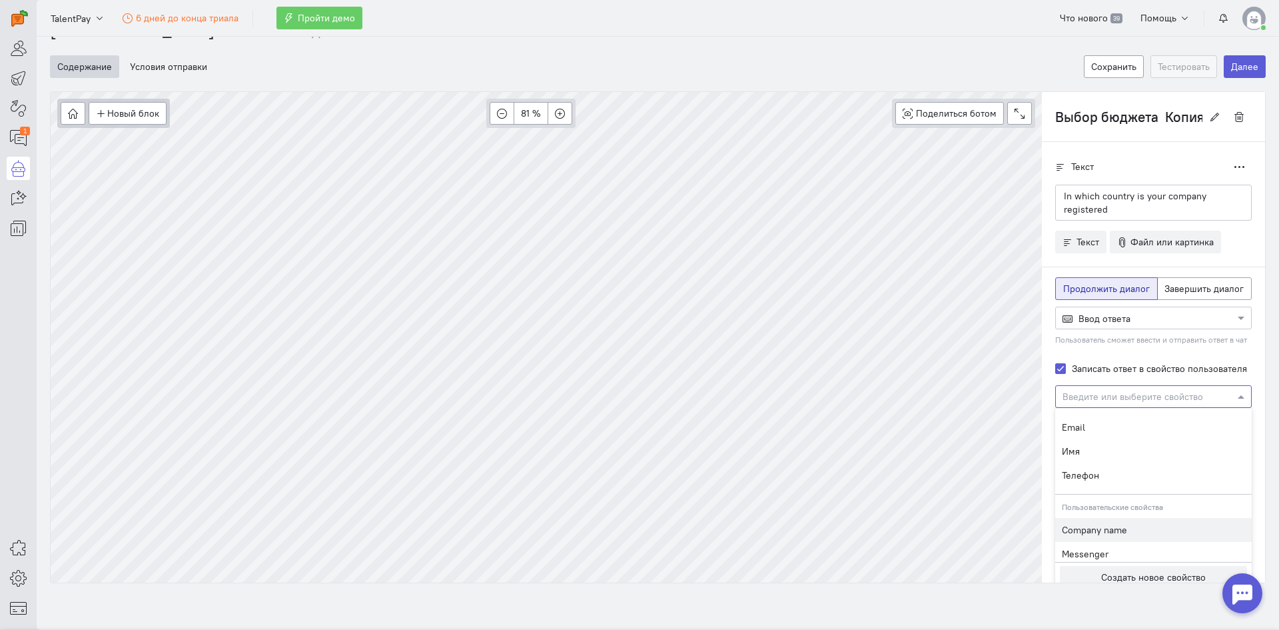
scroll to position [19, 0]
click at [1115, 572] on button "Создать новое свойство" at bounding box center [1153, 577] width 187 height 23
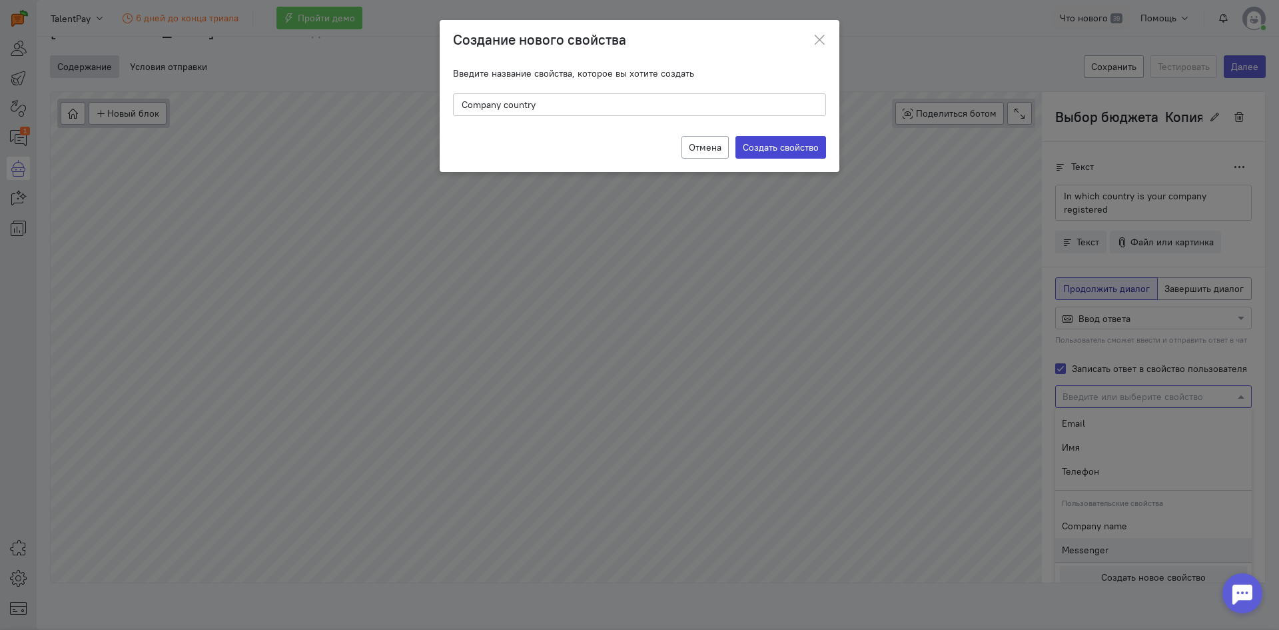
type input "Company country"
click at [763, 153] on label "Создать свойство" at bounding box center [780, 147] width 91 height 23
click at [0, 0] on input "Создать свойство" at bounding box center [0, 0] width 0 height 0
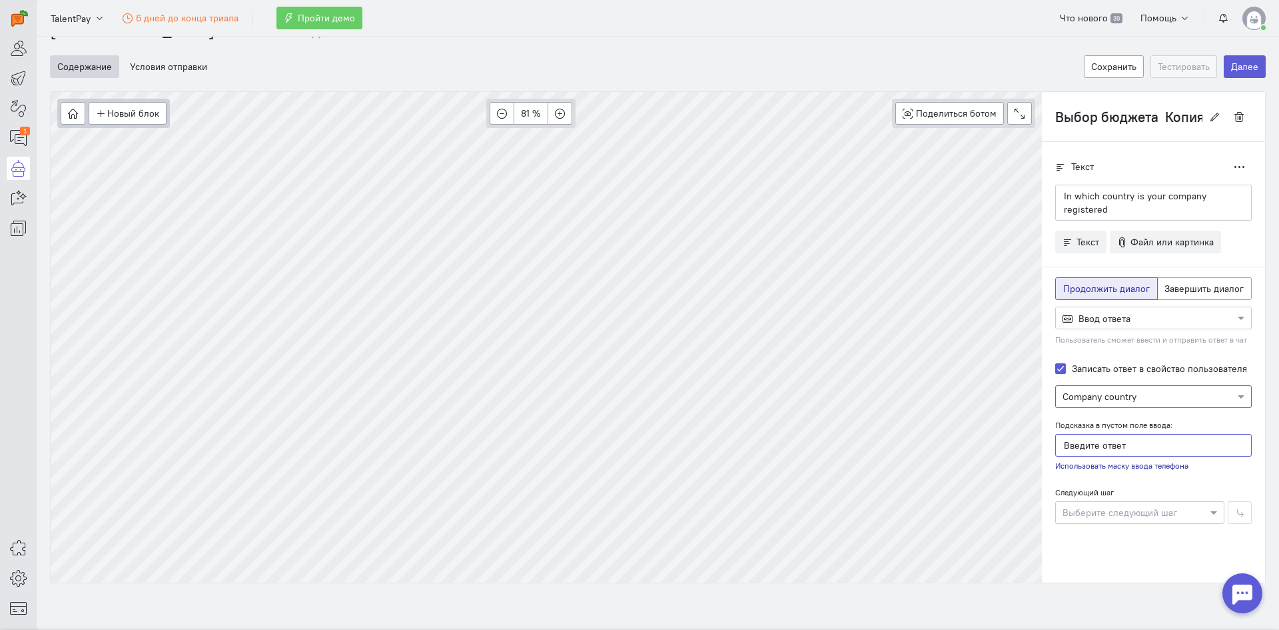
click at [1093, 452] on input "Введите ответ" at bounding box center [1153, 445] width 197 height 23
drag, startPoint x: 1127, startPoint y: 451, endPoint x: 1045, endPoint y: 452, distance: 81.9
click at [1045, 452] on div "Текст Дублировать In which country is your company registered" at bounding box center [1153, 346] width 223 height 408
click at [1084, 442] on input "Enter country" at bounding box center [1153, 445] width 197 height 23
click at [1075, 444] on input "Enter country" at bounding box center [1153, 445] width 197 height 23
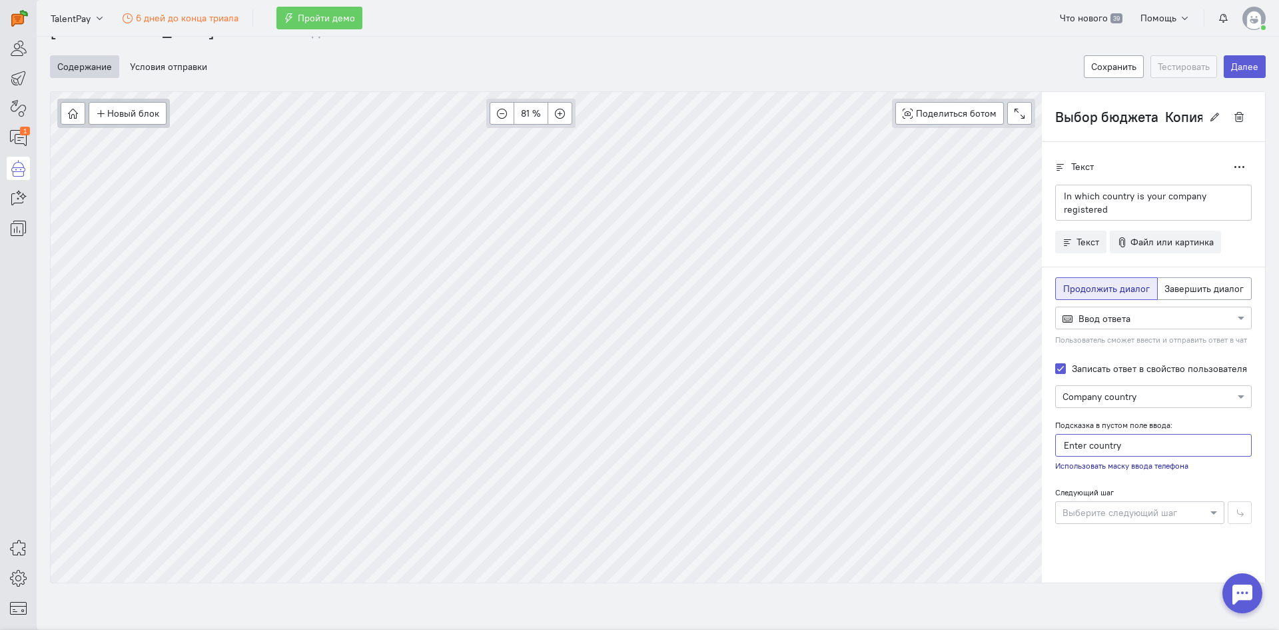
click at [1075, 445] on input "Enter country" at bounding box center [1153, 445] width 197 height 23
click at [1077, 446] on input "Enter country" at bounding box center [1153, 445] width 197 height 23
type input "Enter your country"
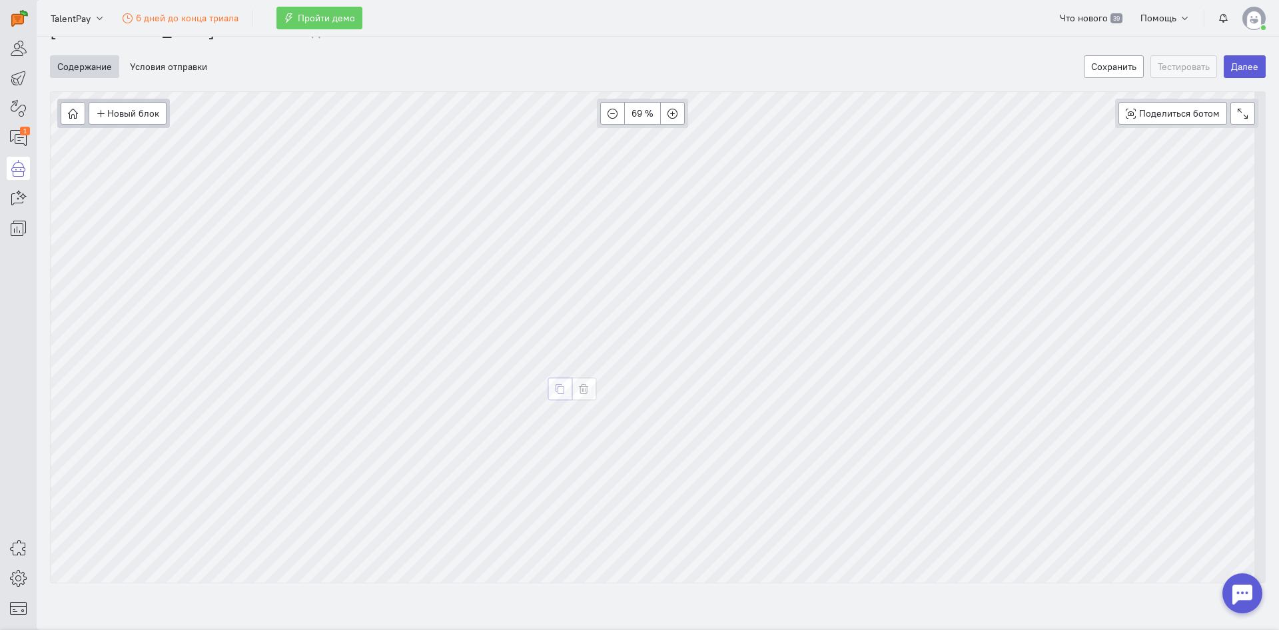
click at [565, 385] on icon "button" at bounding box center [560, 389] width 10 height 10
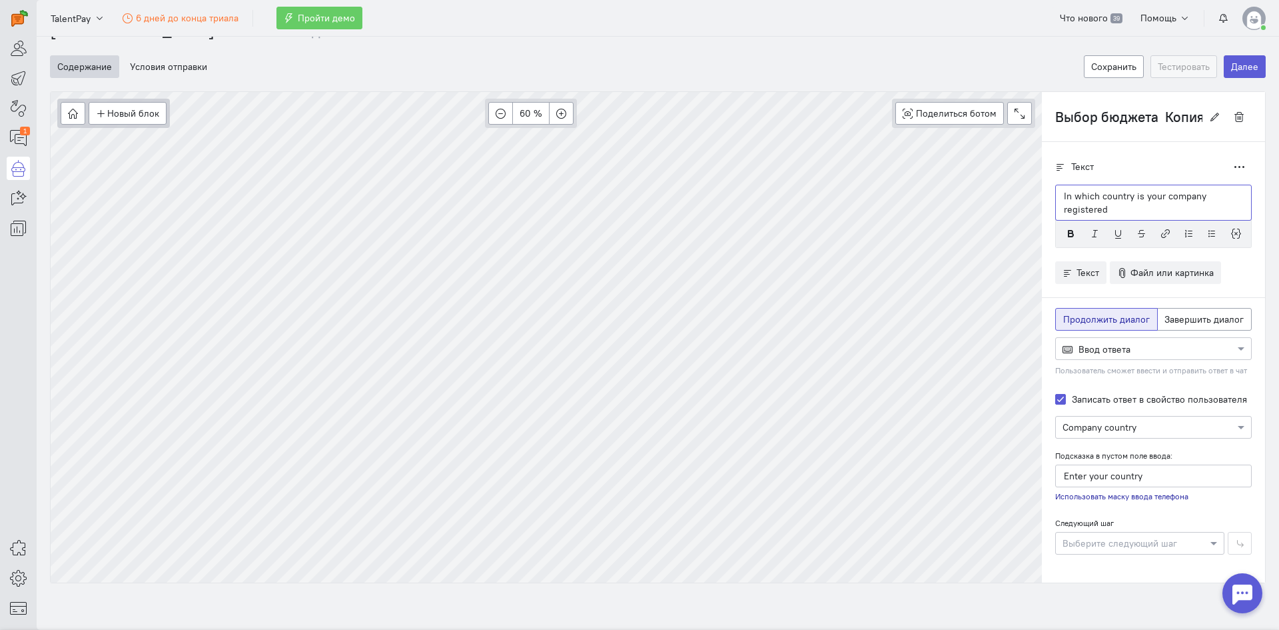
click at [1103, 210] on p "In which country is your company registered" at bounding box center [1153, 202] width 179 height 27
drag, startPoint x: 1094, startPoint y: 209, endPoint x: 1046, endPoint y: 179, distance: 56.6
click at [1055, 179] on cq-branch-action-container "Текст Дублировать In which country is your company registered" at bounding box center [1153, 208] width 197 height 106
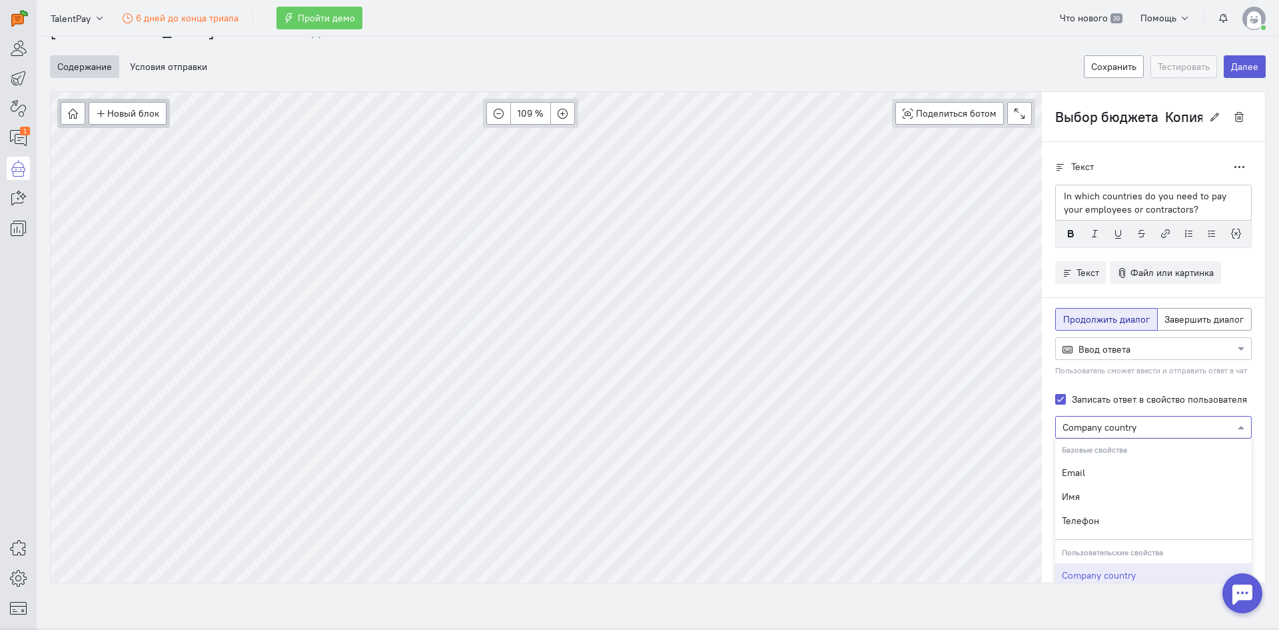
click at [1089, 425] on input "text" at bounding box center [1140, 426] width 155 height 13
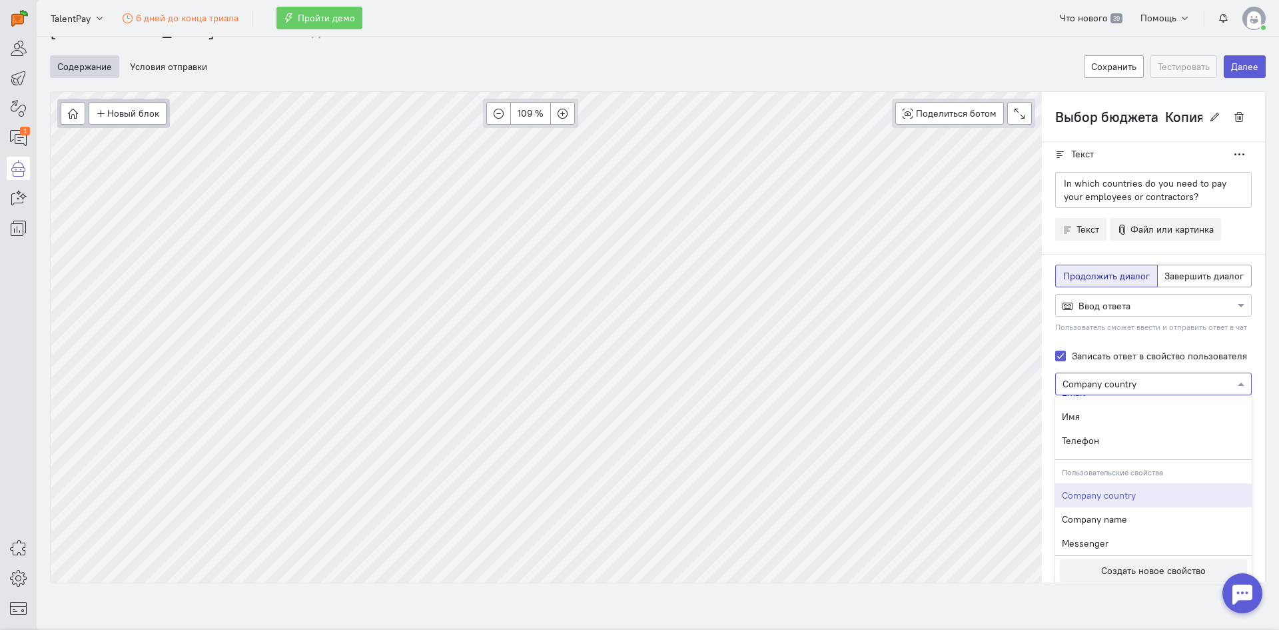
scroll to position [15, 0]
click at [1115, 573] on button "Создать новое свойство" at bounding box center [1153, 567] width 187 height 23
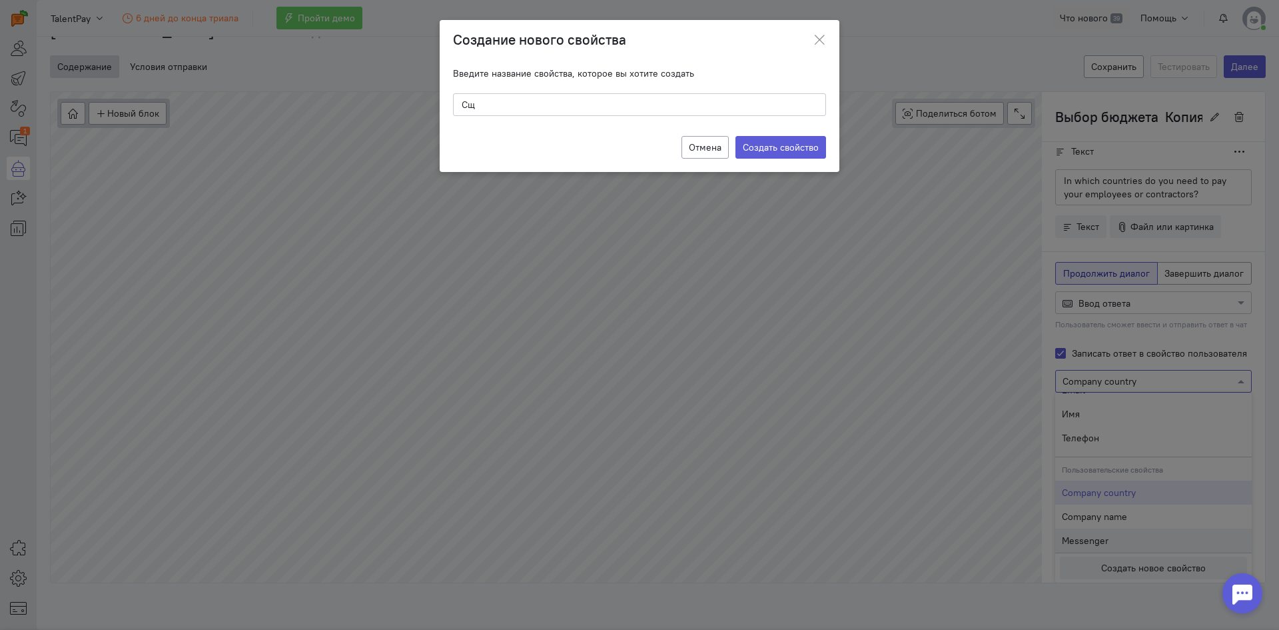
type input "С"
type input "Contractors countries"
click at [803, 147] on label "Создать свойство" at bounding box center [780, 147] width 91 height 23
click at [0, 0] on input "Создать свойство" at bounding box center [0, 0] width 0 height 0
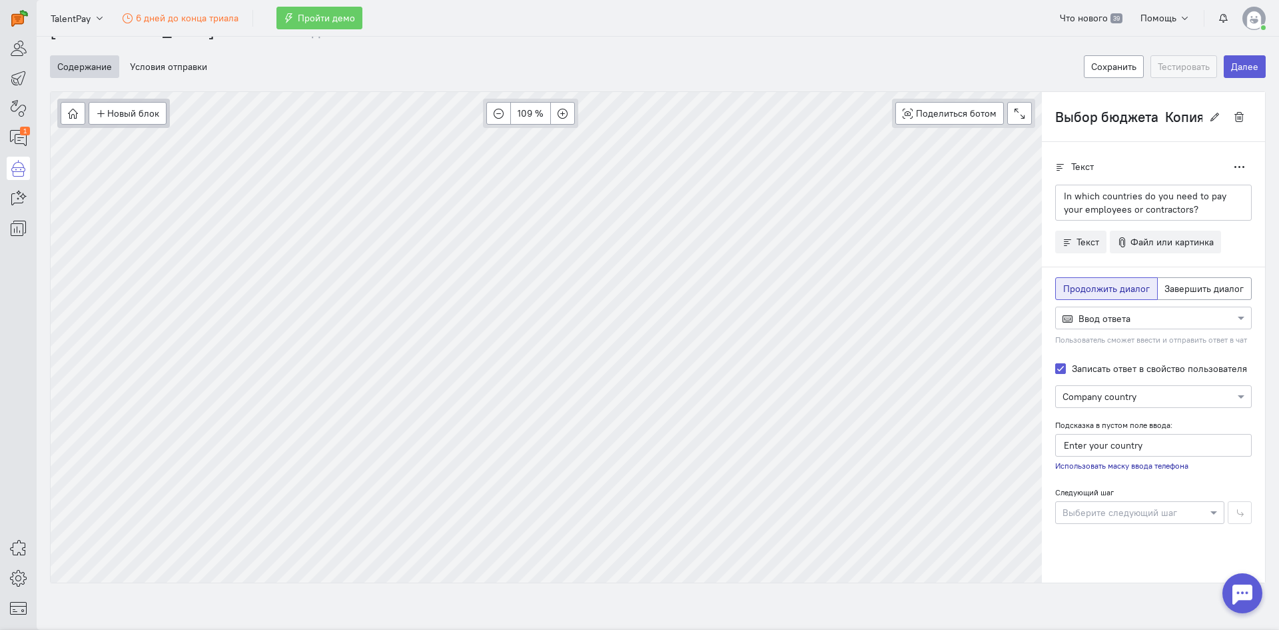
scroll to position [0, 0]
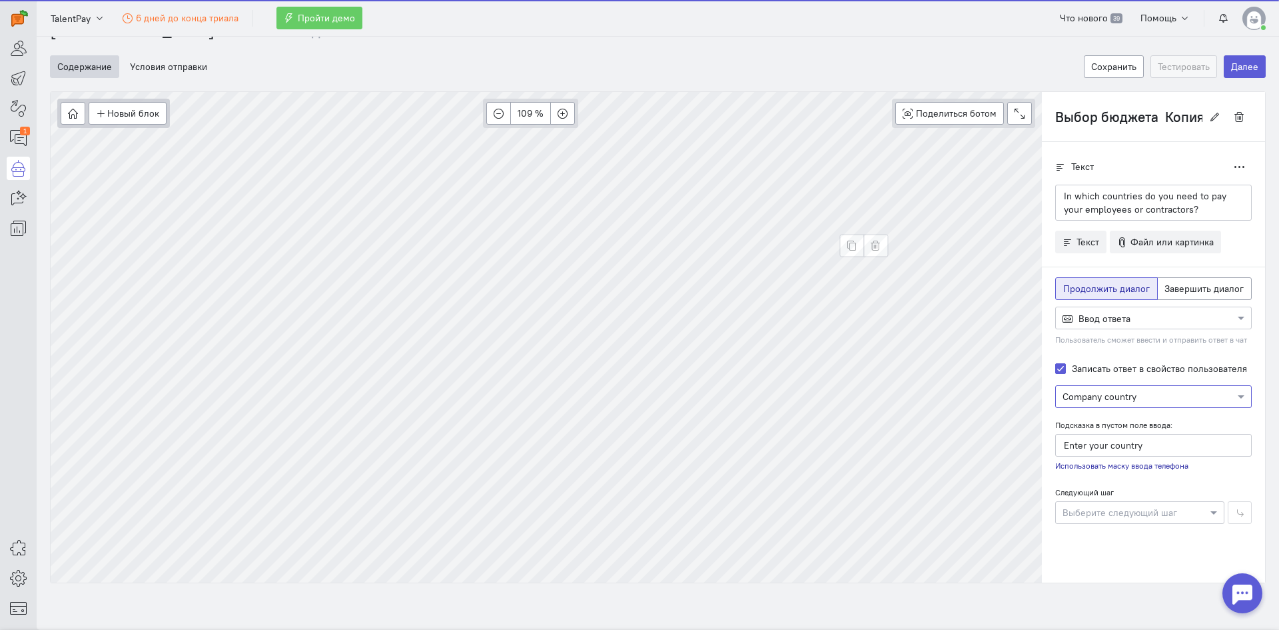
type input "Введите ответ"
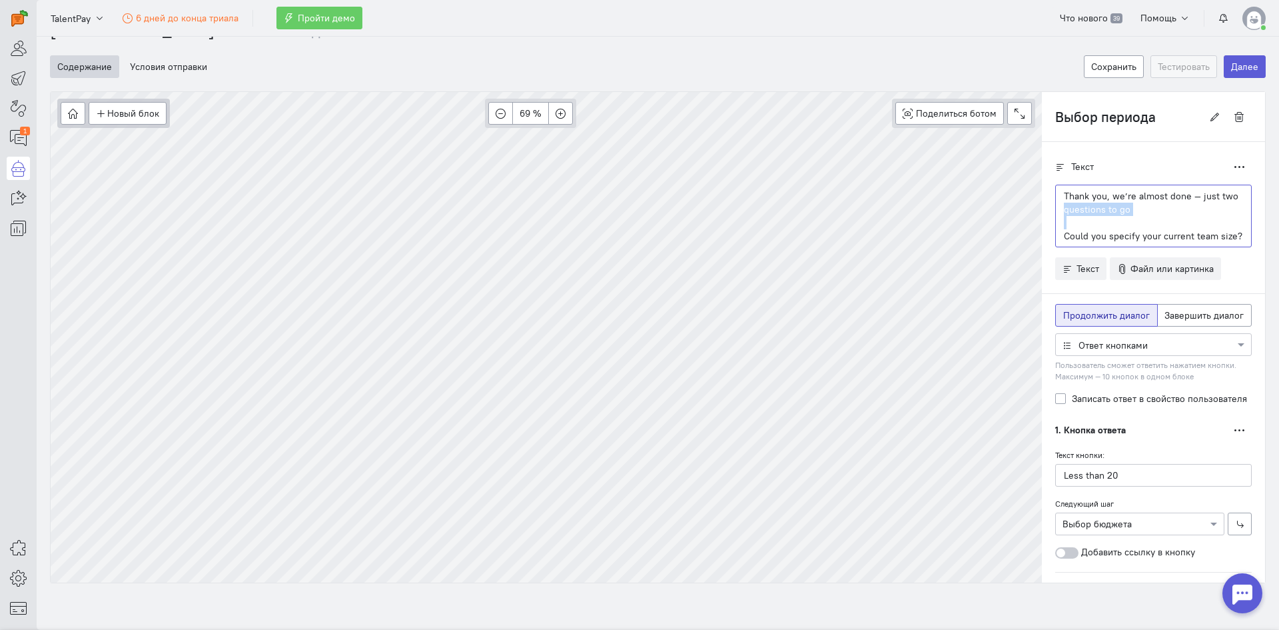
drag, startPoint x: 1136, startPoint y: 223, endPoint x: 1046, endPoint y: 203, distance: 92.3
click at [1055, 203] on div "Thank you, we’re almost done — just two questions to go Could you specify your …" at bounding box center [1153, 216] width 197 height 63
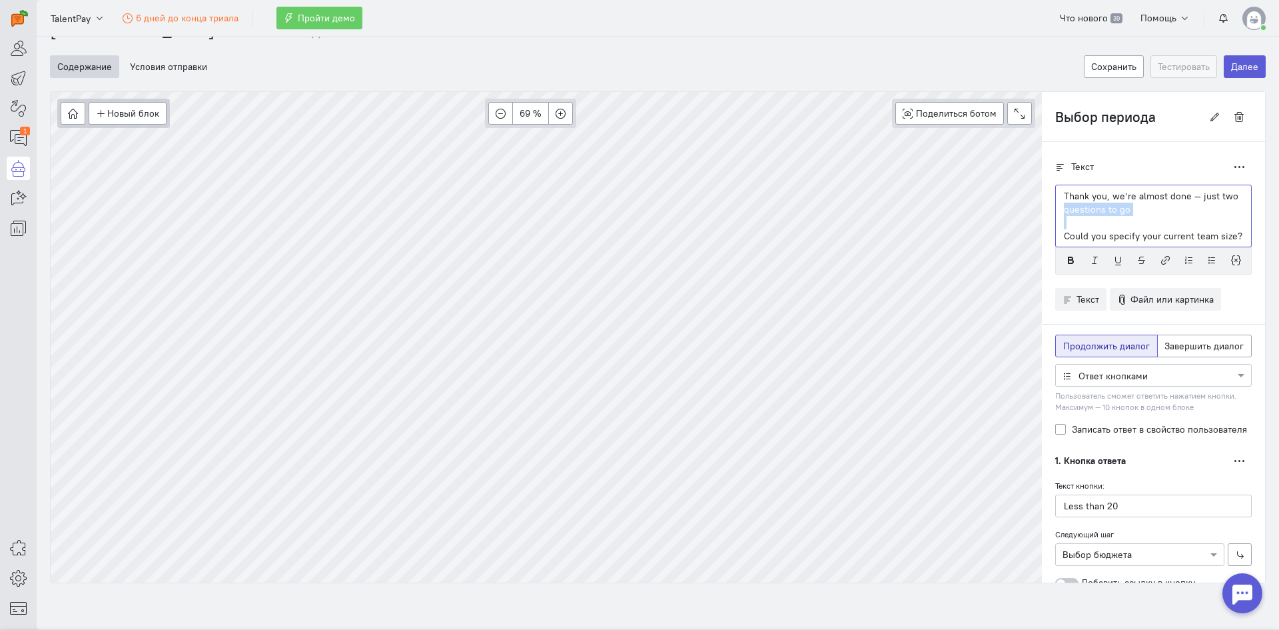
click at [1103, 203] on p "Thank you, we’re almost done — just two questions to go" at bounding box center [1153, 202] width 179 height 27
click at [1023, 187] on div "Новый блок Сообщение Условие Действия Запись на встречу 69 % Поделиться ботом B…" at bounding box center [658, 337] width 1216 height 492
copy p "Thank you, we’re almost done — just two questions to go"
type input "Выбор бюджета Копия"
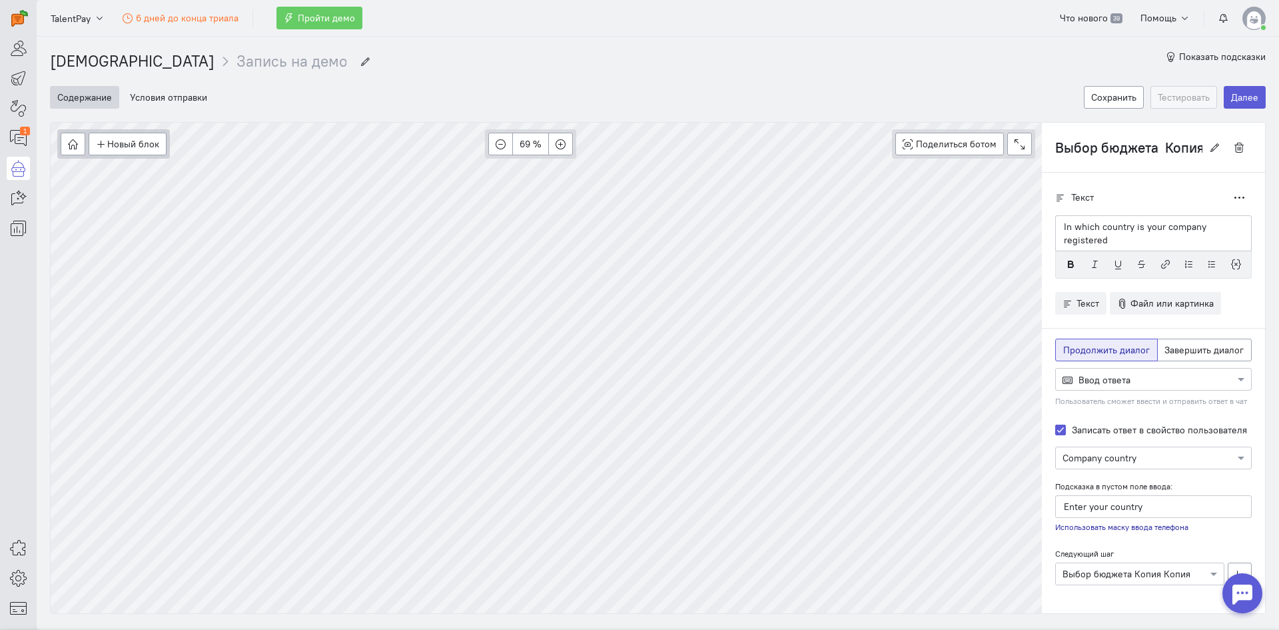
click at [1055, 221] on div "In which country is your company registered" at bounding box center [1153, 233] width 197 height 36
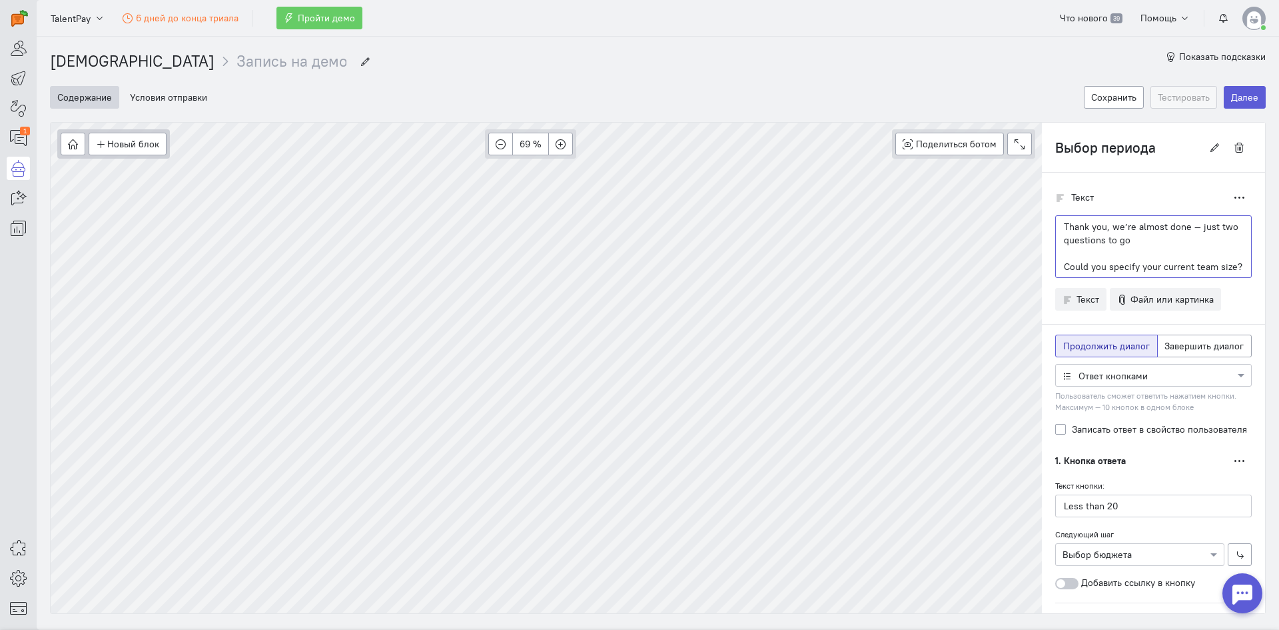
click at [1122, 252] on p at bounding box center [1153, 252] width 179 height 13
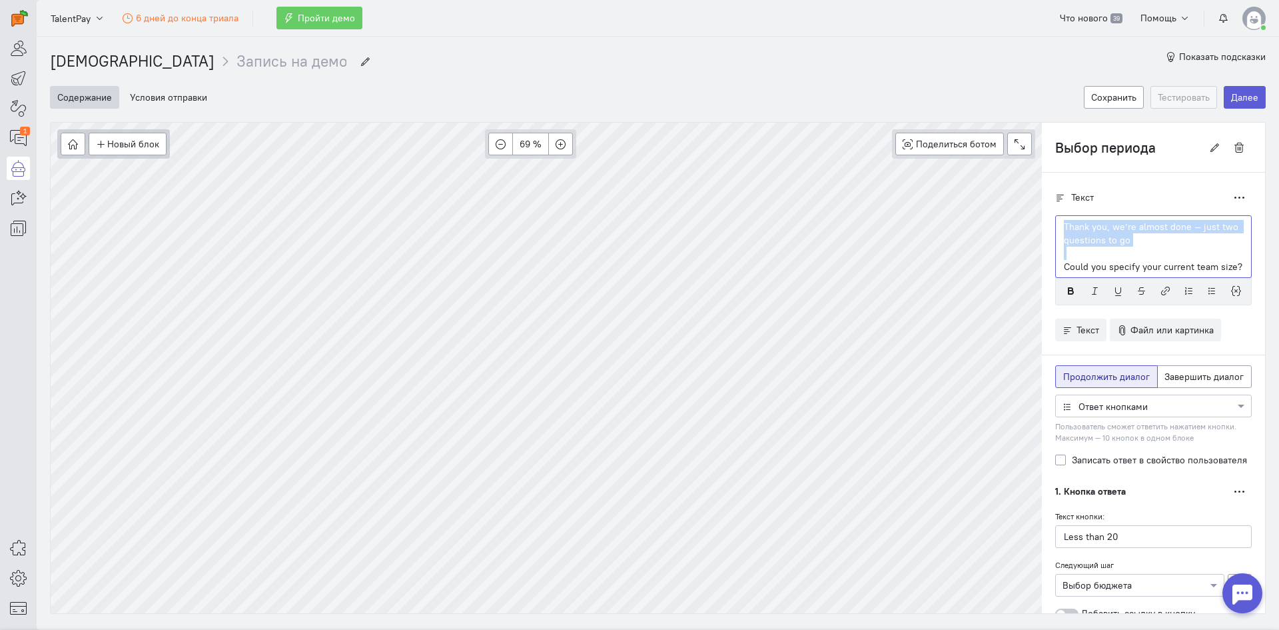
click at [1029, 226] on div "Новый блок Сообщение Условие Действия Запись на встречу 69 % Поделиться ботом B…" at bounding box center [658, 368] width 1216 height 492
click at [1134, 241] on p "Thank you, we’re almost done — just two questions to go" at bounding box center [1153, 233] width 179 height 27
drag, startPoint x: 1134, startPoint y: 241, endPoint x: 1061, endPoint y: 146, distance: 119.7
click at [1055, 221] on div "Thank you, we’re almost done — just two questions to go Could you specify your …" at bounding box center [1153, 246] width 197 height 63
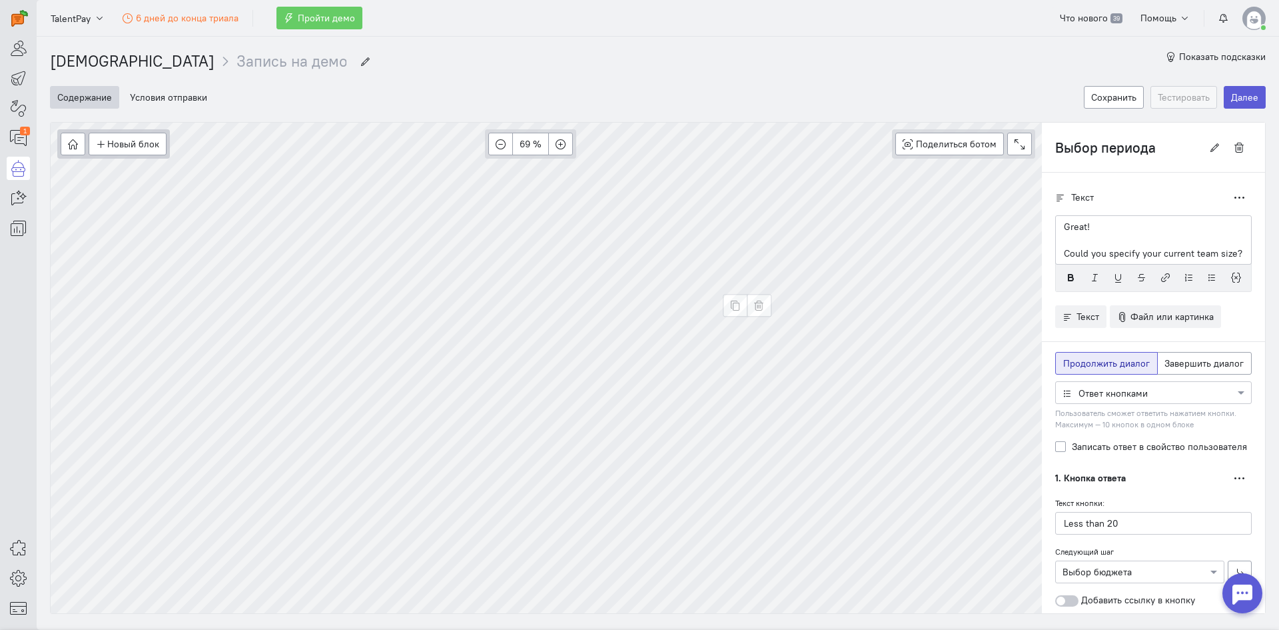
type input "Выбор бюджета"
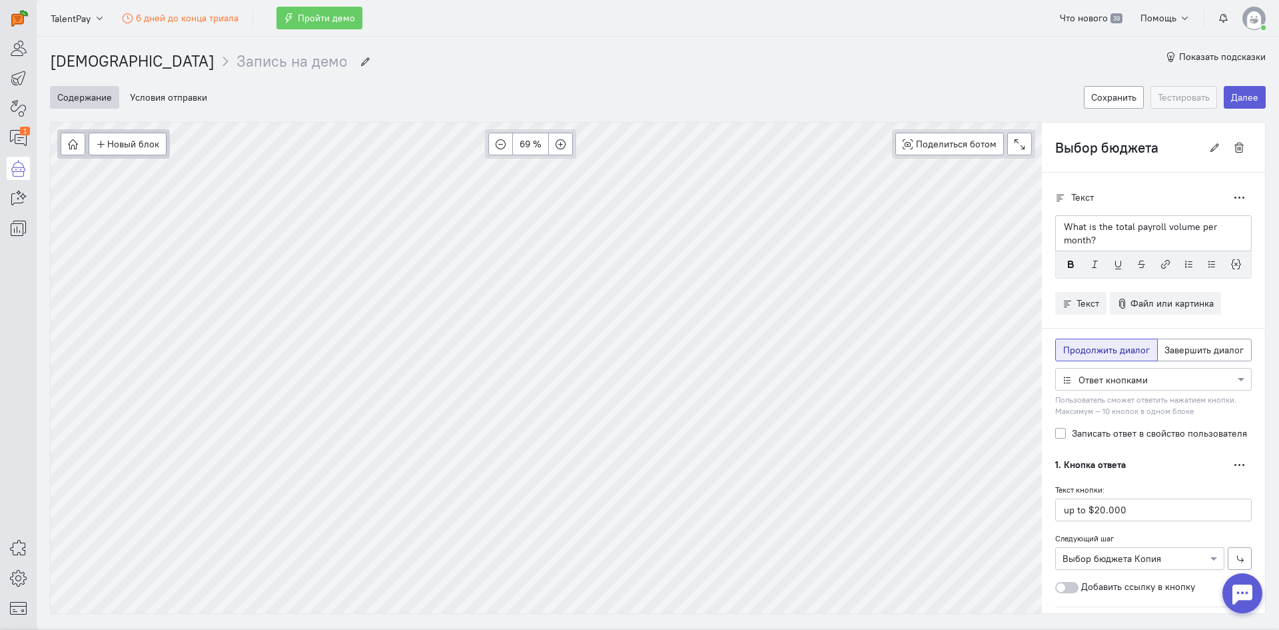
click at [1064, 225] on p "What is the total payroll volume per month?" at bounding box center [1153, 233] width 179 height 27
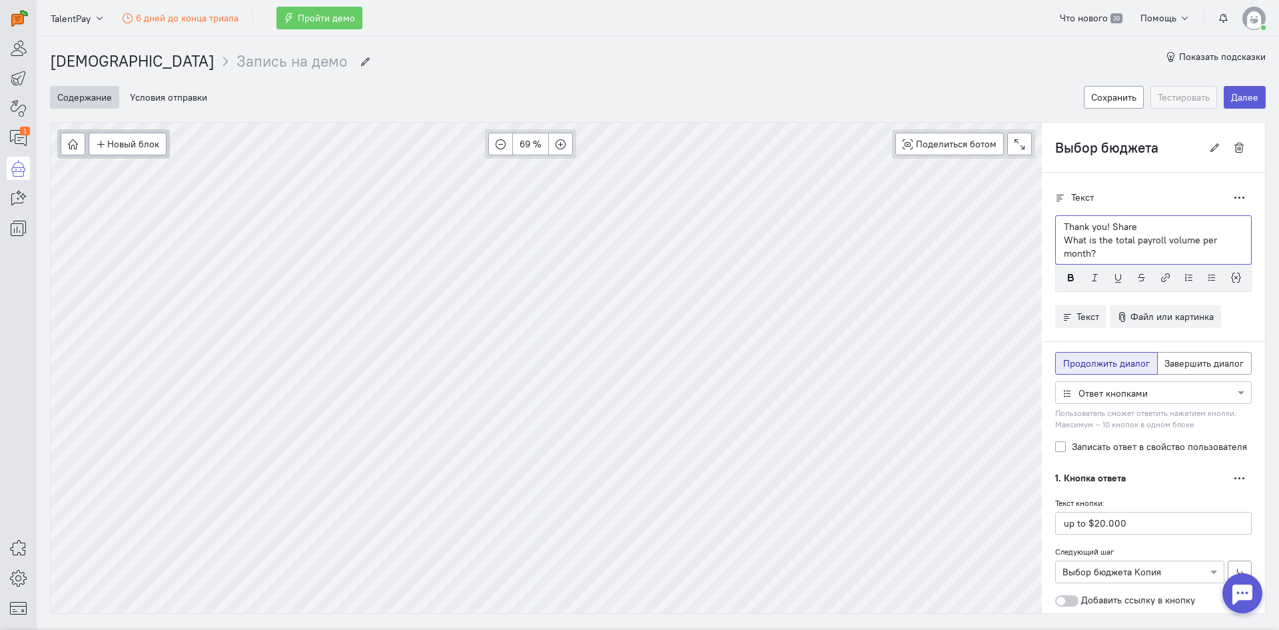
click at [1129, 228] on p "Thank you! Share" at bounding box center [1153, 226] width 179 height 13
drag, startPoint x: 1101, startPoint y: 255, endPoint x: 1033, endPoint y: 222, distance: 75.7
click at [1042, 222] on div "Текст Дублировать Thank you! Share What is the total payroll volume per month?" at bounding box center [1153, 588] width 223 height 831
click at [1125, 215] on div "Thank you! Share What is the total payroll volume per month?" at bounding box center [1153, 239] width 197 height 49
drag, startPoint x: 1101, startPoint y: 225, endPoint x: 1043, endPoint y: 221, distance: 58.7
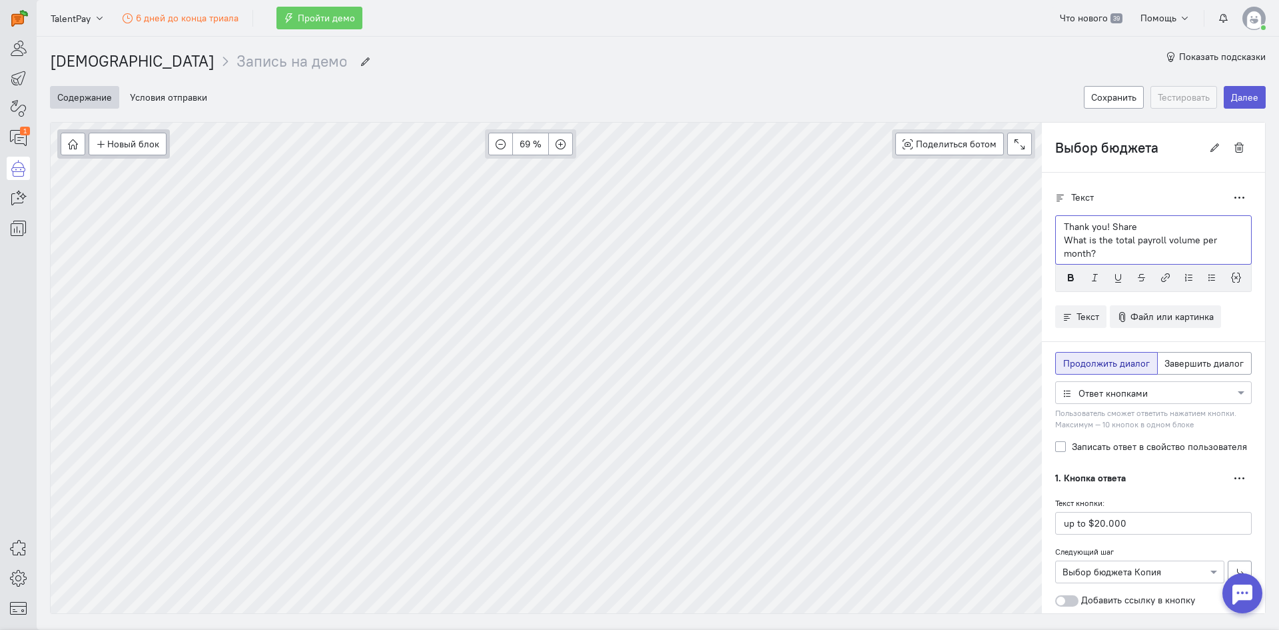
click at [1043, 221] on div "Текст Дублировать Thank you! Share What is the total payroll volume per month?" at bounding box center [1153, 588] width 223 height 831
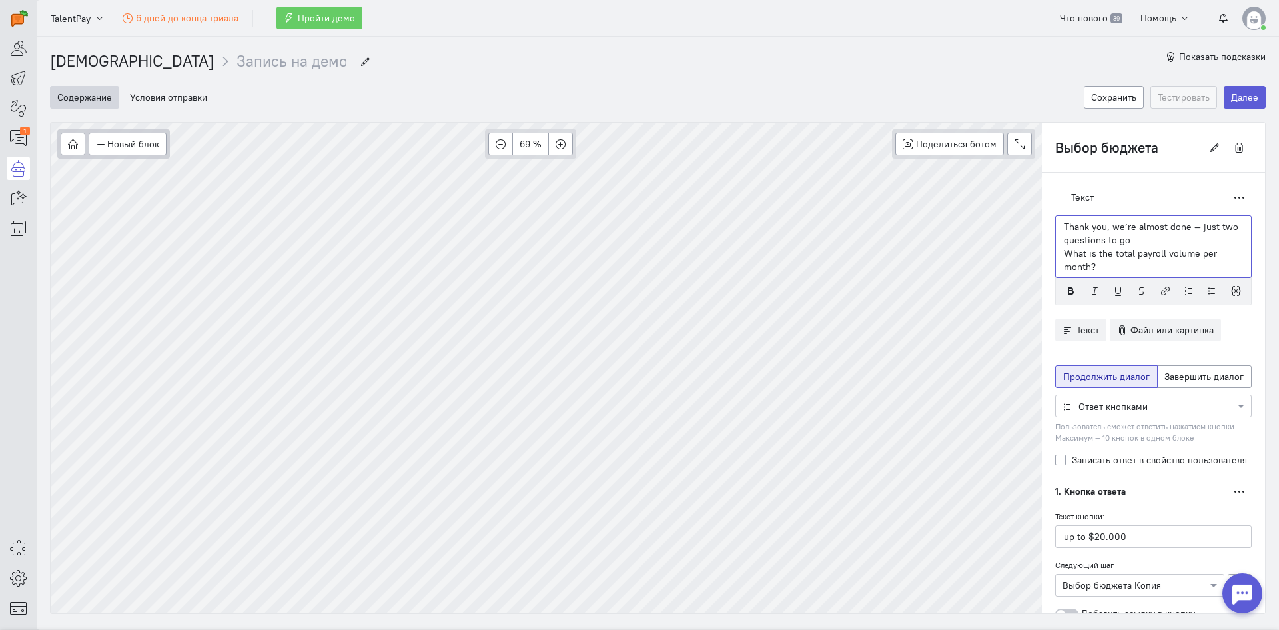
click at [1127, 239] on p "Thank you, we’re almost done — just two questions to go" at bounding box center [1153, 233] width 179 height 27
drag, startPoint x: 1127, startPoint y: 243, endPoint x: 1035, endPoint y: 229, distance: 92.9
click at [1042, 229] on div "Текст Дублировать Thank you, we’re almost done — just two questions to go What …" at bounding box center [1153, 595] width 223 height 844
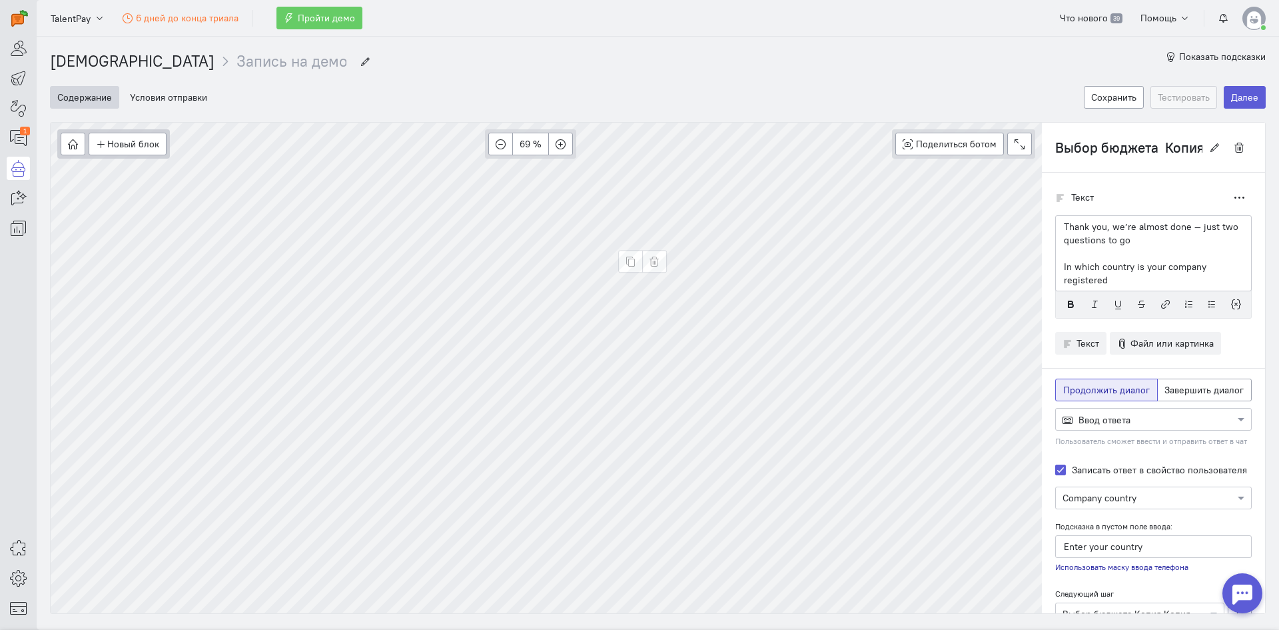
type input "Выбор бюджета"
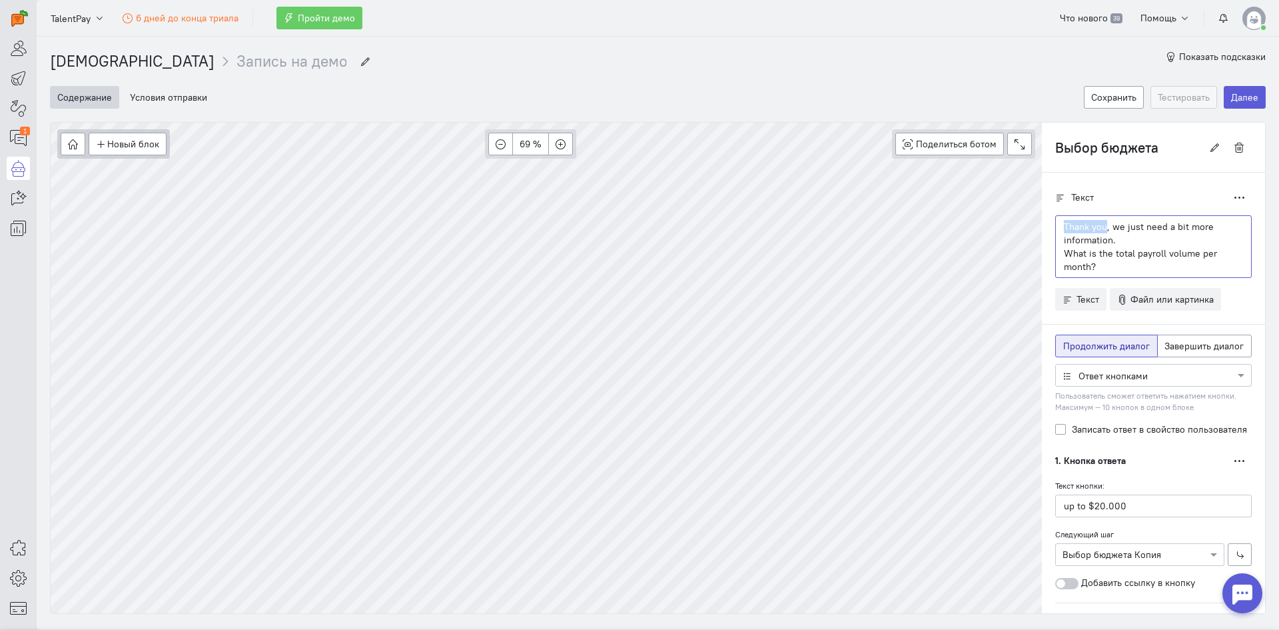
drag, startPoint x: 1096, startPoint y: 229, endPoint x: 1051, endPoint y: 228, distance: 45.3
click at [1055, 228] on div "Thank you, we just need a bit more information. What is the total payroll volum…" at bounding box center [1153, 246] width 197 height 63
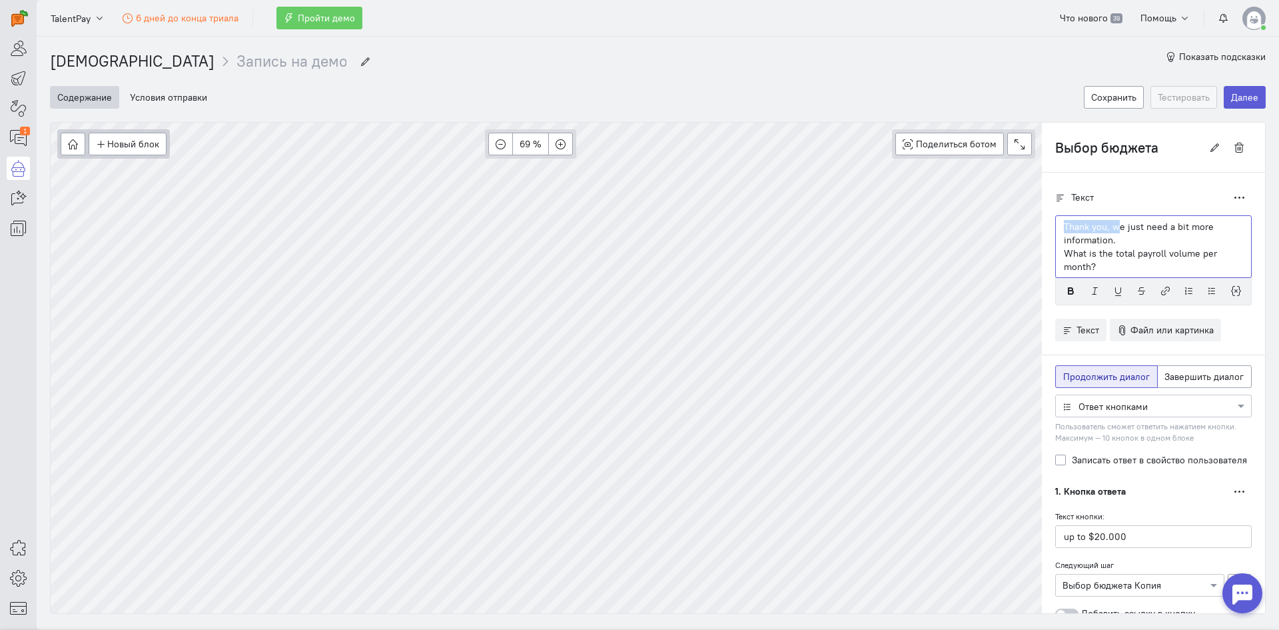
drag, startPoint x: 1109, startPoint y: 229, endPoint x: 1045, endPoint y: 230, distance: 63.3
click at [1055, 230] on div "Thank you, we just need a bit more information. What is the total payroll volum…" at bounding box center [1153, 246] width 197 height 63
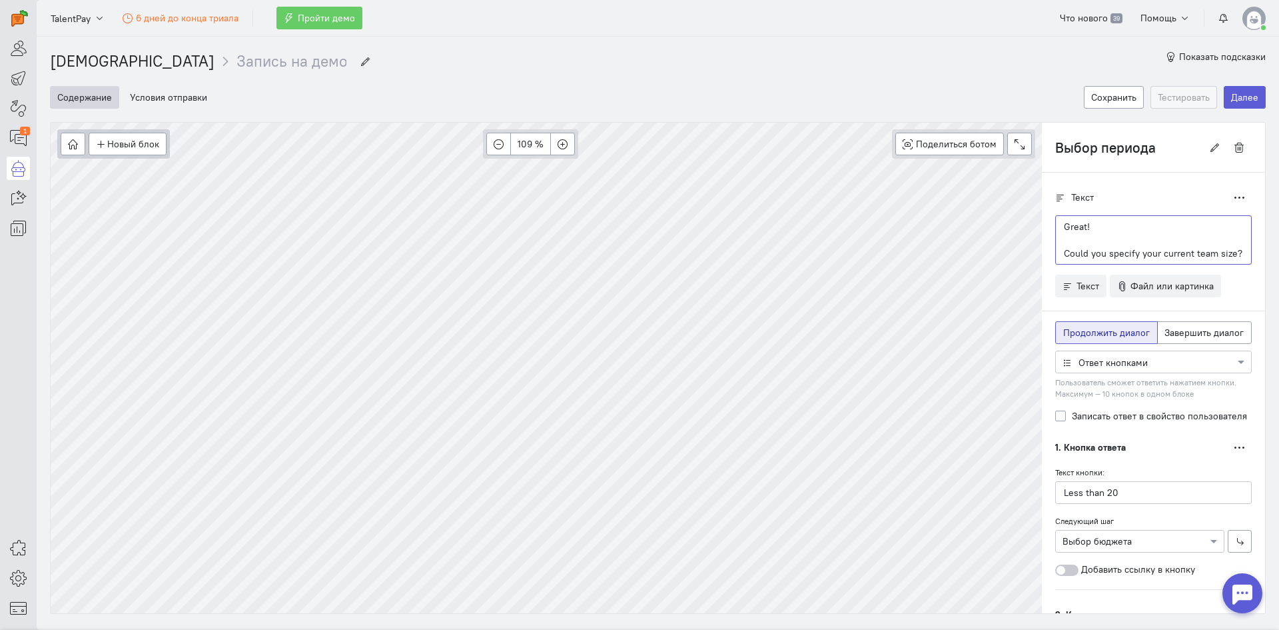
click at [1087, 225] on p "Great!" at bounding box center [1153, 226] width 179 height 13
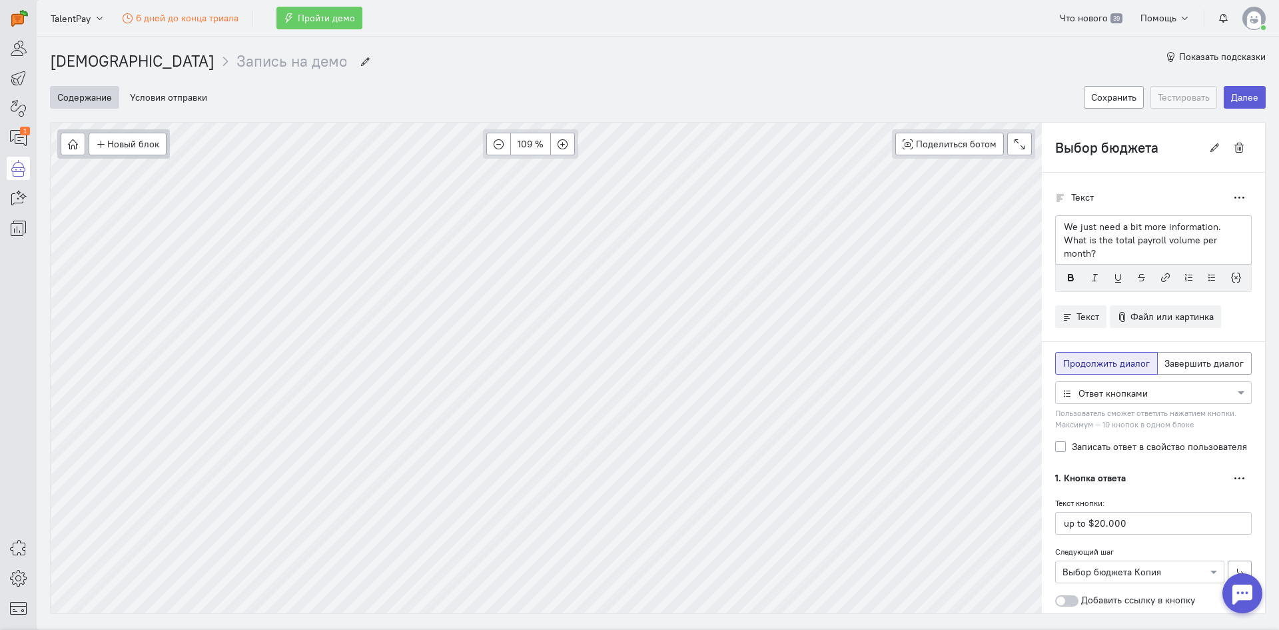
click at [1204, 225] on p "We just need a bit more information." at bounding box center [1153, 226] width 179 height 13
click at [1214, 226] on p "We just need a bit more information." at bounding box center [1153, 226] width 179 height 13
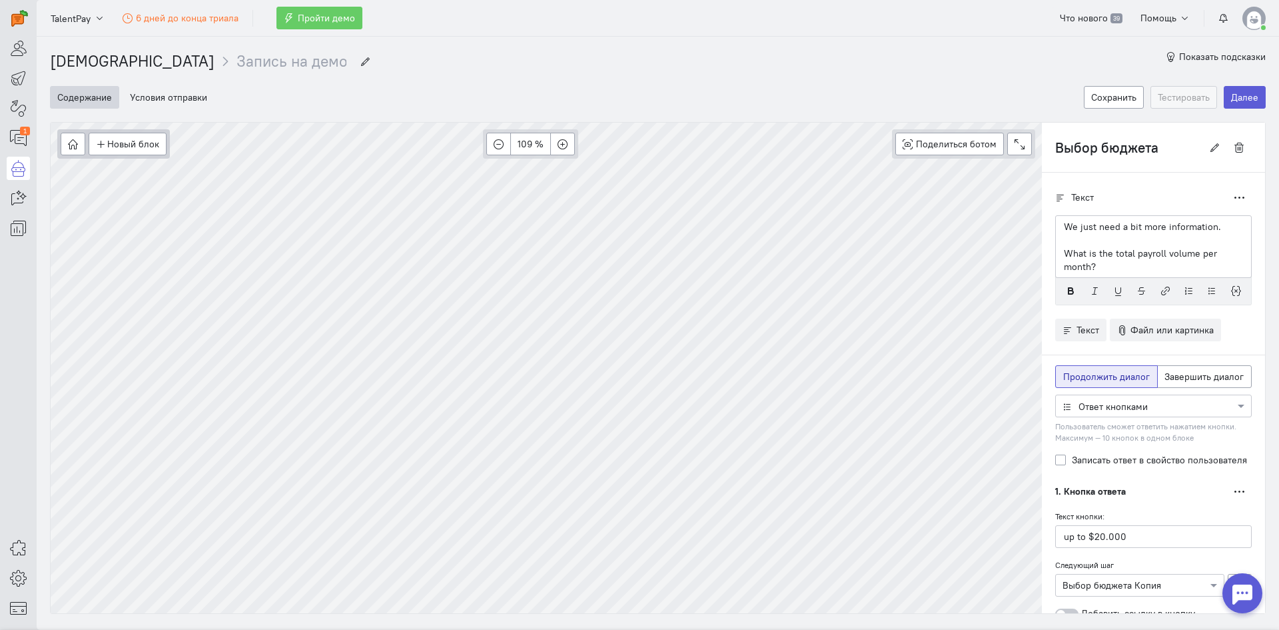
drag, startPoint x: 1207, startPoint y: 227, endPoint x: 1224, endPoint y: 228, distance: 17.3
click at [1209, 227] on p "We just need a bit more information." at bounding box center [1153, 226] width 179 height 13
type input "Выбор бюджета Копия"
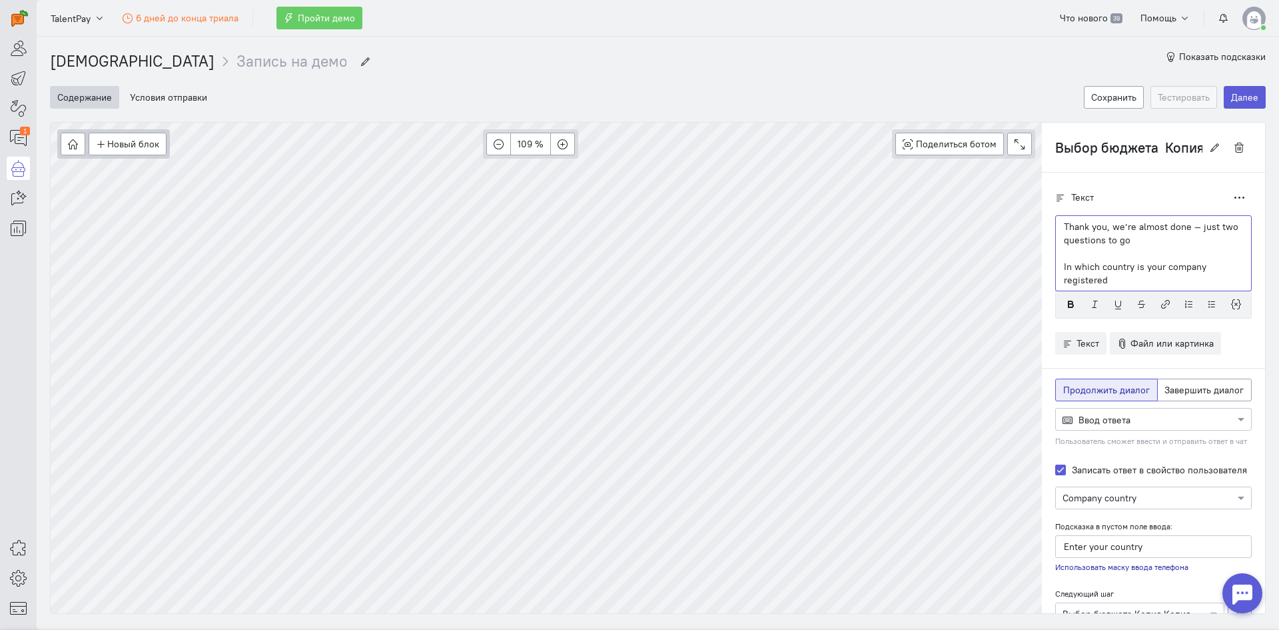
click at [1127, 234] on p "Thank you, we’re almost done — just two questions to go" at bounding box center [1153, 233] width 179 height 27
click at [1143, 280] on p "In which country is your company registered" at bounding box center [1153, 273] width 179 height 27
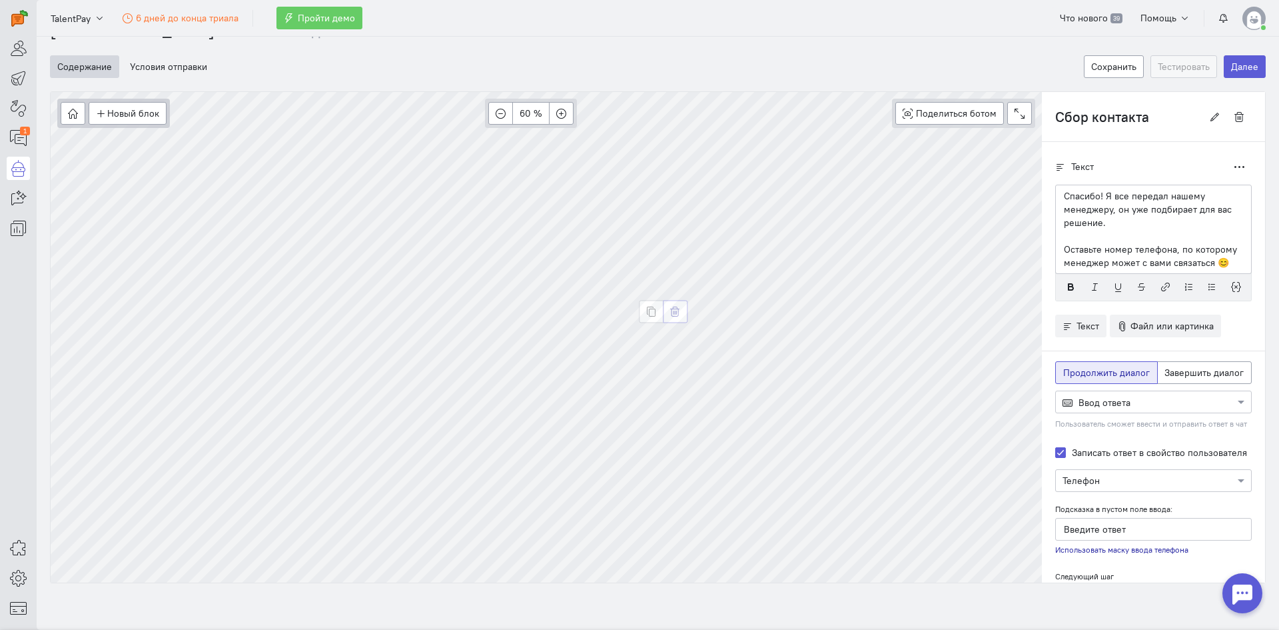
click at [674, 306] on button "button" at bounding box center [675, 311] width 25 height 23
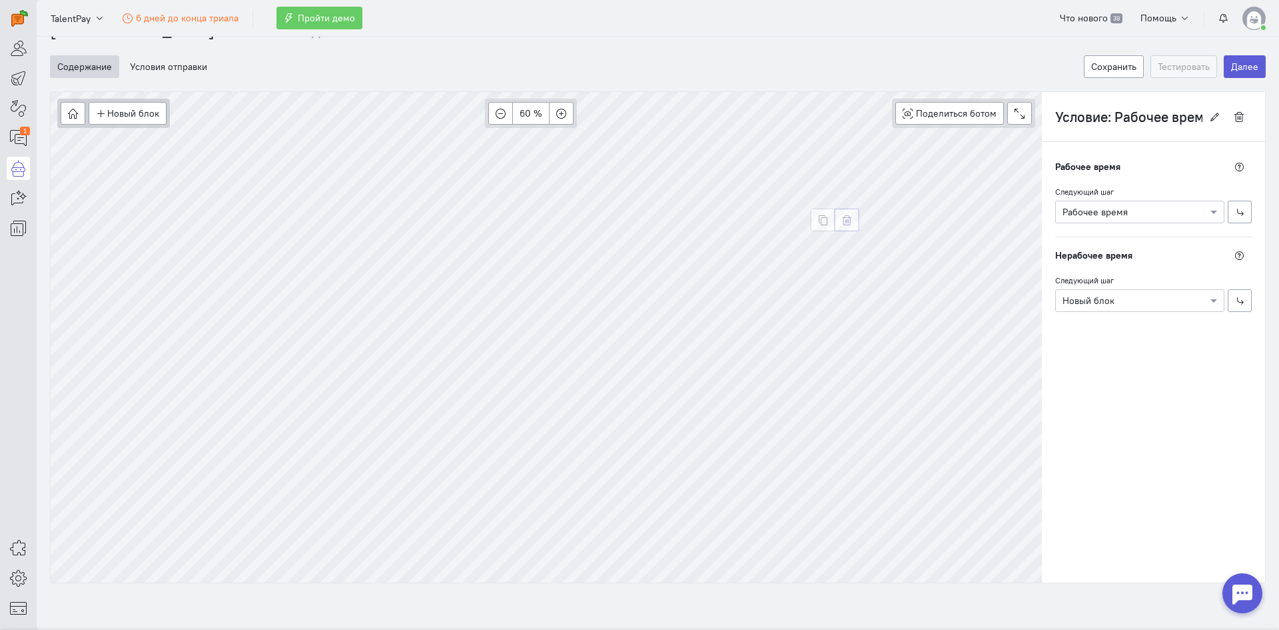
click at [845, 222] on icon "button" at bounding box center [847, 220] width 10 height 10
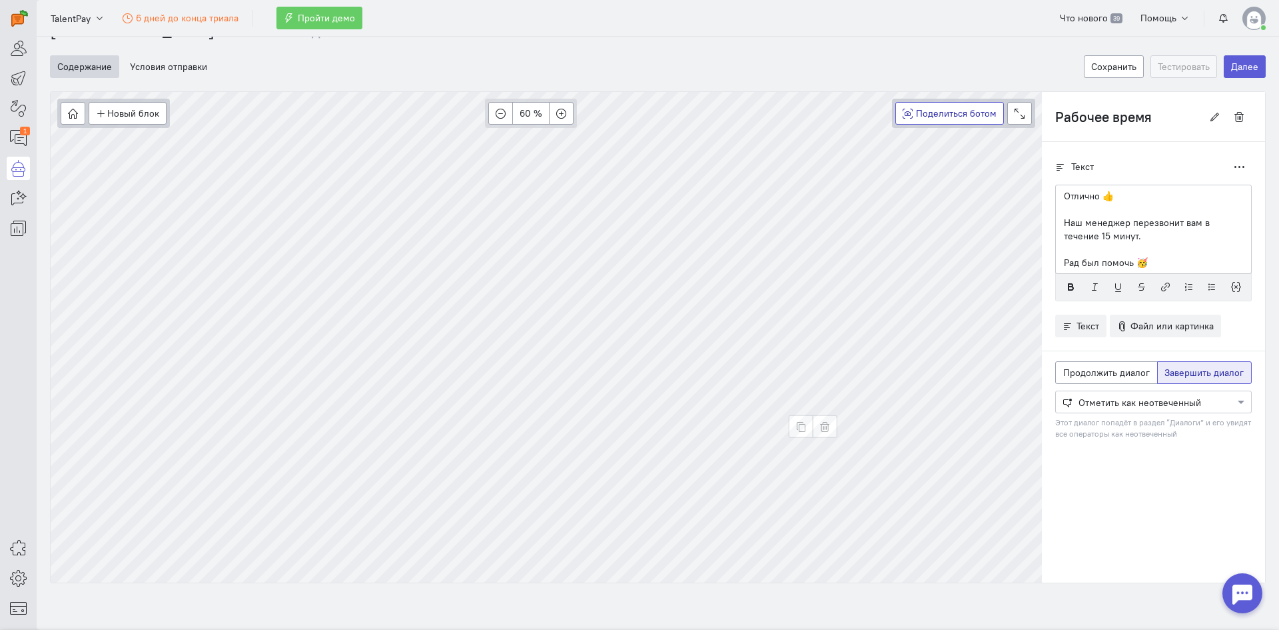
type input "Новый блок"
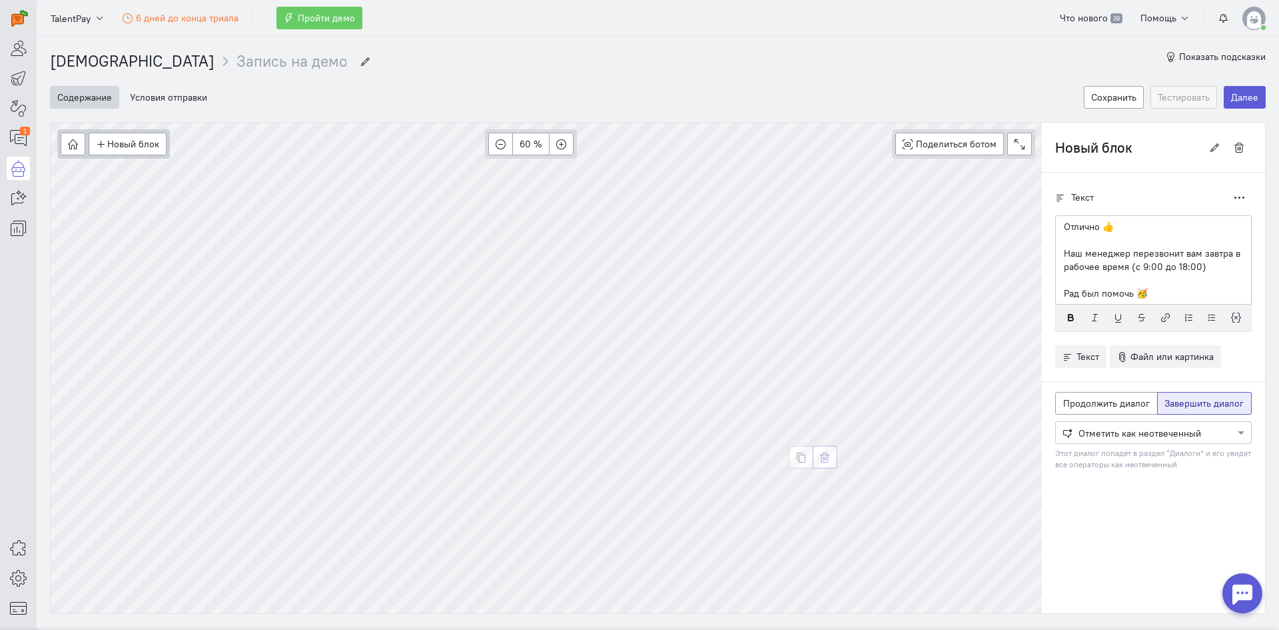
click at [831, 460] on button "button" at bounding box center [825, 457] width 25 height 23
drag, startPoint x: 1164, startPoint y: 297, endPoint x: 1045, endPoint y: 251, distance: 127.8
click at [1045, 251] on div "Текст Дублировать Отлично 👍 Наш менеджер перезвонит вам в течение 15 минут. [PE…" at bounding box center [1153, 340] width 223 height 334
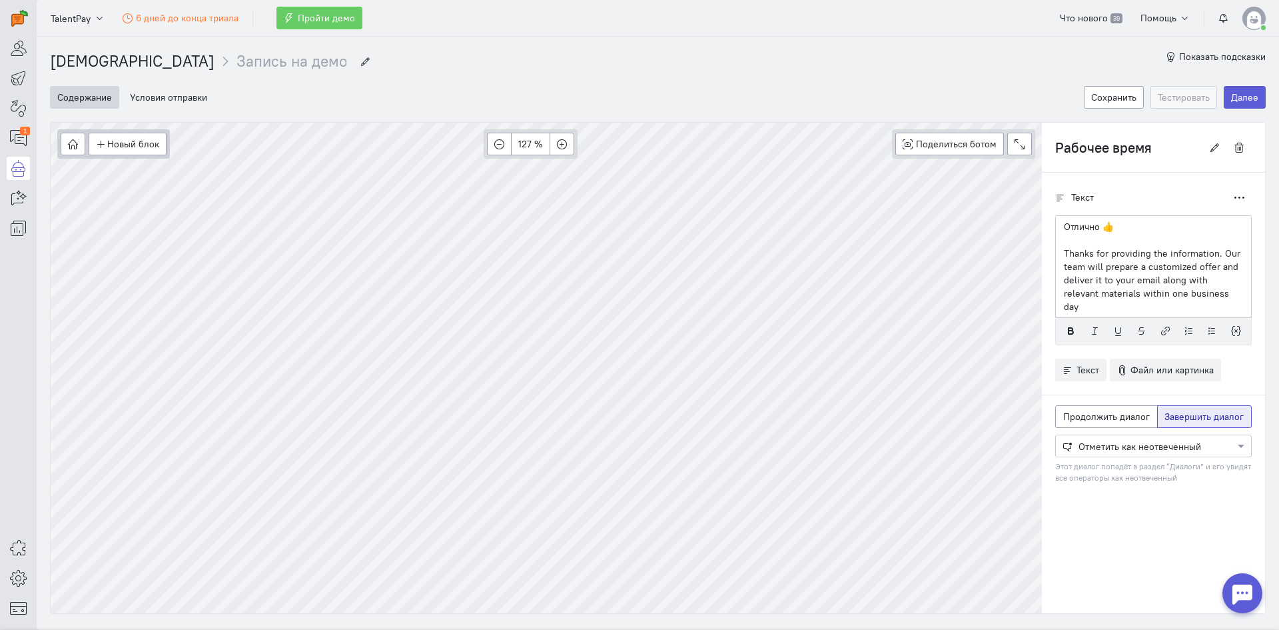
drag, startPoint x: 1089, startPoint y: 243, endPoint x: 1032, endPoint y: 233, distance: 57.5
click at [1042, 233] on div "Текст Дублировать Отлично 👍 Thanks for providing the information. Our team will…" at bounding box center [1153, 346] width 223 height 347
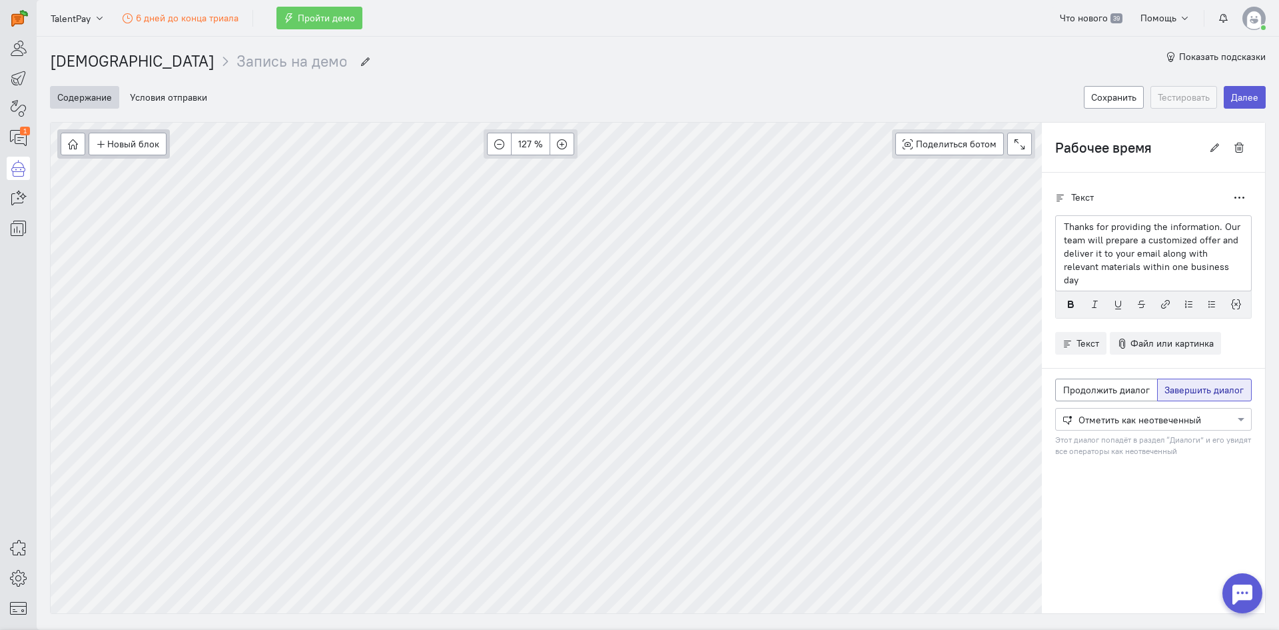
click at [1213, 233] on p "Thanks for providing the information. Our team will prepare a customized offer …" at bounding box center [1153, 253] width 179 height 67
click at [1233, 230] on div "Thanks for providing the information Our team will prepare a customized offer a…" at bounding box center [1153, 253] width 197 height 76
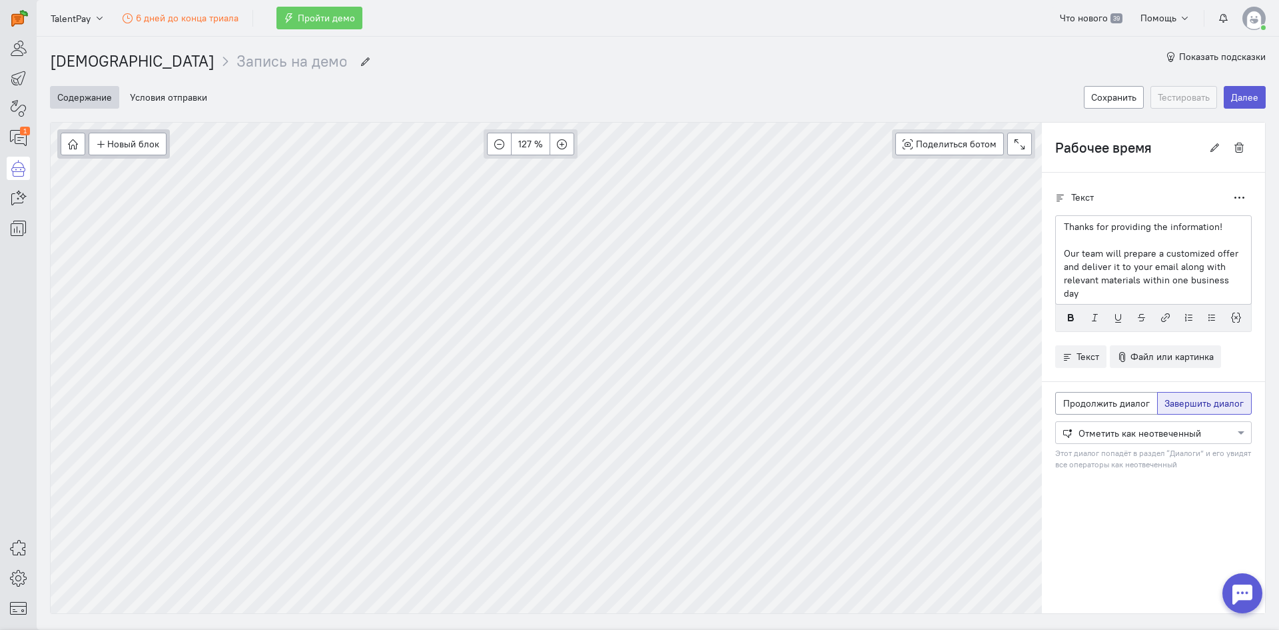
scroll to position [31, 0]
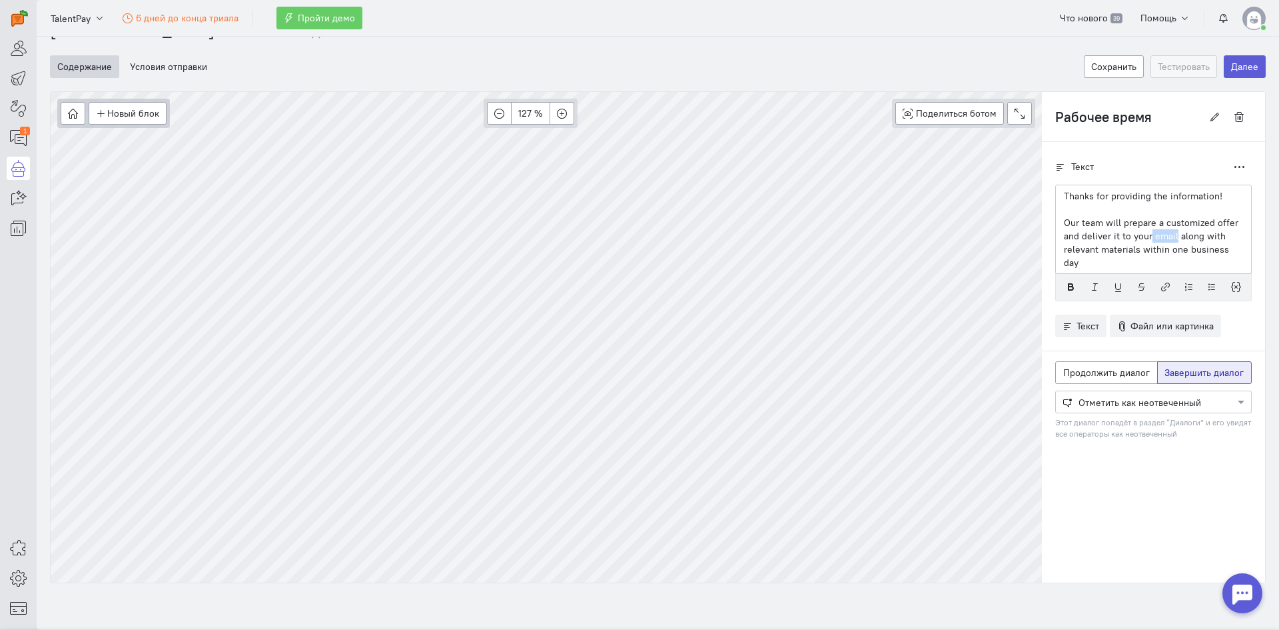
drag, startPoint x: 1165, startPoint y: 235, endPoint x: 1139, endPoint y: 233, distance: 26.8
click at [1139, 233] on p "Our team will prepare a customized offer and deliver it to your email along wit…" at bounding box center [1153, 242] width 179 height 53
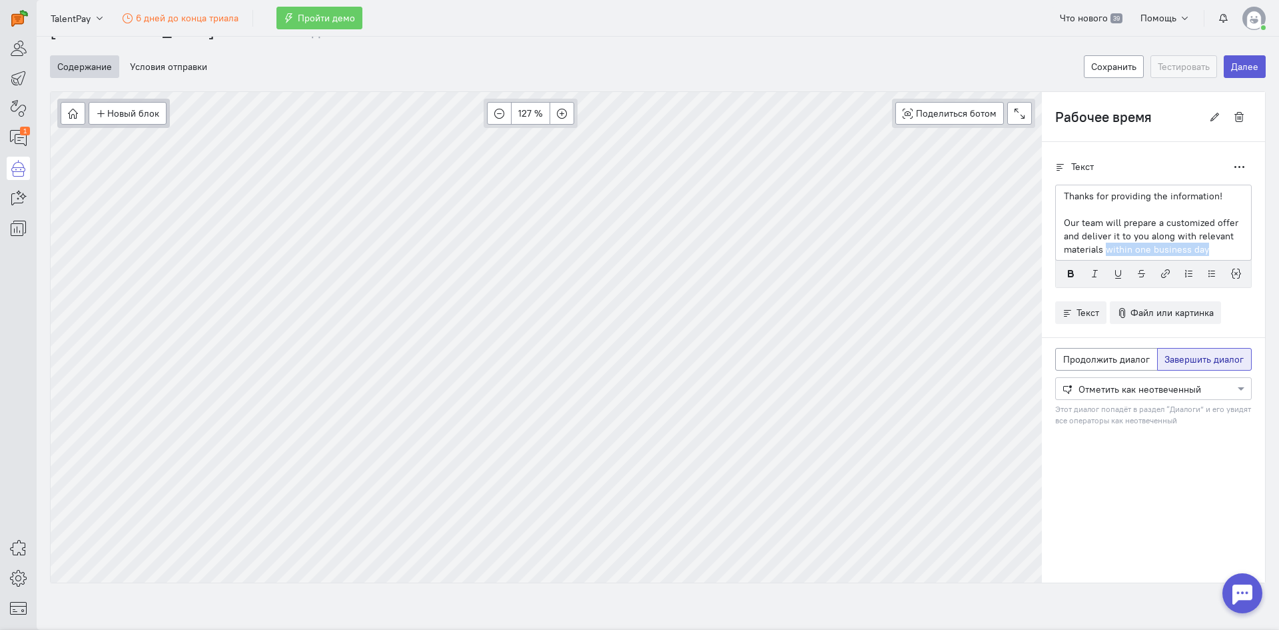
drag, startPoint x: 1222, startPoint y: 255, endPoint x: 1097, endPoint y: 259, distance: 126.0
click at [1097, 259] on div "Thanks for providing the information! Our team will prepare a customized offer …" at bounding box center [1153, 223] width 197 height 76
type input "Выбор бюджета Копия Копия"
radio input "true"
radio input "false"
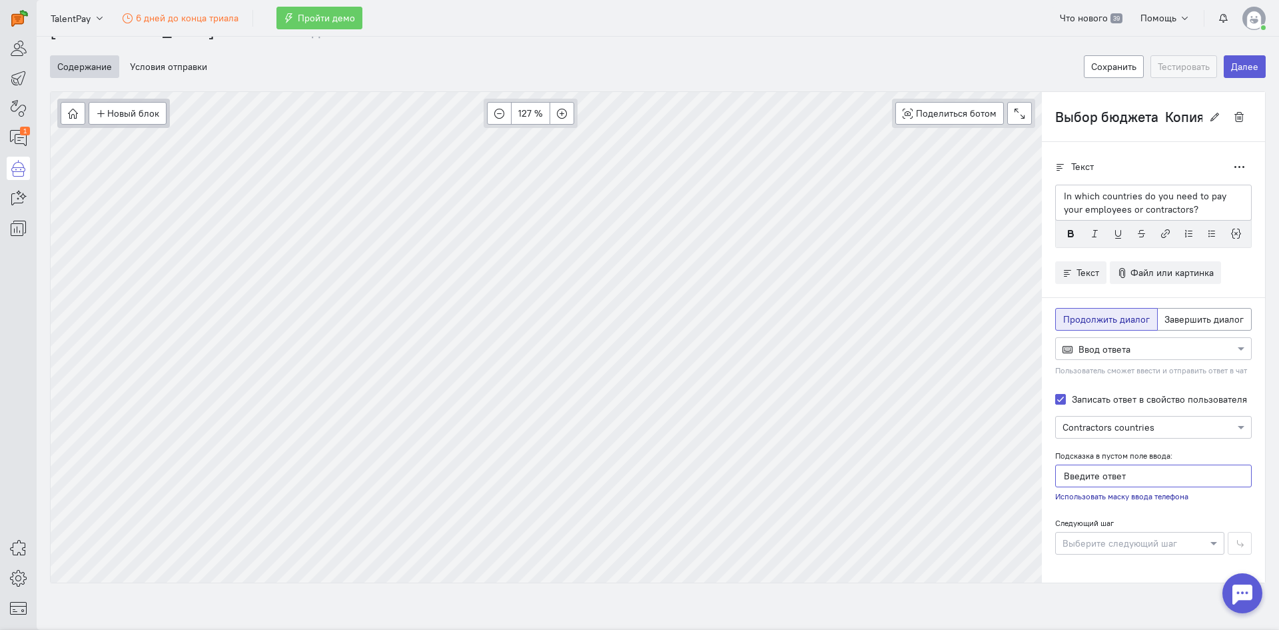
click at [1121, 473] on input "Введите ответ" at bounding box center [1153, 475] width 197 height 23
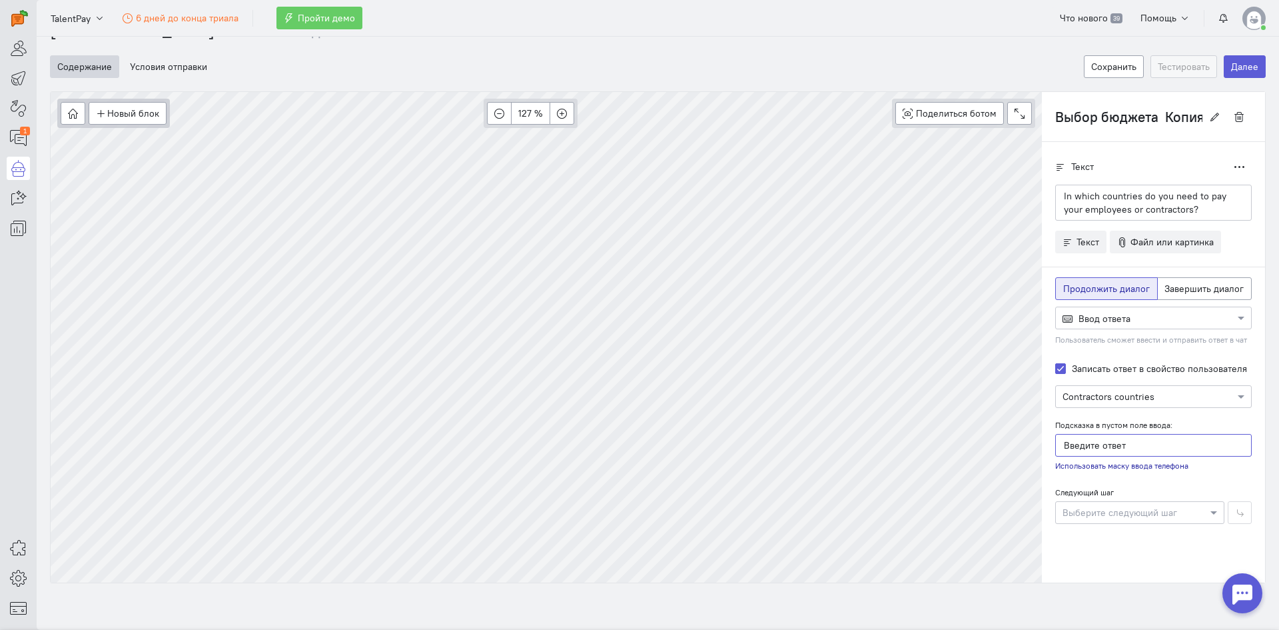
click at [1020, 442] on div "Новый блок Сообщение Условие Действия Запись на встречу 127 % Поделиться ботом …" at bounding box center [658, 337] width 1216 height 492
type input "У"
type input "N"
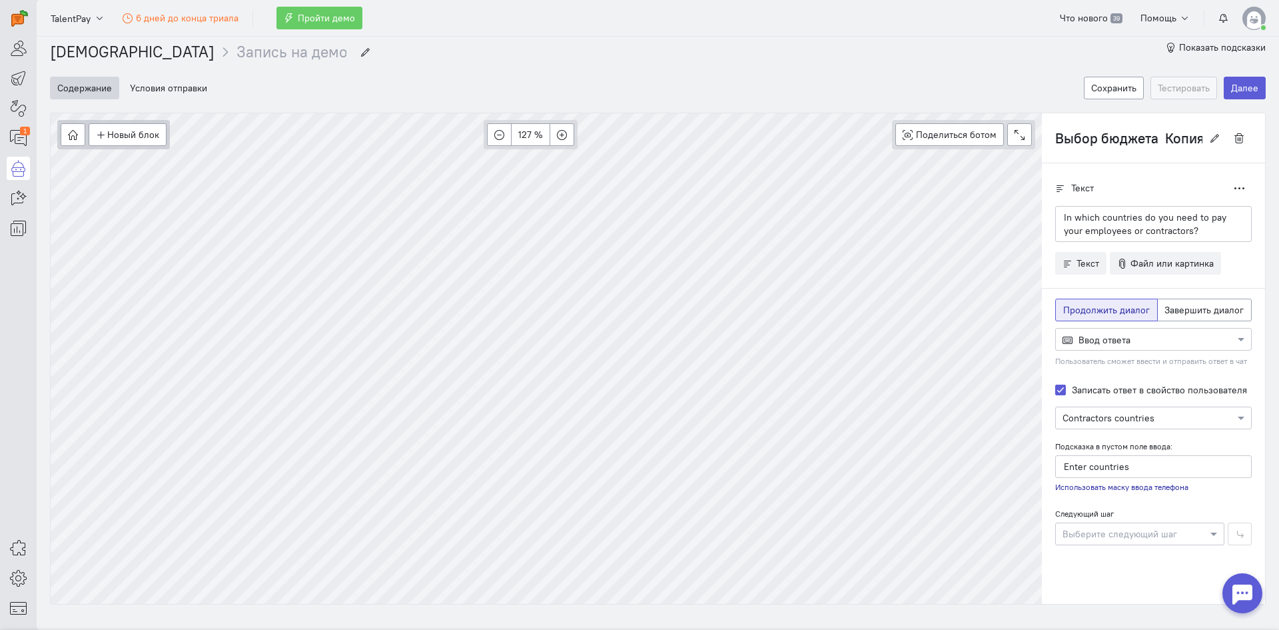
scroll to position [7, 0]
click at [1136, 477] on input "Enter countries" at bounding box center [1153, 468] width 197 height 23
click at [1136, 462] on input "Enter countries" at bounding box center [1153, 468] width 197 height 23
click at [1146, 466] on input "Enter countries to s" at bounding box center [1153, 468] width 197 height 23
drag, startPoint x: 1148, startPoint y: 471, endPoint x: 1118, endPoint y: 469, distance: 30.0
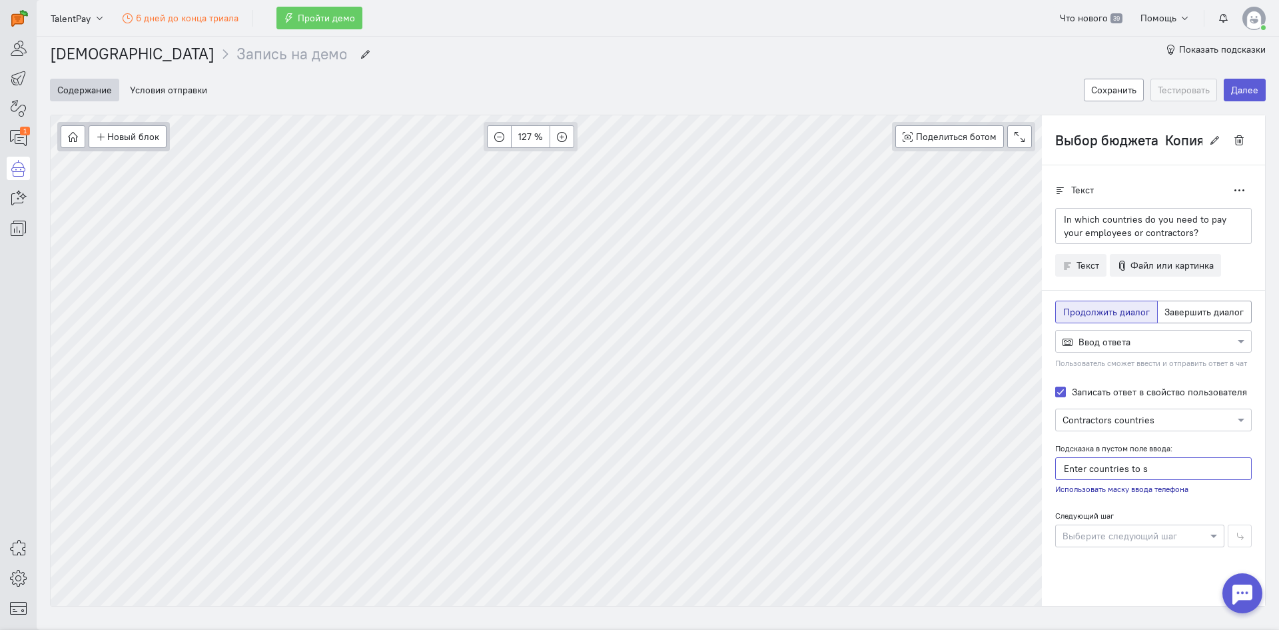
click at [1118, 469] on input "Enter countries to s" at bounding box center [1153, 468] width 197 height 23
type input "Enter countries"
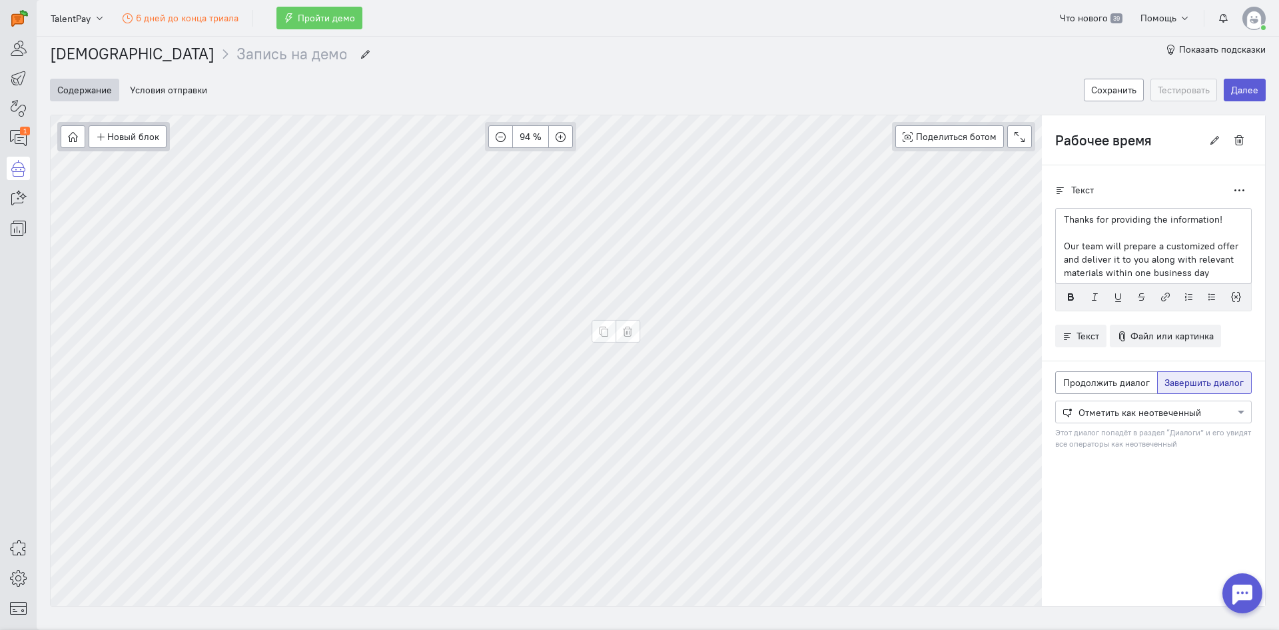
type input "Выбор бюджета Копия"
radio input "true"
radio input "false"
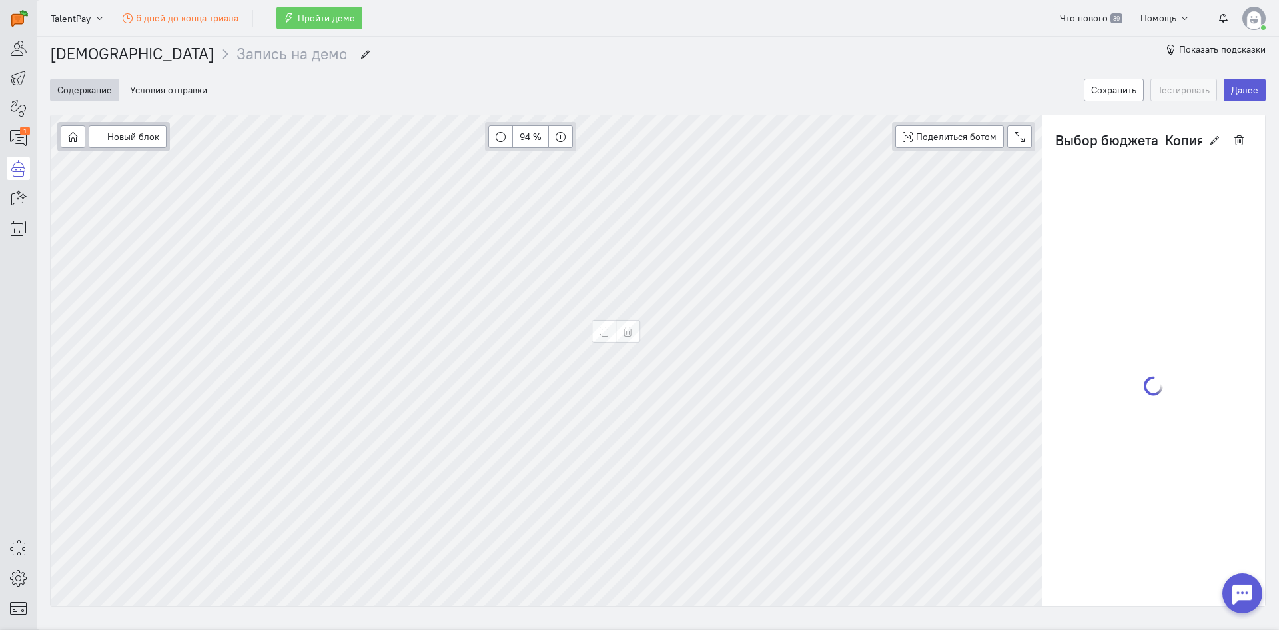
scroll to position [0, 0]
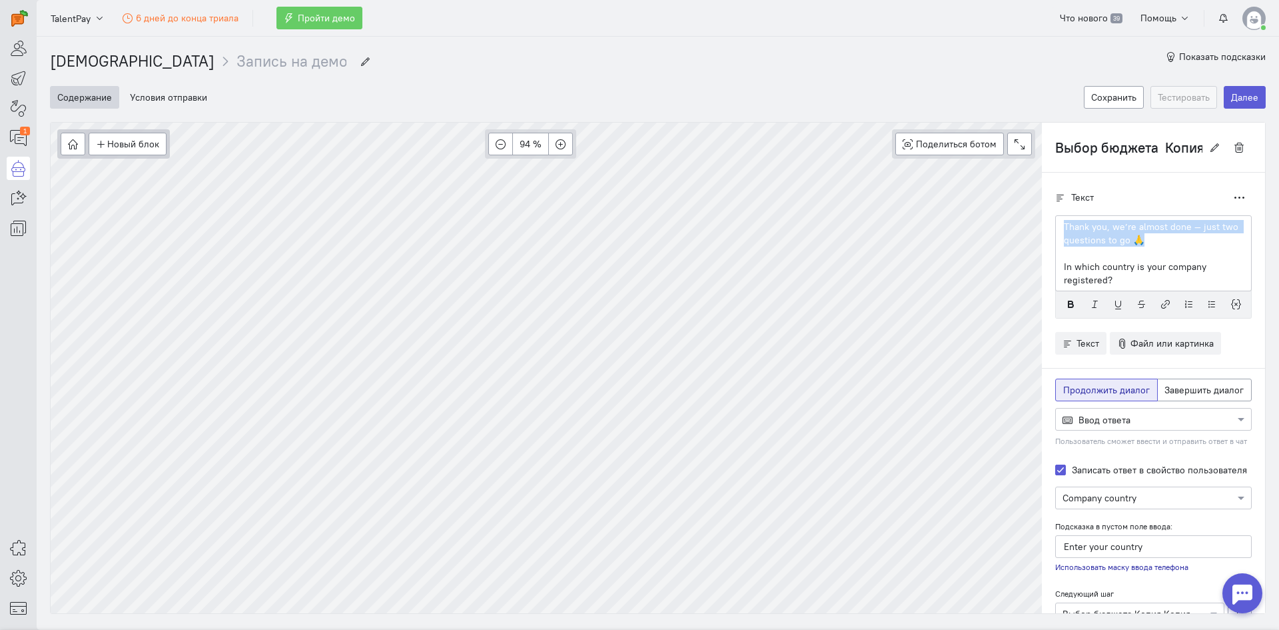
click at [1017, 225] on div "Новый блок Сообщение Условие Действия Запись на встречу 94 % Поделиться ботом B…" at bounding box center [658, 368] width 1216 height 492
copy p "Thank you, we’re almost done — just two questions to go 🙏"
type input "Выбор бюджета Копия Копия"
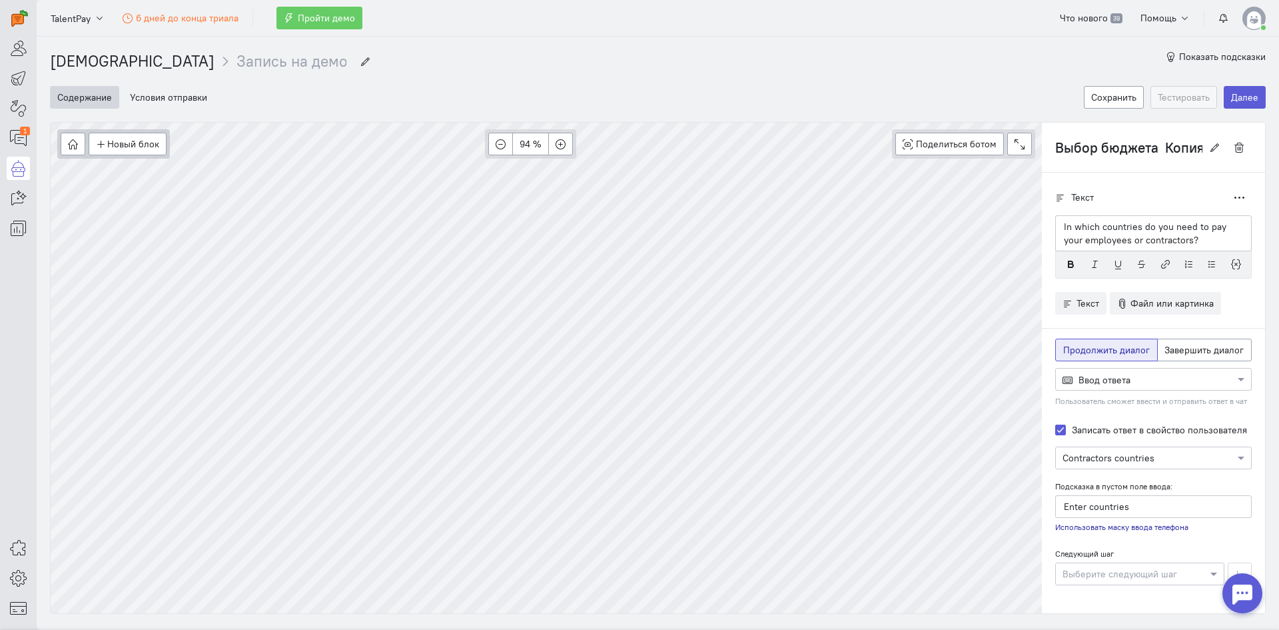
click at [1044, 223] on div "Текст Дублировать In which countries do you need to pay your employees or contr…" at bounding box center [1153, 392] width 223 height 439
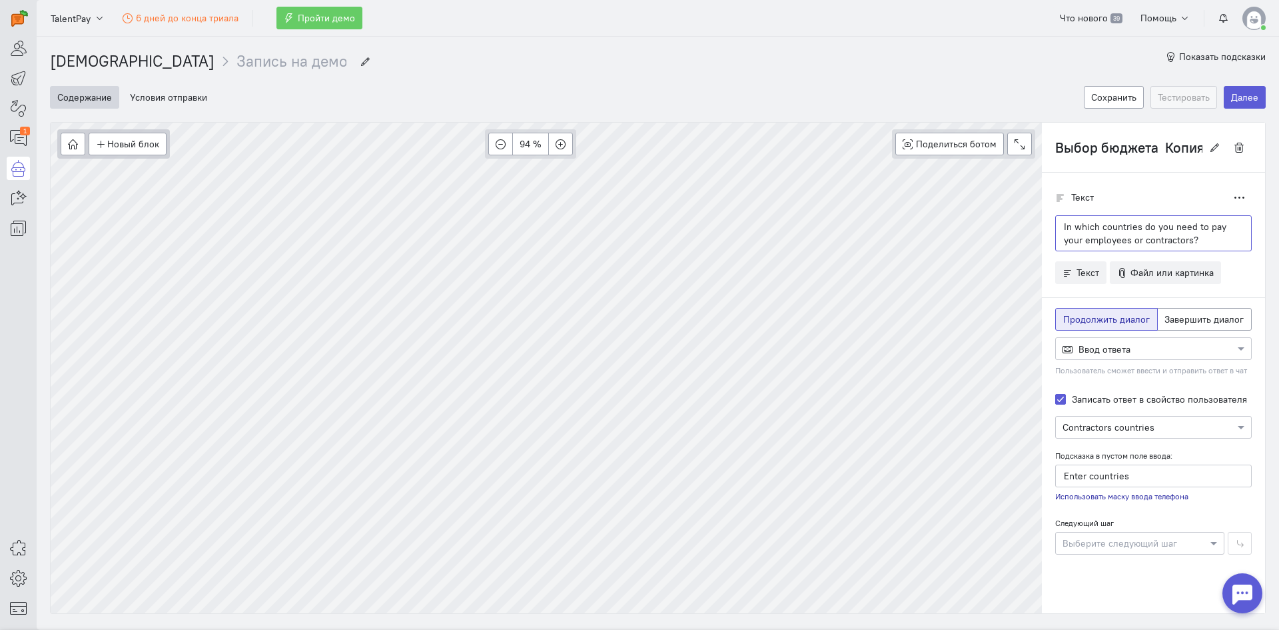
click at [1064, 223] on p "In which countries do you need to pay your employees or contractors?" at bounding box center [1153, 233] width 179 height 27
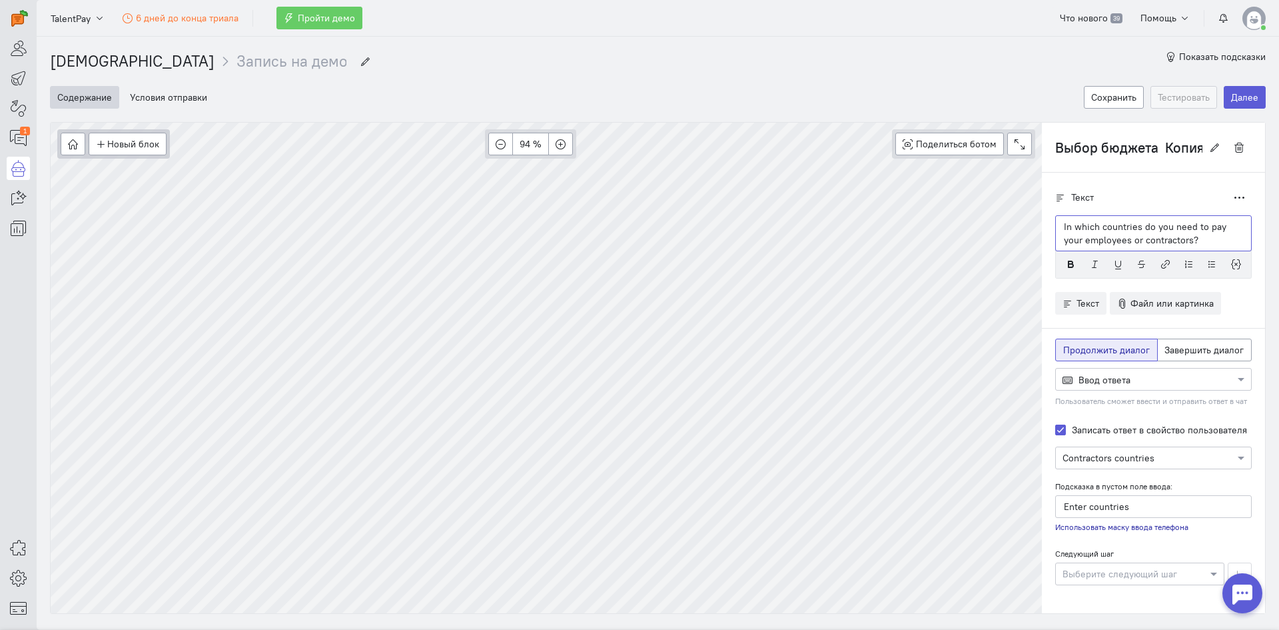
click at [1064, 224] on p "In which countries do you need to pay your employees or contractors?" at bounding box center [1153, 233] width 179 height 27
click at [1064, 223] on p "In which countries do you need to pay your employees or contractors?" at bounding box center [1153, 233] width 179 height 27
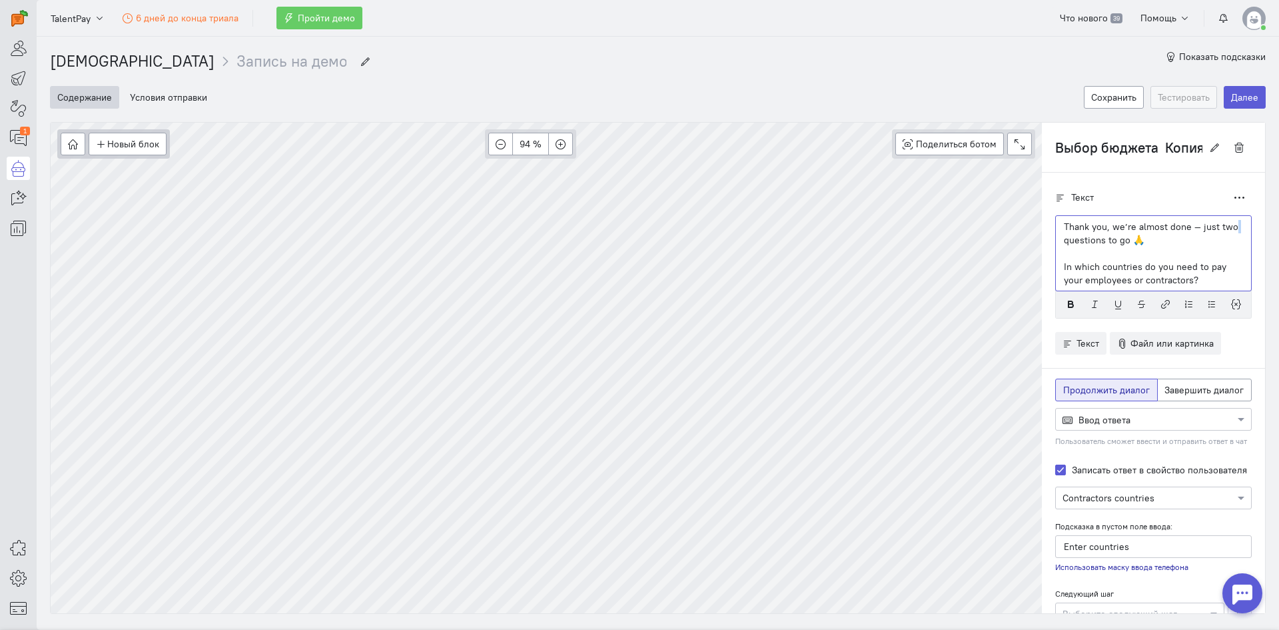
click at [1224, 222] on p "Thank you, we’re almost done — just two questions to go 🙏" at bounding box center [1153, 233] width 179 height 27
click at [1120, 236] on p "Thank you, we’re almost done — just two questions to go 🙏" at bounding box center [1153, 233] width 179 height 27
drag, startPoint x: 1145, startPoint y: 240, endPoint x: 1176, endPoint y: 225, distance: 34.9
click at [1176, 223] on p "Thank you, we’re almost done — just two questions to go 🙏" at bounding box center [1153, 233] width 179 height 27
click at [1169, 238] on p "Thank you, we’re almost done — just two questions to go 🙏" at bounding box center [1153, 233] width 179 height 27
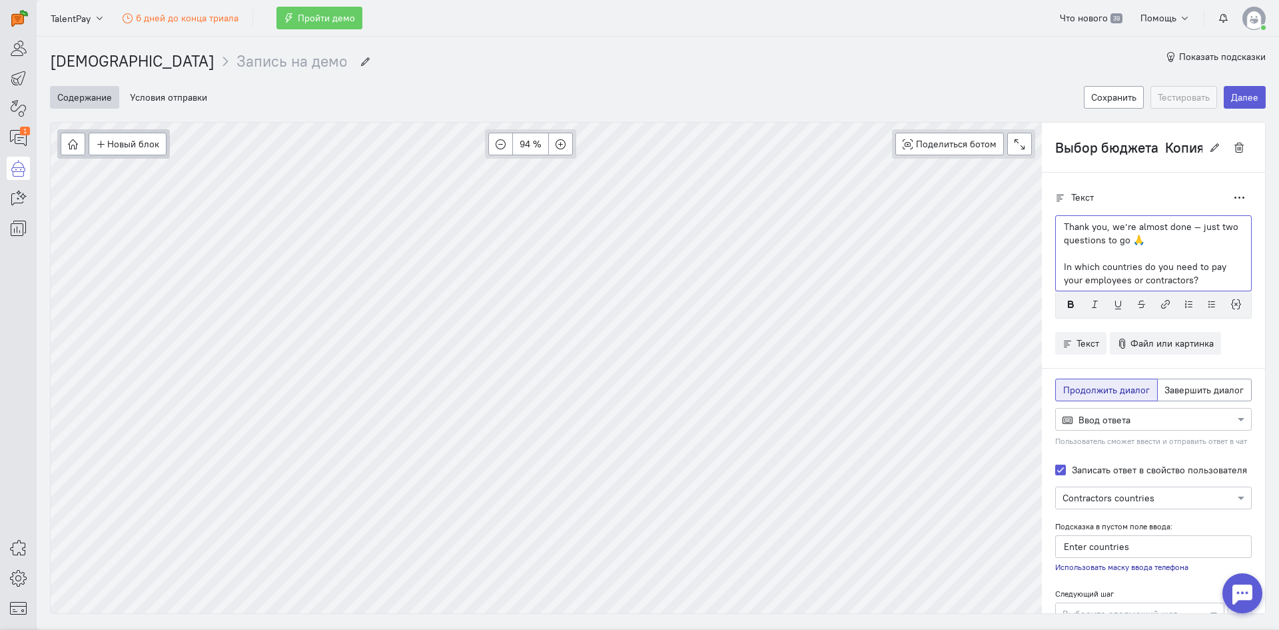
click at [1112, 239] on p "Thank you, we’re almost done — just two questions to go 🙏" at bounding box center [1153, 233] width 179 height 27
drag, startPoint x: 1120, startPoint y: 237, endPoint x: 1182, endPoint y: 225, distance: 63.1
click at [1182, 225] on p "Thank you, we’re almost done — just two questions to go 🙏" at bounding box center [1153, 233] width 179 height 27
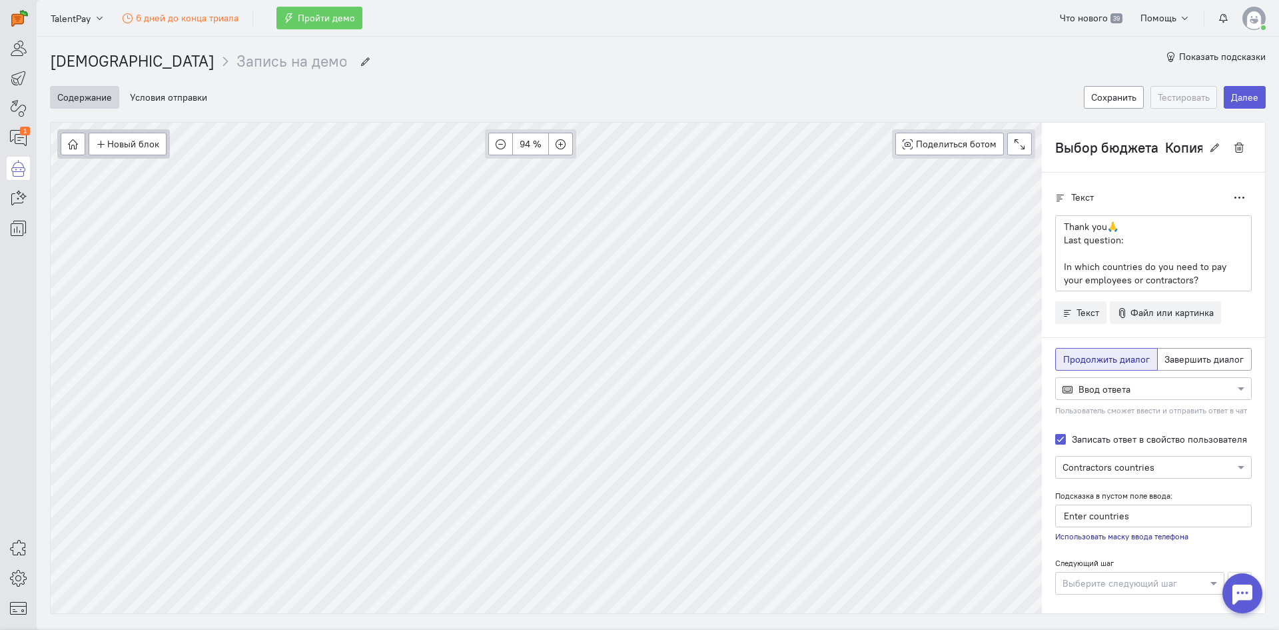
drag, startPoint x: 1035, startPoint y: 262, endPoint x: 1049, endPoint y: 248, distance: 20.3
click at [1042, 262] on div "Текст Дублировать Thank you🙏 Last question: In which countries do you need to p…" at bounding box center [1153, 397] width 223 height 448
click at [1064, 239] on p "Last question:" at bounding box center [1153, 239] width 179 height 13
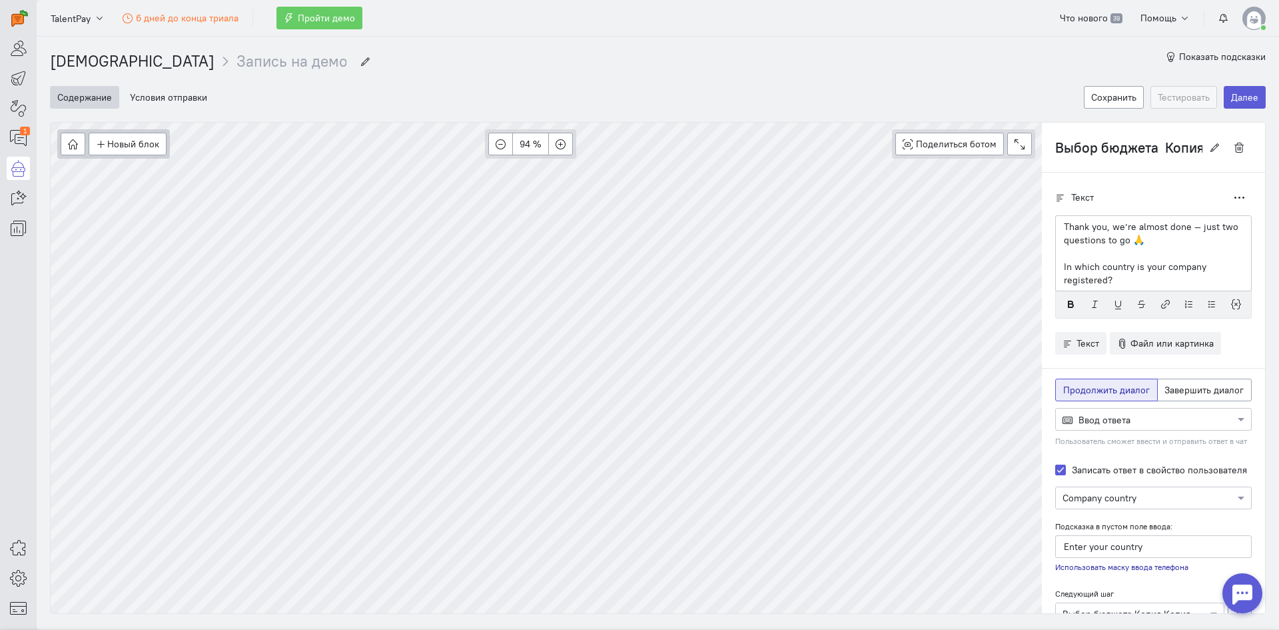
click at [1064, 239] on p "Thank you, we’re almost done — just two questions to go 🙏" at bounding box center [1153, 233] width 179 height 27
drag, startPoint x: 1062, startPoint y: 264, endPoint x: 1043, endPoint y: 233, distance: 36.8
click at [1043, 233] on div "Текст Дублировать Thank you, we’re almost done — just two questions to go 🙏 In …" at bounding box center [1153, 412] width 223 height 479
click at [1079, 251] on p at bounding box center [1153, 252] width 179 height 13
drag, startPoint x: 1077, startPoint y: 256, endPoint x: 1041, endPoint y: 223, distance: 48.6
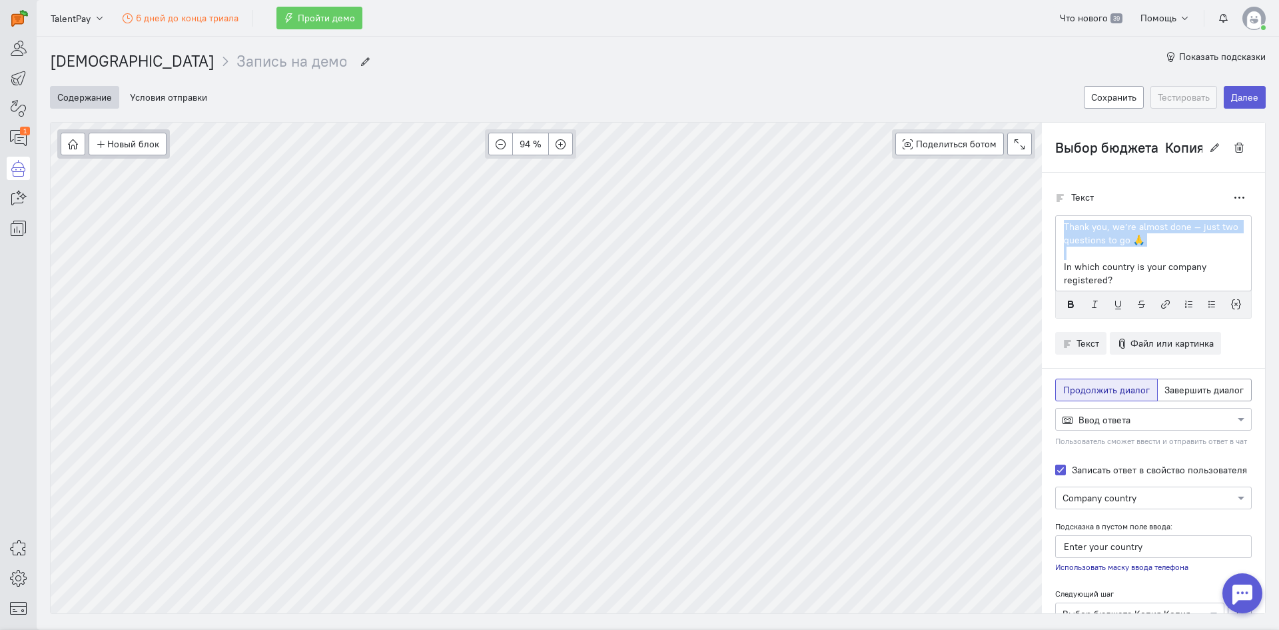
click at [1042, 223] on div "Текст Дублировать Thank you, we’re almost done — just two questions to go 🙏 In …" at bounding box center [1153, 412] width 223 height 479
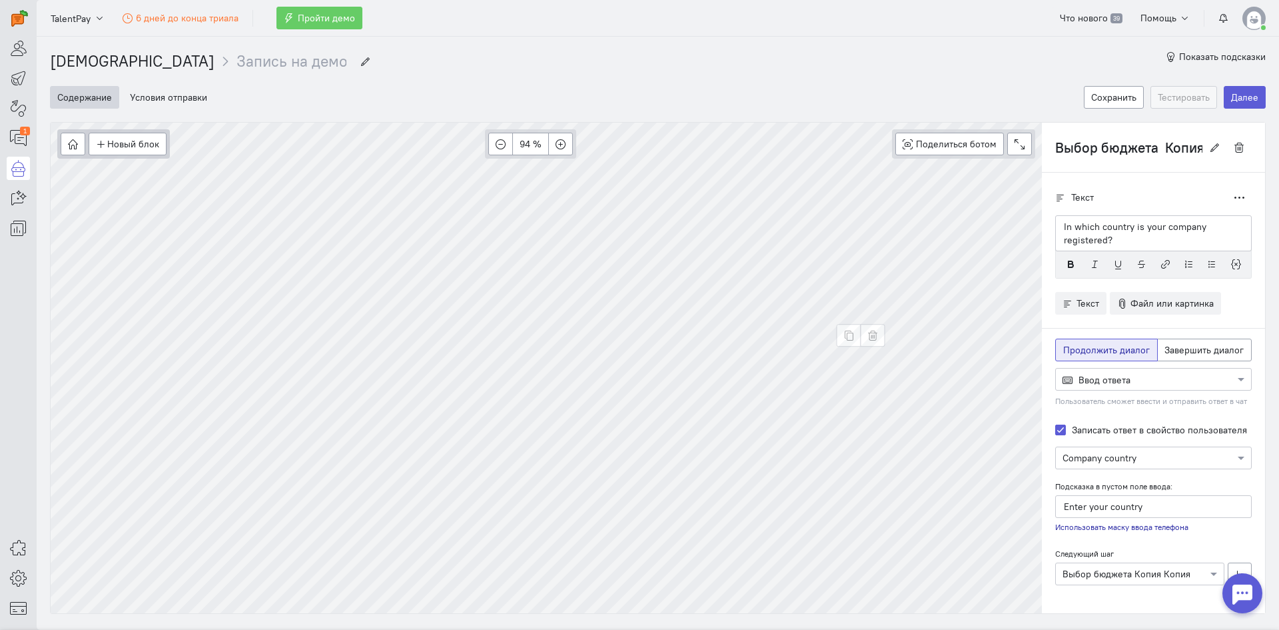
type input "Выбор бюджета Копия Копия"
drag, startPoint x: 1172, startPoint y: 227, endPoint x: 1112, endPoint y: 224, distance: 60.0
click at [1112, 224] on p "Thank you🙏 Last question:" at bounding box center [1153, 226] width 179 height 13
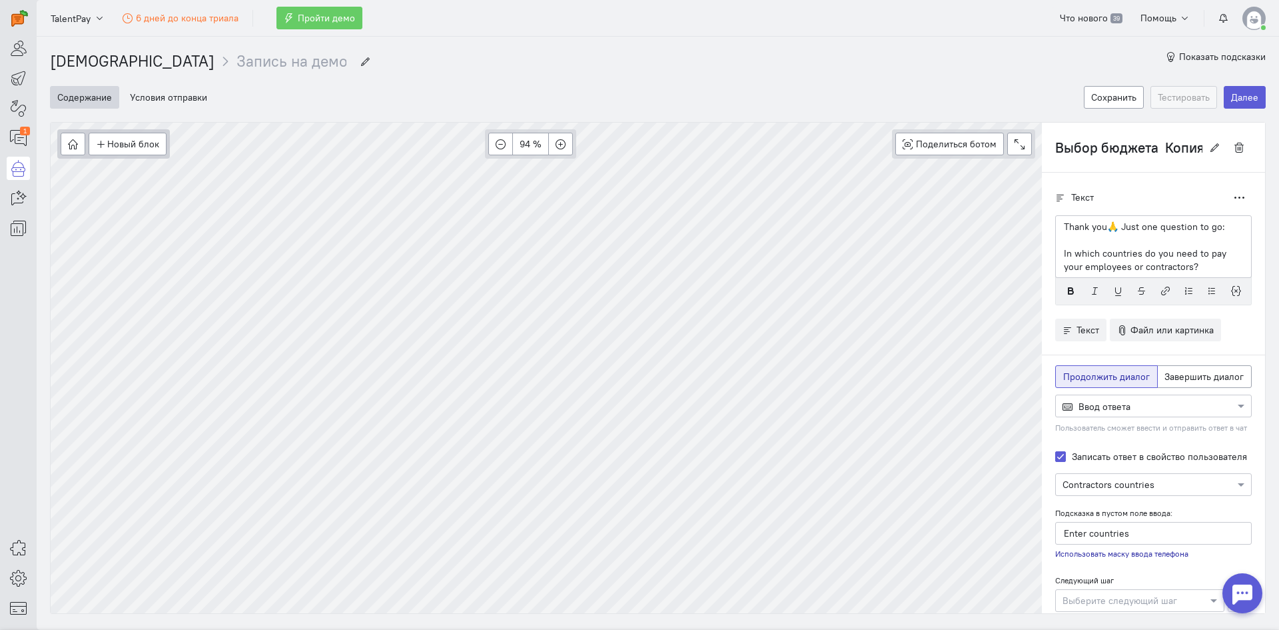
type input "Рабочее время"
radio input "false"
radio input "true"
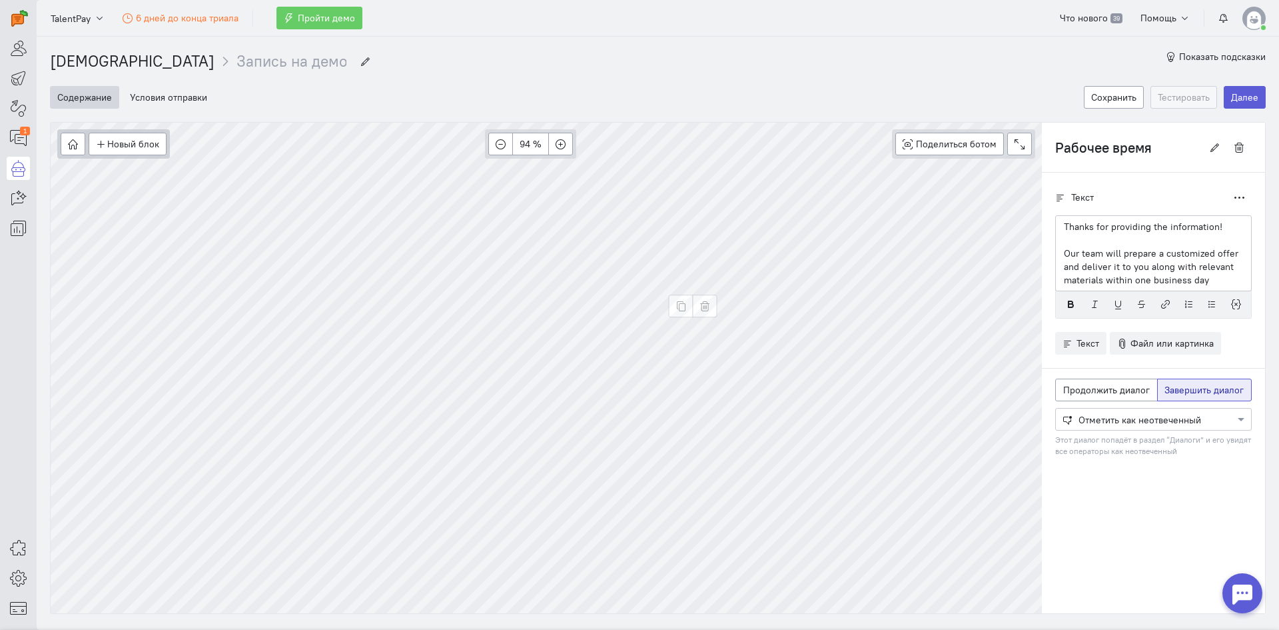
type input "Выбор бюджета Копия Копия"
radio input "true"
radio input "false"
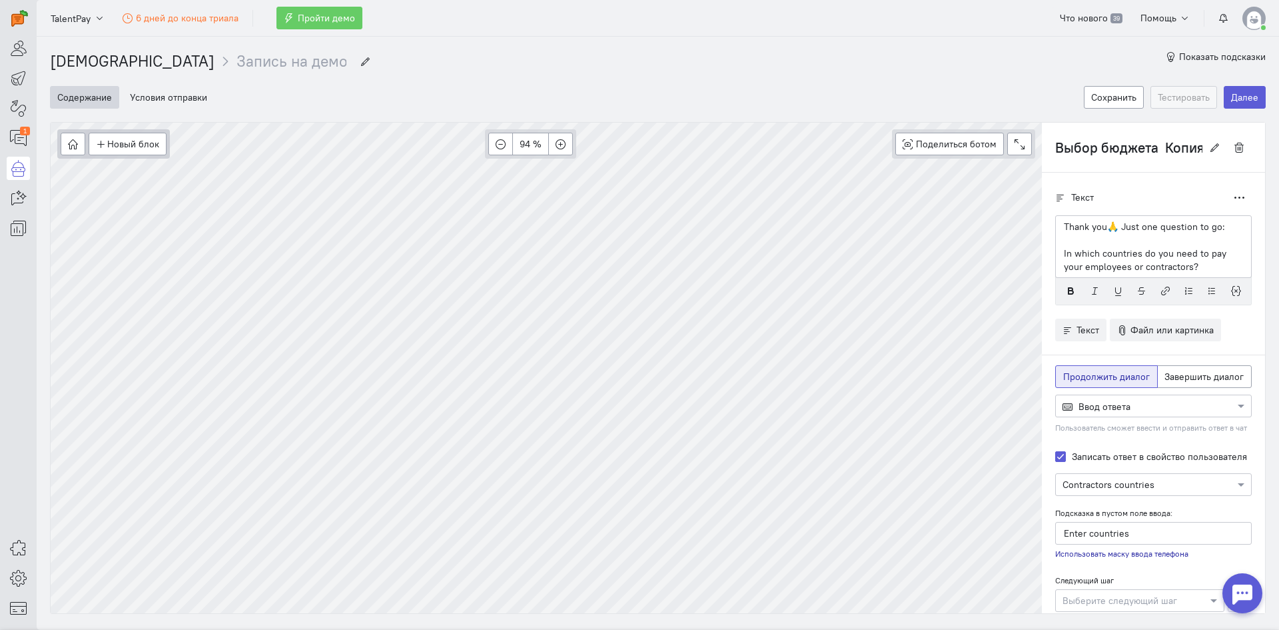
click at [1093, 227] on p "Thank you🙏 Just one question to go:" at bounding box center [1153, 226] width 179 height 13
click at [1100, 234] on div "Thank you🙏 Just one question to go: In which countries do you need to pay your …" at bounding box center [1153, 246] width 197 height 63
click at [1099, 236] on p at bounding box center [1153, 239] width 179 height 13
click at [1099, 239] on p at bounding box center [1153, 239] width 179 height 13
click at [1101, 234] on p at bounding box center [1153, 239] width 179 height 13
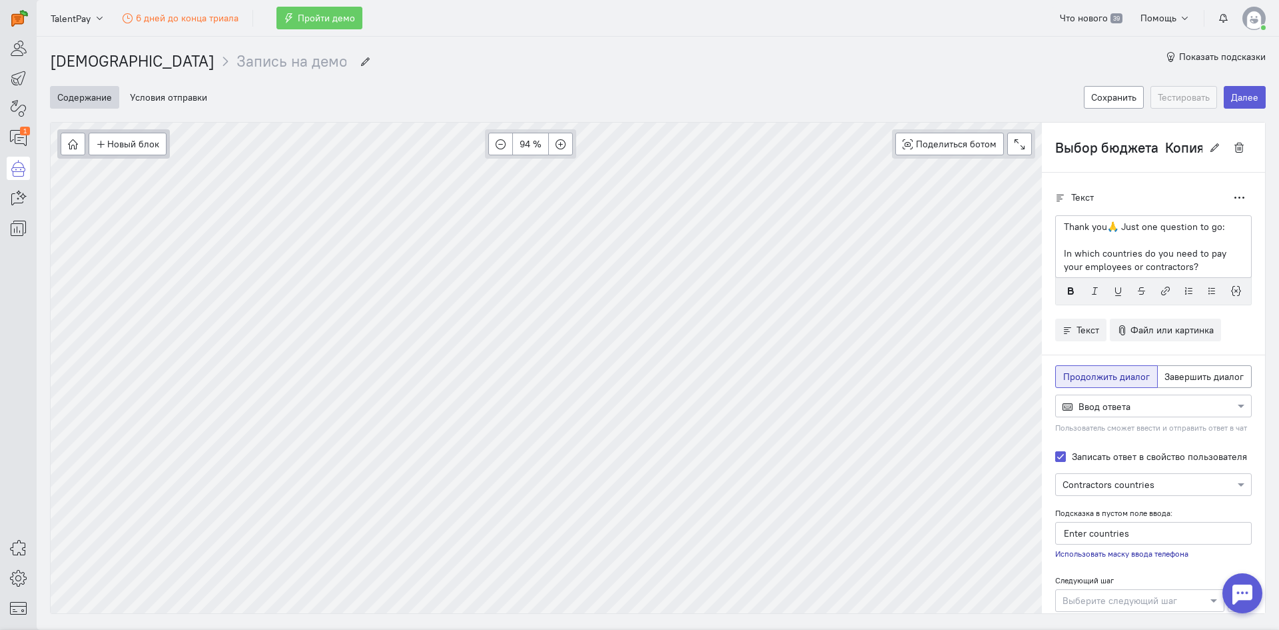
click at [1096, 231] on p "Thank you🙏 Just one question to go:" at bounding box center [1153, 226] width 179 height 13
type input "Рабочее время"
radio input "false"
radio input "true"
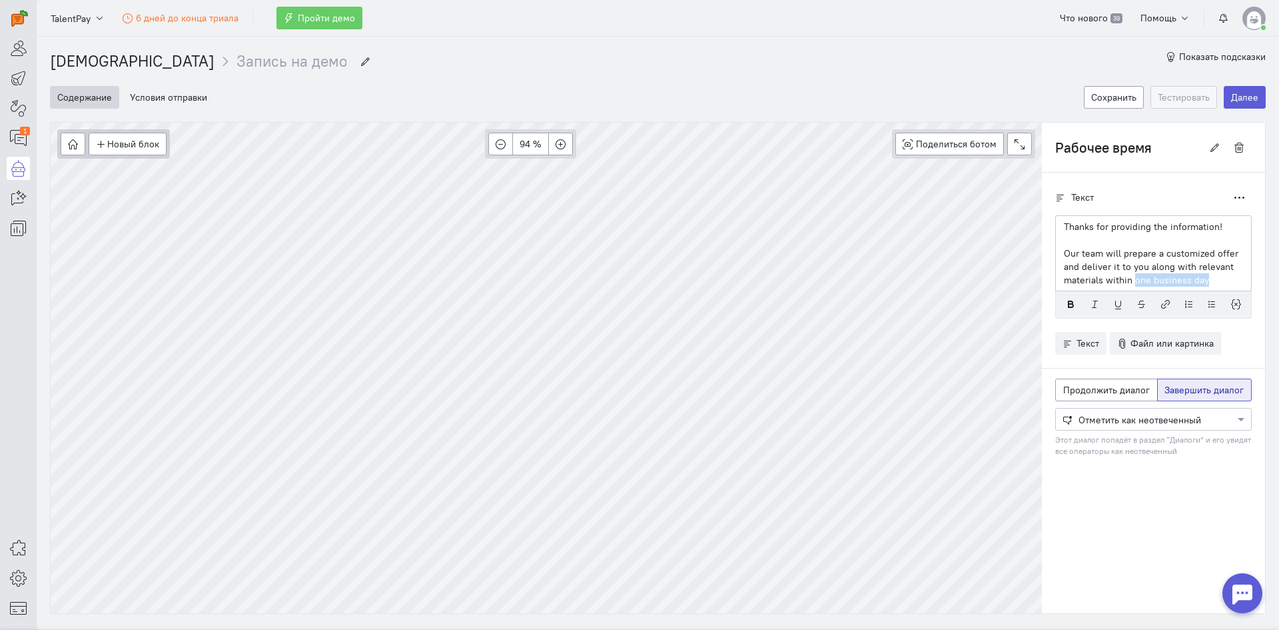
drag, startPoint x: 1206, startPoint y: 282, endPoint x: 1123, endPoint y: 280, distance: 82.6
click at [1123, 280] on p "Our team will prepare a customized offer and deliver it to you along with relev…" at bounding box center [1153, 266] width 179 height 40
click at [1147, 279] on p "Our team will prepare a customized offer and deliver it to you along with relev…" at bounding box center [1153, 266] width 179 height 40
click at [1091, 267] on p "Our team will prepare a customized offer and deliver it to you along with relev…" at bounding box center [1153, 266] width 179 height 40
drag, startPoint x: 1215, startPoint y: 282, endPoint x: 1045, endPoint y: 252, distance: 172.5
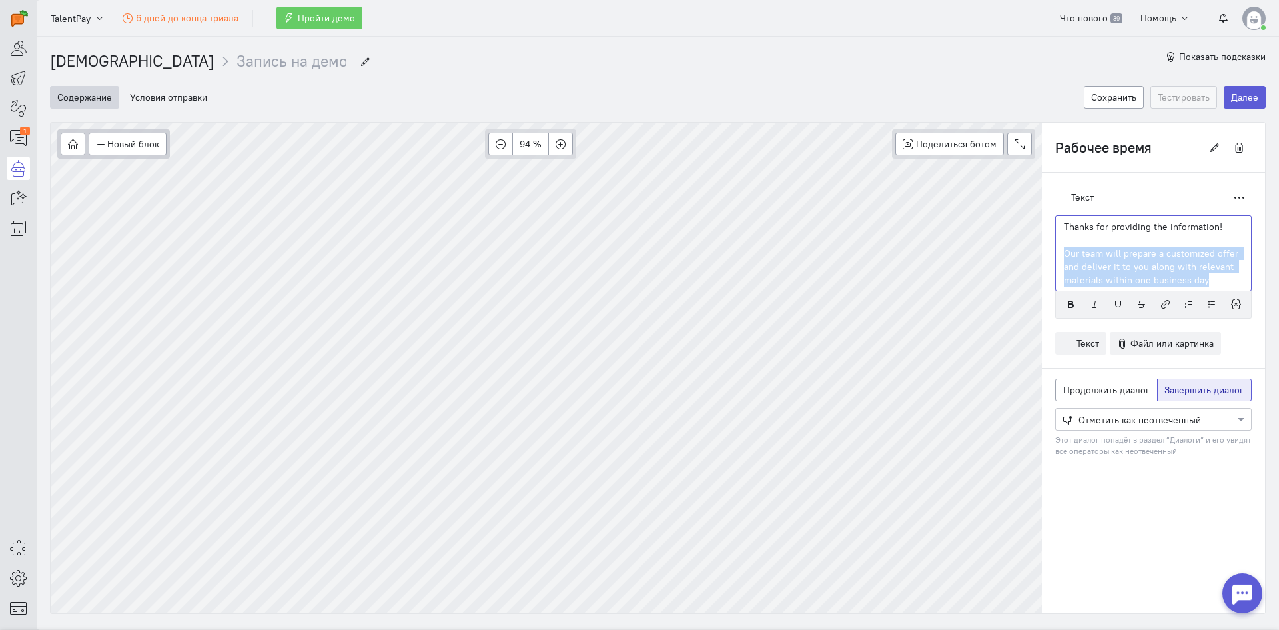
click at [1055, 251] on div "Thanks for providing the information! Our team will prepare a customized offer …" at bounding box center [1153, 253] width 197 height 76
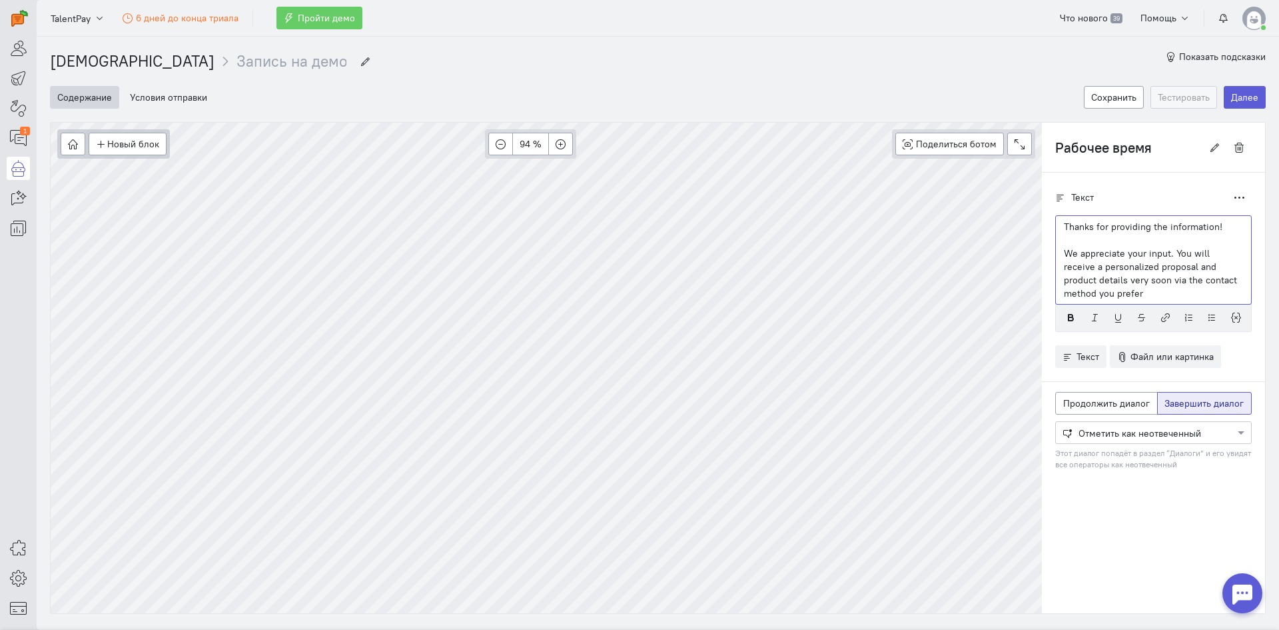
click at [1178, 243] on p at bounding box center [1153, 239] width 179 height 13
click at [1185, 246] on div "Thanks for providing the information! We appreciate your input. You will receiv…" at bounding box center [1153, 259] width 197 height 89
click at [1189, 246] on p "We appreciate your input. You will receive a personalized proposal and product …" at bounding box center [1153, 272] width 179 height 53
drag, startPoint x: 1165, startPoint y: 248, endPoint x: 1053, endPoint y: 251, distance: 111.3
click at [1055, 251] on div "Thanks for providing the information! We appreciate your input. You will receiv…" at bounding box center [1153, 259] width 197 height 89
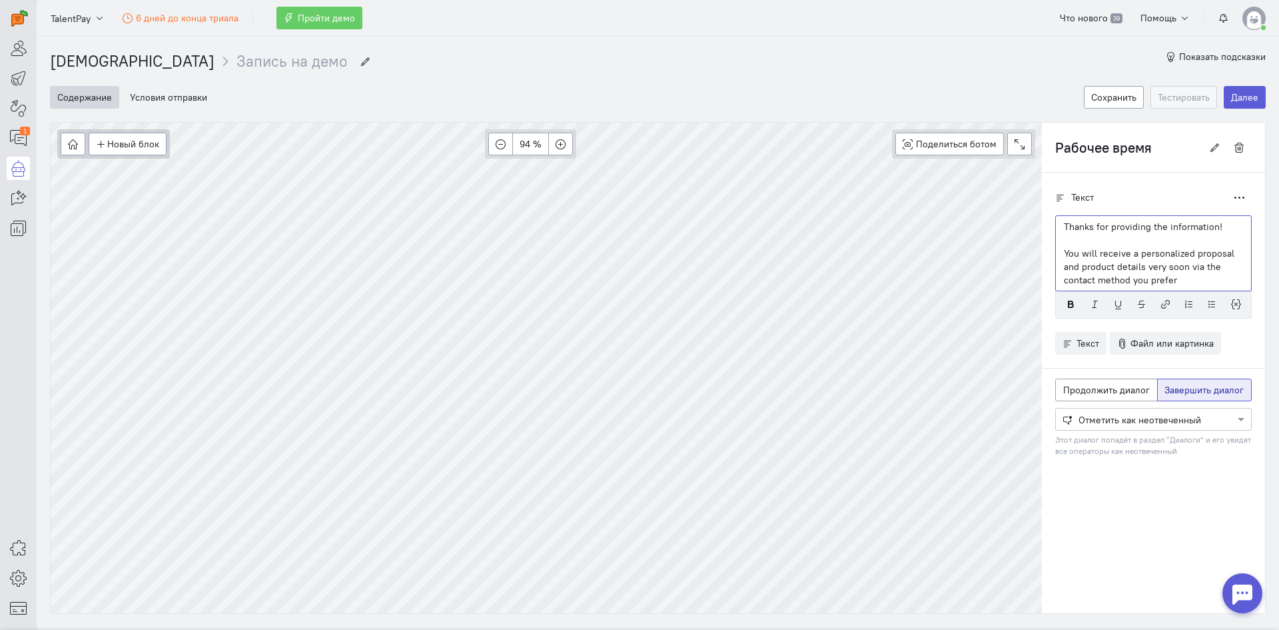
click at [1216, 225] on p "Thanks for providing the information!" at bounding box center [1153, 226] width 179 height 13
type input "Выбор задачи"
radio input "true"
radio input "false"
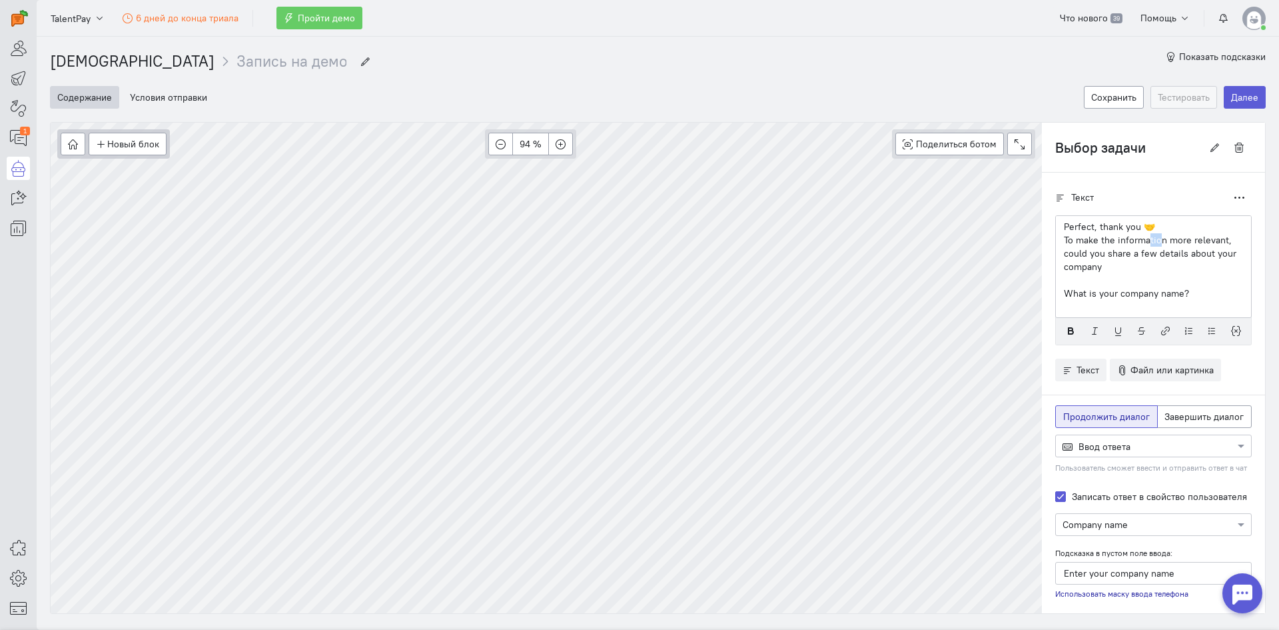
drag, startPoint x: 1148, startPoint y: 238, endPoint x: 1137, endPoint y: 235, distance: 11.8
click at [1137, 235] on p "To make the information more relevant, could you share a few details about your…" at bounding box center [1153, 253] width 179 height 40
drag, startPoint x: 1148, startPoint y: 225, endPoint x: 1137, endPoint y: 225, distance: 11.3
click at [1137, 225] on p "Perfect, thank you 🤝" at bounding box center [1153, 226] width 179 height 13
copy p "🤝"
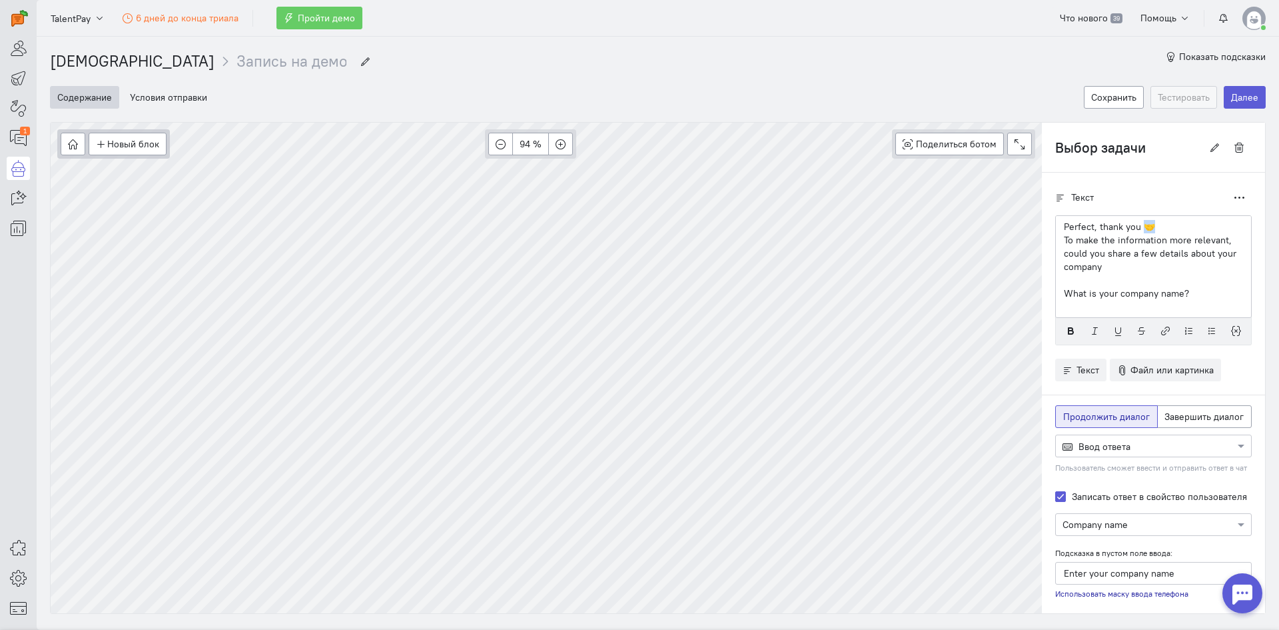
click at [1151, 226] on p "Perfect, thank you 🤝" at bounding box center [1153, 226] width 179 height 13
click at [1187, 233] on p "To make the information more relevant, could you share a few details about your…" at bounding box center [1153, 253] width 179 height 40
click at [1163, 222] on p "Perfect, thank you" at bounding box center [1153, 226] width 179 height 13
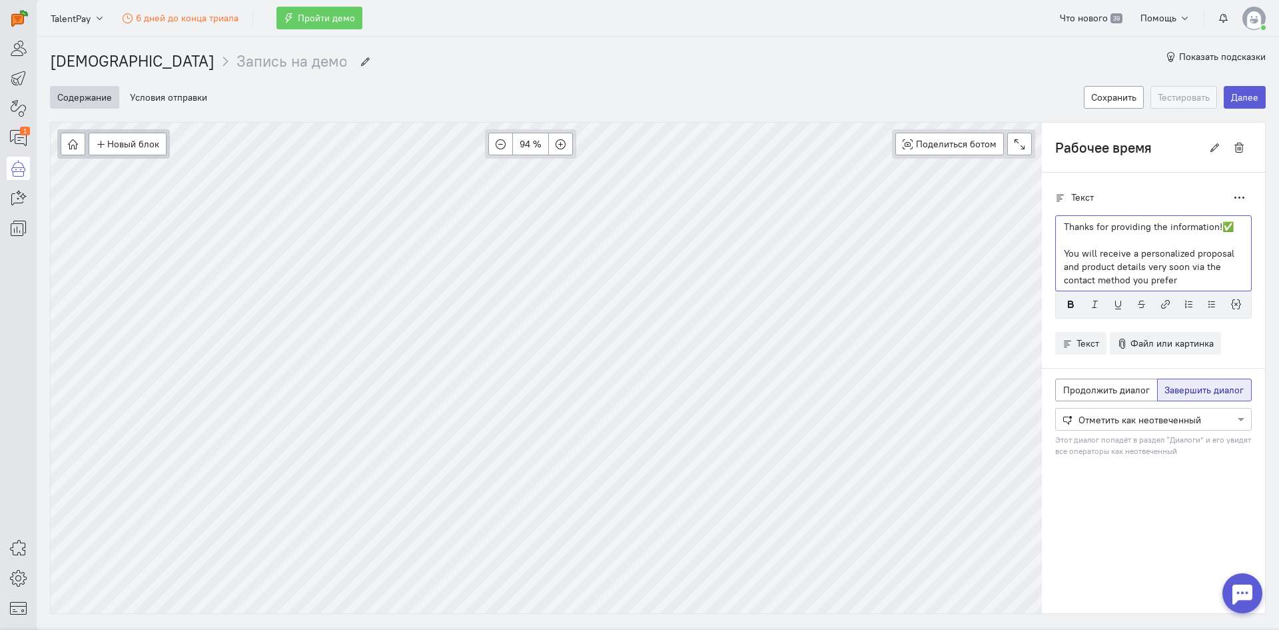
click at [1226, 222] on p "Thanks for providing the information!✅" at bounding box center [1153, 226] width 179 height 13
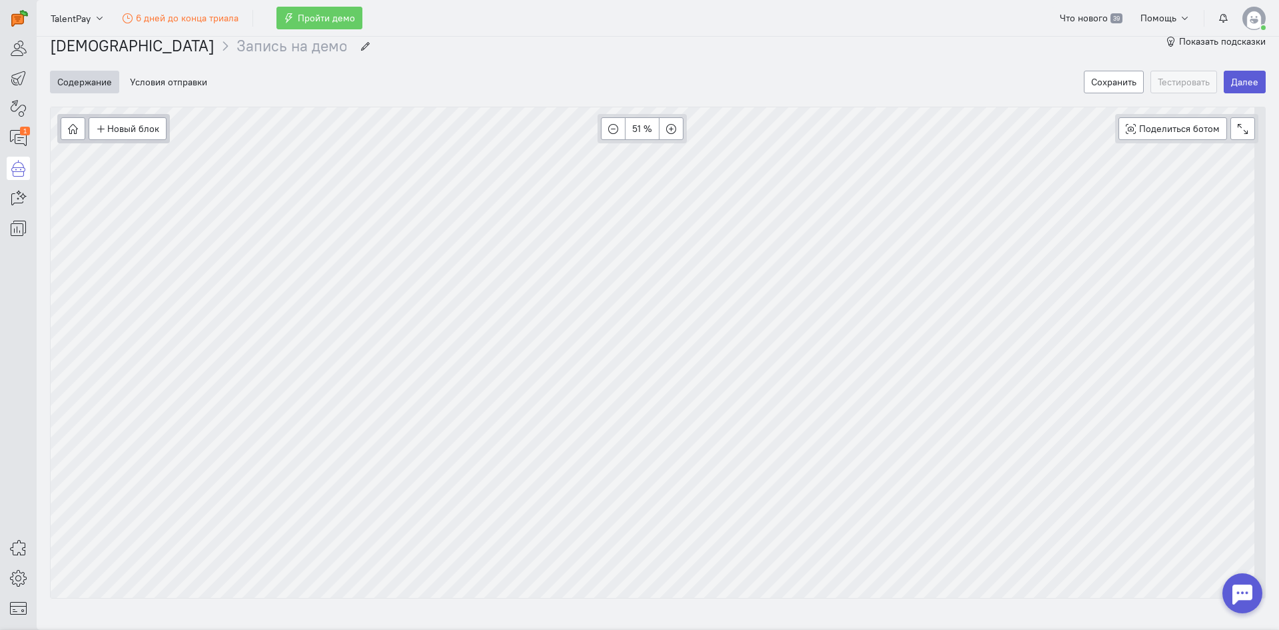
scroll to position [11, 0]
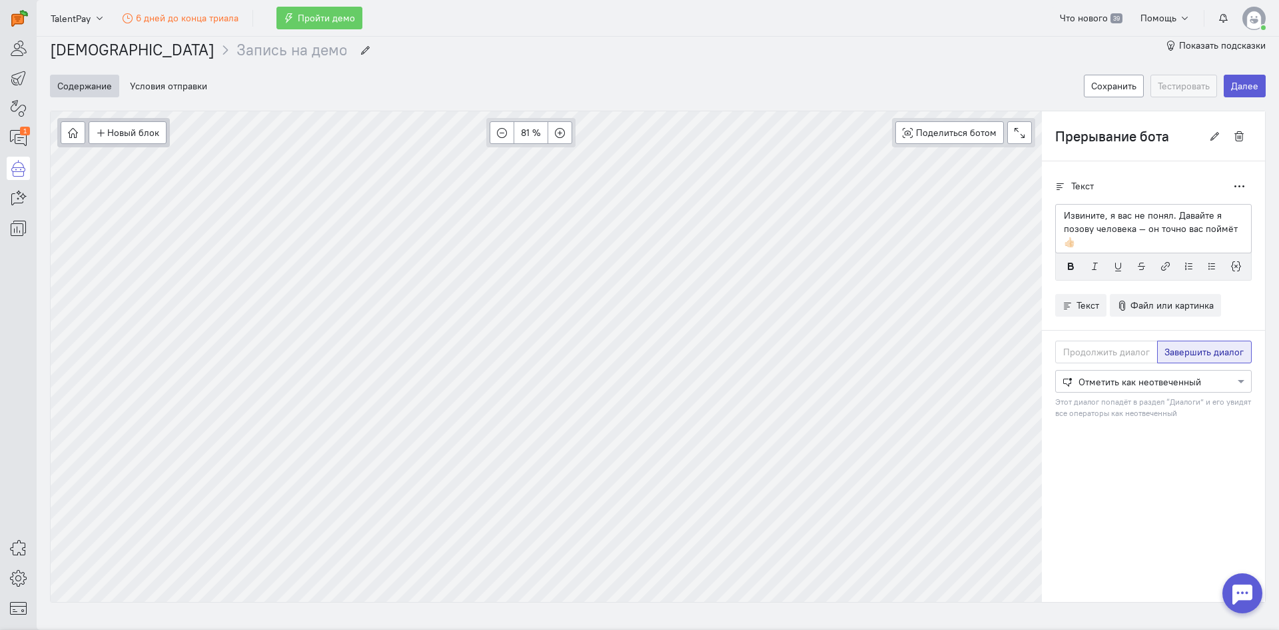
click at [1222, 215] on p "Извините, я вас не понял. Давайте я позову человека — он точно вас поймёт 👍🏻" at bounding box center [1153, 229] width 179 height 40
click at [1226, 221] on p "Извините, я вас не понял. Давайте я позову человека — он точно вас поймёт 👍🏻" at bounding box center [1153, 229] width 179 height 40
click at [1234, 224] on div "Извините, я вас не понял. Давайте я позову человека — он точно вас поймёт 👍🏻" at bounding box center [1153, 228] width 197 height 49
drag, startPoint x: 1201, startPoint y: 221, endPoint x: 1037, endPoint y: 200, distance: 165.3
click at [1042, 200] on div "Текст Дублировать Извините, я вас не понял. Давайте я позову человека — он точн…" at bounding box center [1153, 308] width 223 height 294
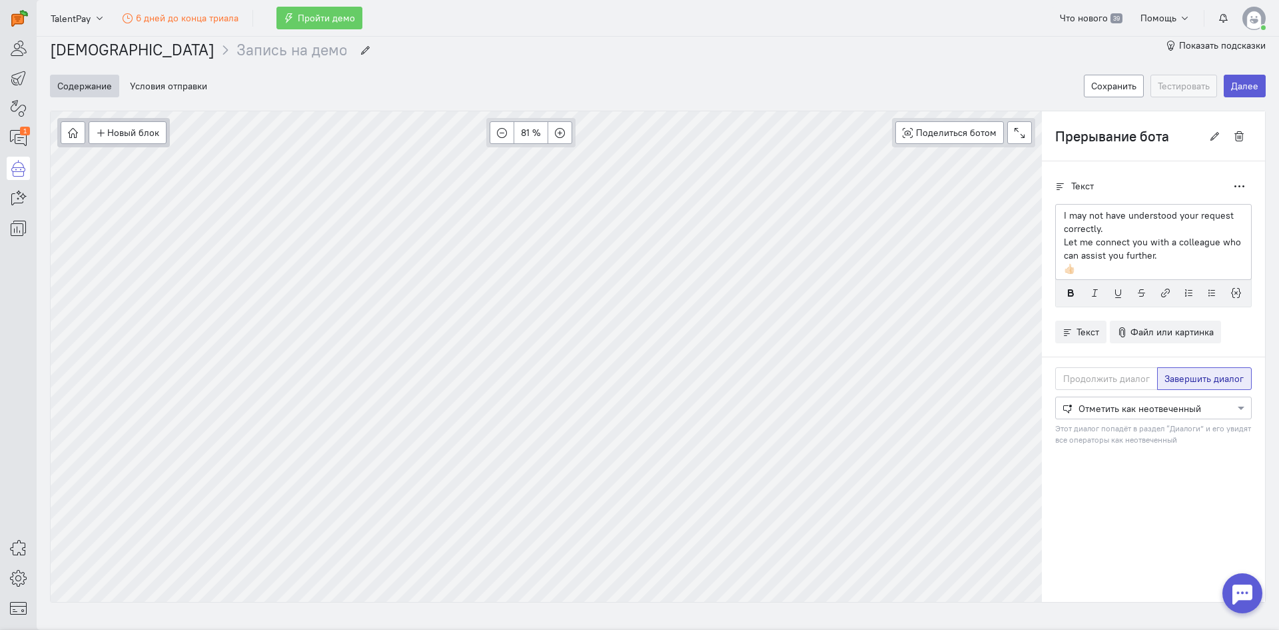
click at [1163, 262] on p "👍🏻" at bounding box center [1153, 268] width 179 height 13
click at [1165, 270] on p "👍🏻" at bounding box center [1153, 268] width 179 height 13
click at [1187, 256] on p "Let me connect you with a colleague who can assist you further." at bounding box center [1153, 248] width 179 height 27
click at [1101, 406] on div at bounding box center [1153, 406] width 195 height 13
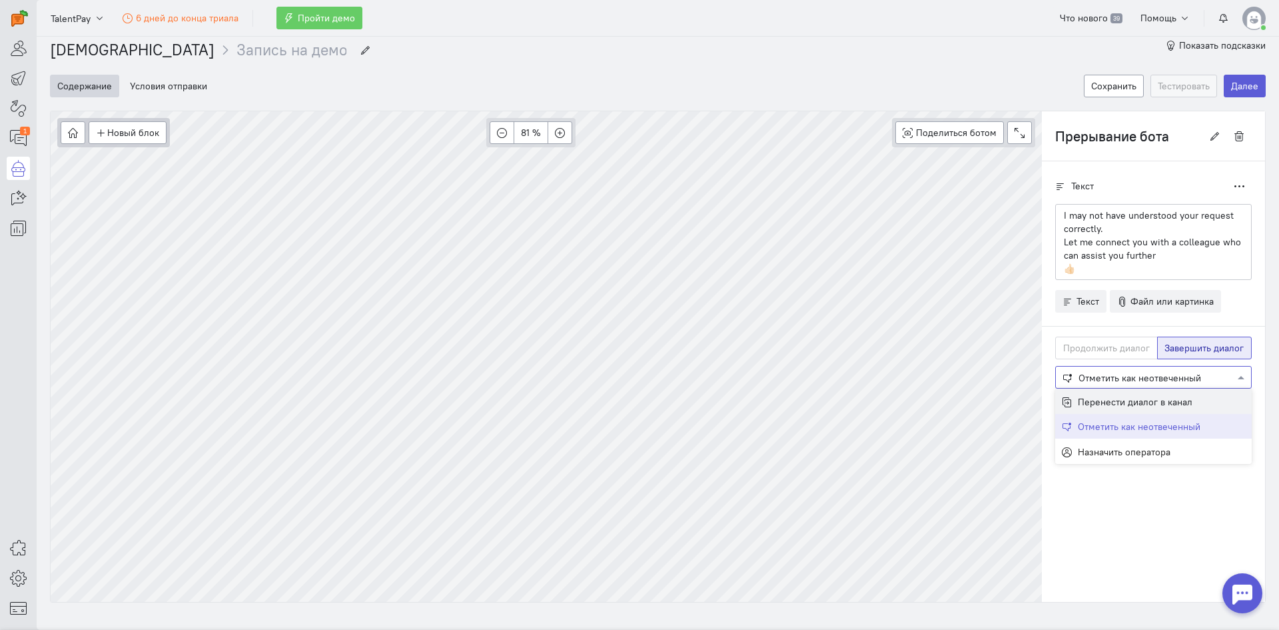
click at [1111, 374] on div at bounding box center [1153, 376] width 195 height 13
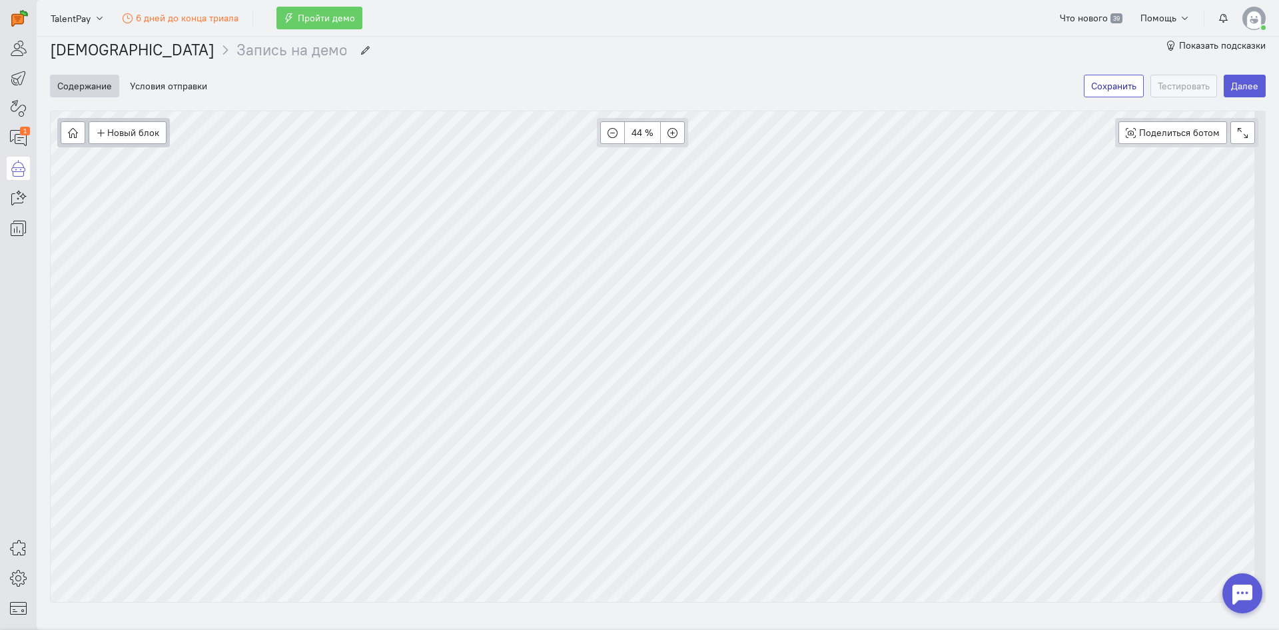
click at [1108, 84] on button "Сохранить" at bounding box center [1114, 86] width 60 height 23
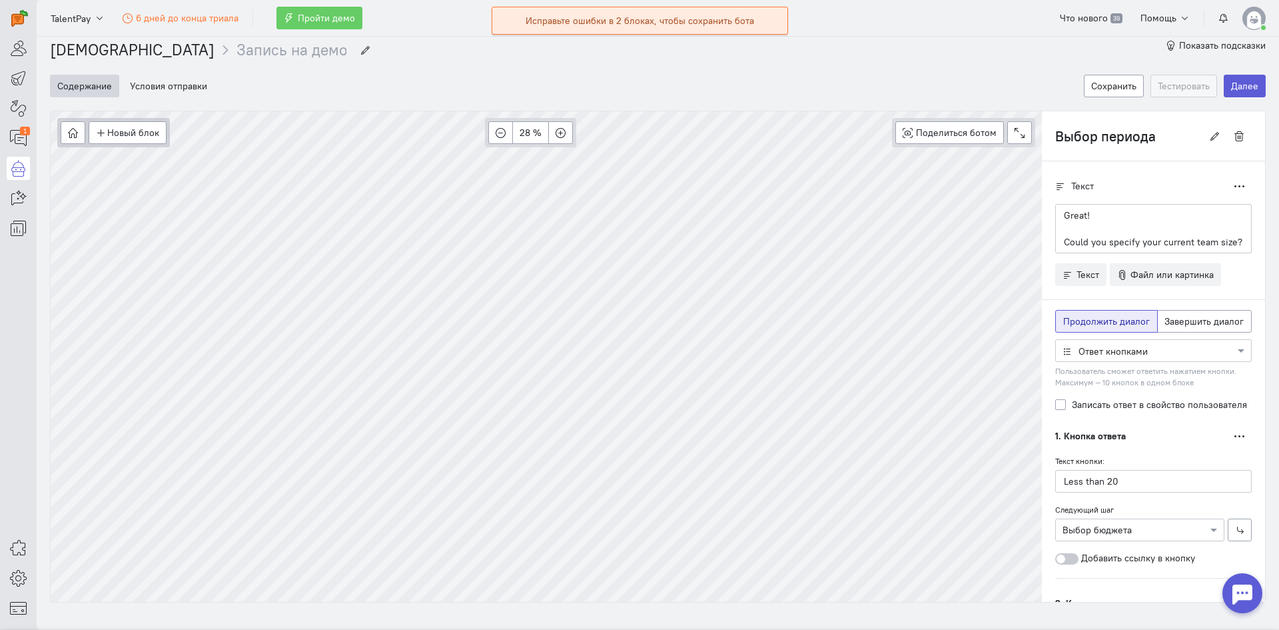
click at [674, 25] on div "Исправьте ошибки в 2 блоках, чтобы сохранить бота" at bounding box center [640, 20] width 229 height 13
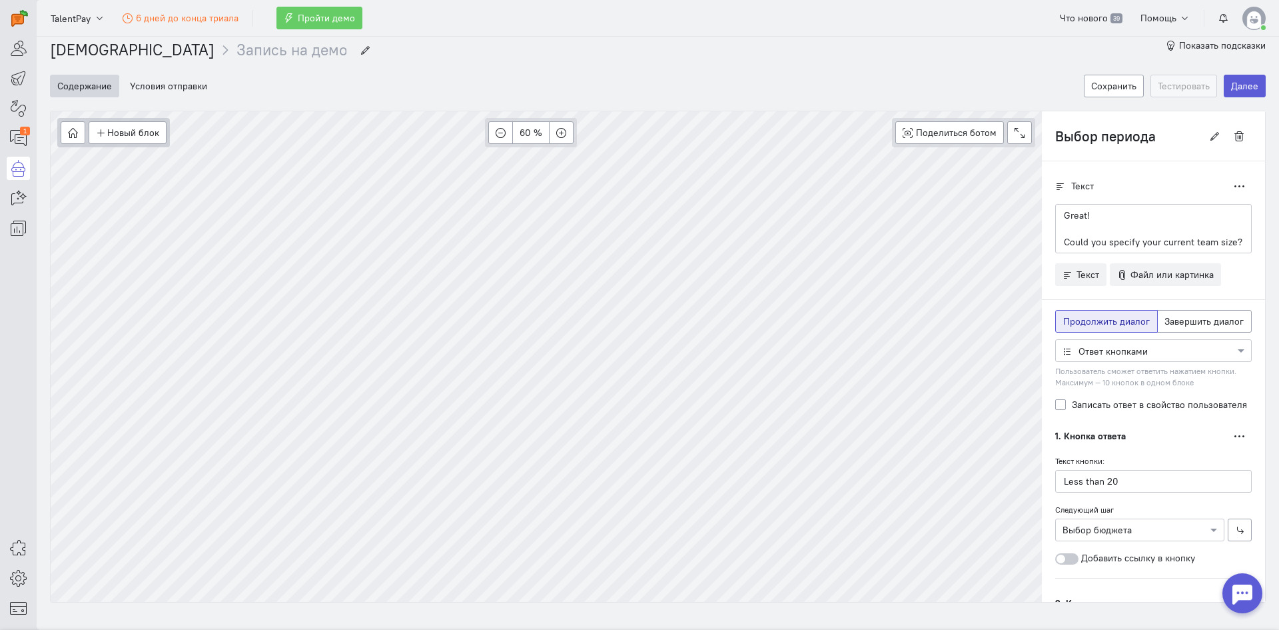
scroll to position [31, 0]
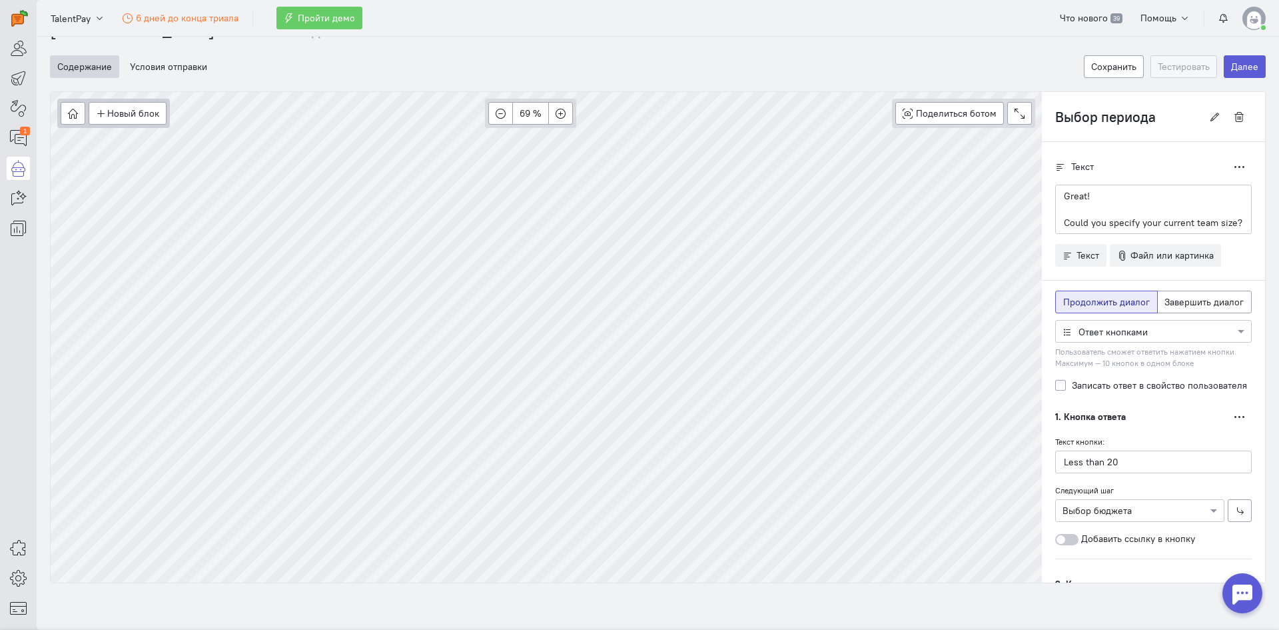
type input "Начало"
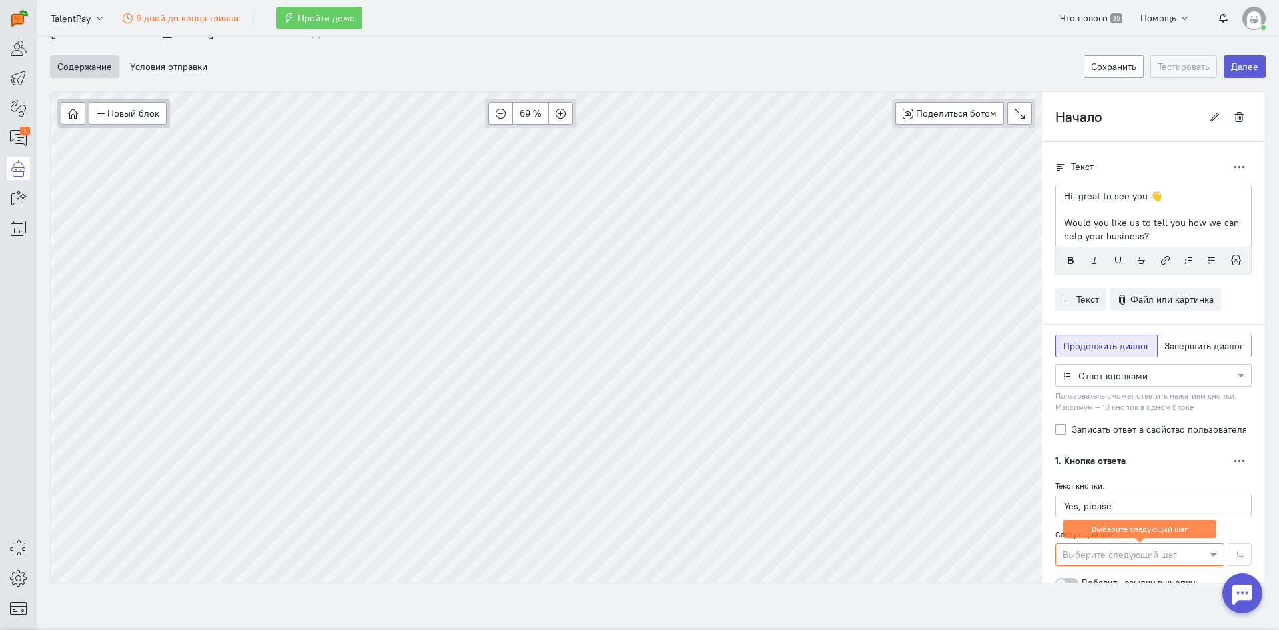
scroll to position [0, 0]
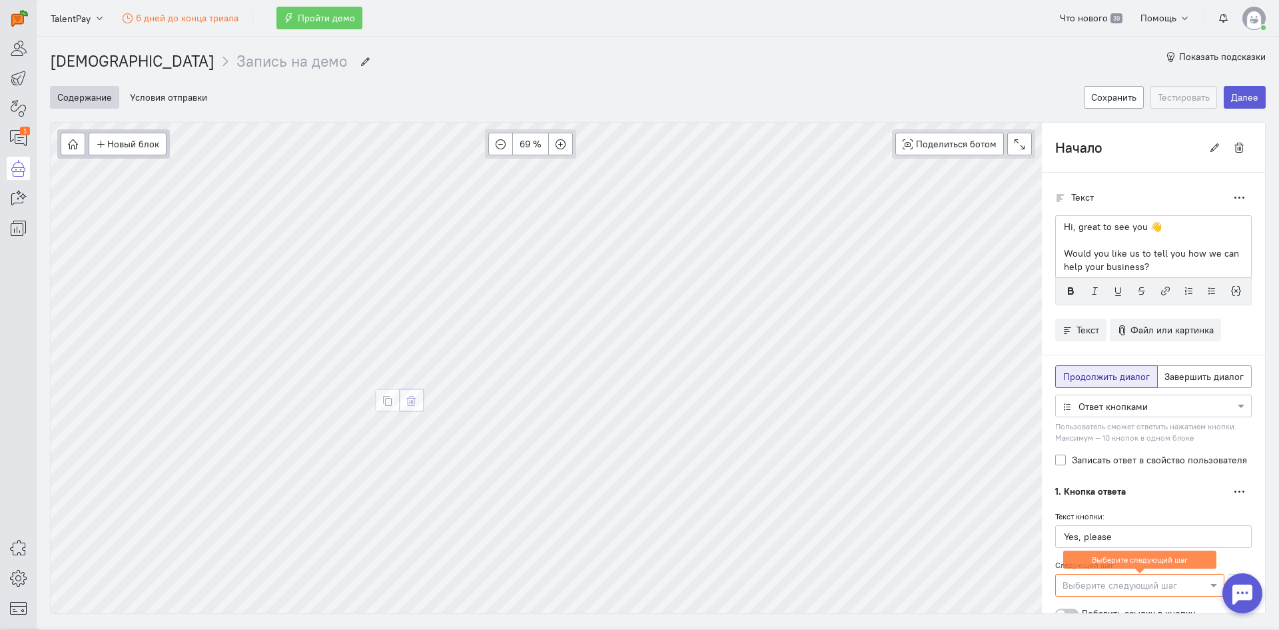
click at [407, 404] on icon "button" at bounding box center [411, 401] width 10 height 10
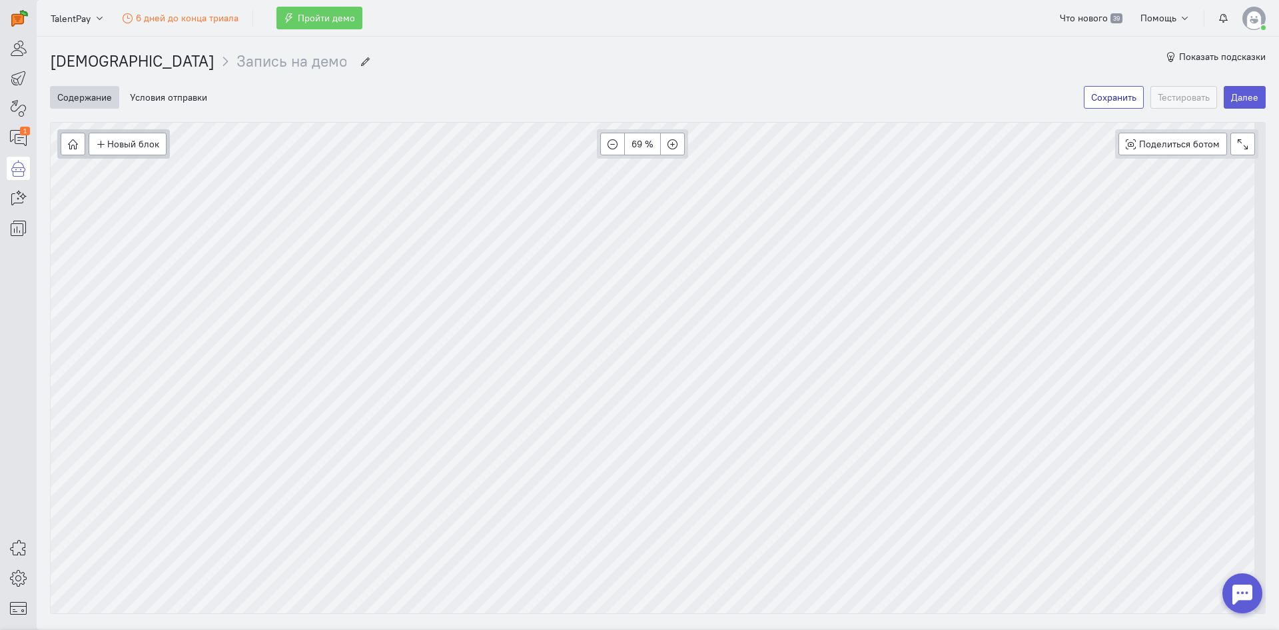
click at [1123, 102] on button "Сохранить" at bounding box center [1114, 97] width 60 height 23
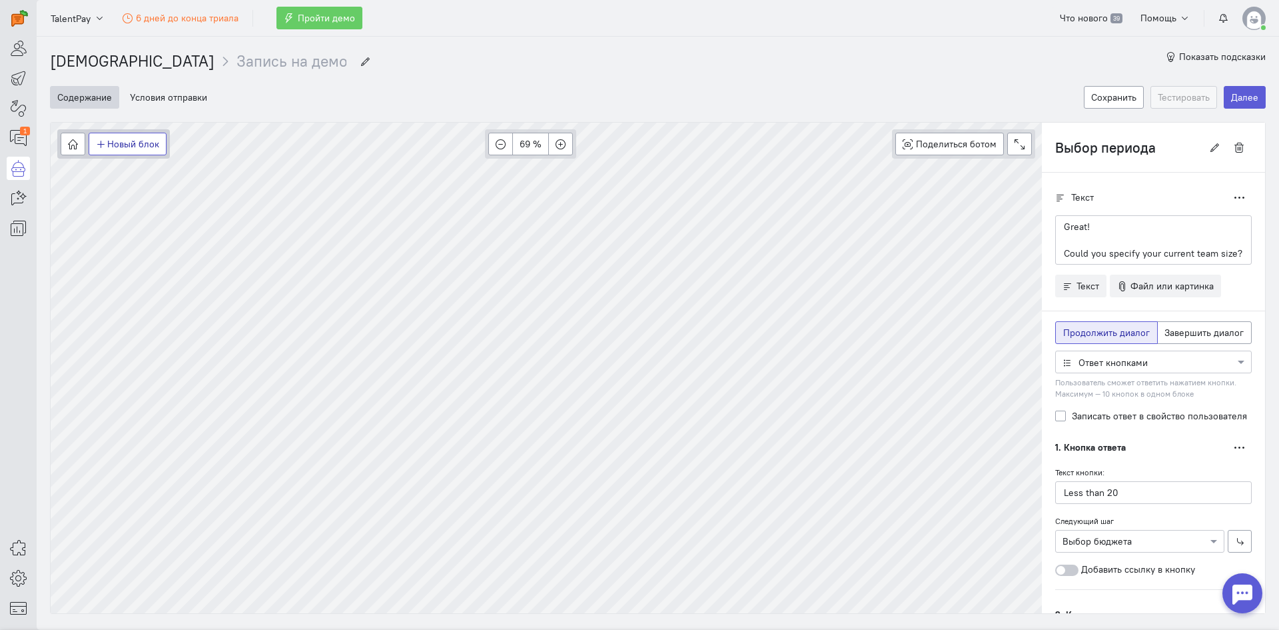
click at [143, 147] on button "Новый блок" at bounding box center [128, 144] width 78 height 23
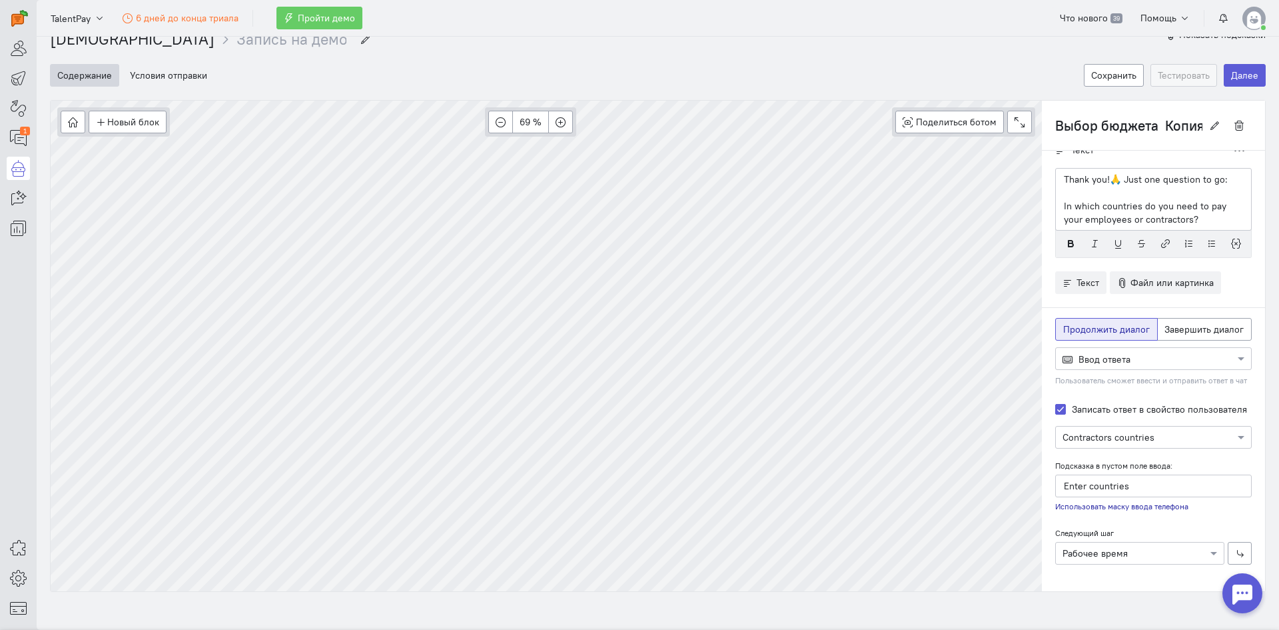
scroll to position [31, 0]
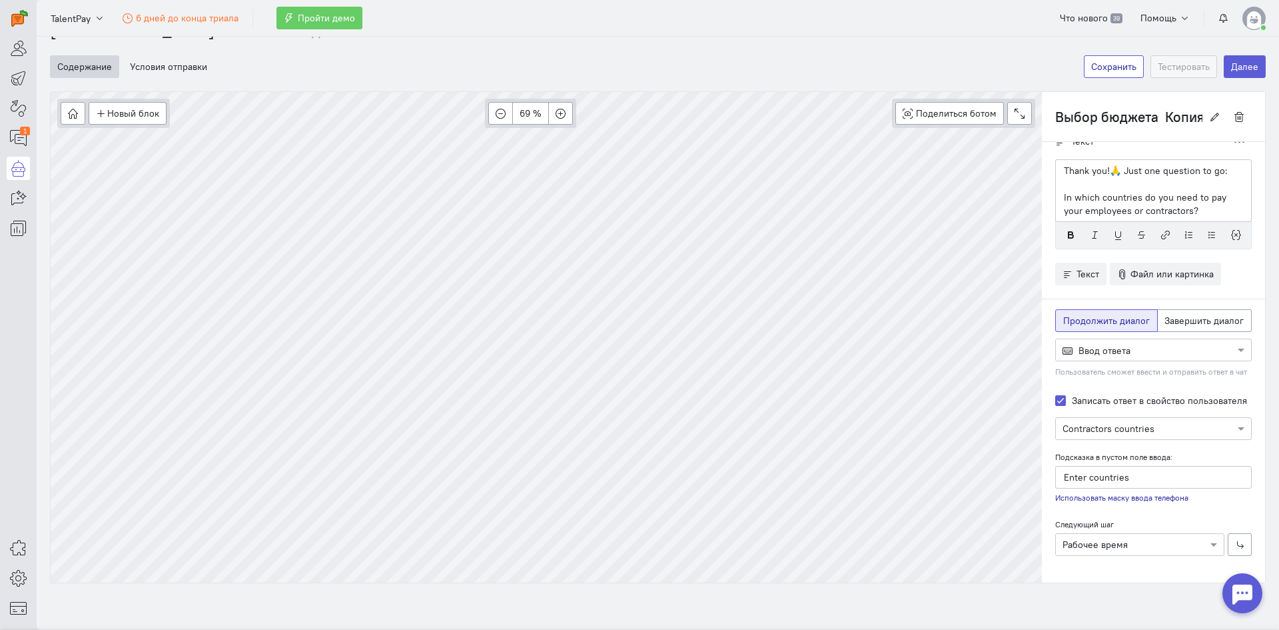
click at [1095, 69] on button "Сохранить" at bounding box center [1114, 66] width 60 height 23
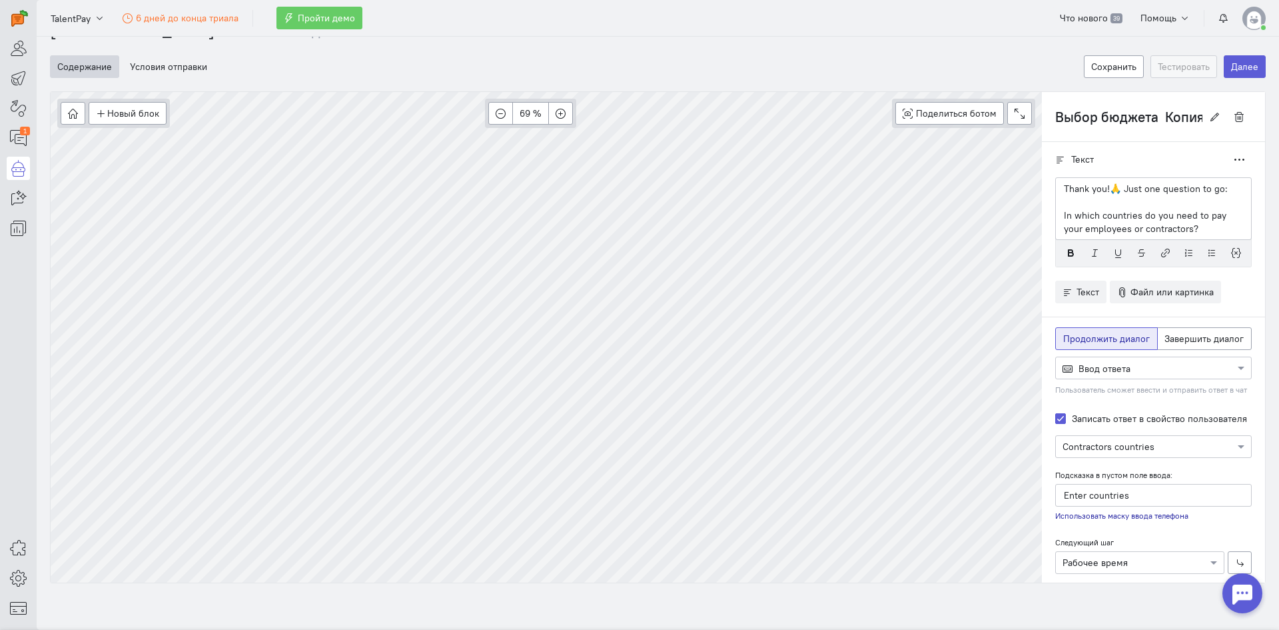
scroll to position [0, 0]
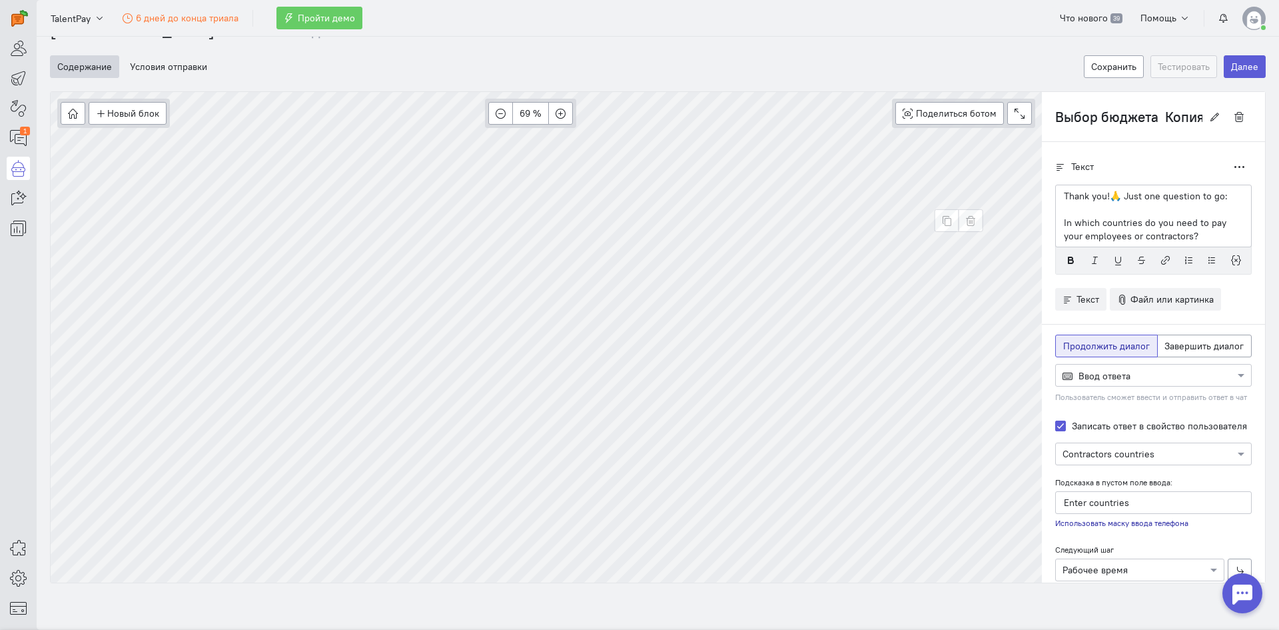
type input "Рабочее время"
radio input "false"
radio input "true"
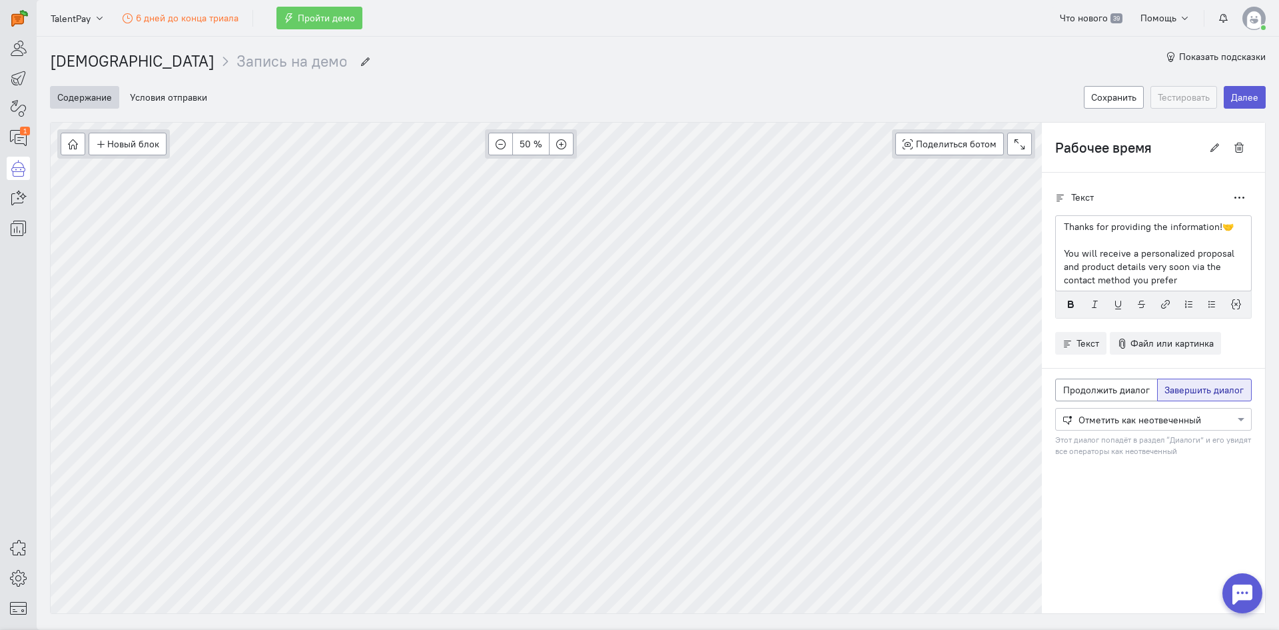
type input "Get contact"
radio input "true"
radio input "false"
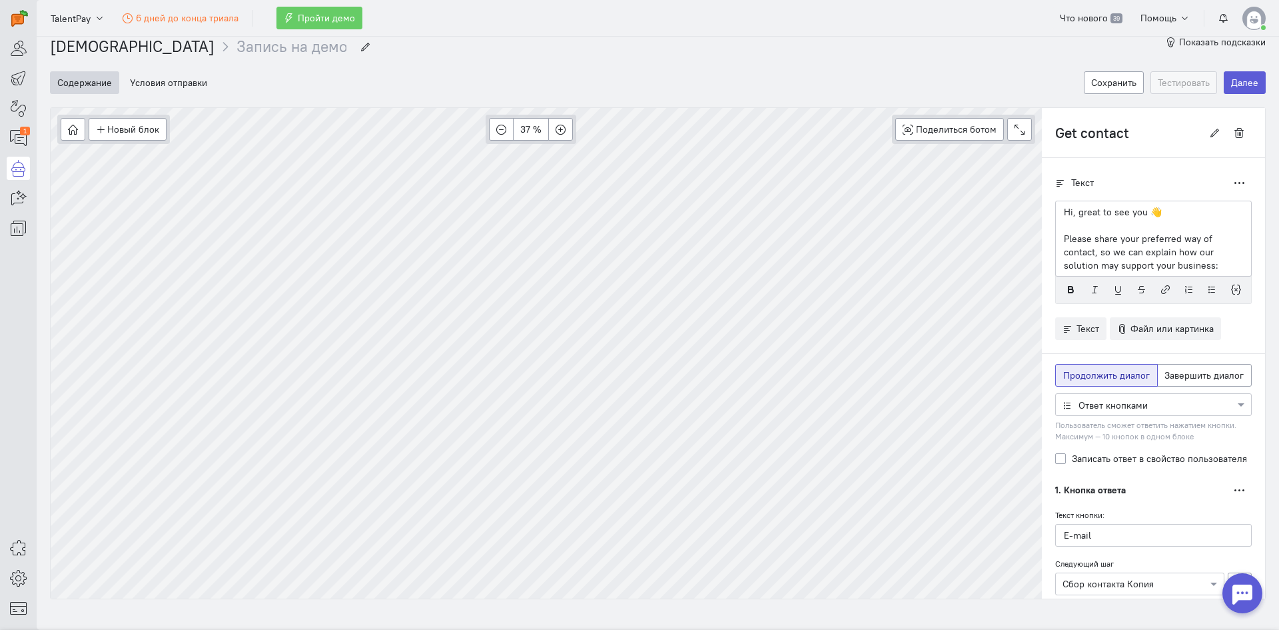
scroll to position [17, 0]
click at [131, 129] on button "Новый блок" at bounding box center [128, 127] width 78 height 23
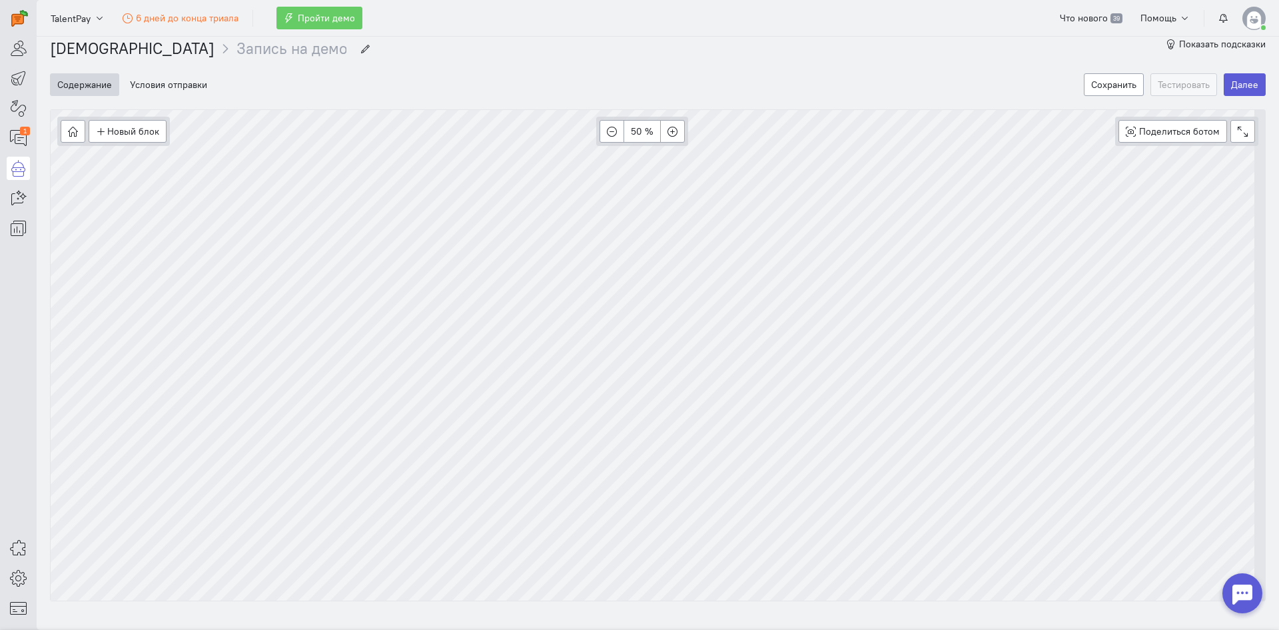
scroll to position [0, 0]
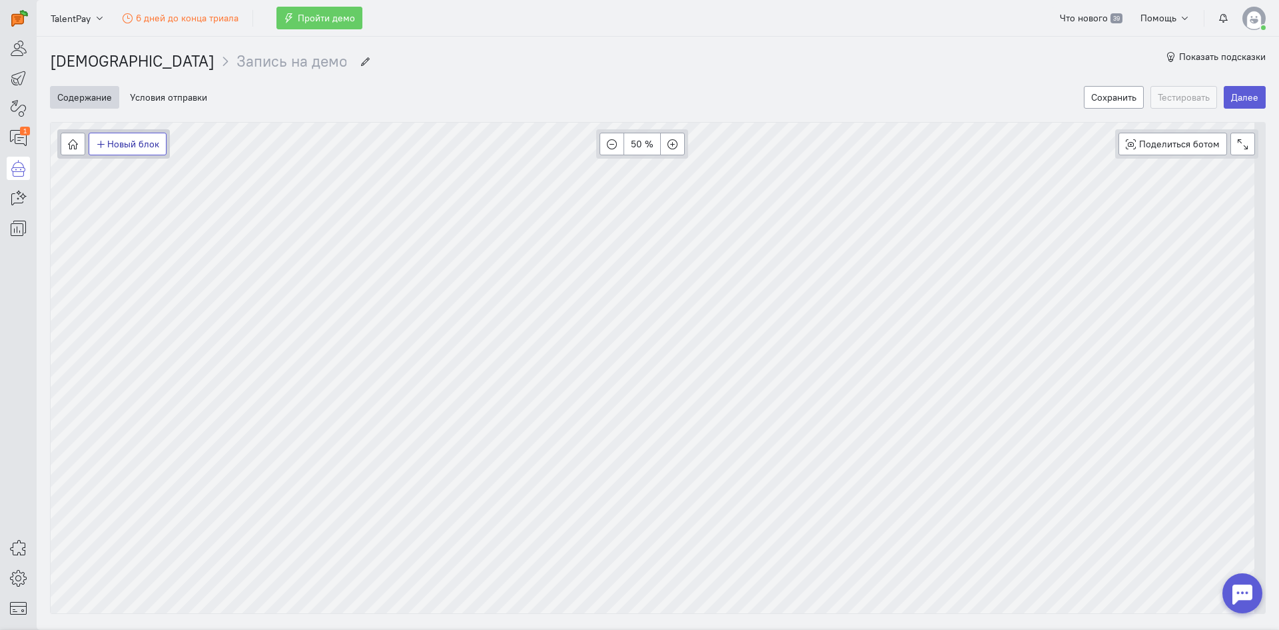
click at [133, 140] on button "Новый блок" at bounding box center [128, 144] width 78 height 23
click at [146, 240] on span "Запись на встречу" at bounding box center [155, 235] width 79 height 12
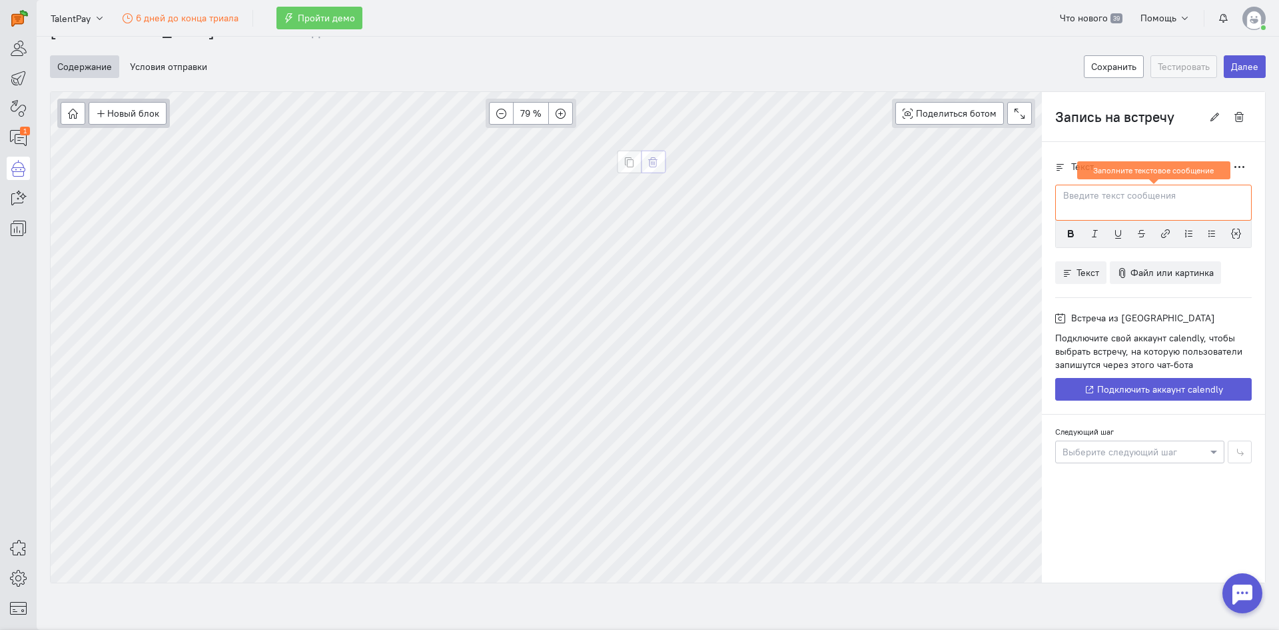
click at [655, 170] on button "button" at bounding box center [653, 162] width 25 height 23
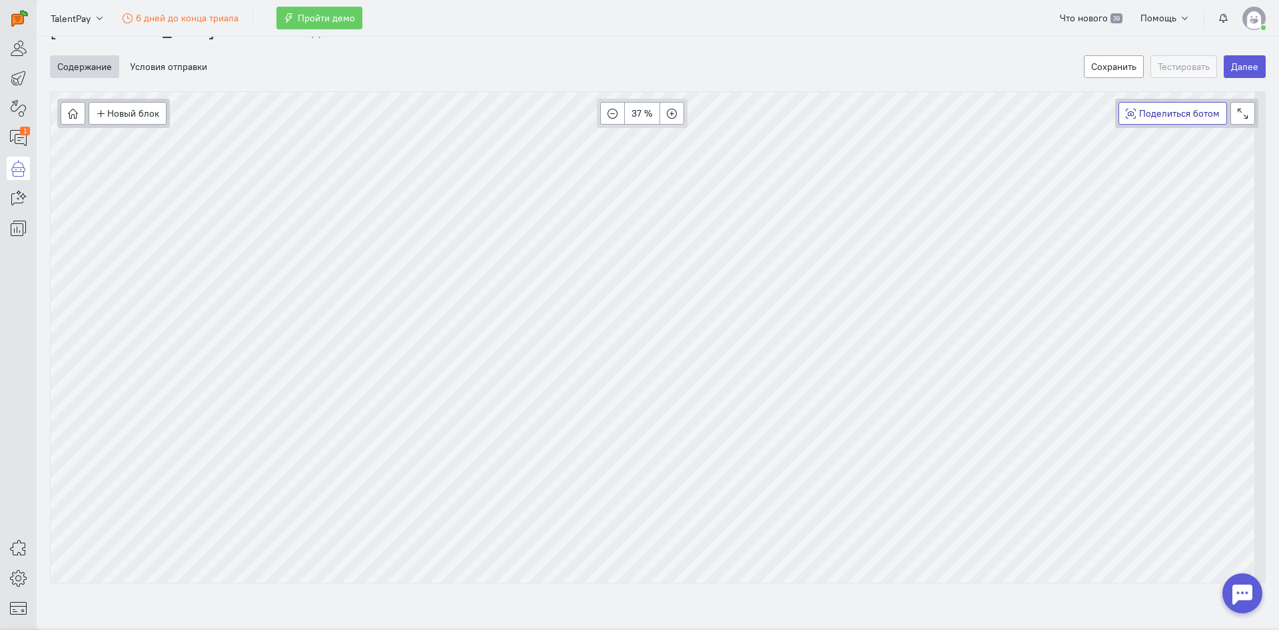
click at [1148, 119] on button "Поделиться ботом Beta" at bounding box center [1173, 113] width 109 height 23
click at [1104, 58] on button "Сохранить" at bounding box center [1114, 66] width 60 height 23
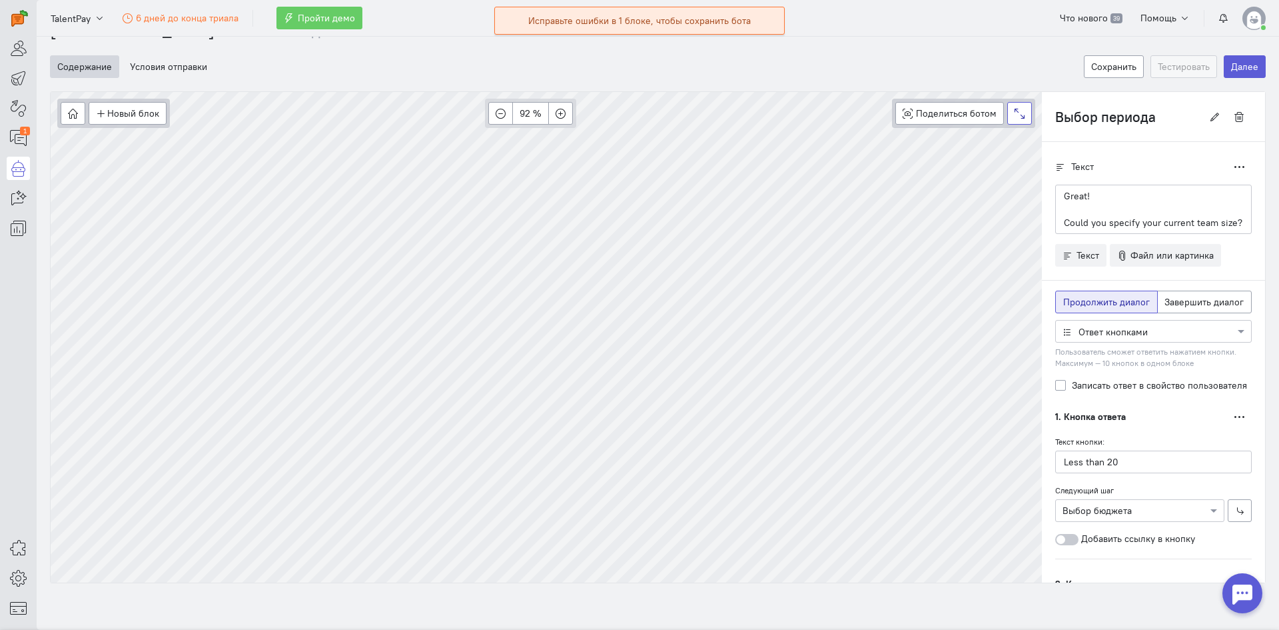
type input "Рабочее время"
radio input "false"
radio input "true"
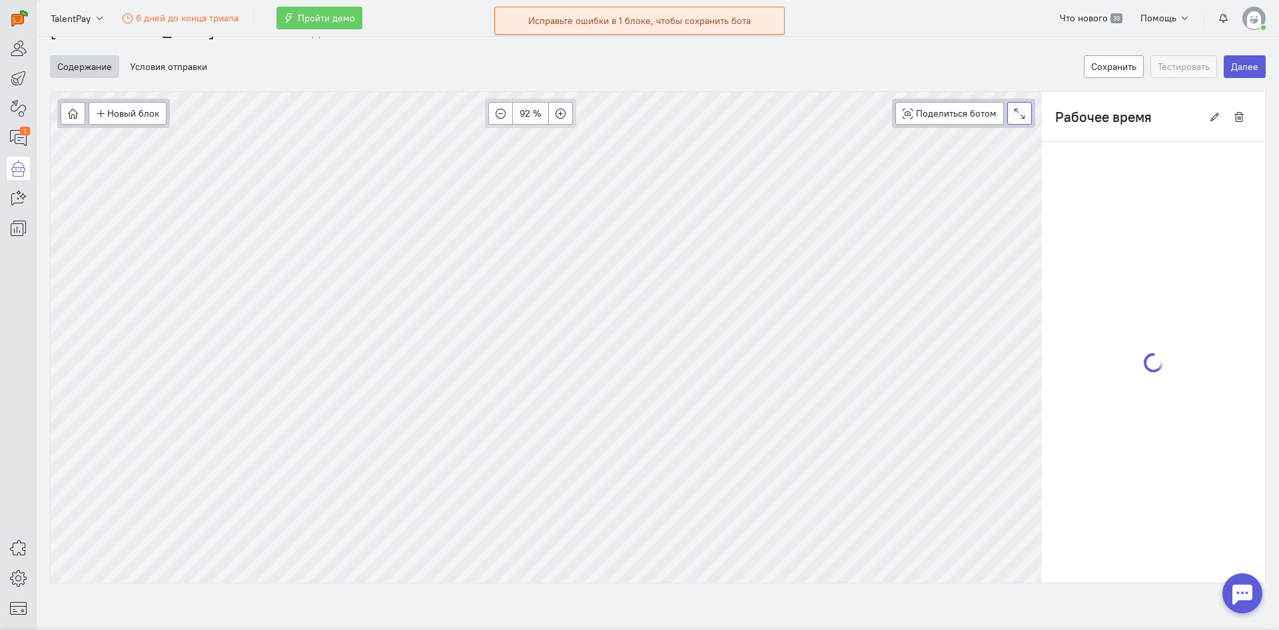
scroll to position [0, 0]
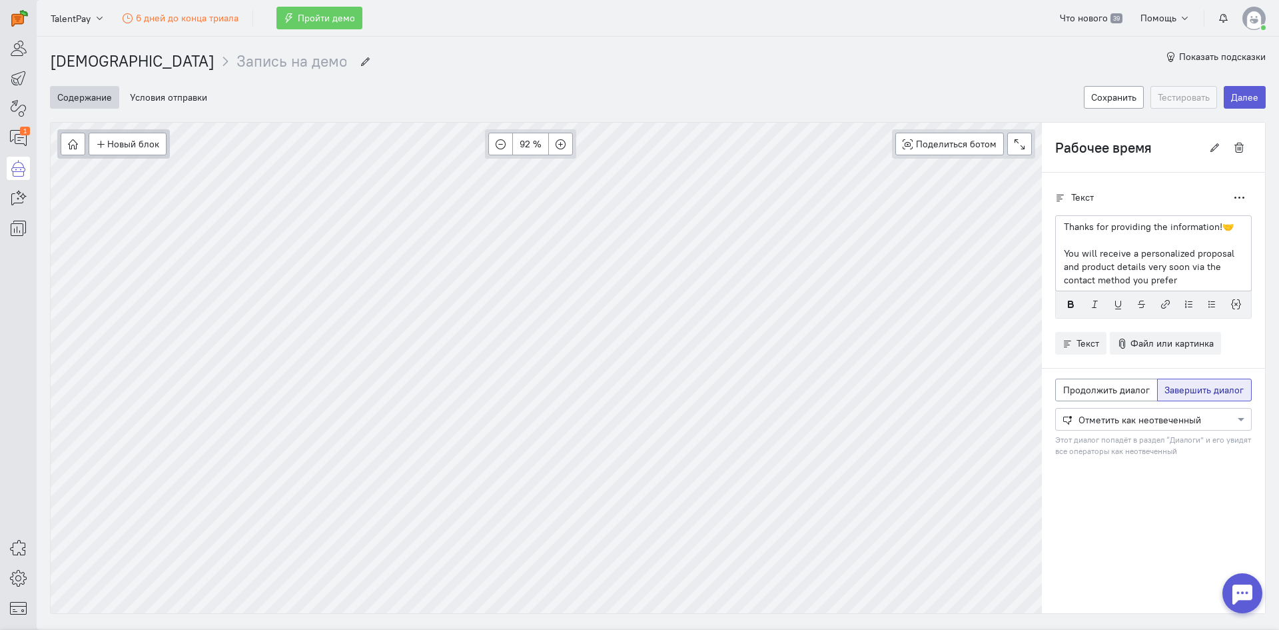
click at [1105, 420] on div at bounding box center [1153, 418] width 195 height 13
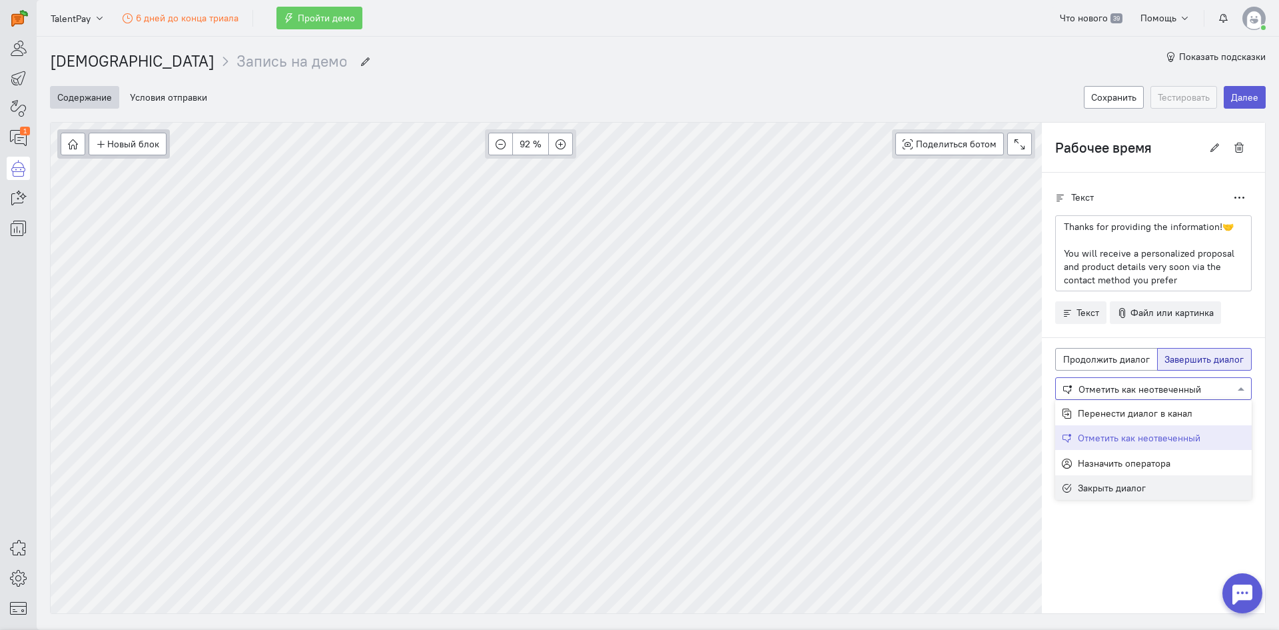
click at [1097, 484] on span "Закрыть диалог" at bounding box center [1112, 488] width 68 height 12
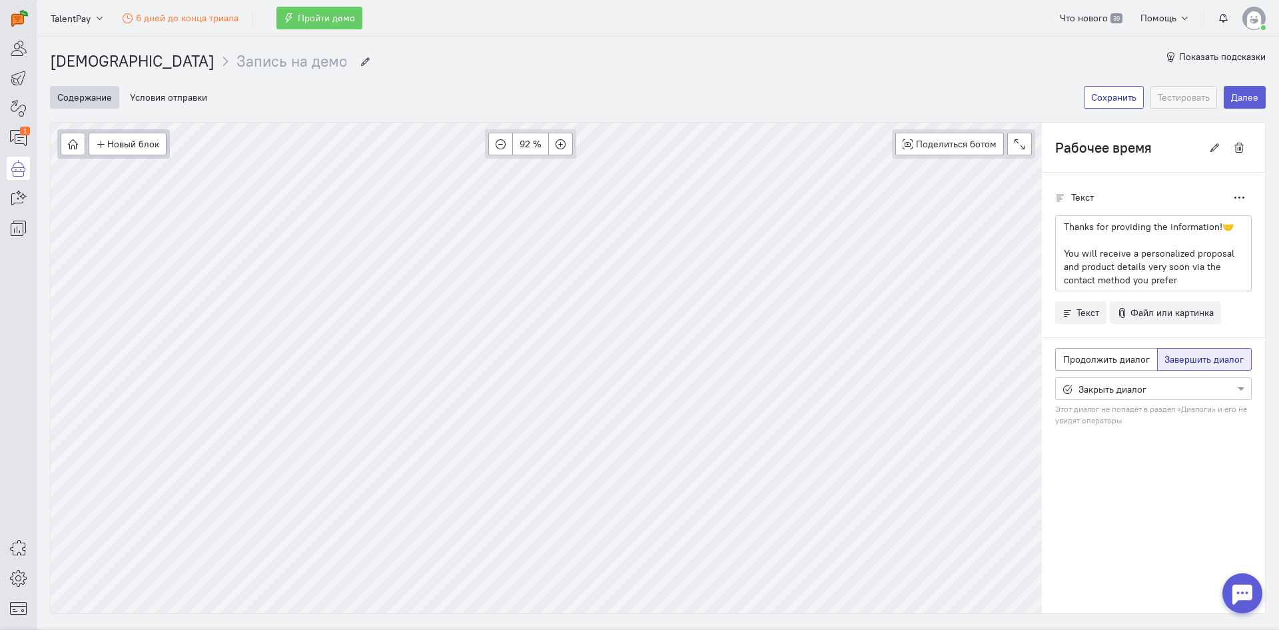
click at [1121, 108] on button "Сохранить" at bounding box center [1114, 97] width 60 height 23
type input "Выбор периода"
radio input "true"
radio input "false"
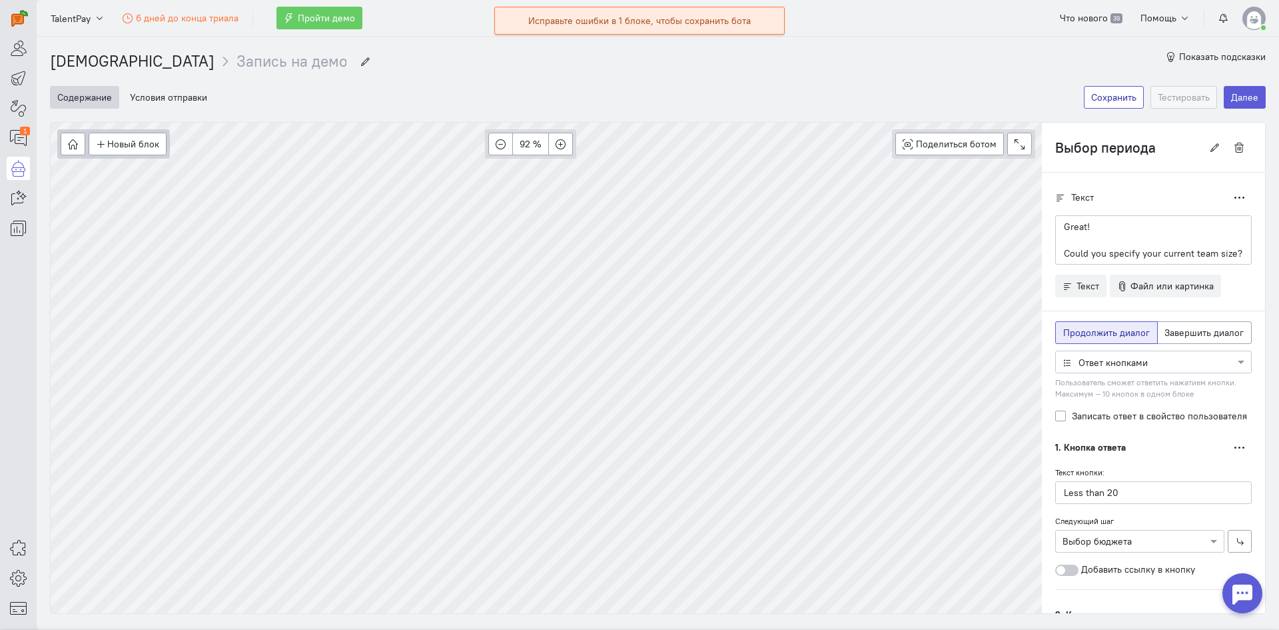
click at [1107, 100] on button "Сохранить" at bounding box center [1114, 97] width 60 height 23
type input "Рабочее время"
radio input "false"
radio input "true"
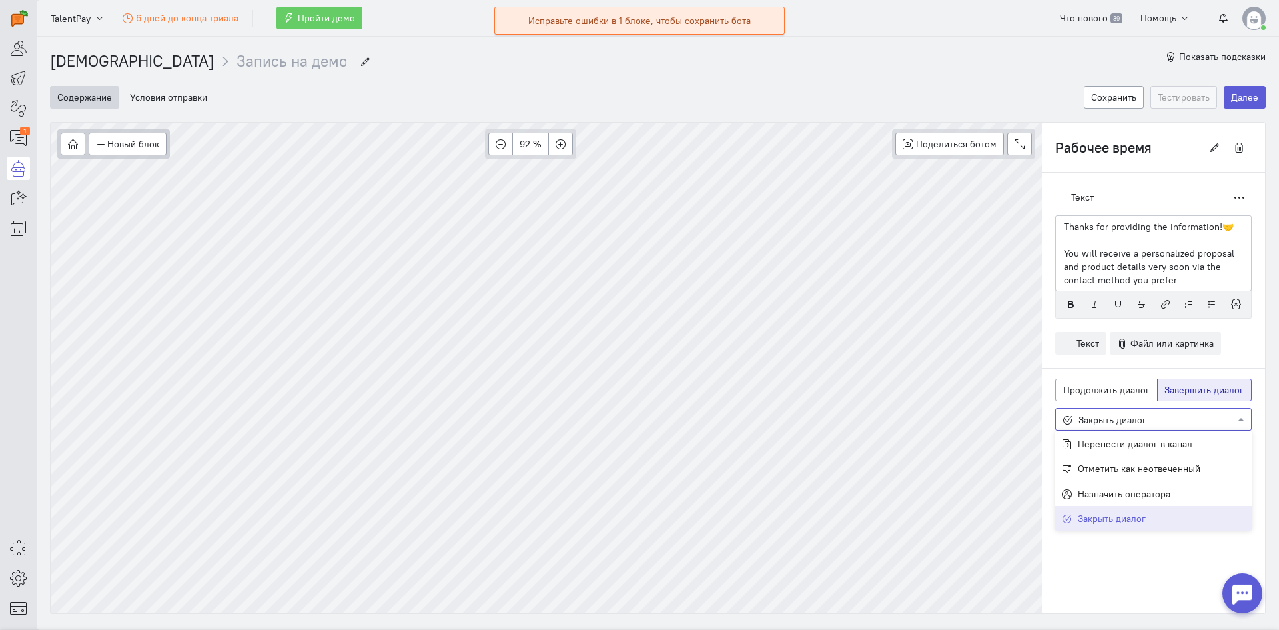
click at [1134, 421] on div at bounding box center [1153, 418] width 195 height 13
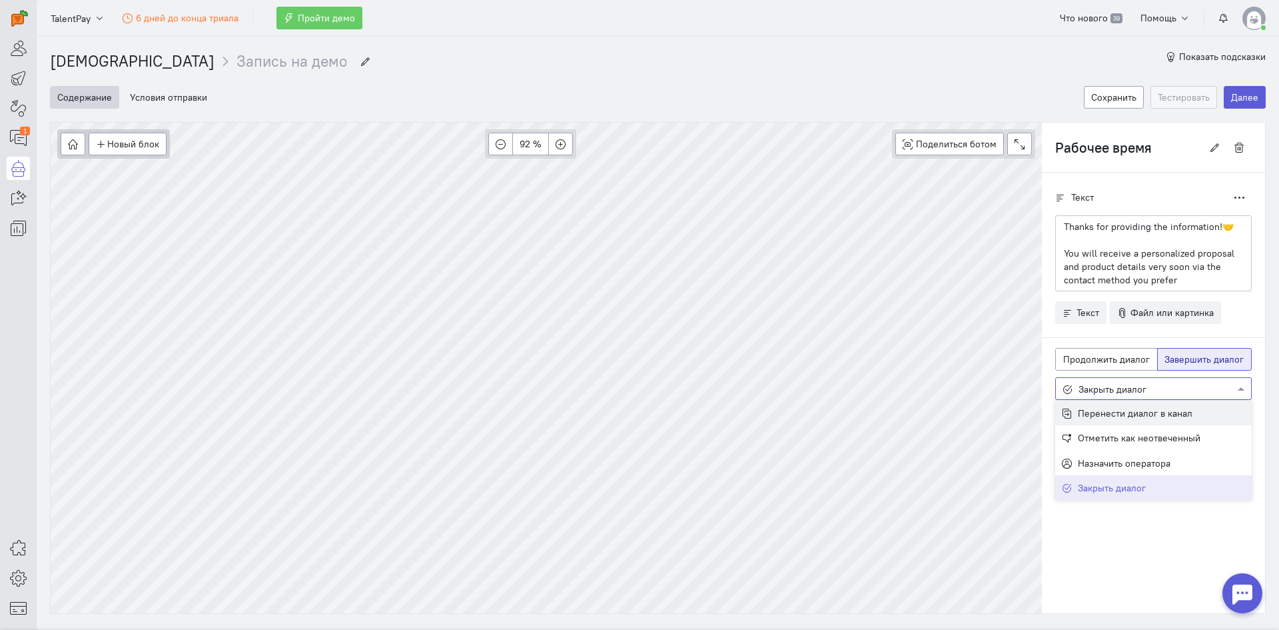
click at [1137, 414] on span "Перенести диалог в канал" at bounding box center [1135, 413] width 115 height 12
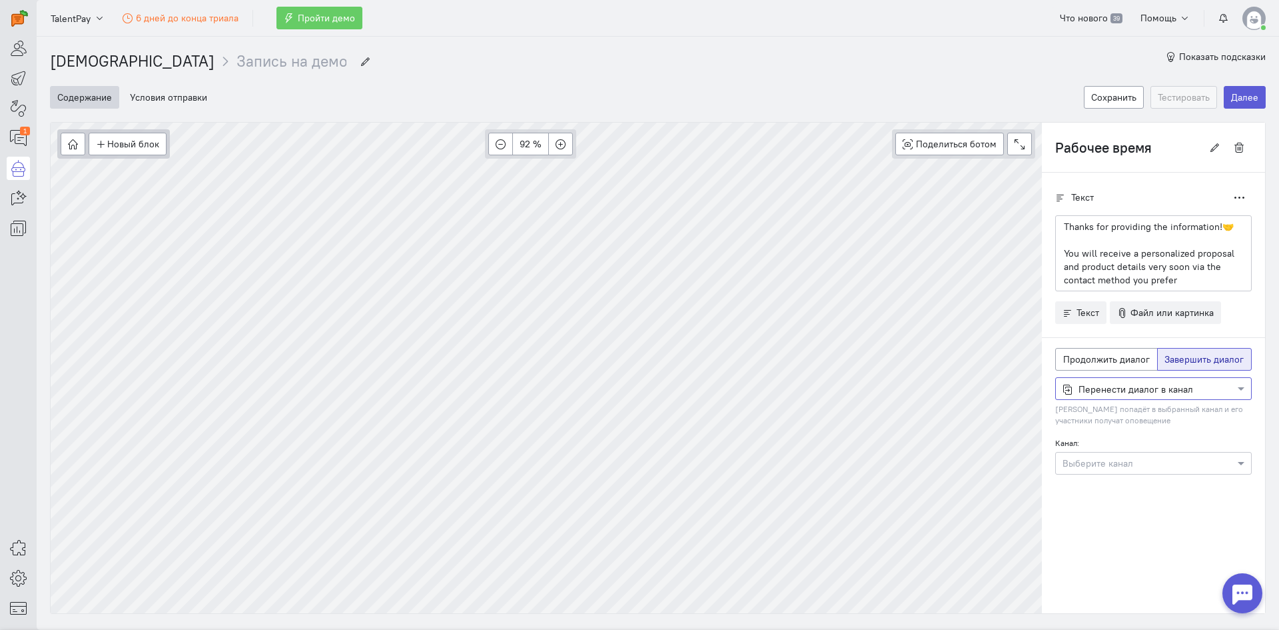
click at [1141, 384] on div at bounding box center [1153, 387] width 195 height 13
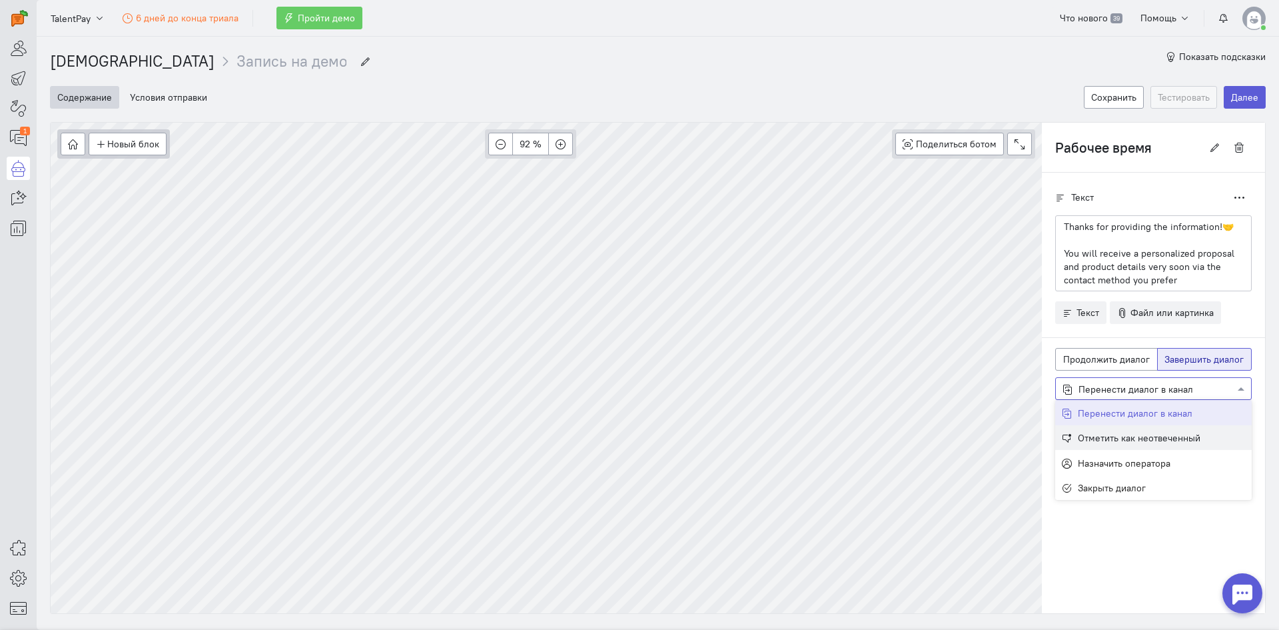
click at [1119, 440] on span "Отметить как неотвеченный" at bounding box center [1139, 438] width 123 height 12
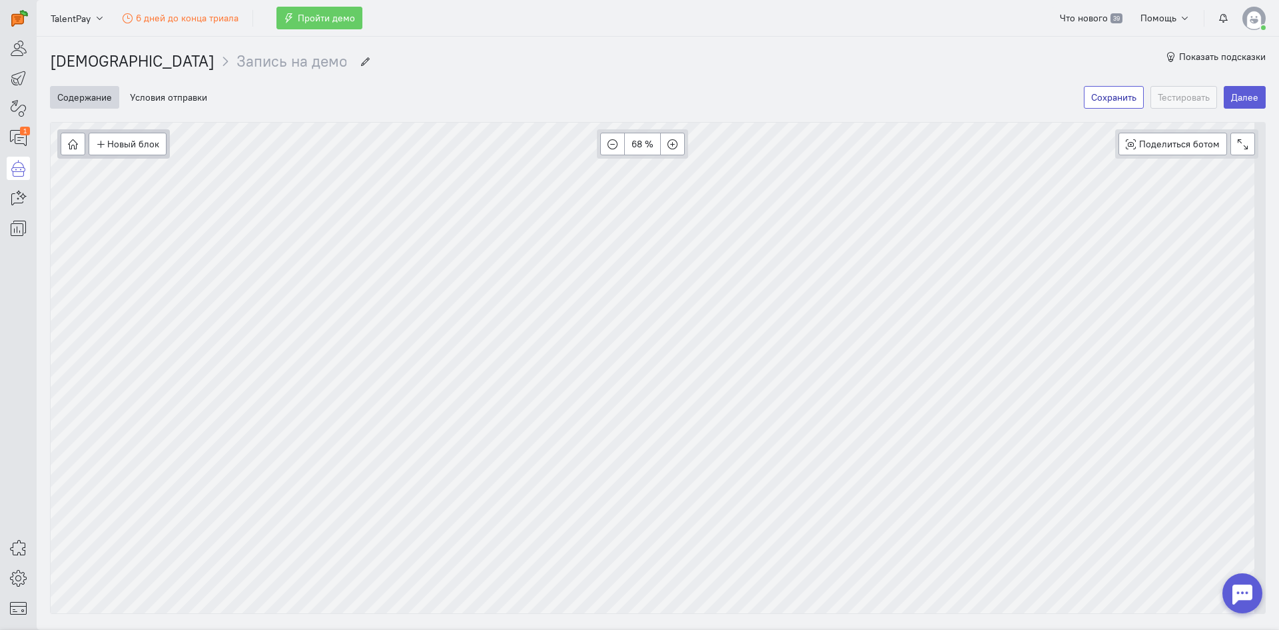
click at [1116, 97] on button "Сохранить" at bounding box center [1114, 97] width 60 height 23
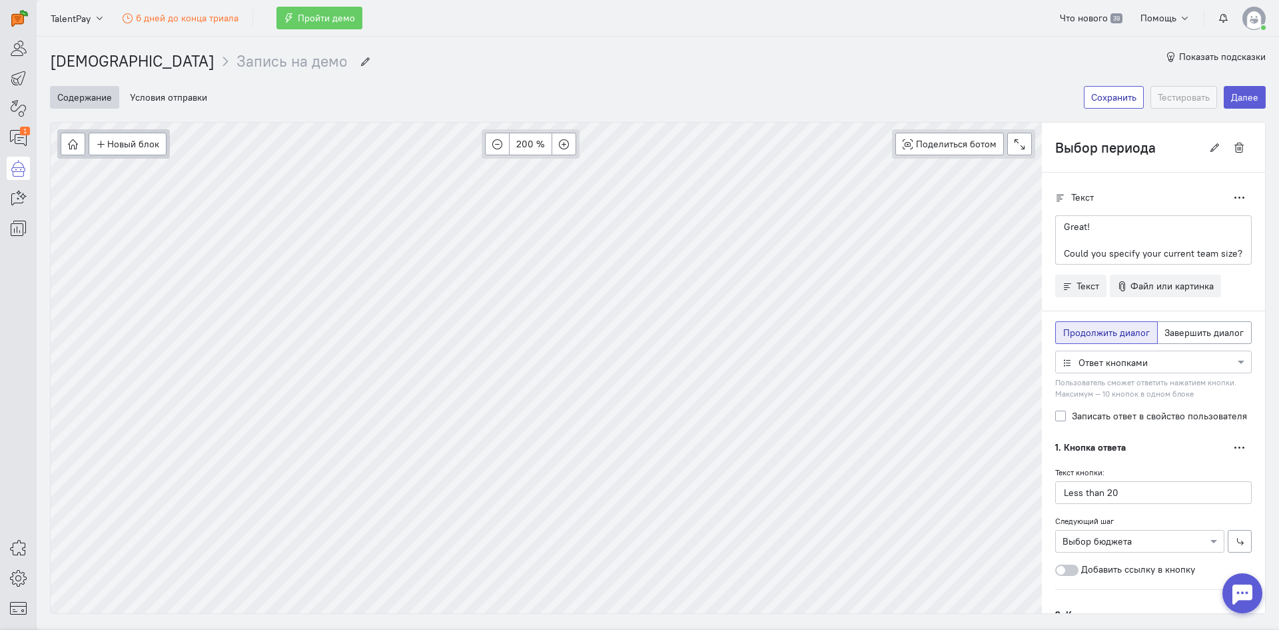
click at [1103, 96] on button "Сохранить" at bounding box center [1114, 97] width 60 height 23
type input "Get contact"
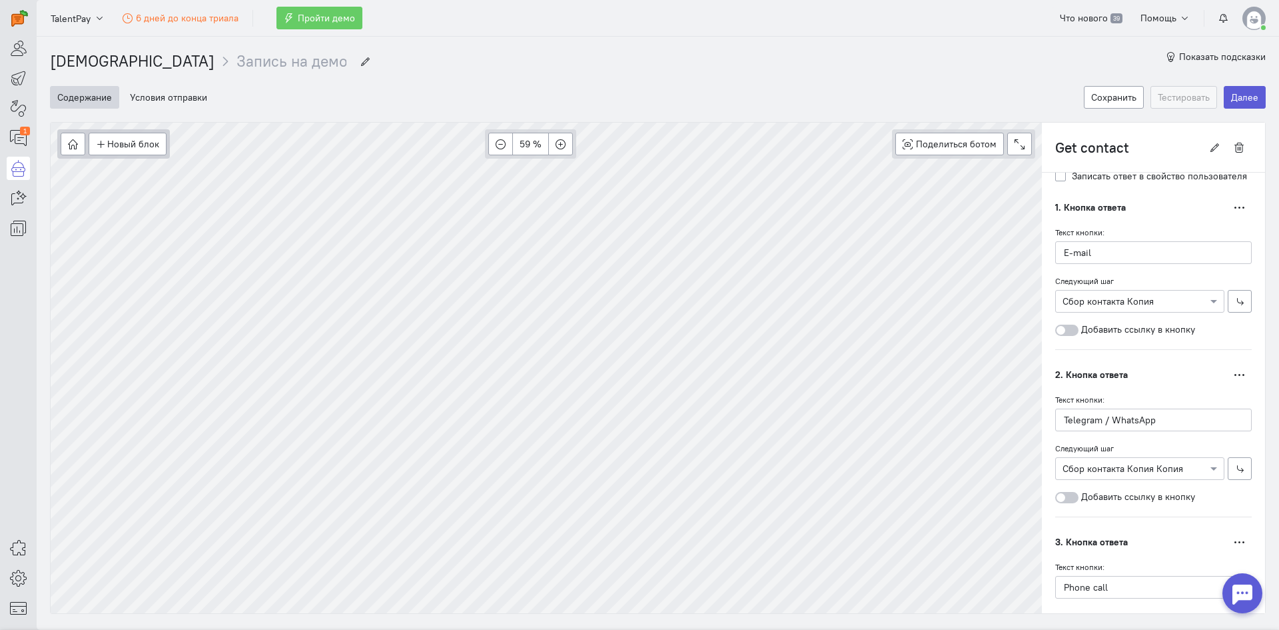
scroll to position [417, 0]
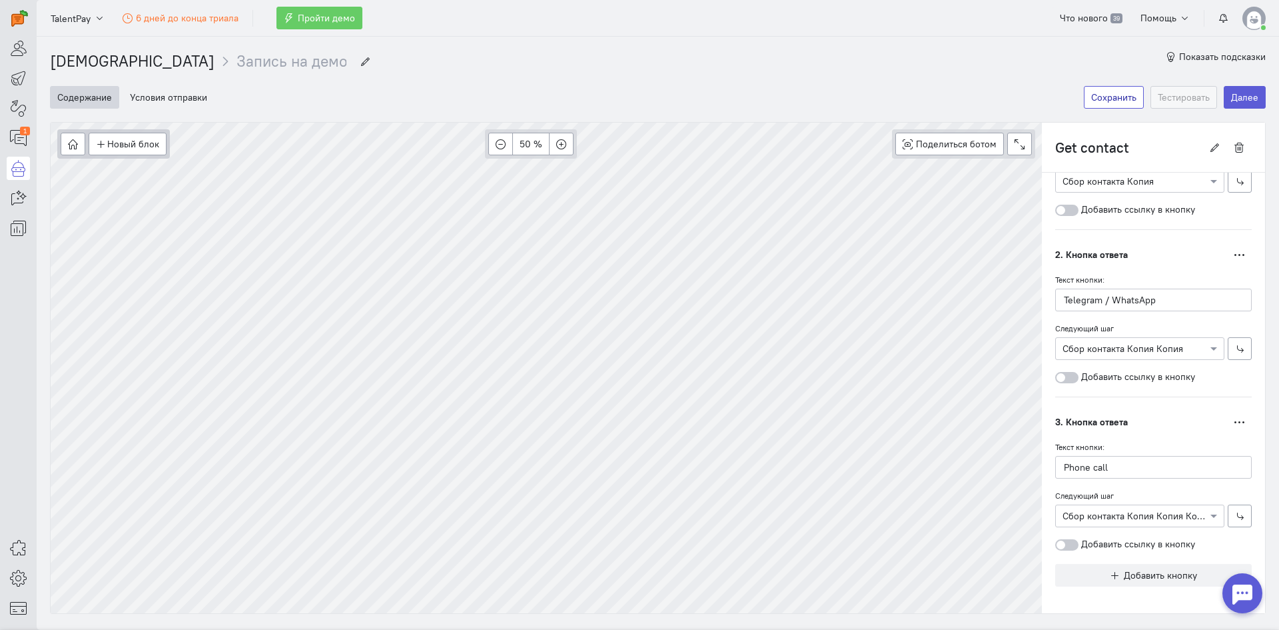
click at [1113, 93] on button "Сохранить" at bounding box center [1114, 97] width 60 height 23
click at [1246, 93] on button "Далее" at bounding box center [1245, 97] width 42 height 23
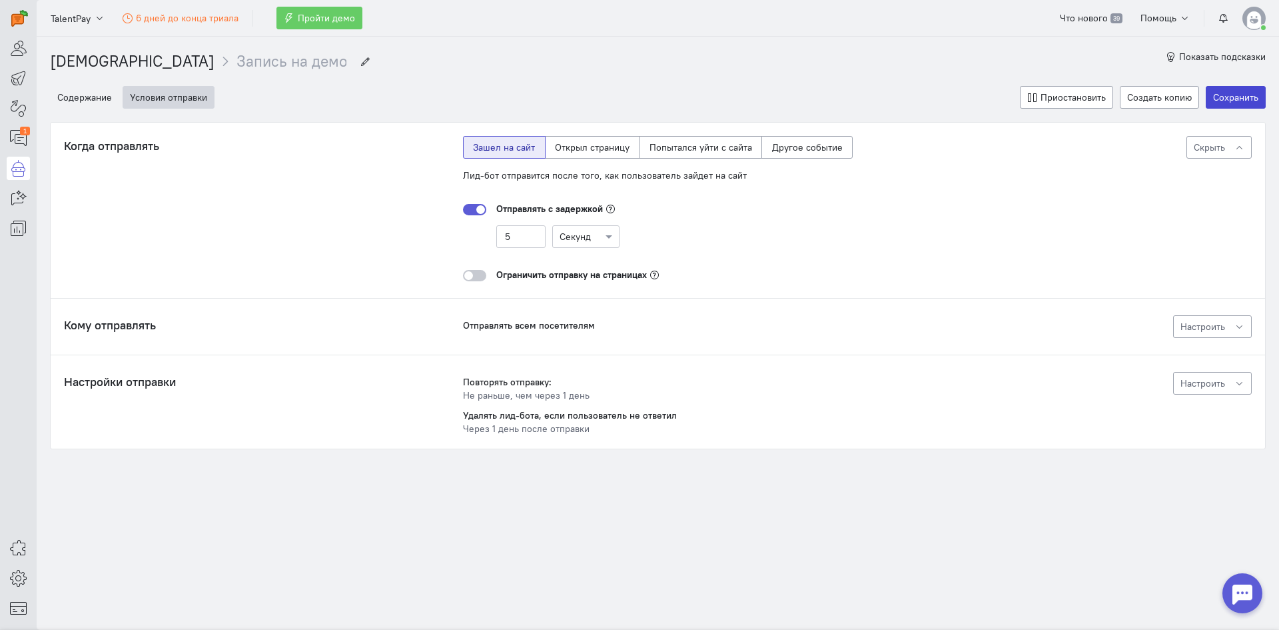
click at [1244, 100] on button "Сохранить" at bounding box center [1236, 97] width 60 height 23
click at [1204, 380] on span "Настроить" at bounding box center [1203, 383] width 45 height 12
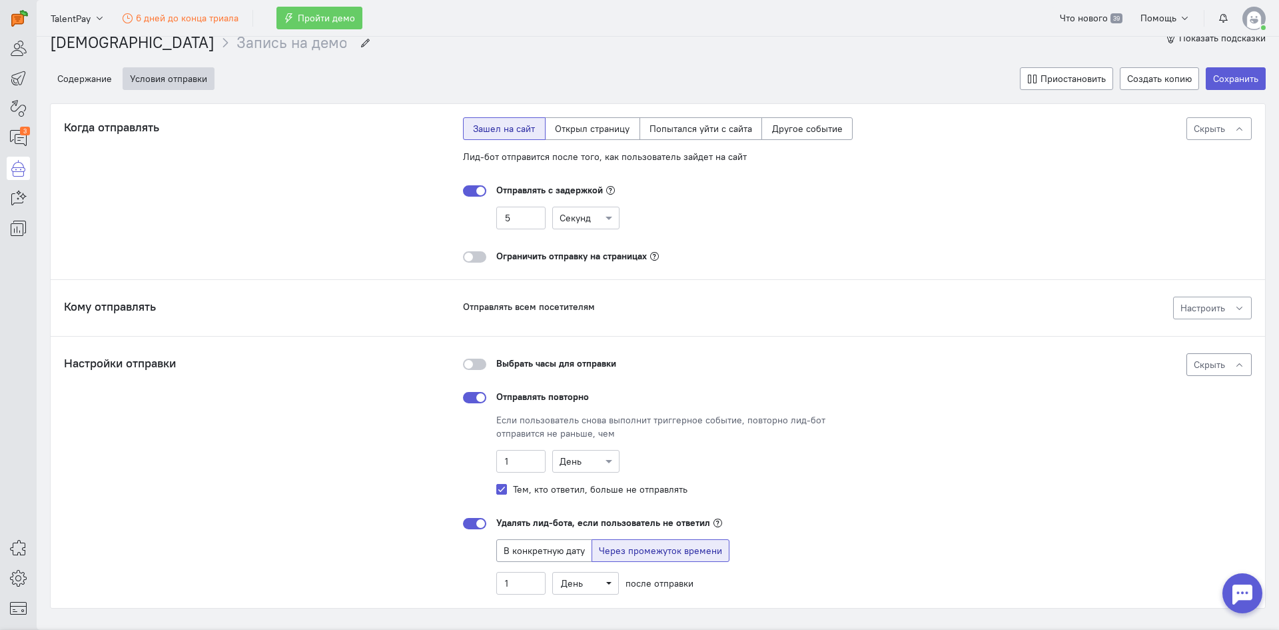
scroll to position [0, 0]
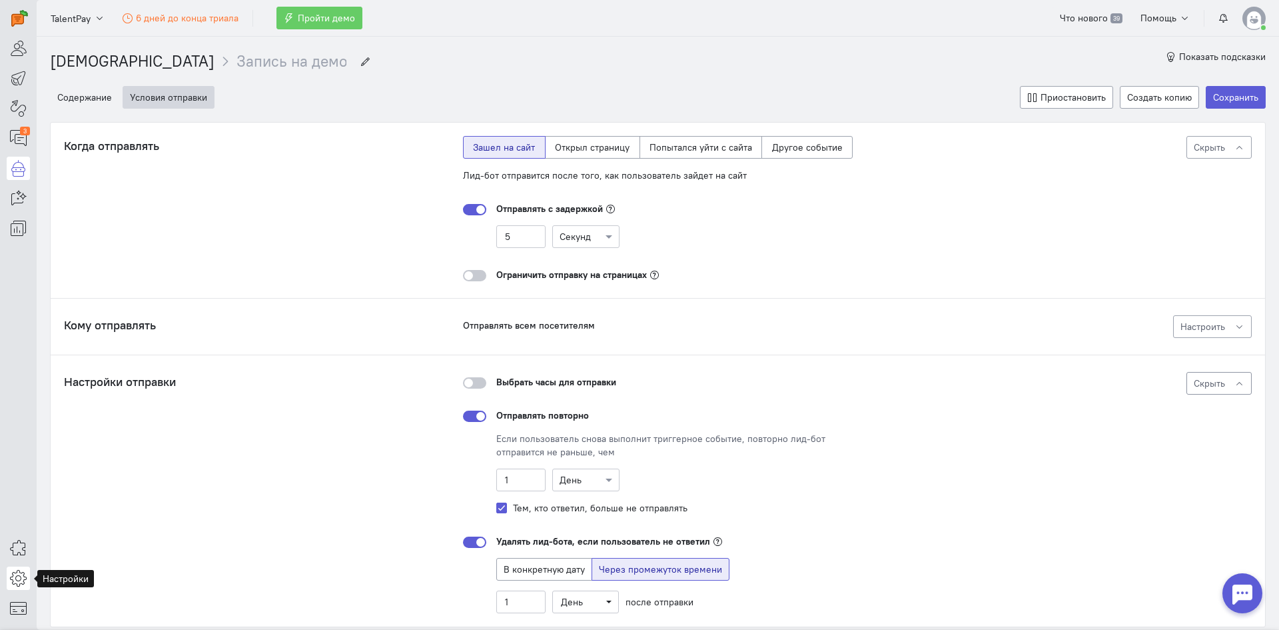
click at [27, 582] on link at bounding box center [18, 577] width 23 height 23
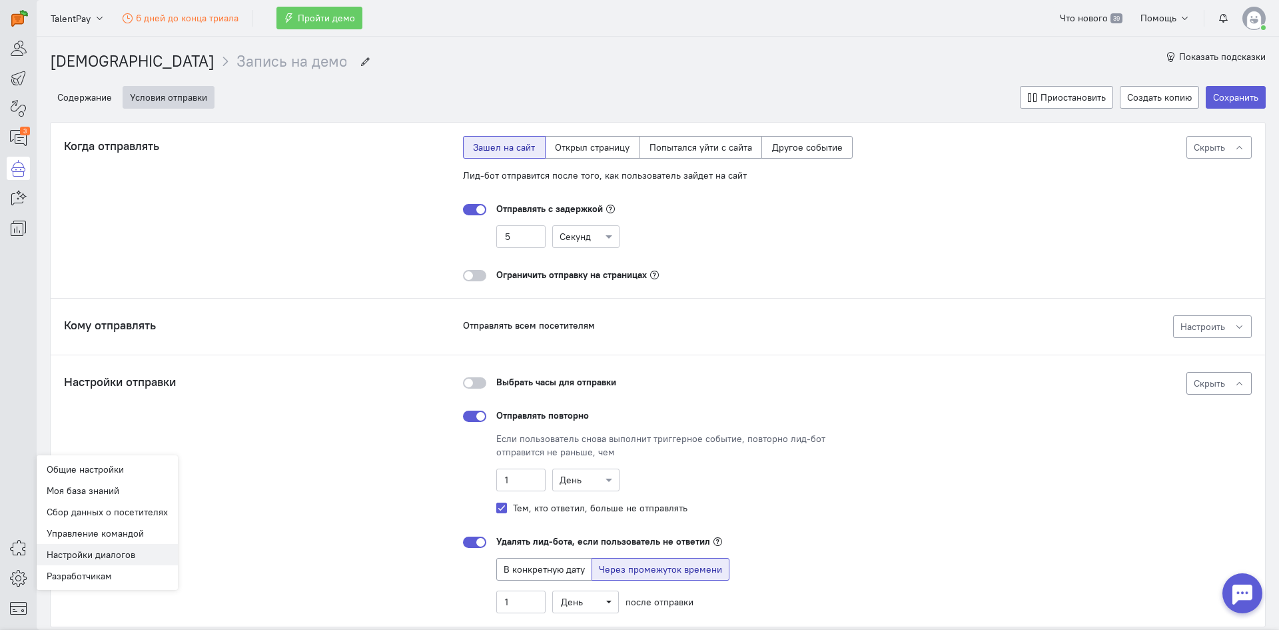
click at [107, 551] on link "Настройки диалогов New" at bounding box center [107, 554] width 141 height 21
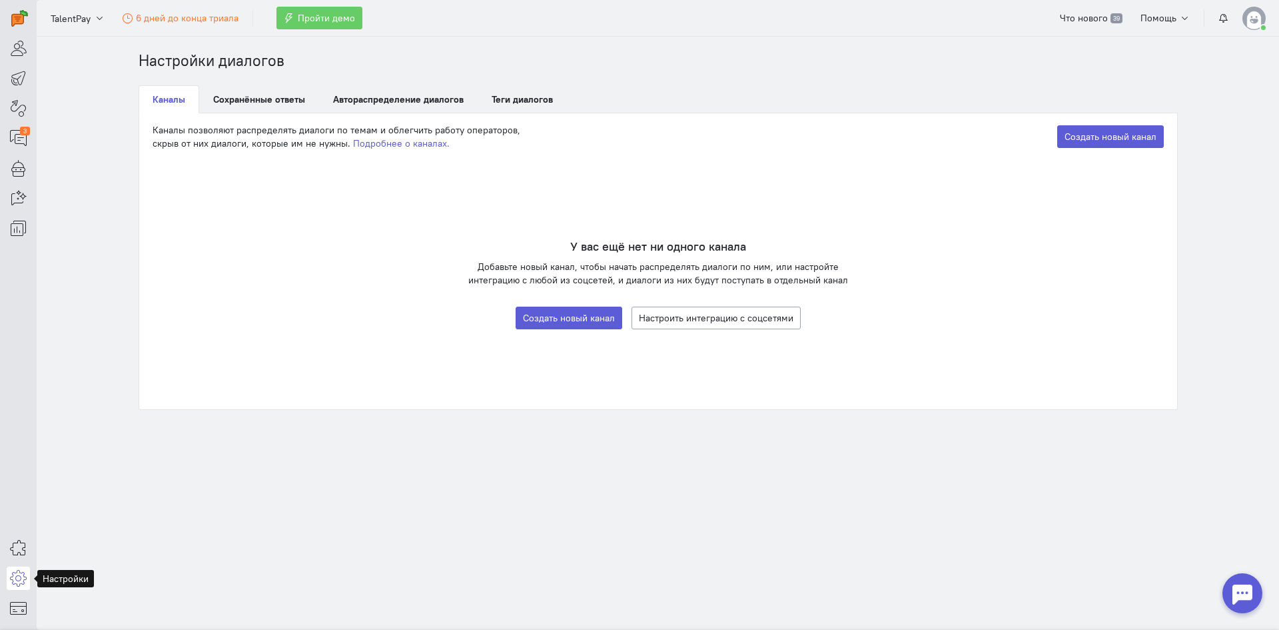
click at [23, 575] on icon at bounding box center [18, 578] width 17 height 16
click at [129, 538] on link "Управление командой" at bounding box center [107, 532] width 141 height 21
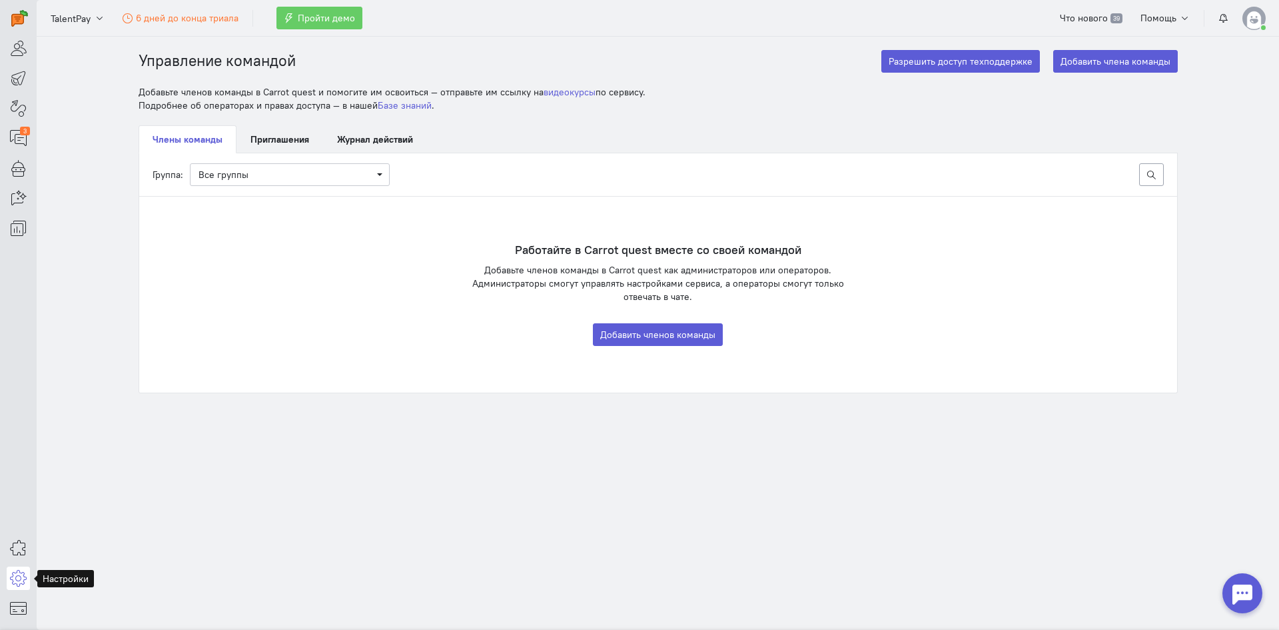
click at [17, 581] on icon at bounding box center [18, 578] width 17 height 16
click at [87, 514] on link "Сбор данных о посетителях" at bounding box center [107, 511] width 141 height 21
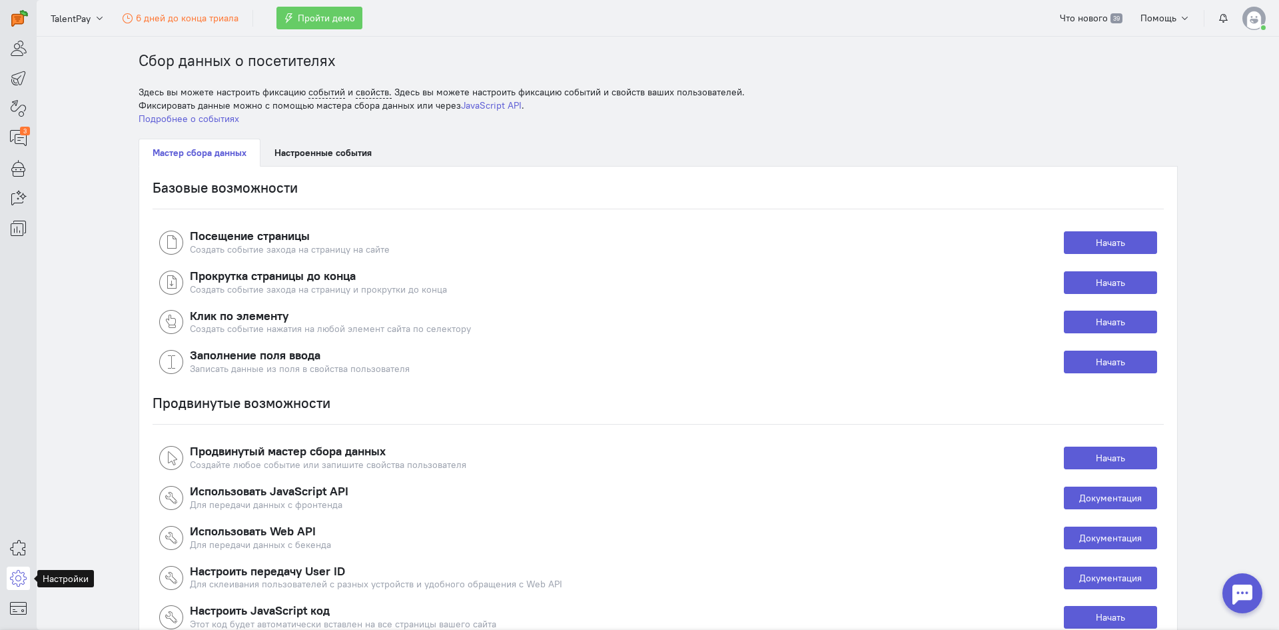
click at [16, 583] on icon at bounding box center [18, 578] width 17 height 16
click at [76, 468] on link "Общие настройки" at bounding box center [107, 468] width 141 height 21
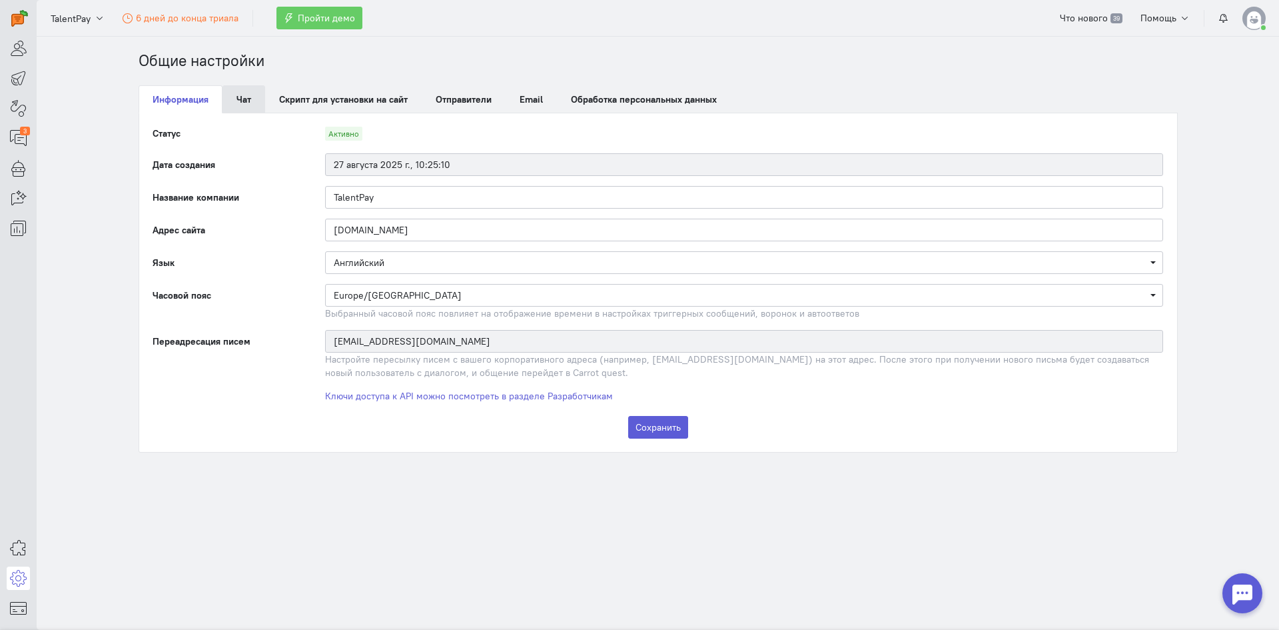
click at [256, 100] on link "Чат" at bounding box center [244, 99] width 43 height 28
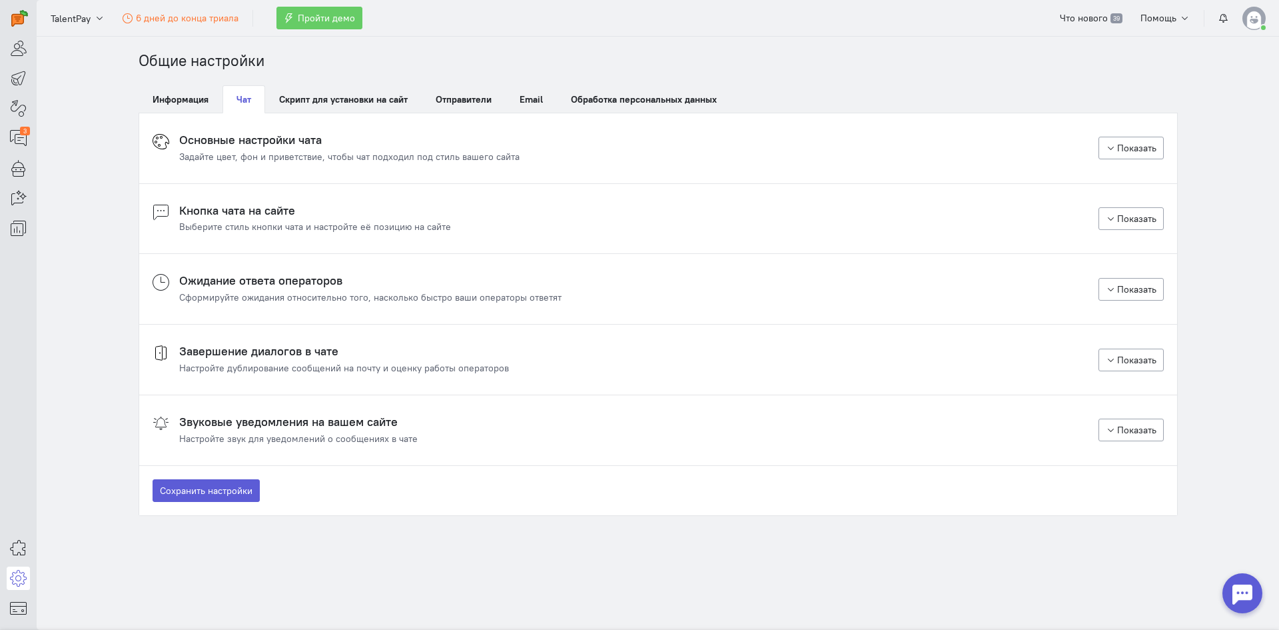
click at [357, 133] on h4 "Основные настройки чата" at bounding box center [349, 139] width 340 height 13
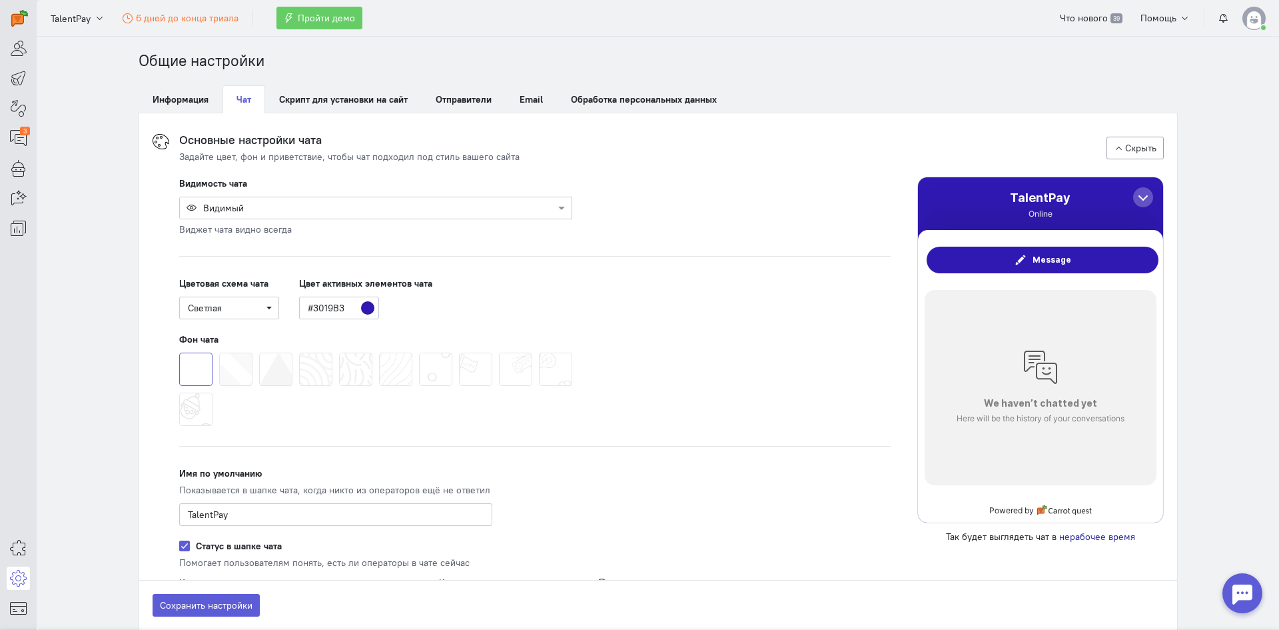
click at [357, 133] on h4 "Основные настройки чата" at bounding box center [349, 139] width 340 height 13
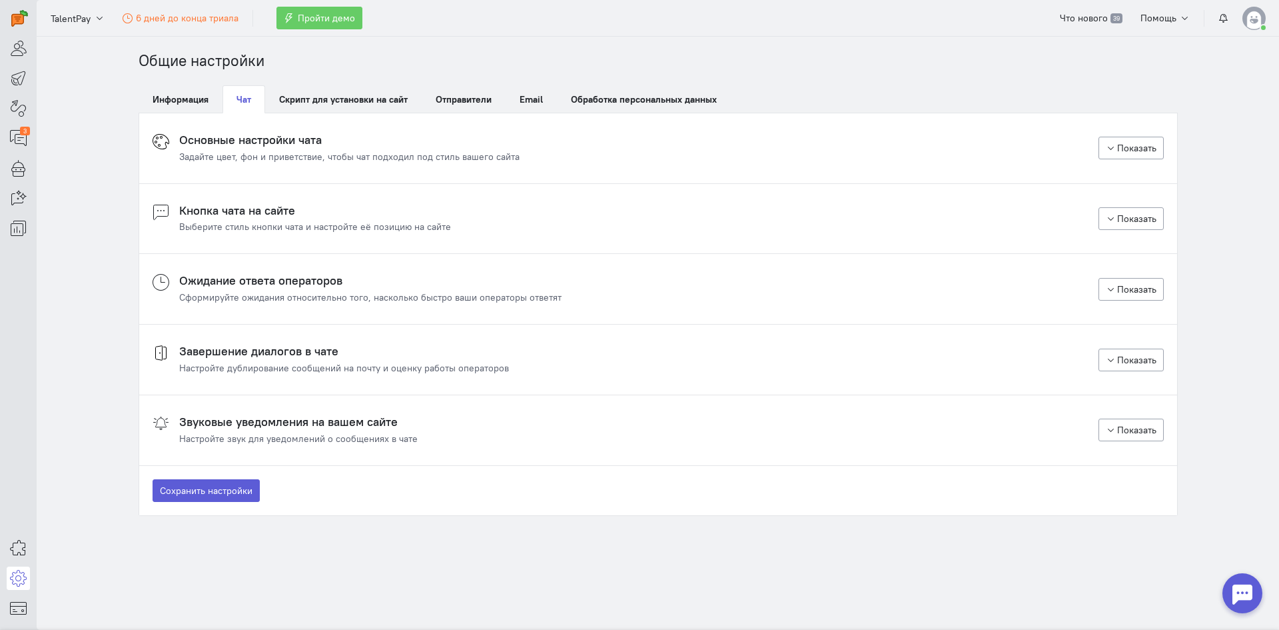
click at [338, 140] on h4 "Основные настройки чата" at bounding box center [349, 139] width 340 height 13
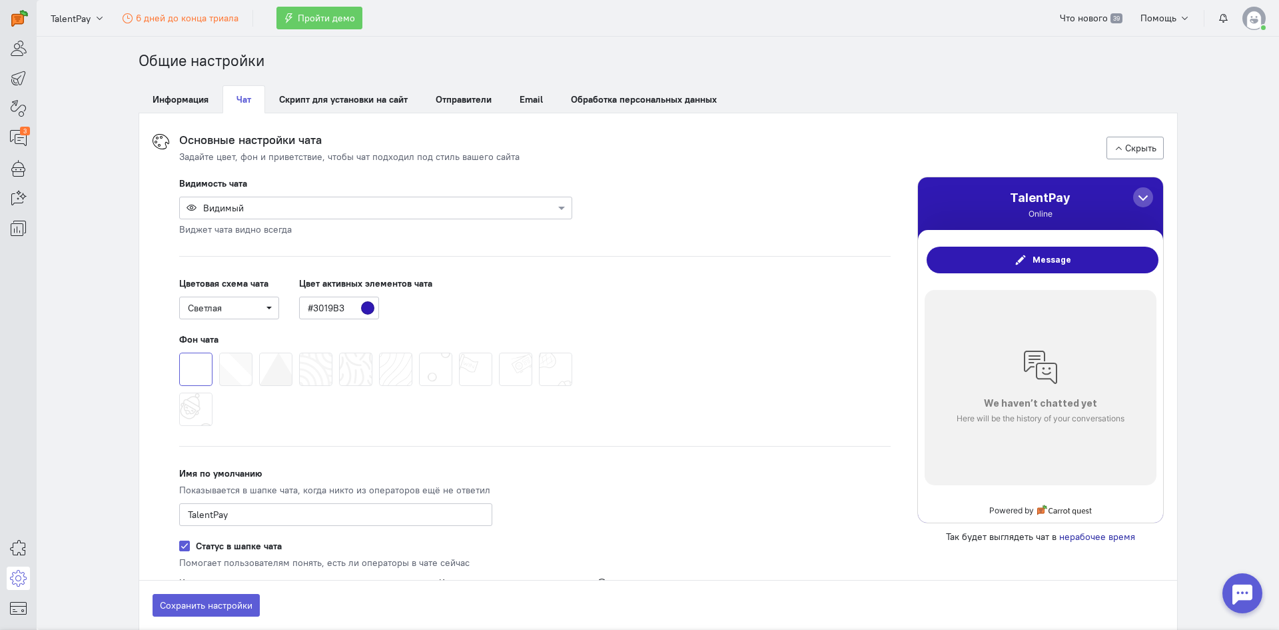
click at [313, 146] on h4 "Основные настройки чата" at bounding box center [349, 139] width 340 height 13
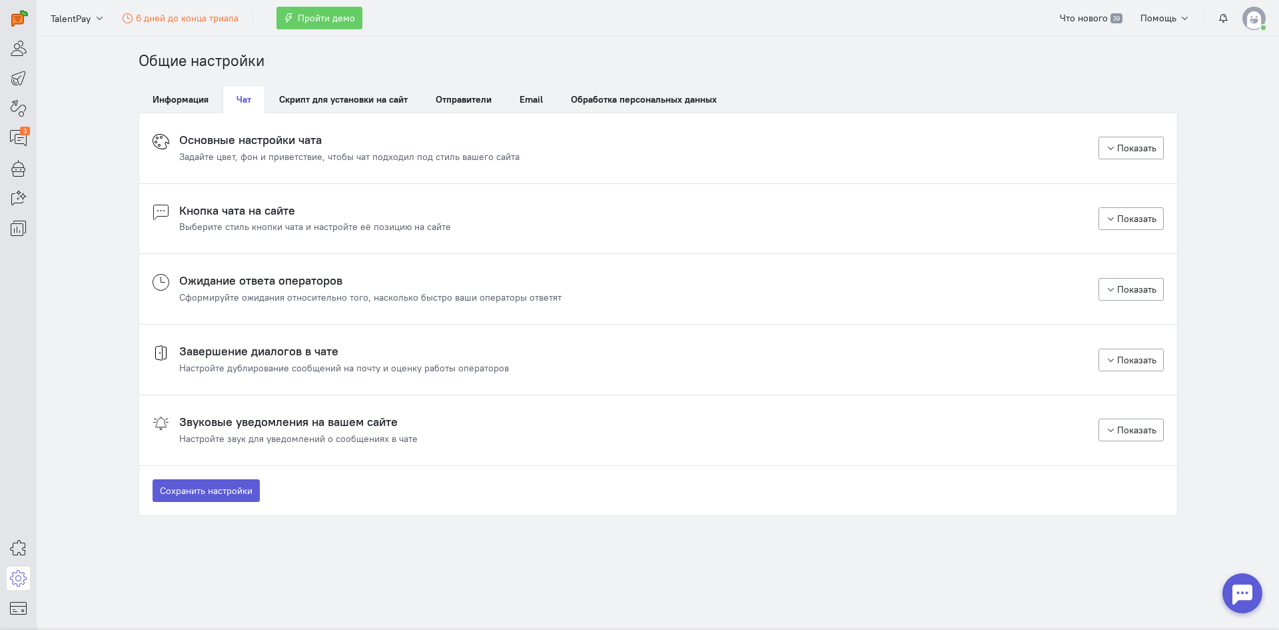
click at [360, 151] on div "Задайте цвет, фон и приветствие, чтобы чат подходил под стиль вашего сайта" at bounding box center [349, 156] width 340 height 13
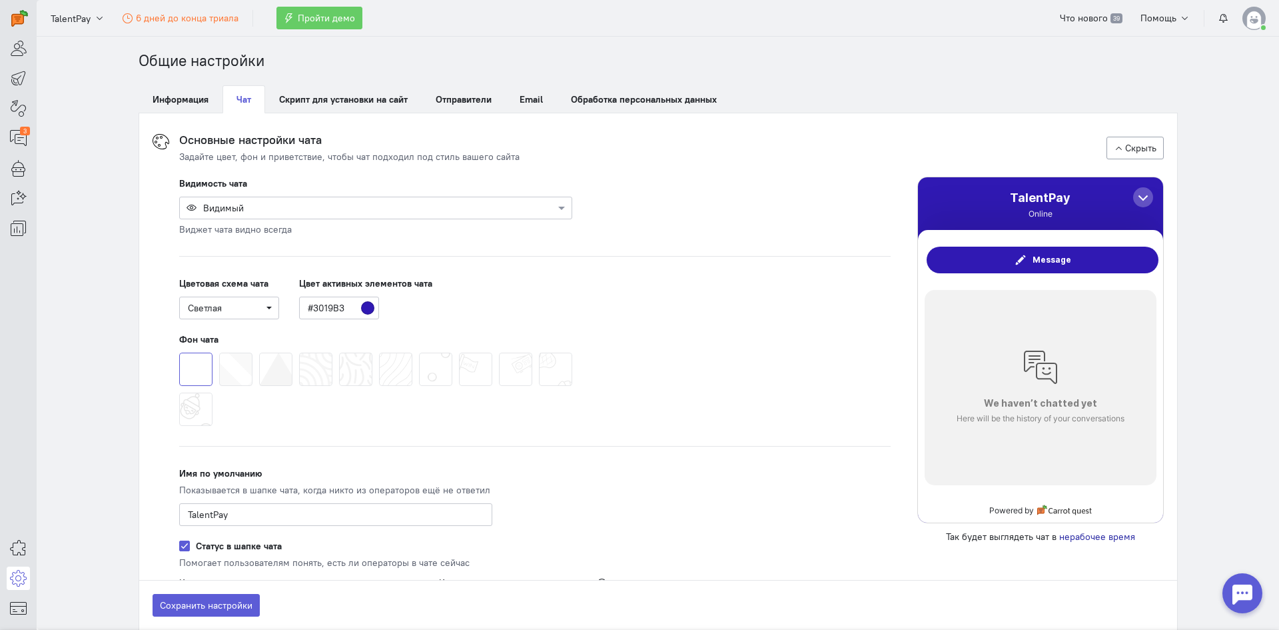
click at [386, 154] on div "Задайте цвет, фон и приветствие, чтобы чат подходил под стиль вашего сайта" at bounding box center [349, 156] width 340 height 13
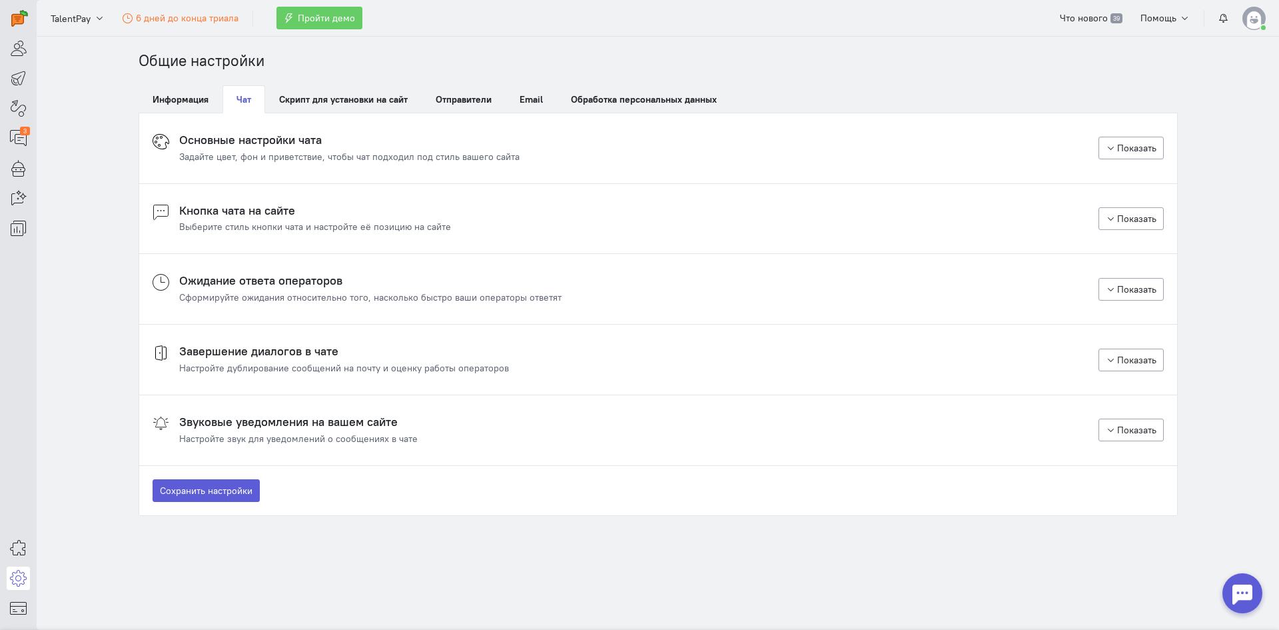
click at [299, 221] on div "Выберите стиль кнопки чата и настройте её позицию на сайте" at bounding box center [315, 226] width 272 height 13
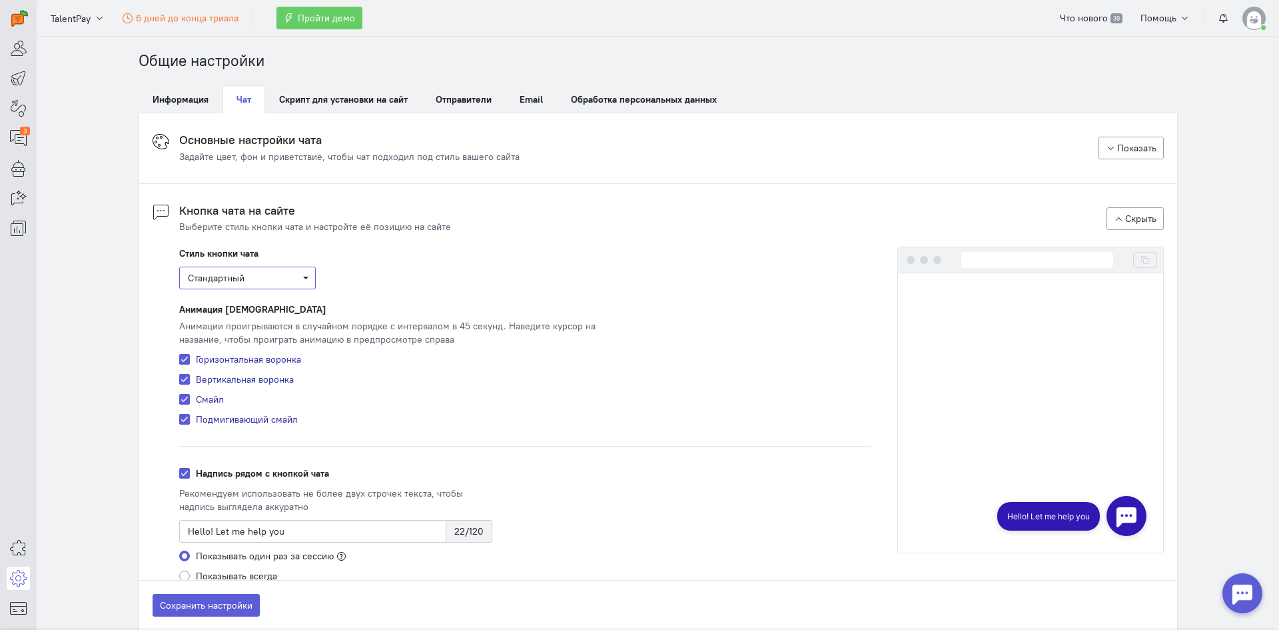
click at [260, 278] on span "Стандартный" at bounding box center [247, 277] width 119 height 13
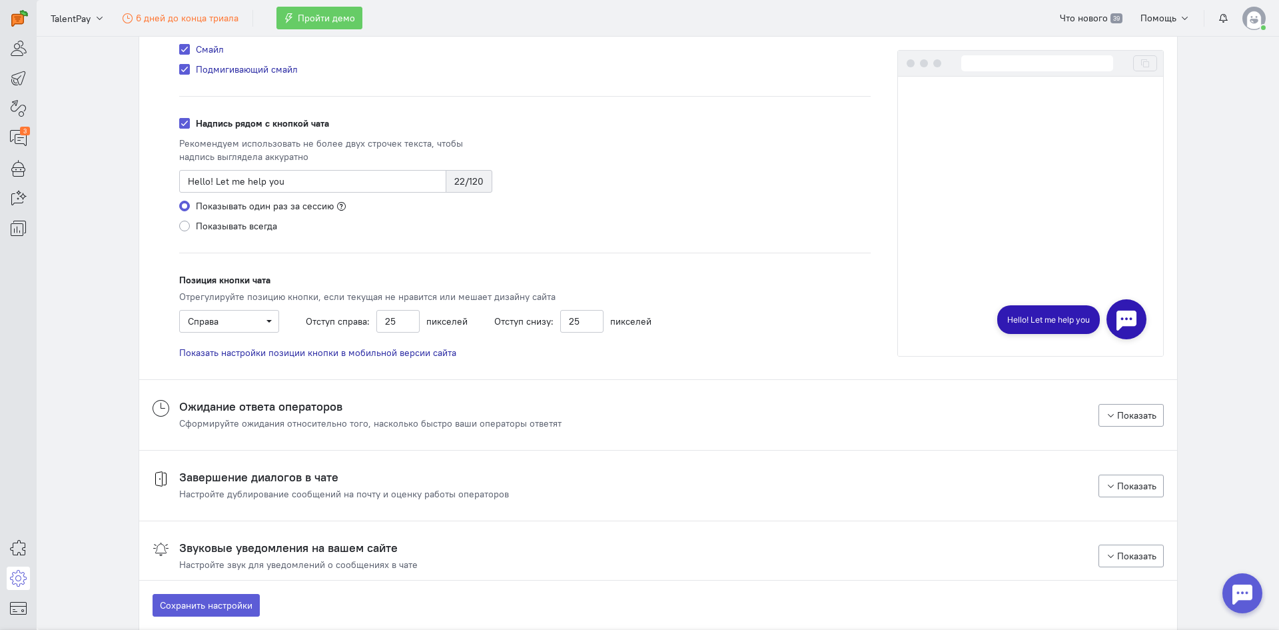
scroll to position [400, 0]
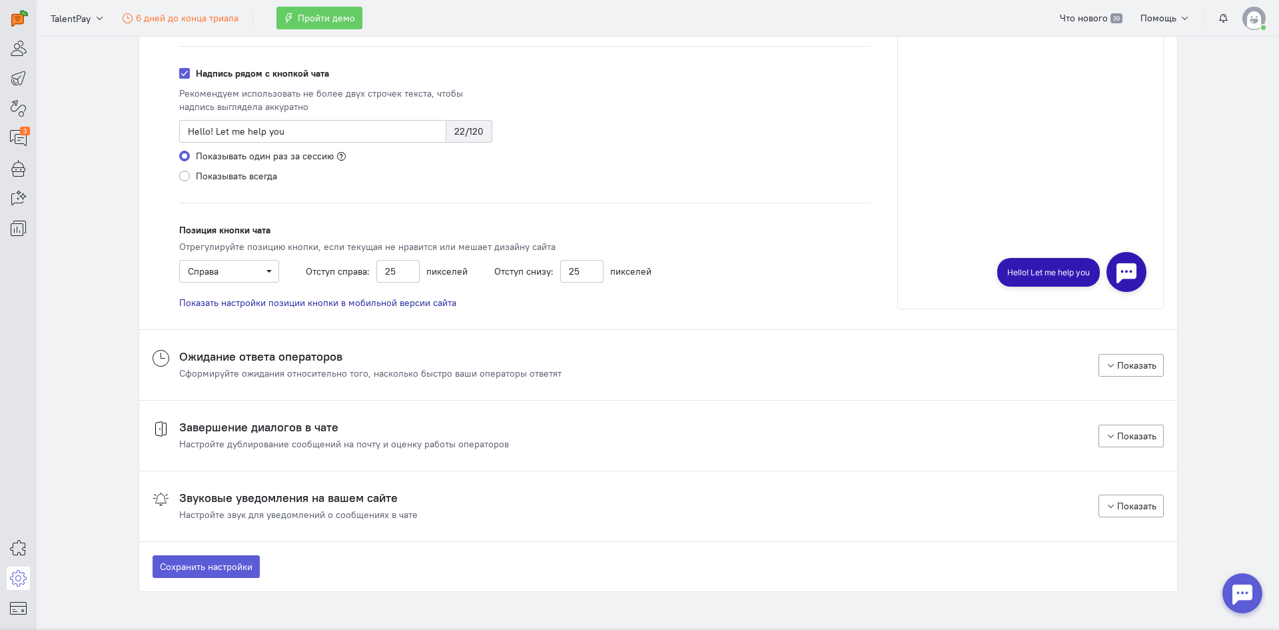
click at [583, 376] on cq-chat-settings-section-header "Ожидание ответа операторов Сформируйте ожидания относительно того, насколько бы…" at bounding box center [658, 365] width 1011 height 30
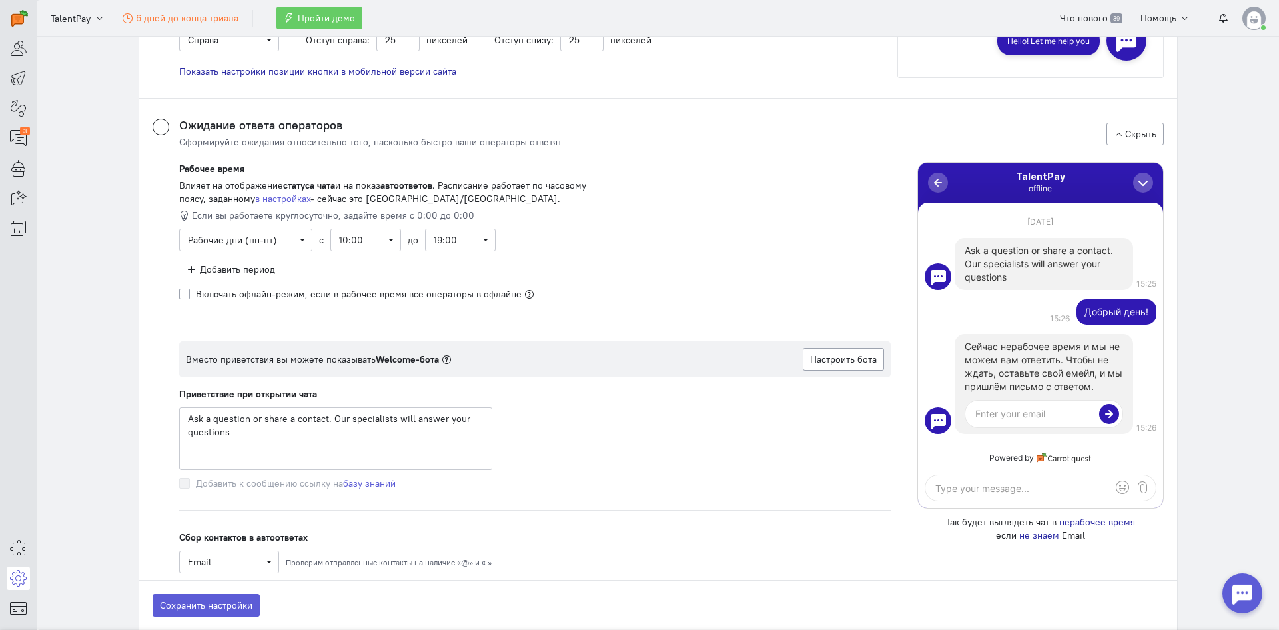
scroll to position [600, 0]
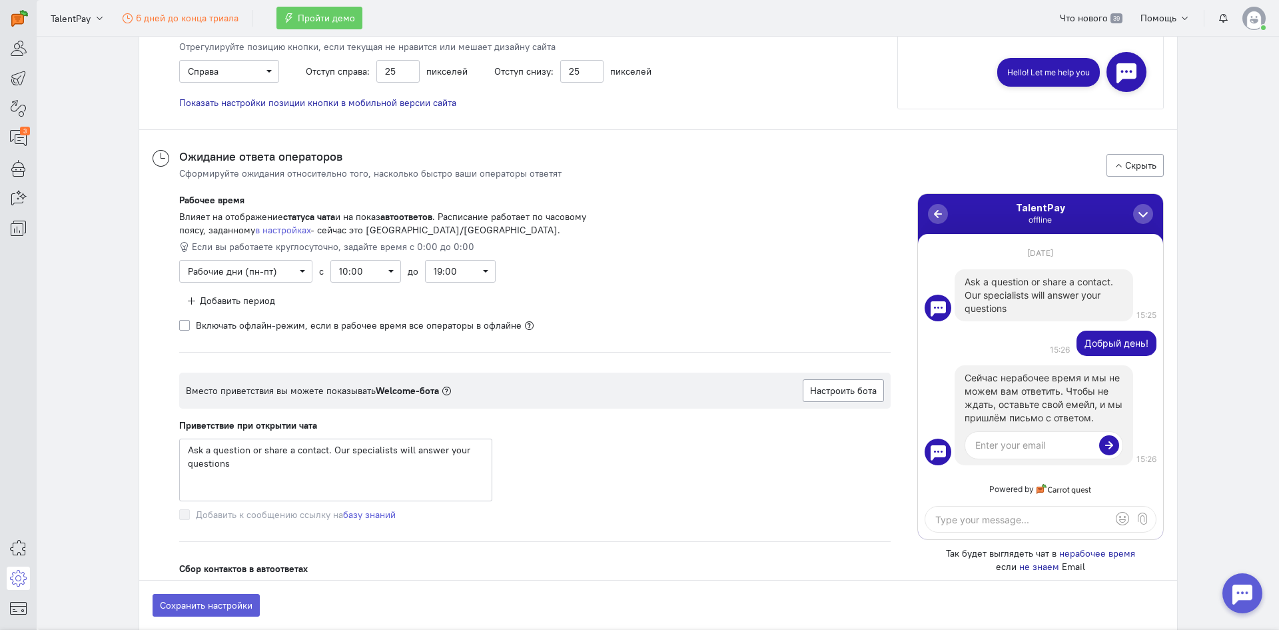
click at [925, 10] on cq-header "TalentPay 6 дней до конца триала Пройти демо Что нового 39 Помощь" at bounding box center [658, 18] width 1242 height 37
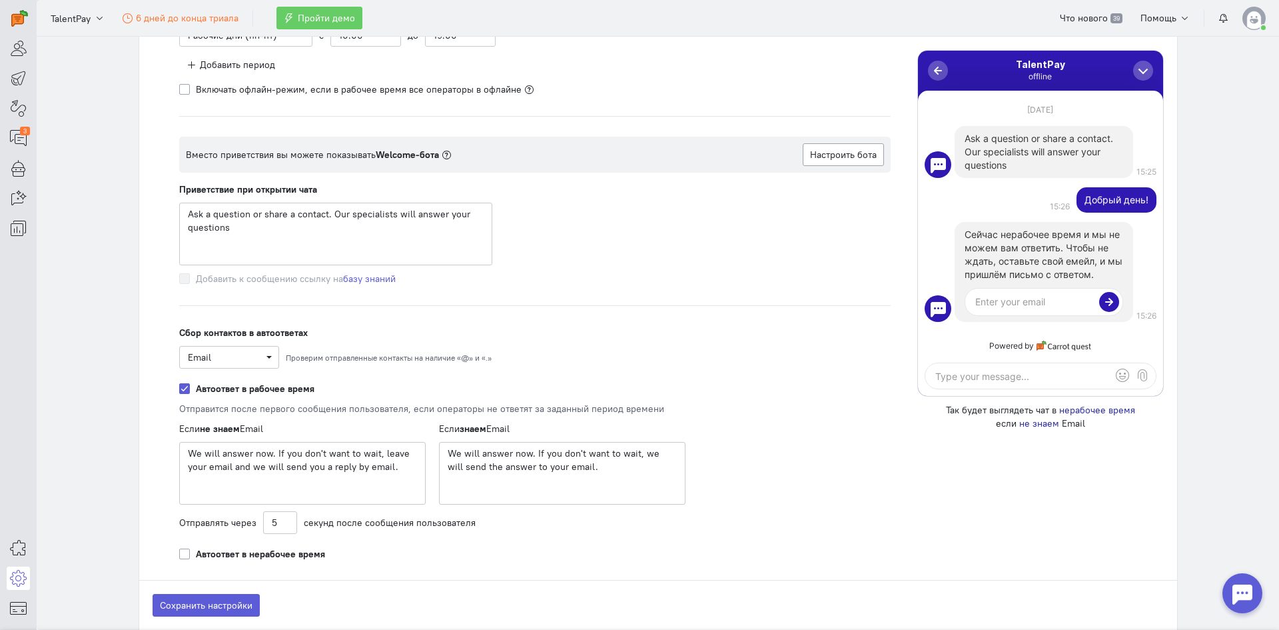
scroll to position [866, 0]
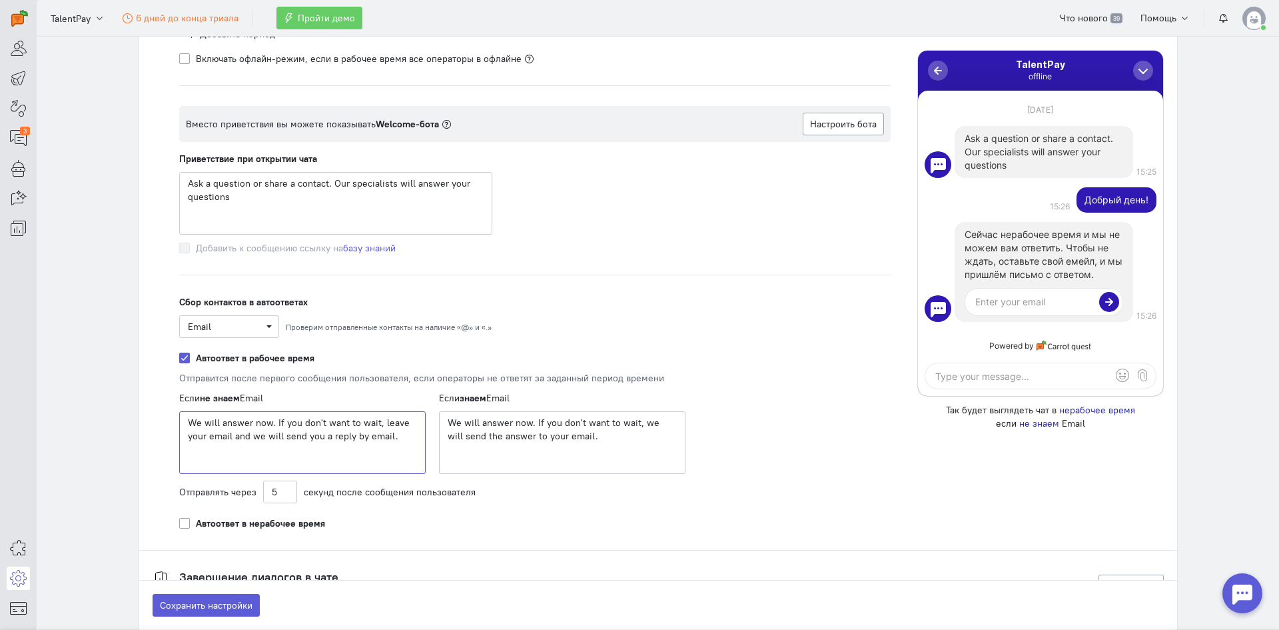
drag, startPoint x: 383, startPoint y: 440, endPoint x: 375, endPoint y: 438, distance: 8.2
click at [375, 438] on textarea "We will answer now. If you don't want to wait, leave your email and we will sen…" at bounding box center [302, 442] width 246 height 63
drag, startPoint x: 385, startPoint y: 436, endPoint x: 152, endPoint y: 414, distance: 234.2
click at [154, 414] on div "Рабочее время Влияет на отображение статуса чата и на показ автоответов . Распи…" at bounding box center [658, 221] width 1038 height 616
paste textarea "Our manager will get back to you shortly. If you prefer not to wait, please lea…"
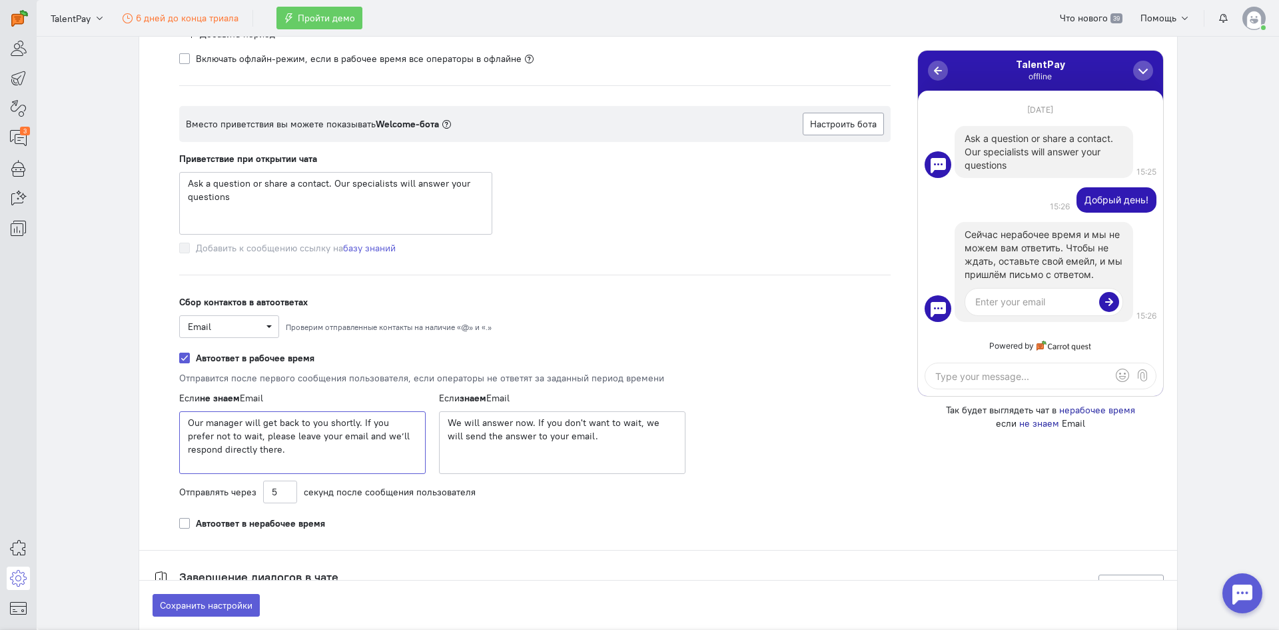
type textarea "Our manager will get back to you shortly. If you prefer not to wait, please lea…"
click at [575, 439] on textarea "We will answer now. If you don't want to wait, we will send the answer to your …" at bounding box center [562, 442] width 246 height 63
click at [570, 438] on textarea "We will answer now. If you don't want to wait, we will send the answer to your …" at bounding box center [562, 442] width 246 height 63
drag, startPoint x: 566, startPoint y: 440, endPoint x: 546, endPoint y: 438, distance: 20.0
click at [546, 438] on textarea "We will answer now. If you don't want to wait, we will send the answer to your …" at bounding box center [562, 442] width 246 height 63
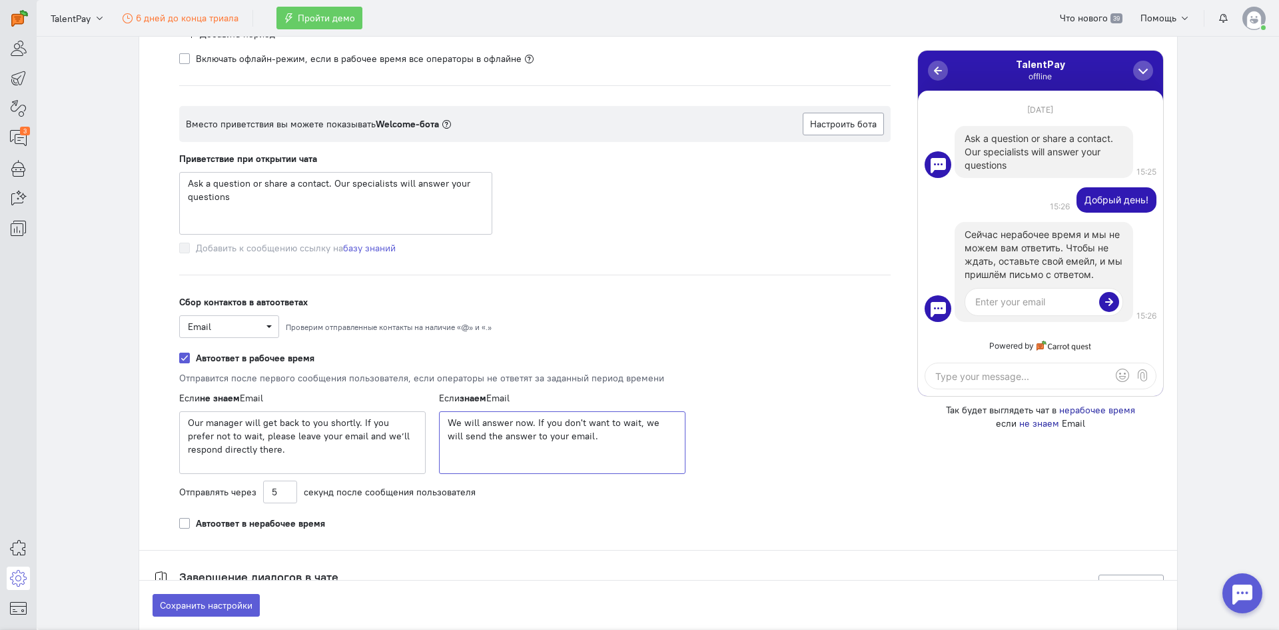
drag, startPoint x: 569, startPoint y: 436, endPoint x: 436, endPoint y: 413, distance: 134.5
click at [439, 413] on textarea "We will answer now. If you don't want to wait, we will send the answer to your …" at bounding box center [562, 442] width 246 height 63
paste textarea "Our manager will get back to you shortly. If you prefer not to wait, please lea…"
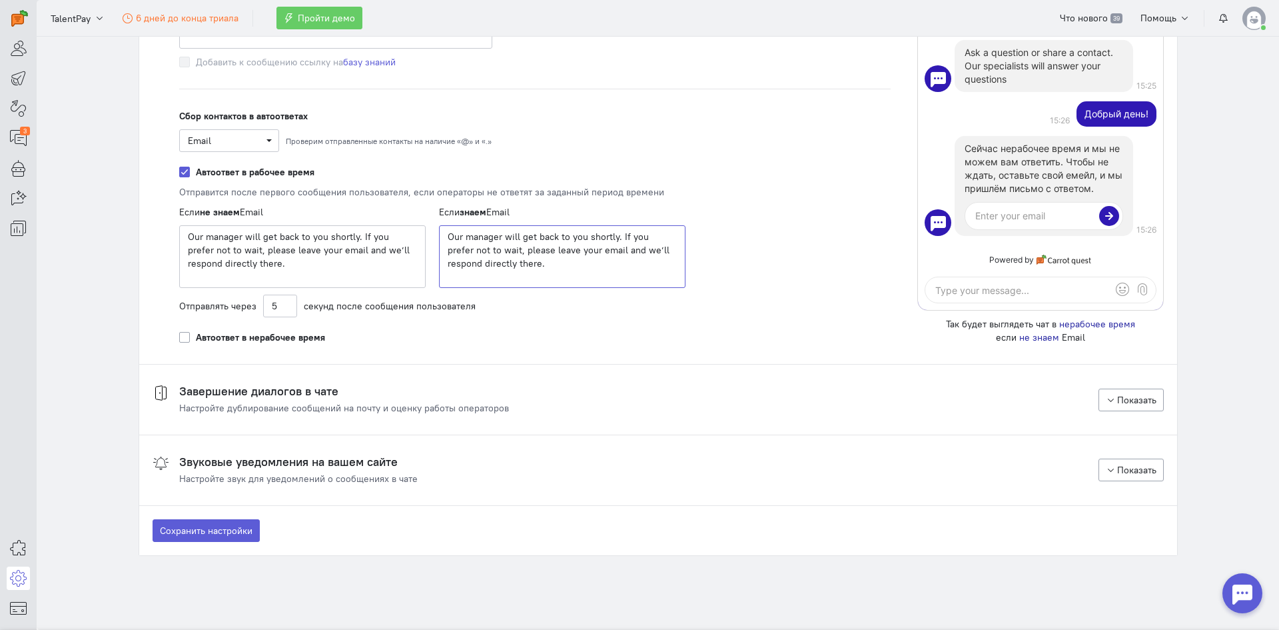
scroll to position [1065, 0]
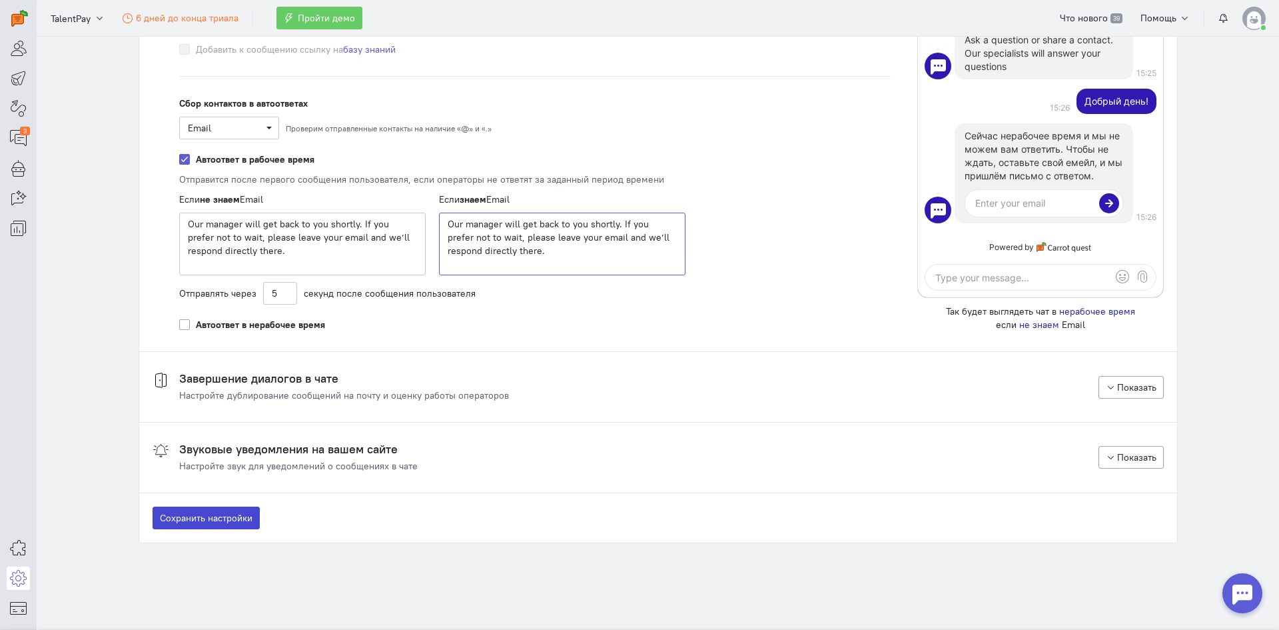
type textarea "Our manager will get back to you shortly. If you prefer not to wait, please lea…"
click at [203, 518] on button "Сохранить настройки" at bounding box center [206, 517] width 107 height 23
click at [472, 384] on h4 "Завершение диалогов в чате" at bounding box center [344, 378] width 330 height 13
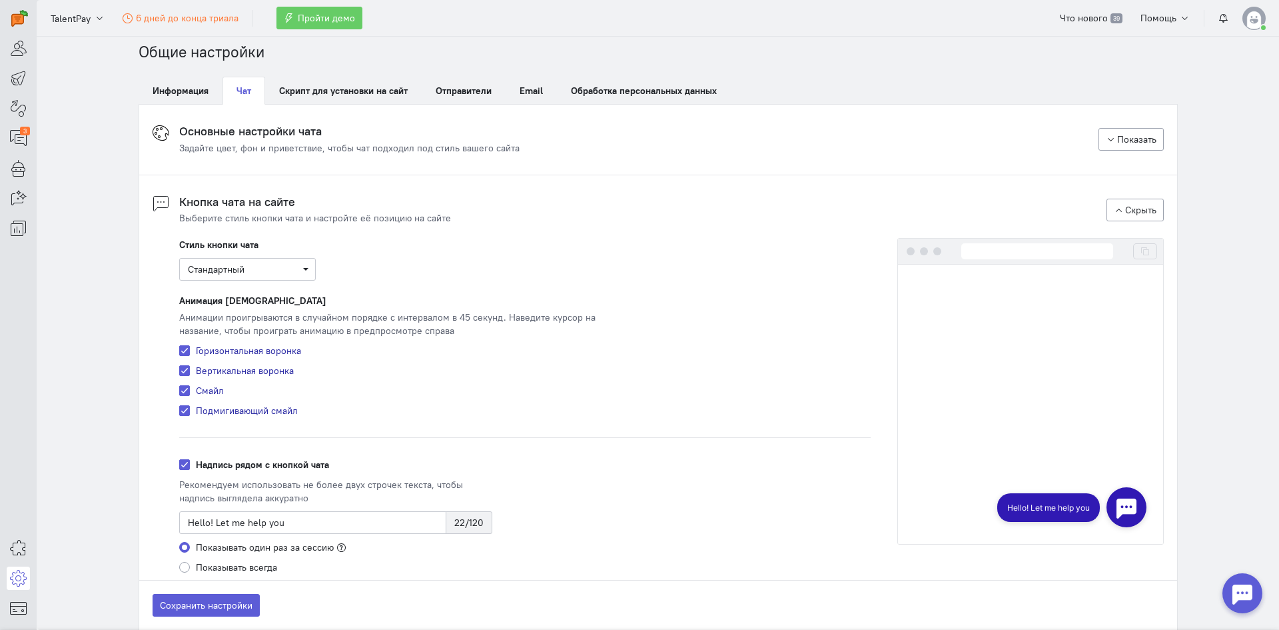
scroll to position [0, 0]
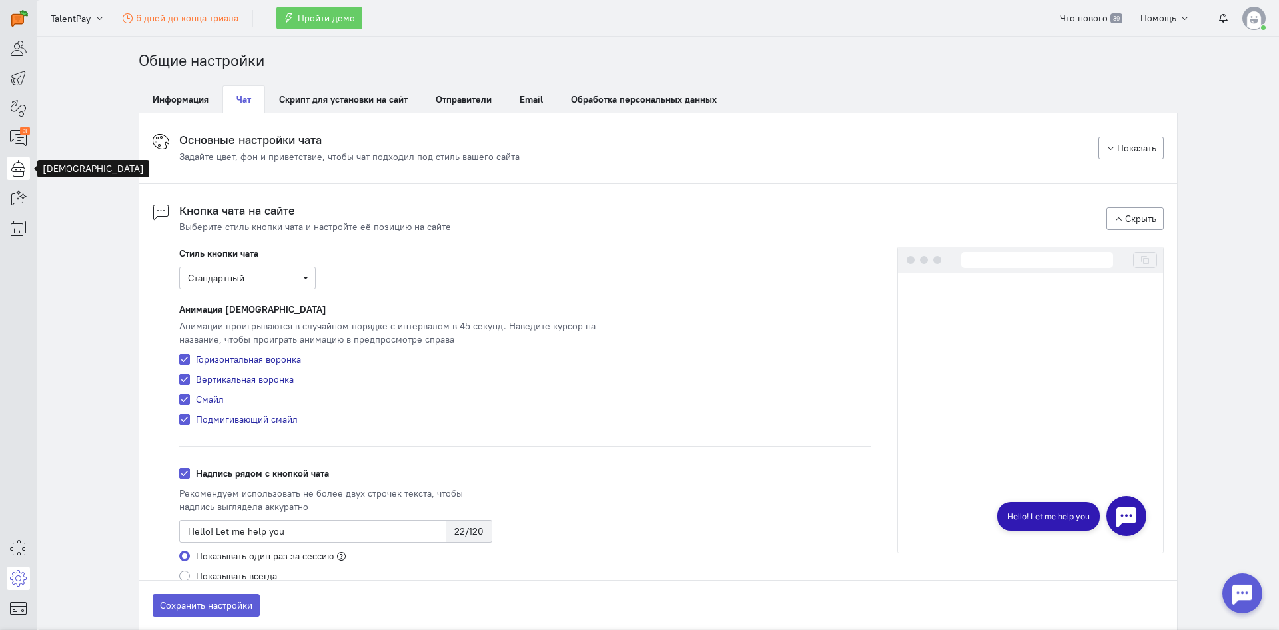
click at [21, 169] on icon at bounding box center [18, 168] width 17 height 16
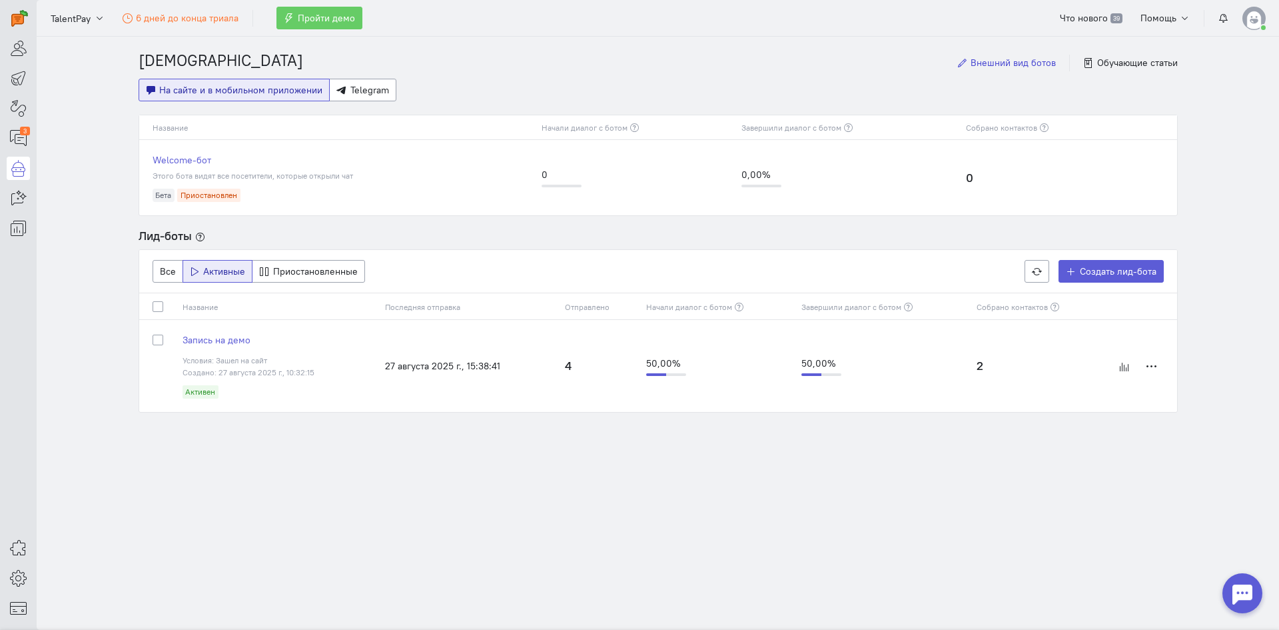
click at [1003, 63] on span "Внешний вид ботов" at bounding box center [1013, 63] width 85 height 12
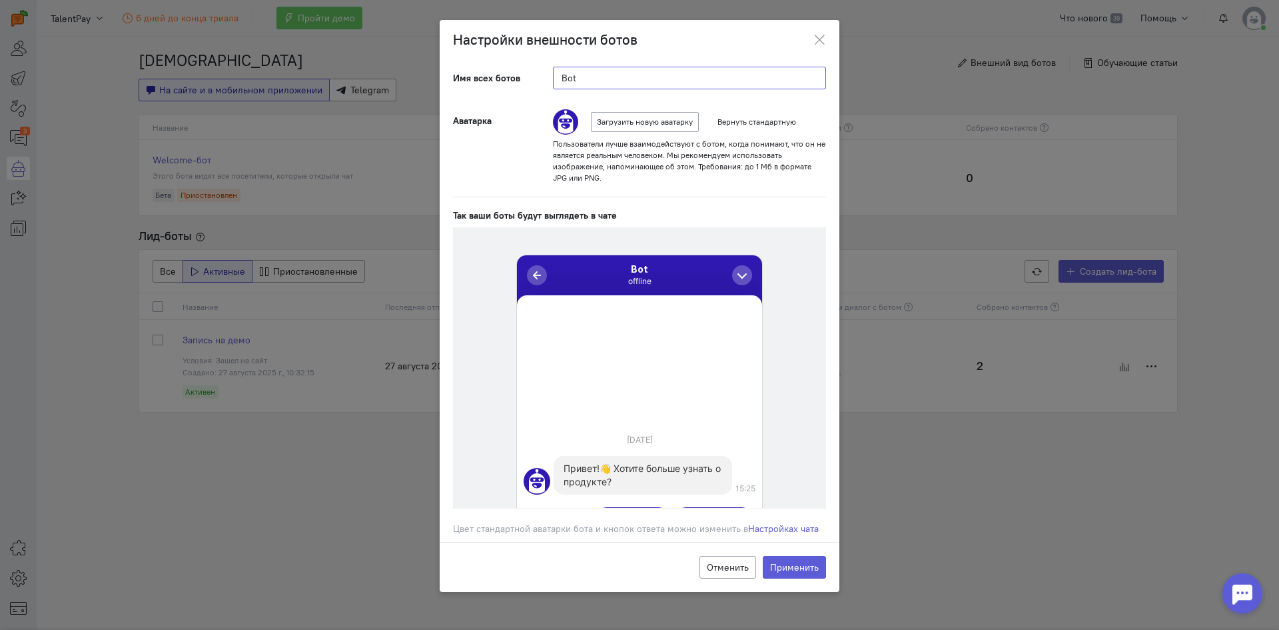
drag, startPoint x: 608, startPoint y: 75, endPoint x: 539, endPoint y: 71, distance: 68.7
click at [539, 71] on div "Имя всех ботов Bot" at bounding box center [640, 78] width 400 height 23
type input "[PERSON_NAME]"
type input "TalentPay"
click at [566, 117] on img at bounding box center [565, 121] width 25 height 25
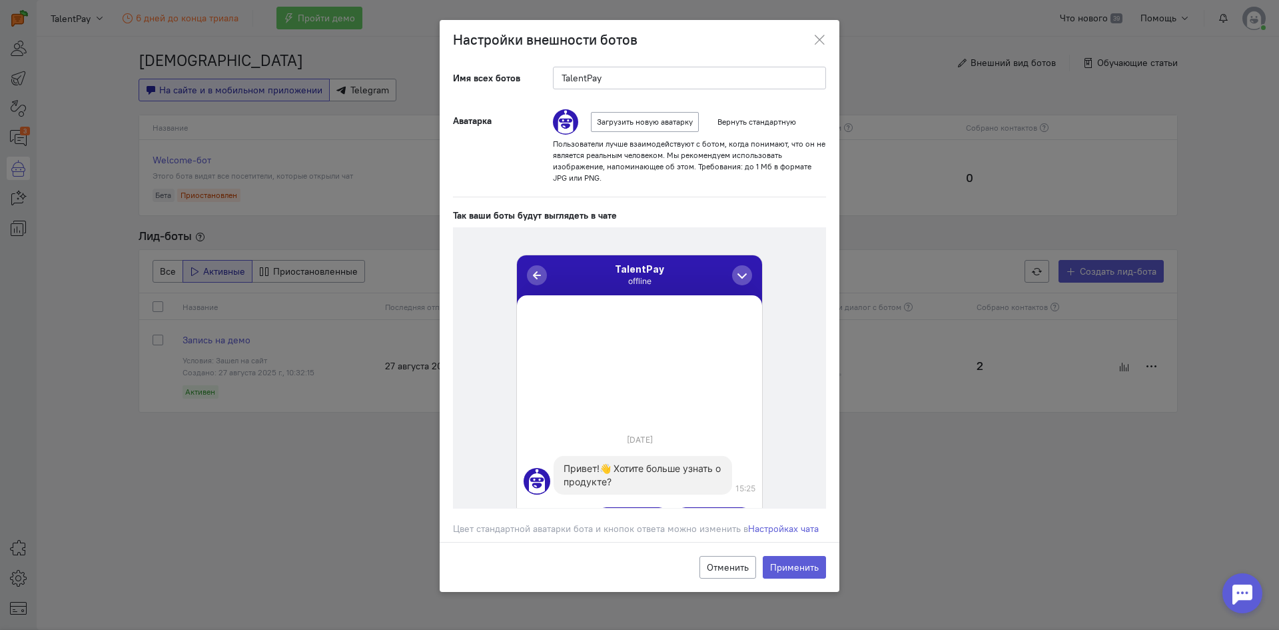
click at [570, 124] on img at bounding box center [565, 121] width 25 height 25
click at [660, 124] on span "Загрузить новую аватарку" at bounding box center [645, 122] width 96 height 10
click at [0, 0] on input "Загрузить новую аватарку" at bounding box center [0, 0] width 0 height 0
click at [804, 568] on label "Применить" at bounding box center [794, 567] width 63 height 23
click at [0, 0] on input "Применить" at bounding box center [0, 0] width 0 height 0
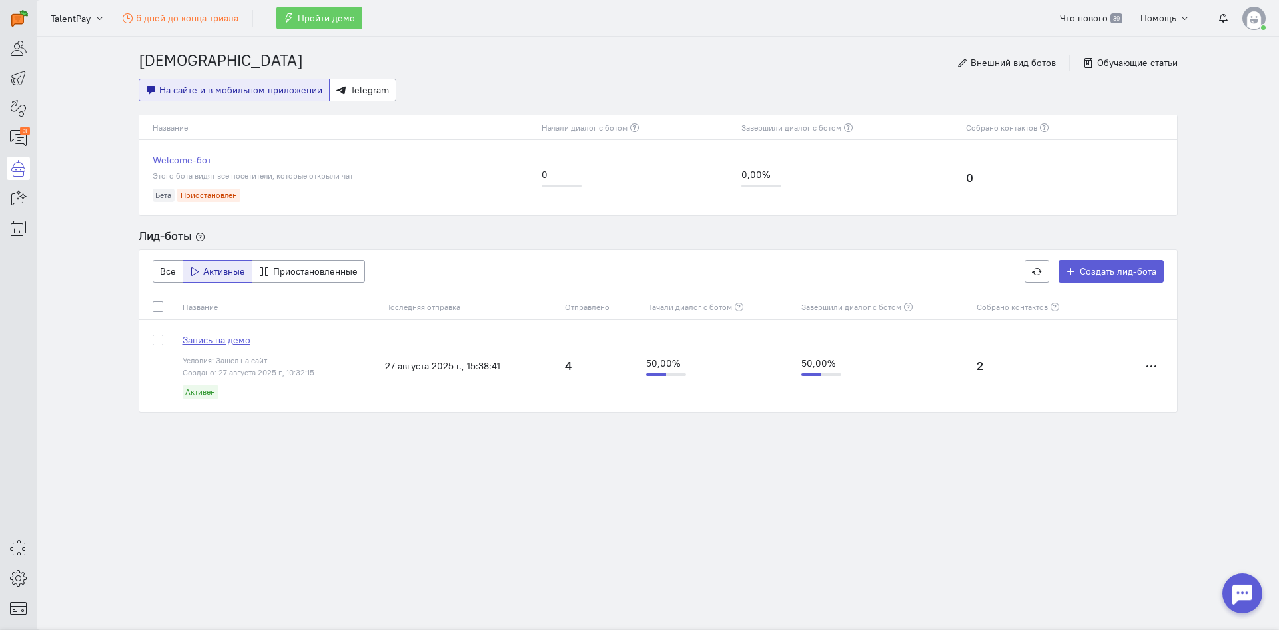
click at [218, 344] on span "Запись на демо" at bounding box center [217, 340] width 68 height 12
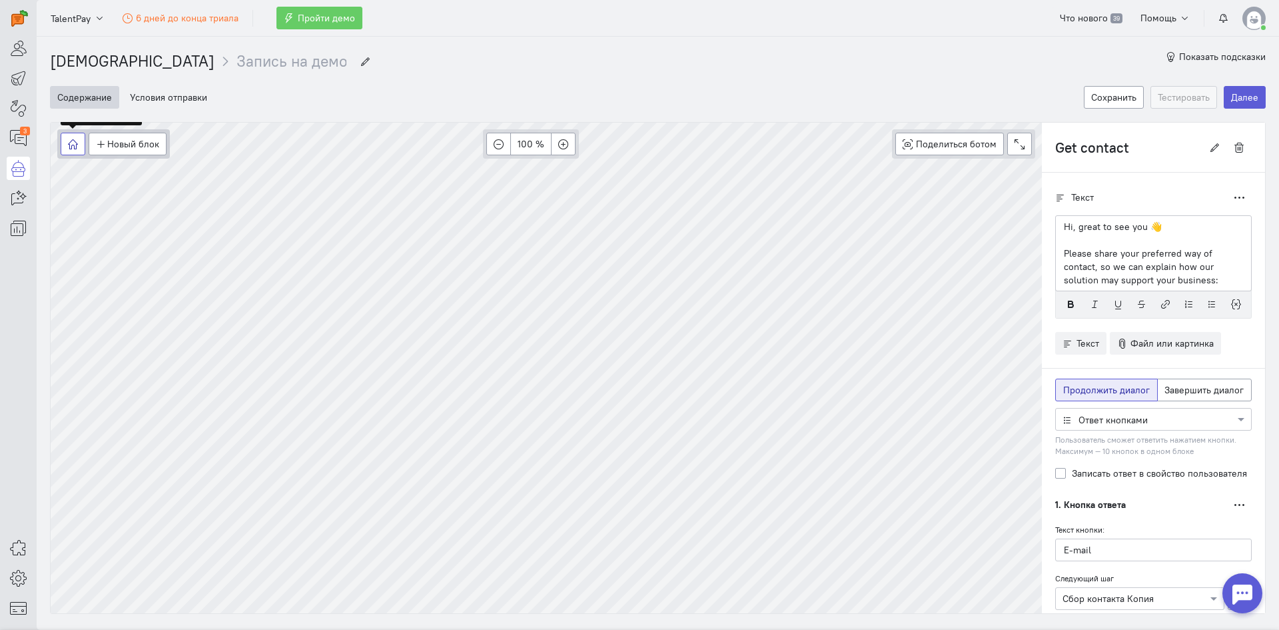
click at [76, 153] on button "button" at bounding box center [73, 144] width 25 height 23
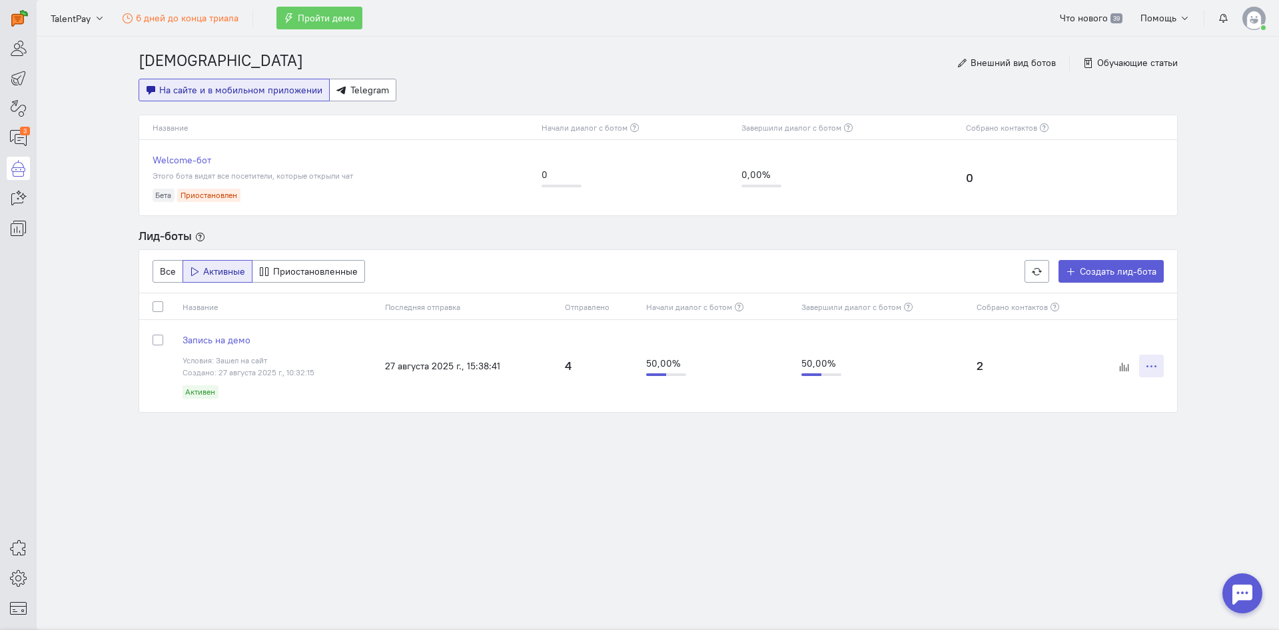
click at [1151, 366] on icon at bounding box center [1152, 366] width 10 height 10
click at [1105, 508] on span "Как Welcome-бота" at bounding box center [1087, 504] width 81 height 12
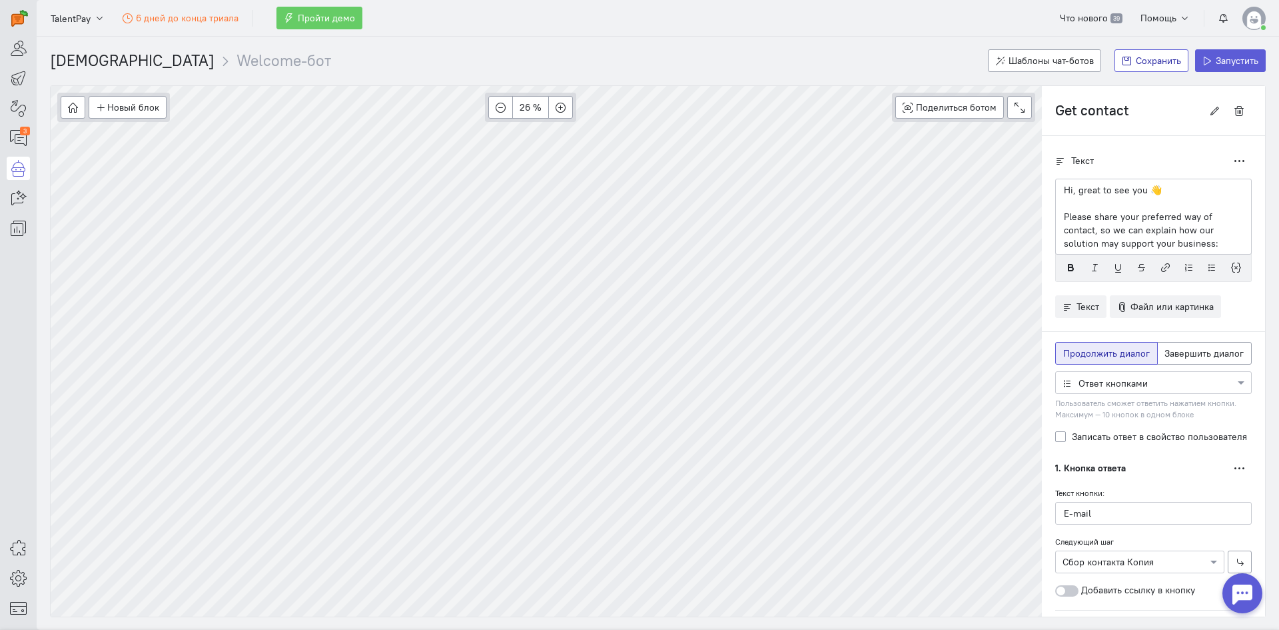
click at [1153, 55] on span "Сохранить" at bounding box center [1158, 61] width 45 height 12
click at [1224, 61] on span "Сохранить" at bounding box center [1235, 61] width 45 height 12
click at [1129, 69] on button "Активировать" at bounding box center [1142, 60] width 87 height 23
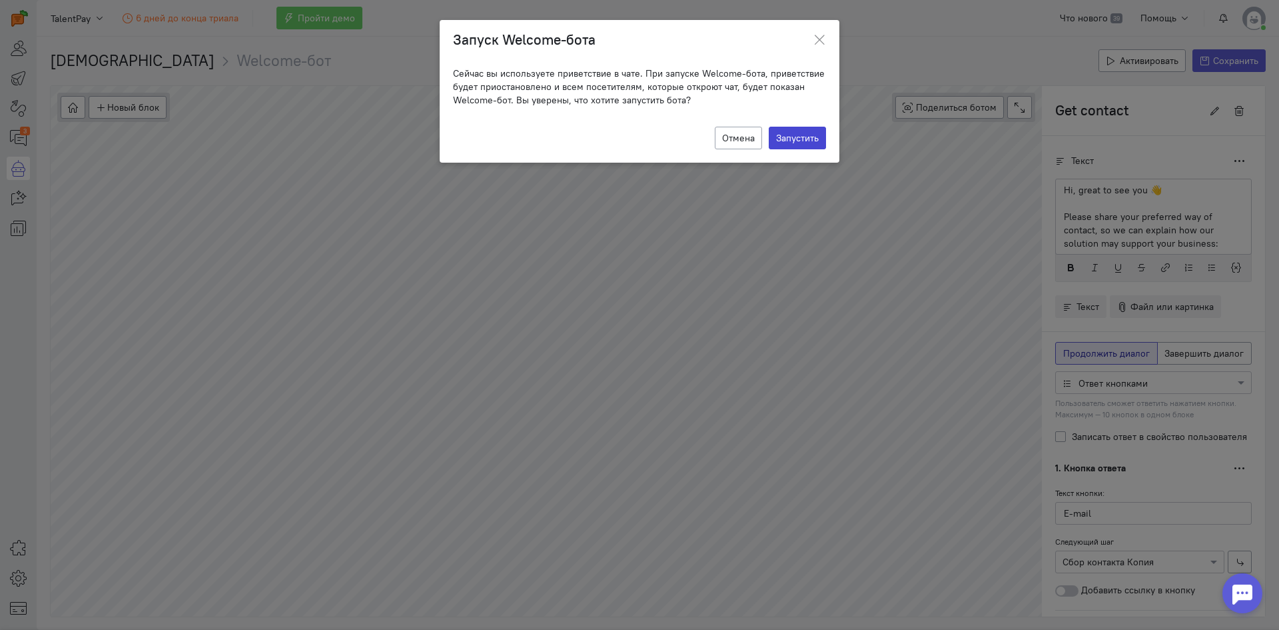
click at [805, 132] on button "Запустить" at bounding box center [797, 138] width 57 height 23
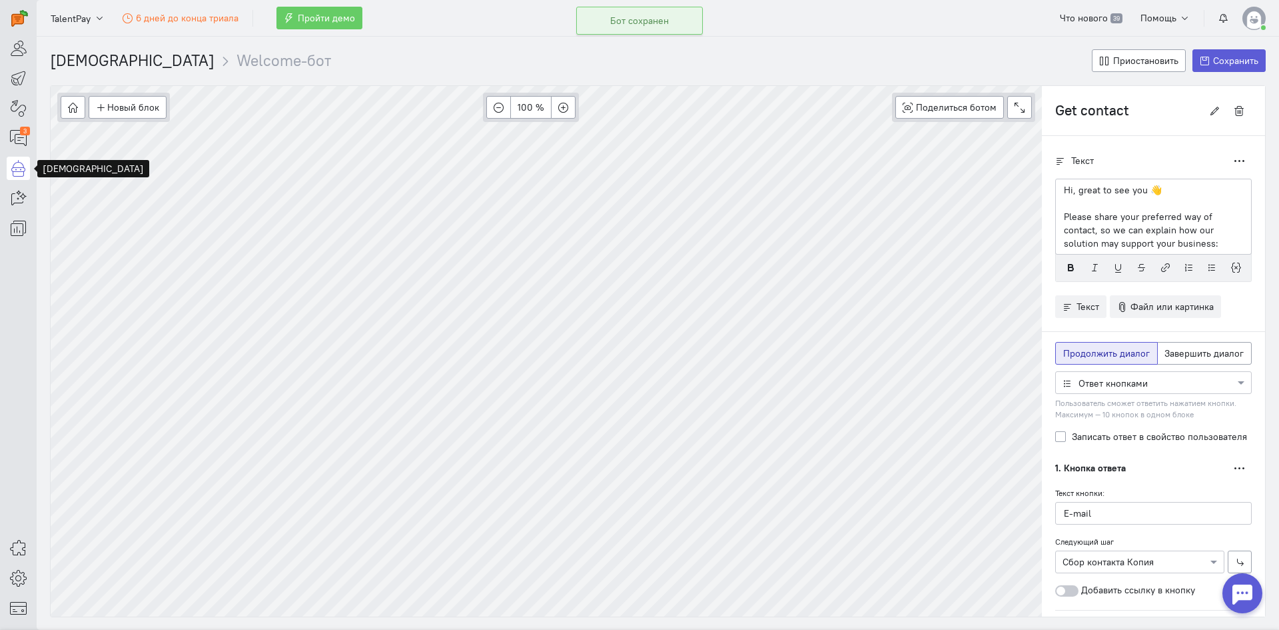
click at [22, 164] on icon at bounding box center [18, 168] width 17 height 16
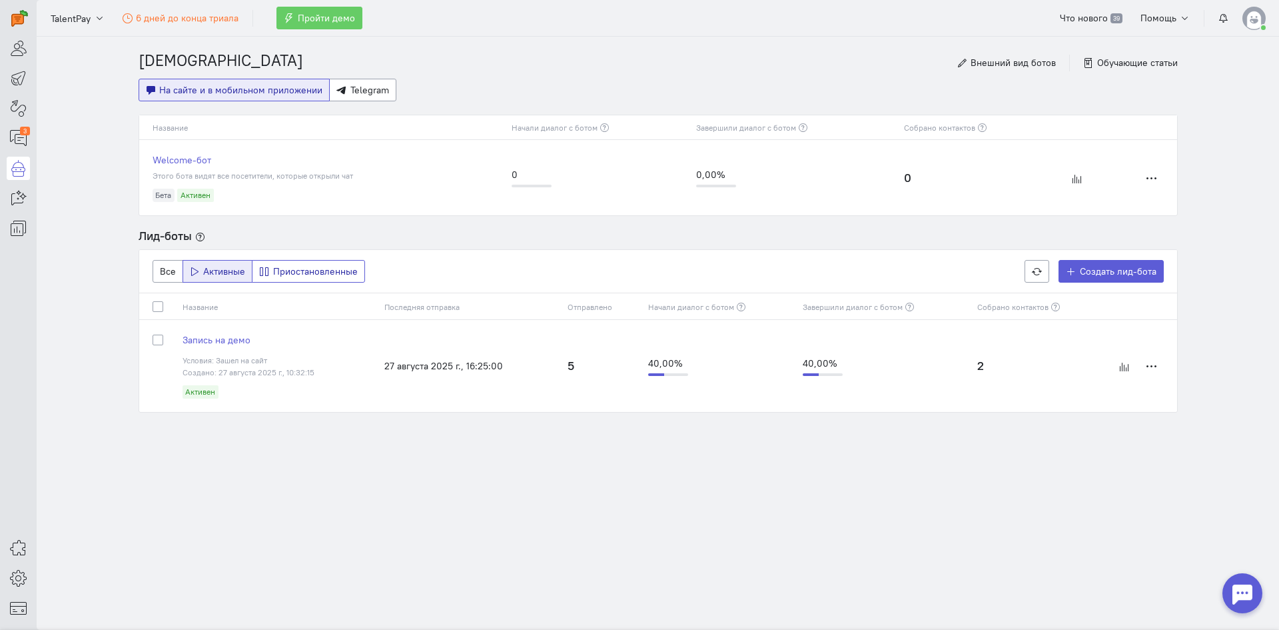
click at [288, 272] on span "Приостановленные" at bounding box center [315, 271] width 85 height 12
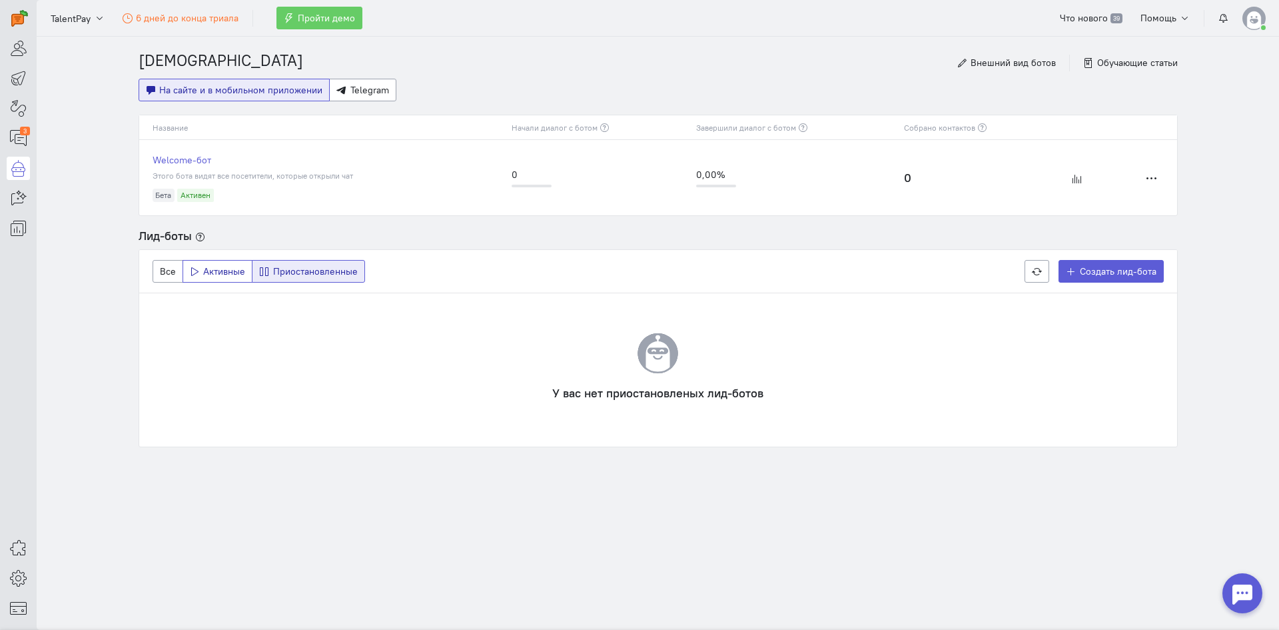
click at [198, 270] on icon at bounding box center [195, 271] width 10 height 10
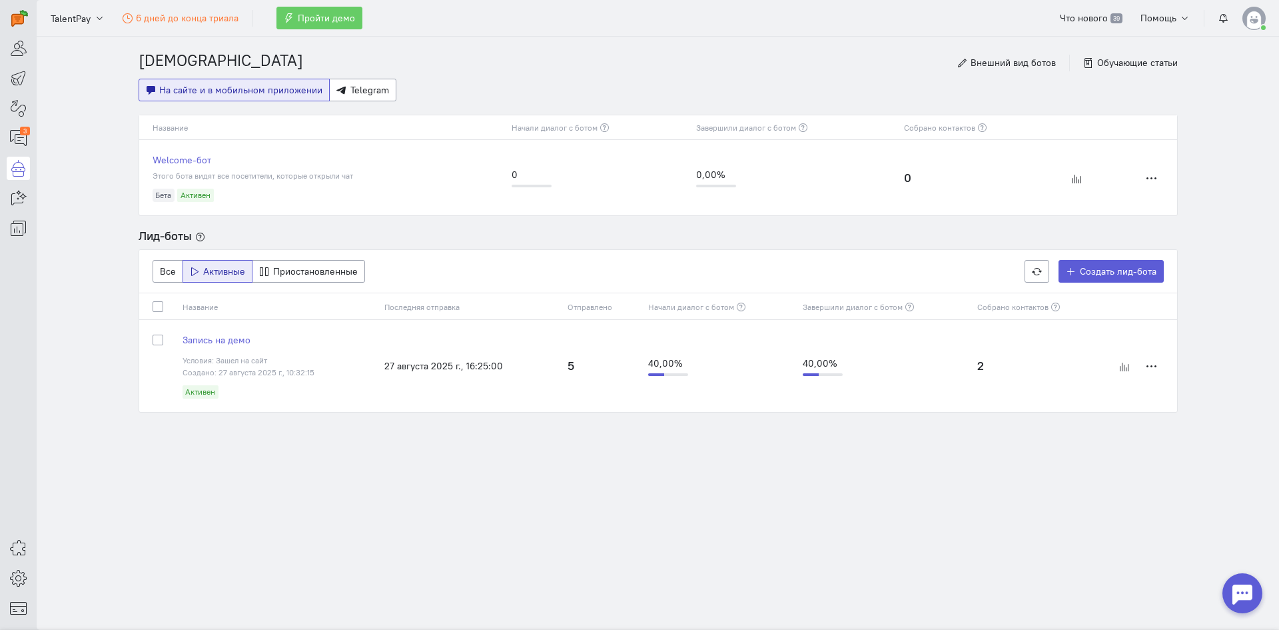
click at [169, 333] on label at bounding box center [169, 333] width 0 height 0
click at [157, 339] on input "checkbox" at bounding box center [158, 339] width 11 height 12
checkbox input "true"
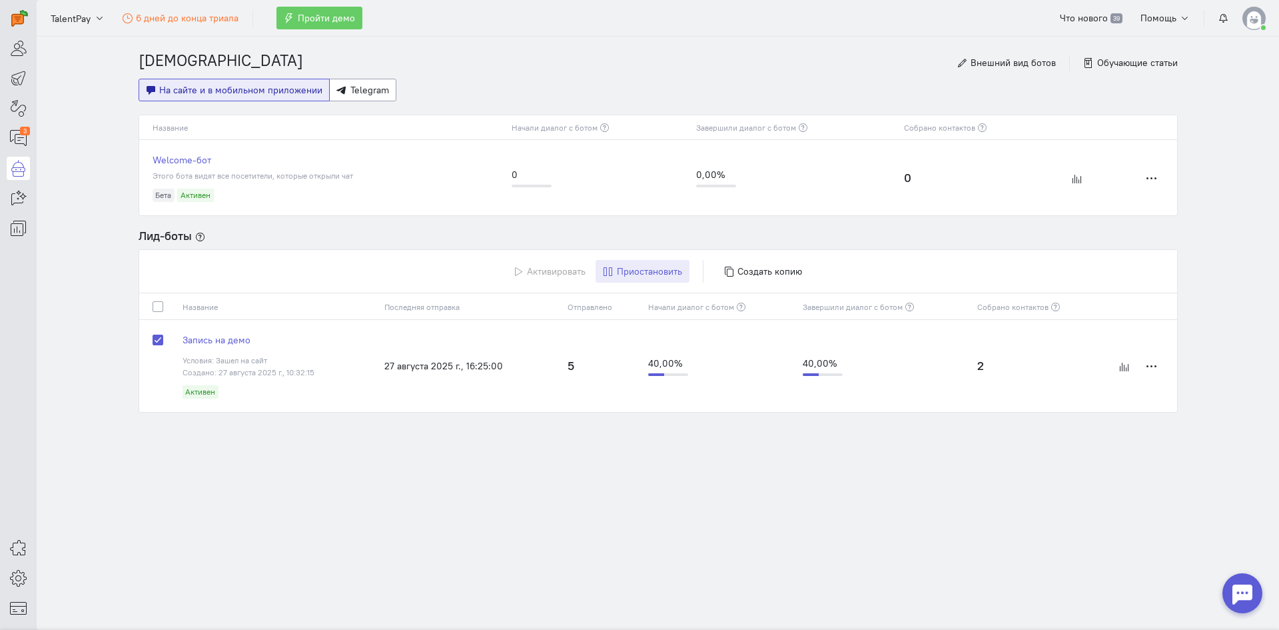
click at [624, 268] on span "Приостановить" at bounding box center [649, 271] width 65 height 12
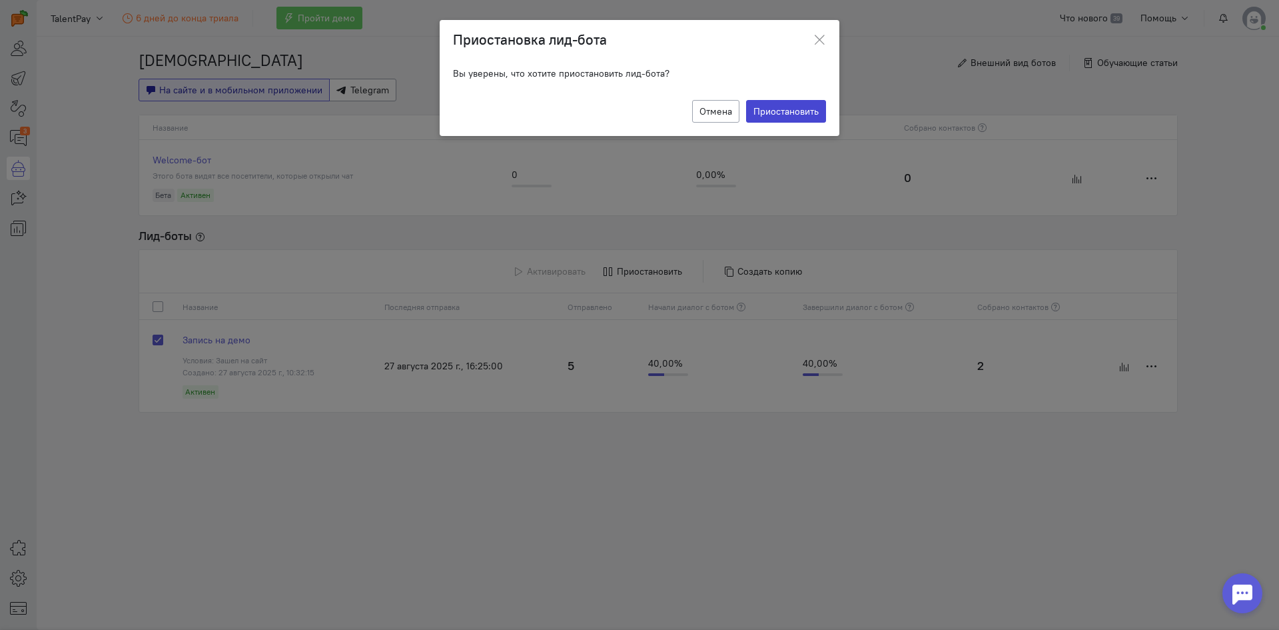
click at [781, 111] on label "Приостановить" at bounding box center [786, 111] width 80 height 23
click at [0, 0] on input "Приостановить" at bounding box center [0, 0] width 0 height 0
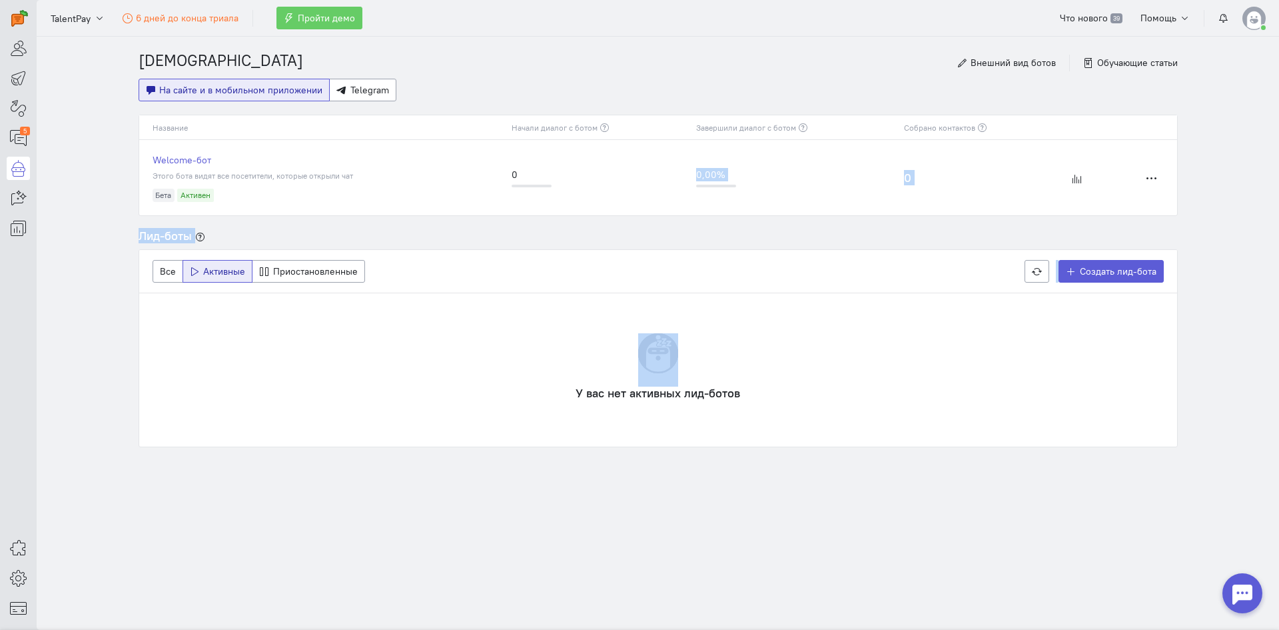
drag, startPoint x: 649, startPoint y: 244, endPoint x: 636, endPoint y: 215, distance: 32.5
click at [636, 215] on div "[DEMOGRAPHIC_DATA] Внешний вид ботов Обучающие статьи На сайте и в мобильном пр…" at bounding box center [658, 269] width 1066 height 464
click at [767, 412] on div "У вас нет активных лид-ботов" at bounding box center [658, 369] width 1038 height 153
click at [1026, 505] on section "[DEMOGRAPHIC_DATA] Внешний вид ботов Обучающие статьи На сайте и в мобильном пр…" at bounding box center [658, 333] width 1242 height 593
click at [25, 548] on icon at bounding box center [18, 548] width 17 height 16
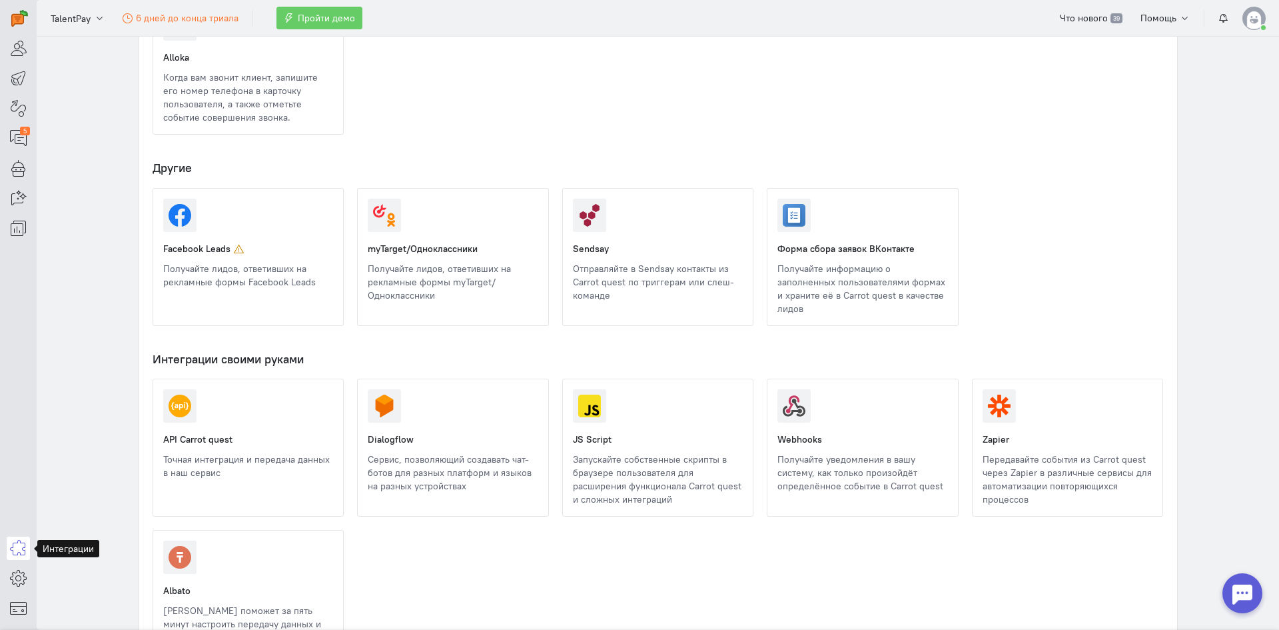
scroll to position [1351, 0]
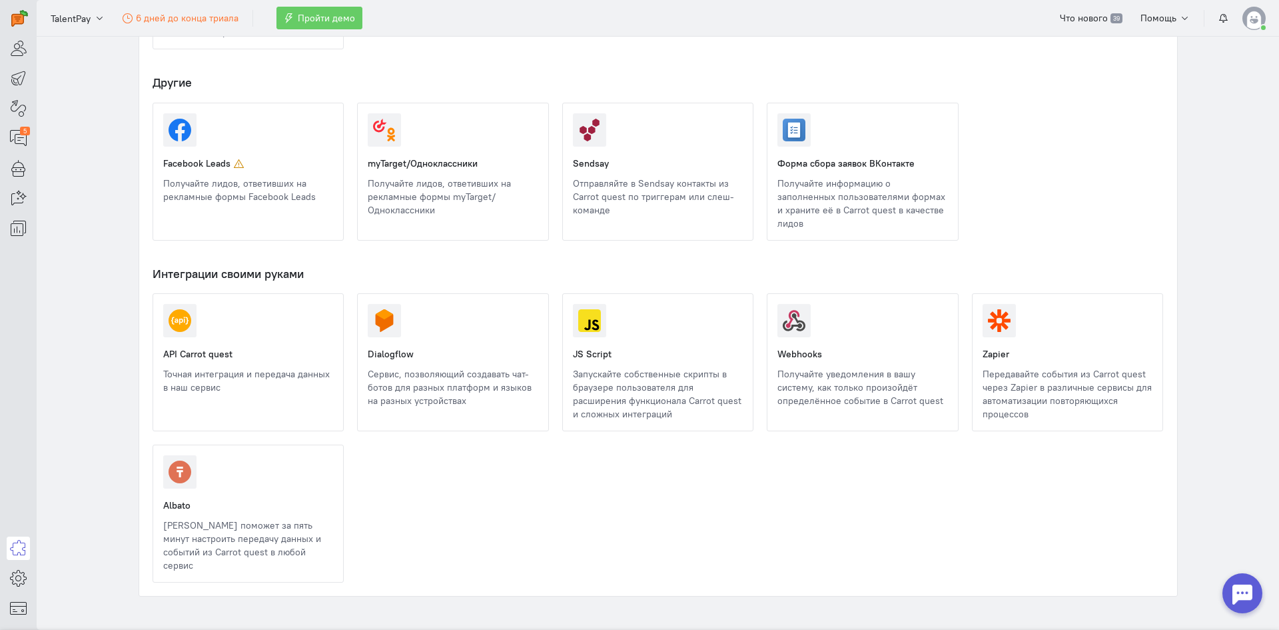
click at [777, 407] on link at bounding box center [777, 407] width 0 height 0
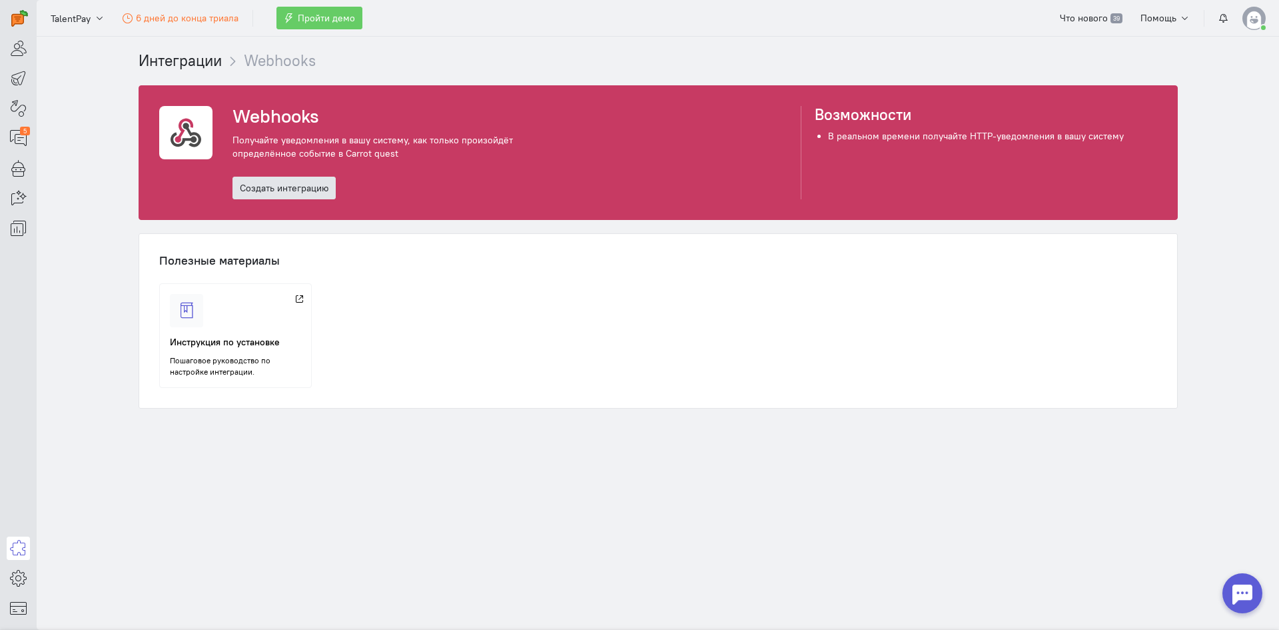
click at [304, 178] on link "Создать интеграцию" at bounding box center [284, 188] width 103 height 23
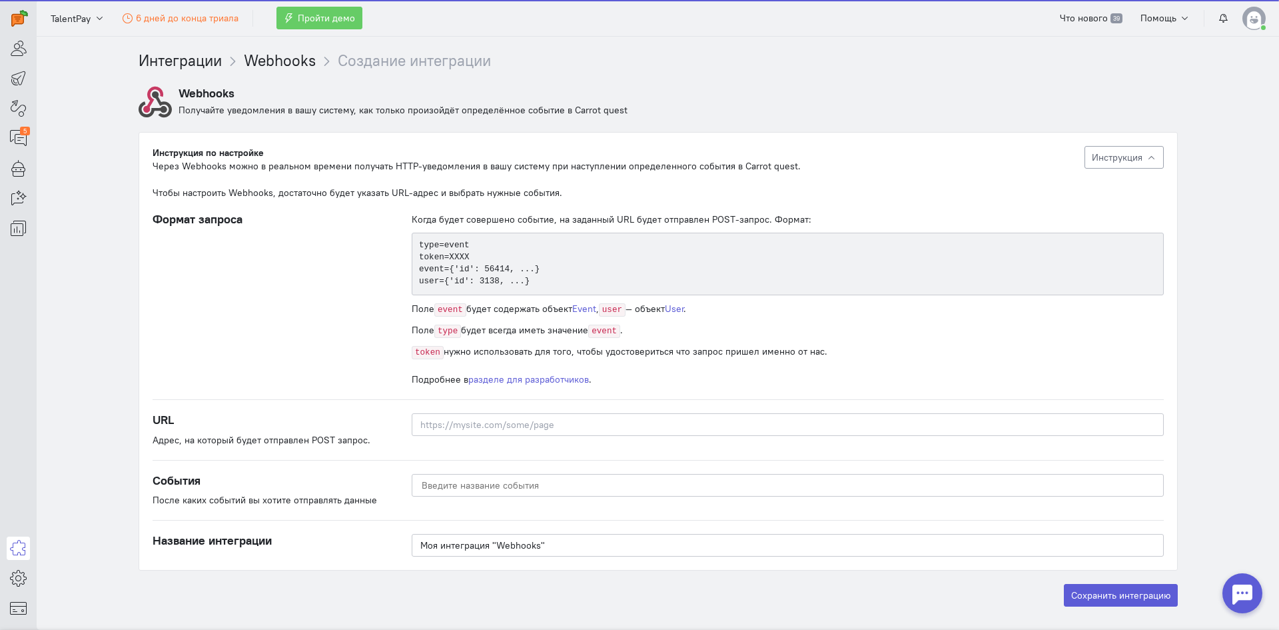
scroll to position [13, 0]
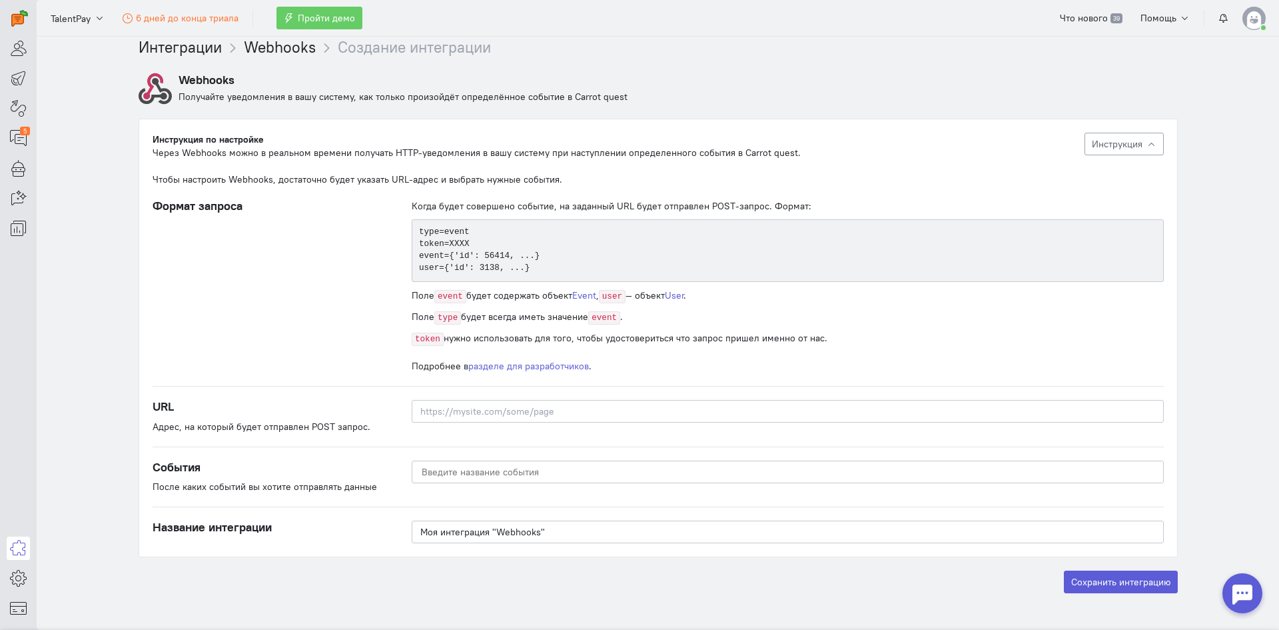
click at [495, 479] on div "Выбрано событий:" at bounding box center [787, 476] width 779 height 33
click at [495, 476] on div at bounding box center [787, 473] width 735 height 18
click at [498, 472] on input "Select box" at bounding box center [786, 471] width 733 height 15
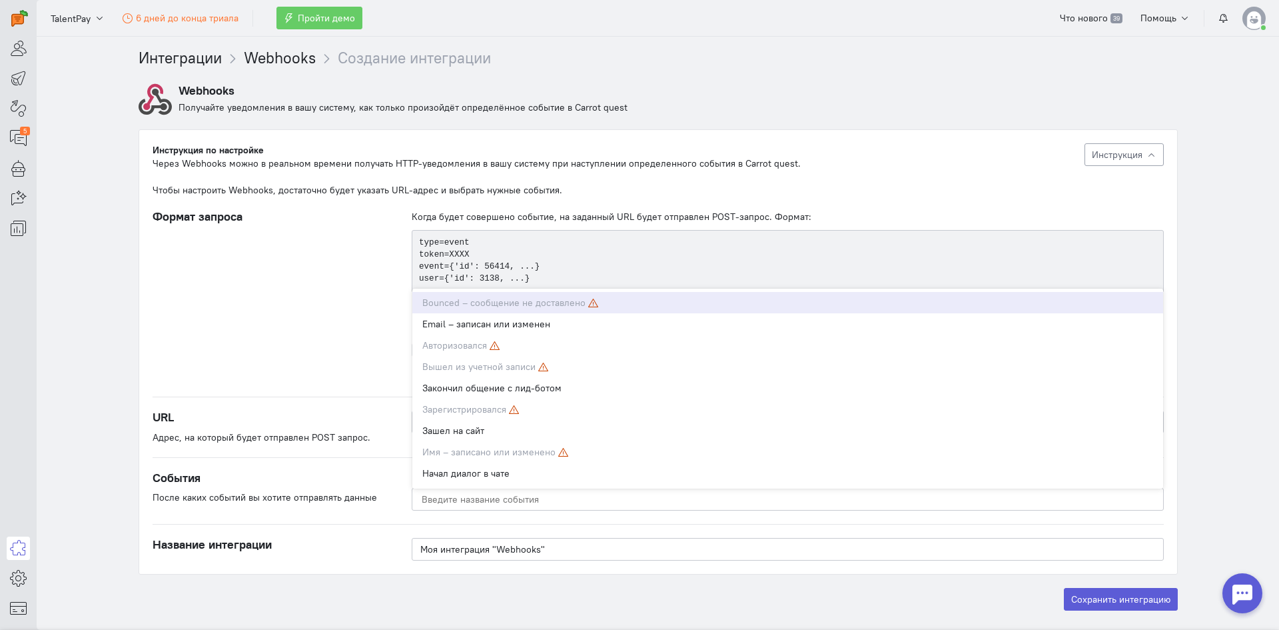
scroll to position [0, 0]
click at [190, 321] on div "Формат запроса" at bounding box center [269, 299] width 260 height 173
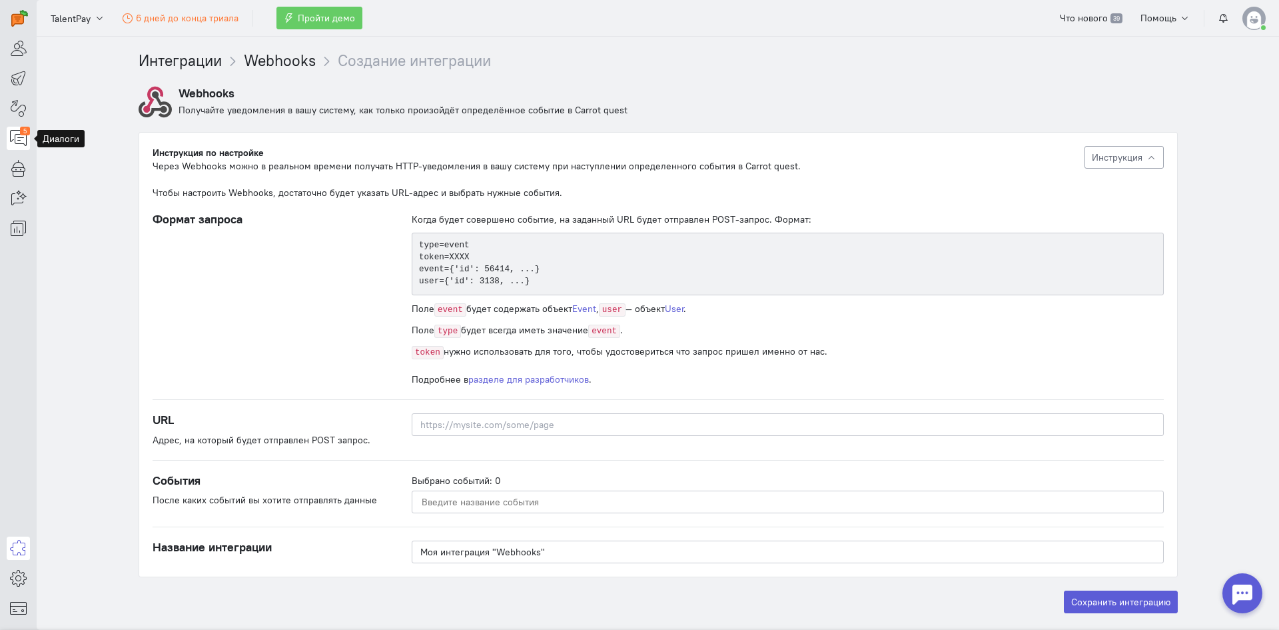
click at [26, 132] on div "5" at bounding box center [25, 131] width 10 height 9
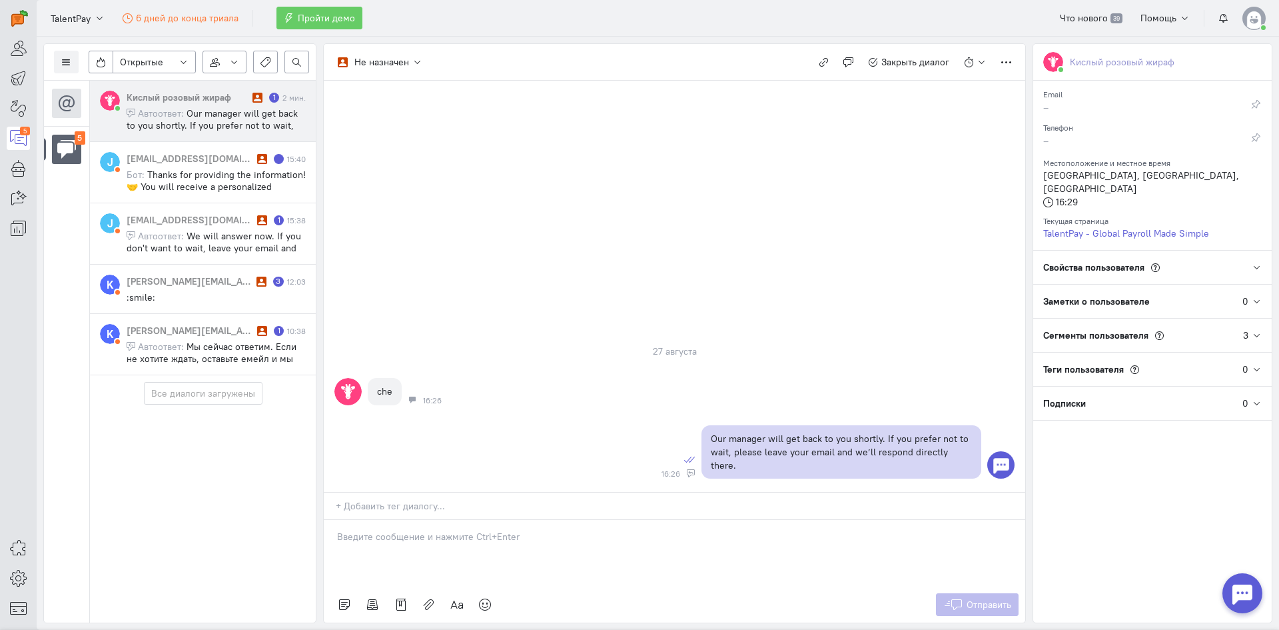
click at [226, 118] on span "Our manager will get back to you shortly. If you prefer not to wait, please lea…" at bounding box center [216, 131] width 179 height 48
click at [181, 168] on div "[EMAIL_ADDRESS][DOMAIN_NAME] 15:40 Бот: Thanks for providing the information!🤝 …" at bounding box center [216, 172] width 179 height 41
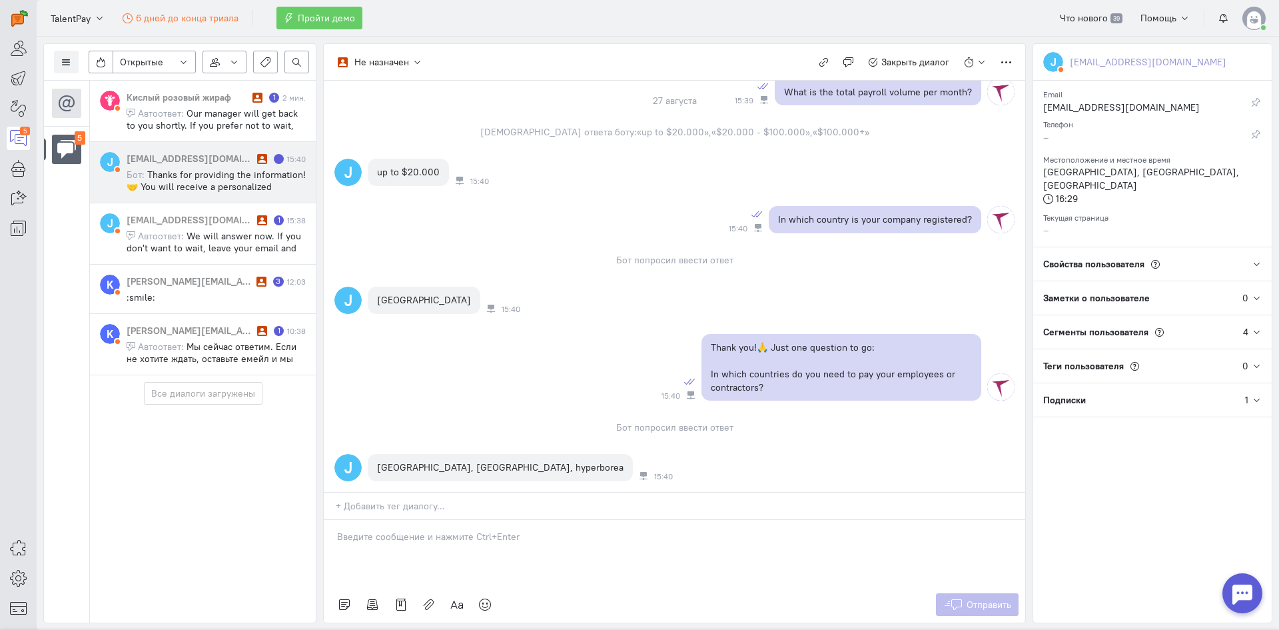
scroll to position [867, 0]
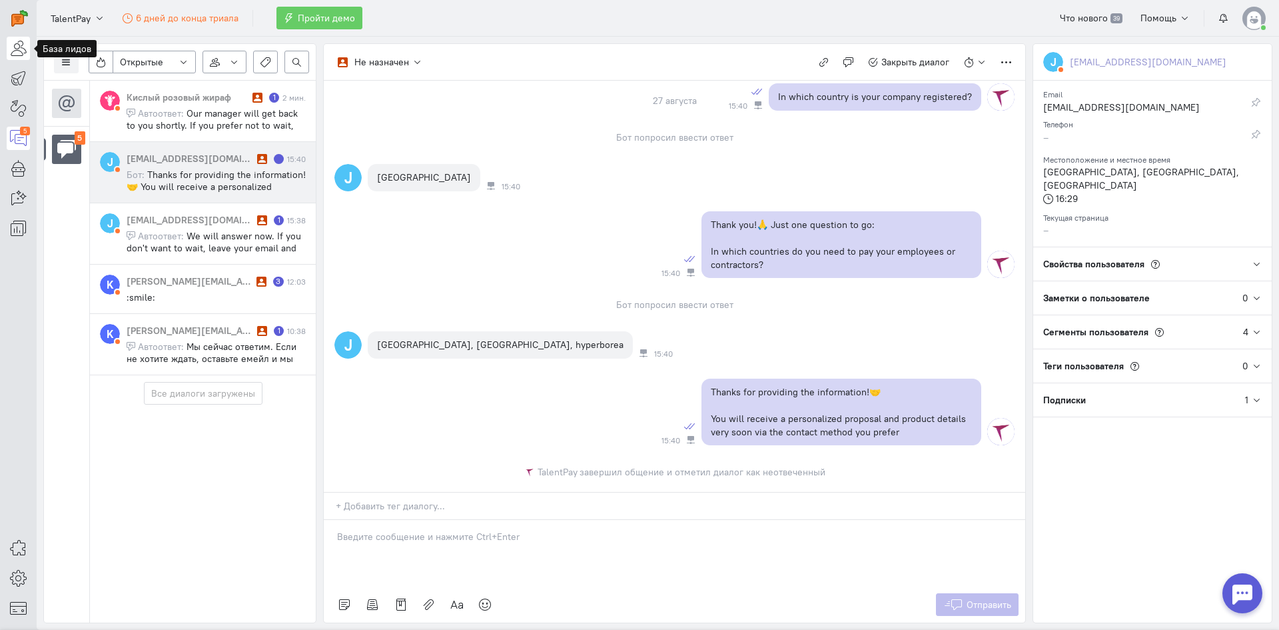
click at [19, 55] on icon at bounding box center [18, 48] width 17 height 16
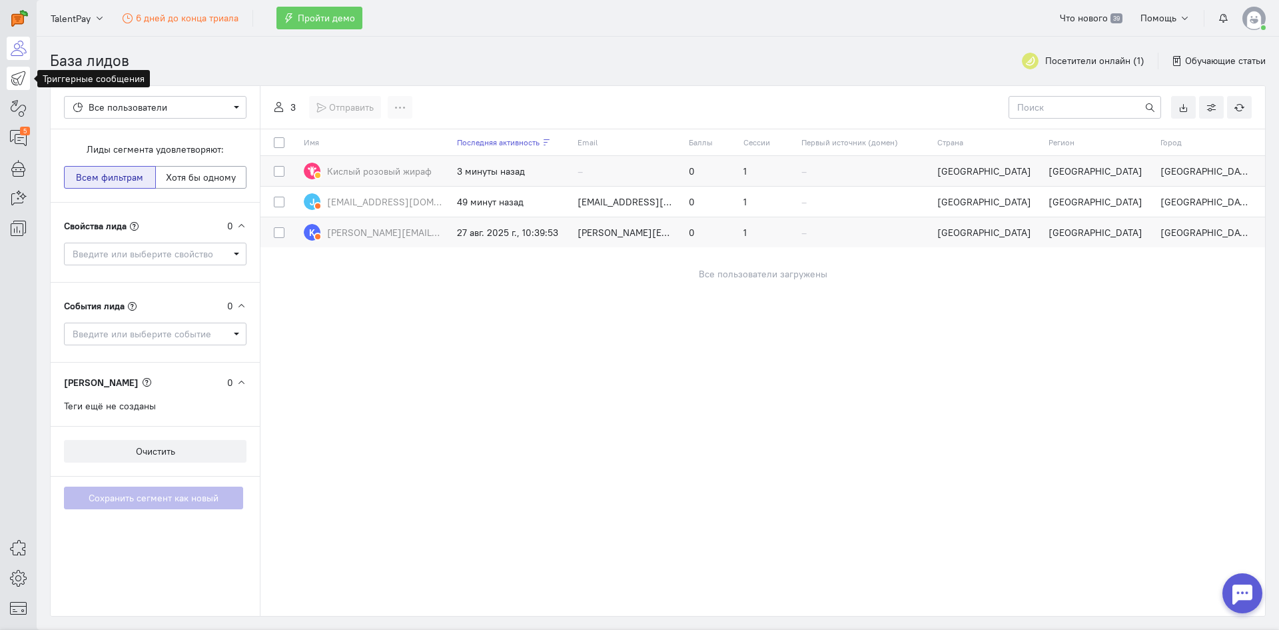
click at [18, 83] on icon at bounding box center [18, 78] width 17 height 16
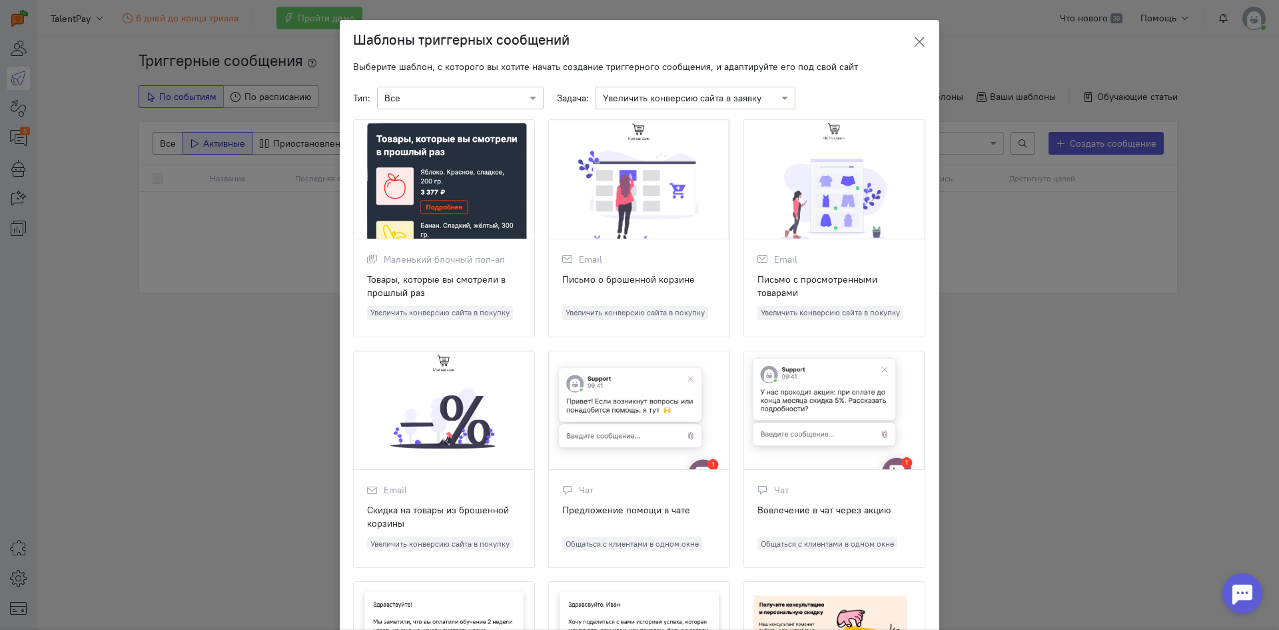
click at [918, 33] on button at bounding box center [919, 41] width 40 height 31
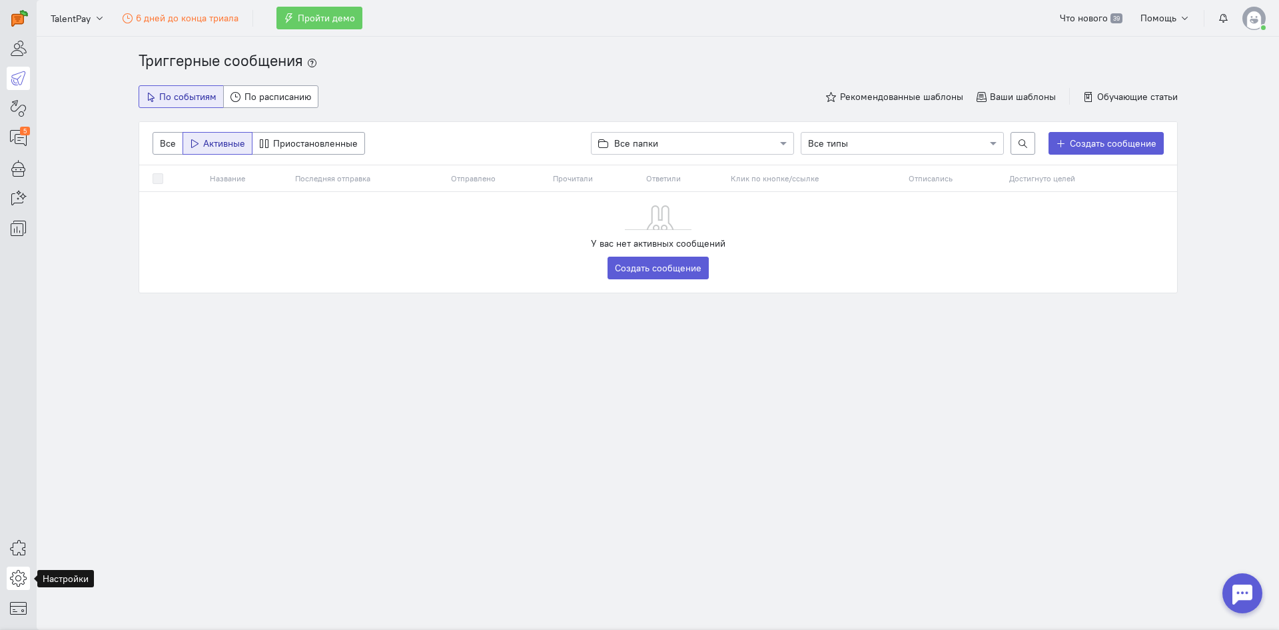
click at [16, 580] on icon at bounding box center [18, 578] width 17 height 16
click at [66, 542] on link "Управление командой" at bounding box center [107, 532] width 141 height 21
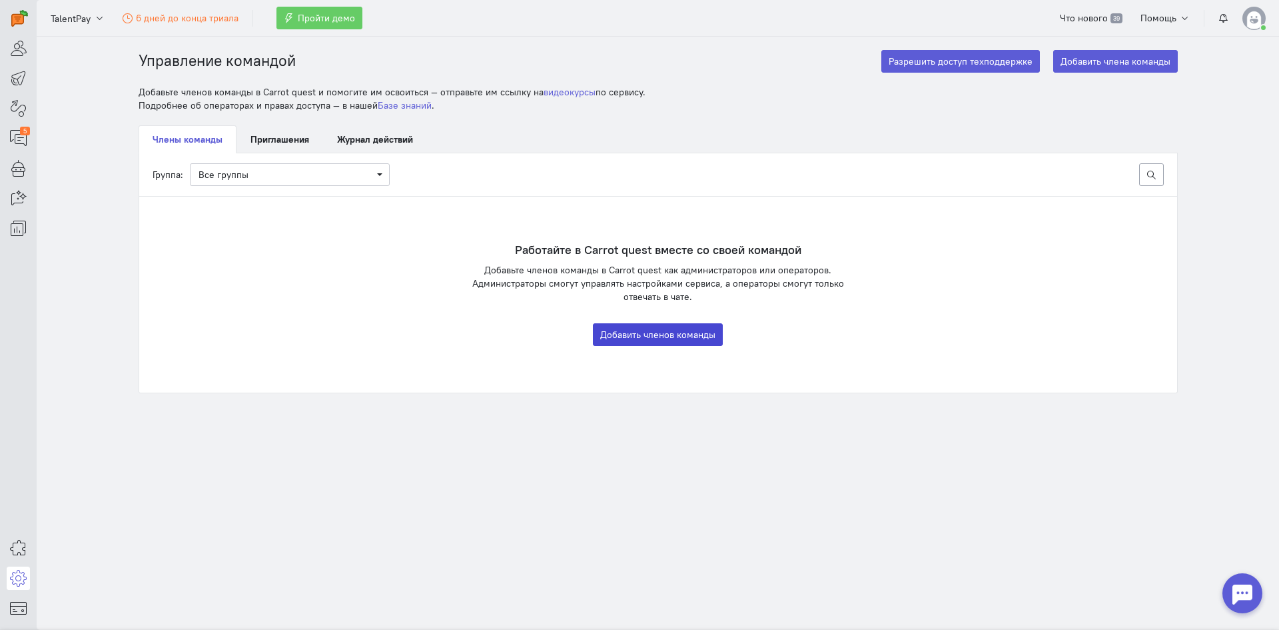
click at [702, 338] on button "Добавить членов команды" at bounding box center [658, 334] width 130 height 23
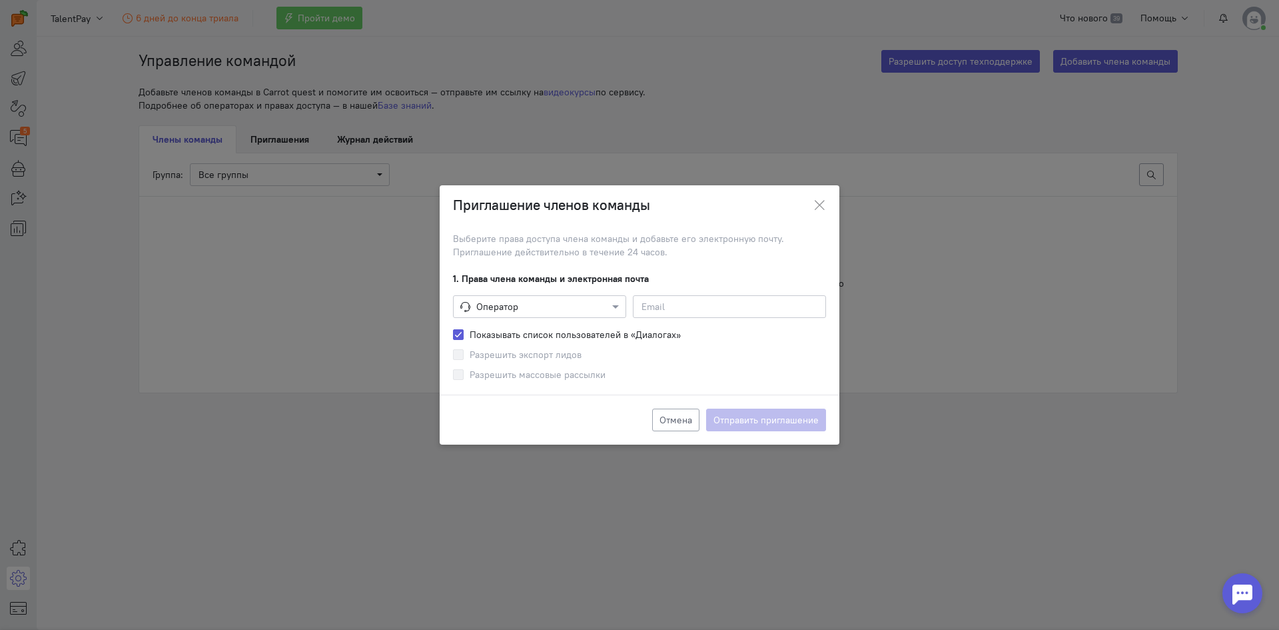
click at [534, 310] on div at bounding box center [540, 305] width 172 height 13
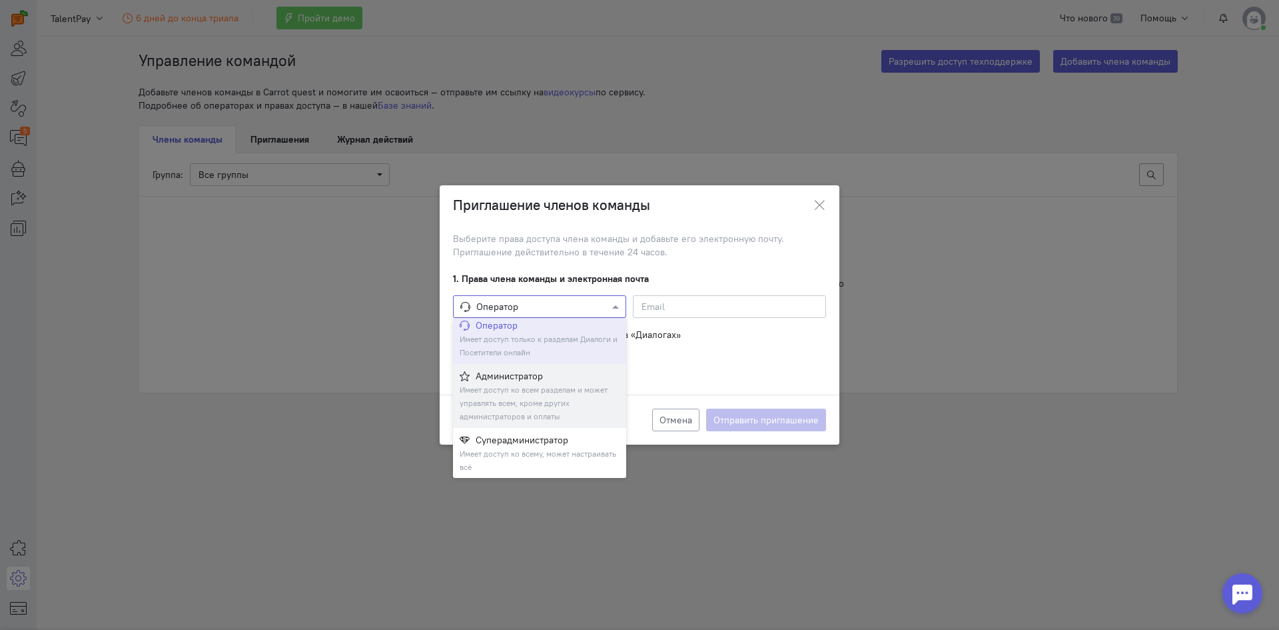
scroll to position [5, 0]
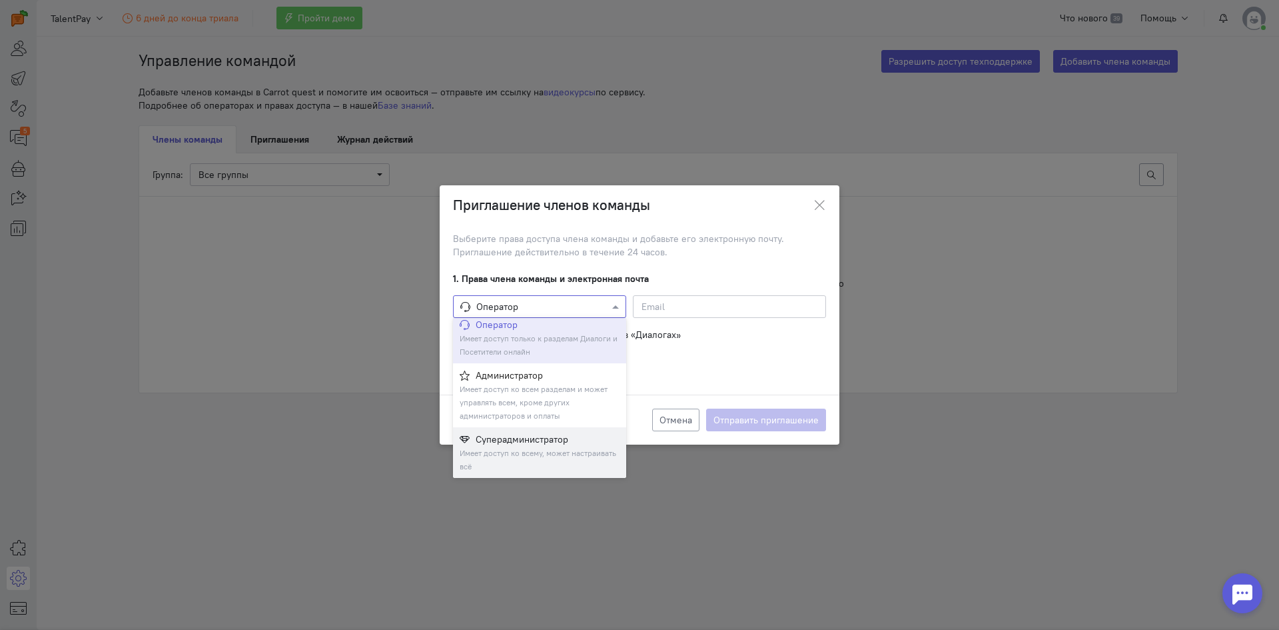
click at [554, 458] on div "Суперадминистратор Имеет доступ ко всему, может настраивать всё" at bounding box center [539, 452] width 173 height 51
checkbox input "true"
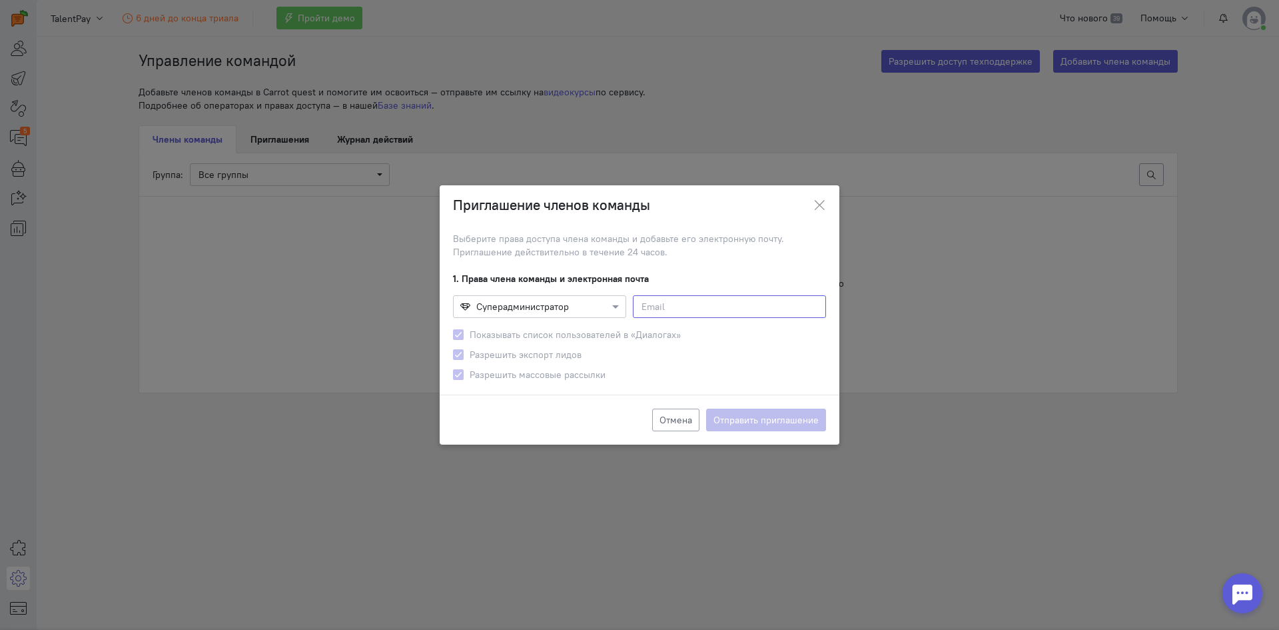
click at [692, 302] on input at bounding box center [729, 306] width 193 height 23
type input "ф"
type input "."
type input "[DOMAIN_NAME][EMAIL_ADDRESS][DOMAIN_NAME]"
click at [745, 422] on button "Отправить приглашение" at bounding box center [766, 419] width 120 height 23
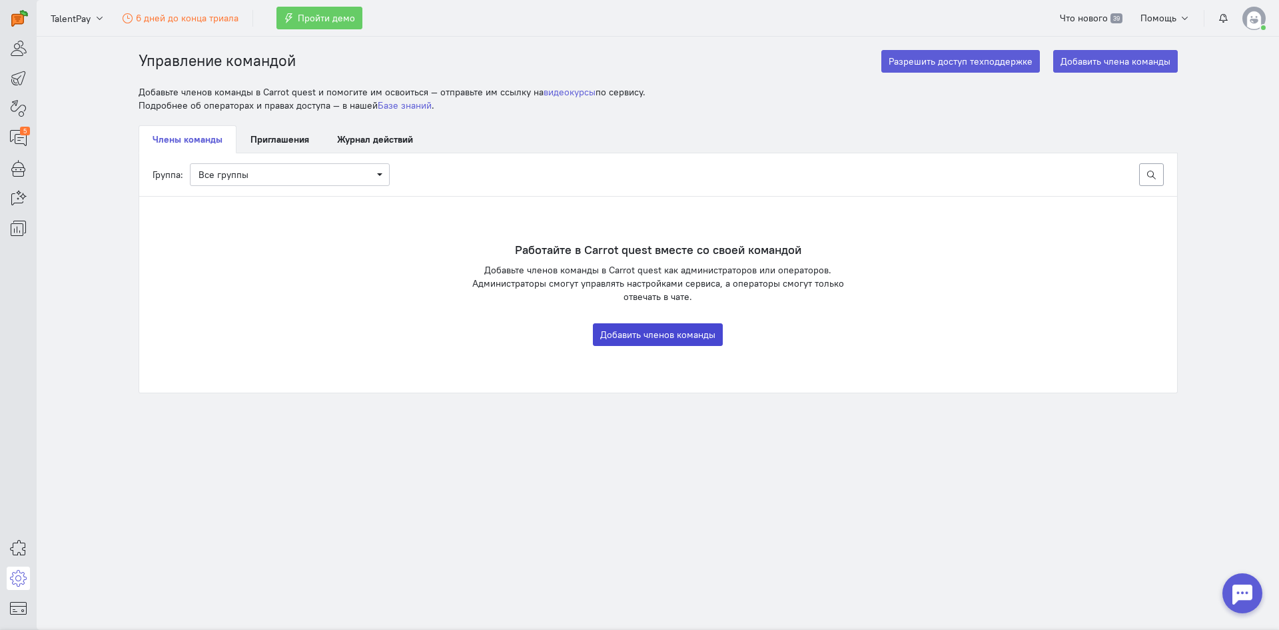
click at [693, 334] on button "Добавить членов команды" at bounding box center [658, 334] width 130 height 23
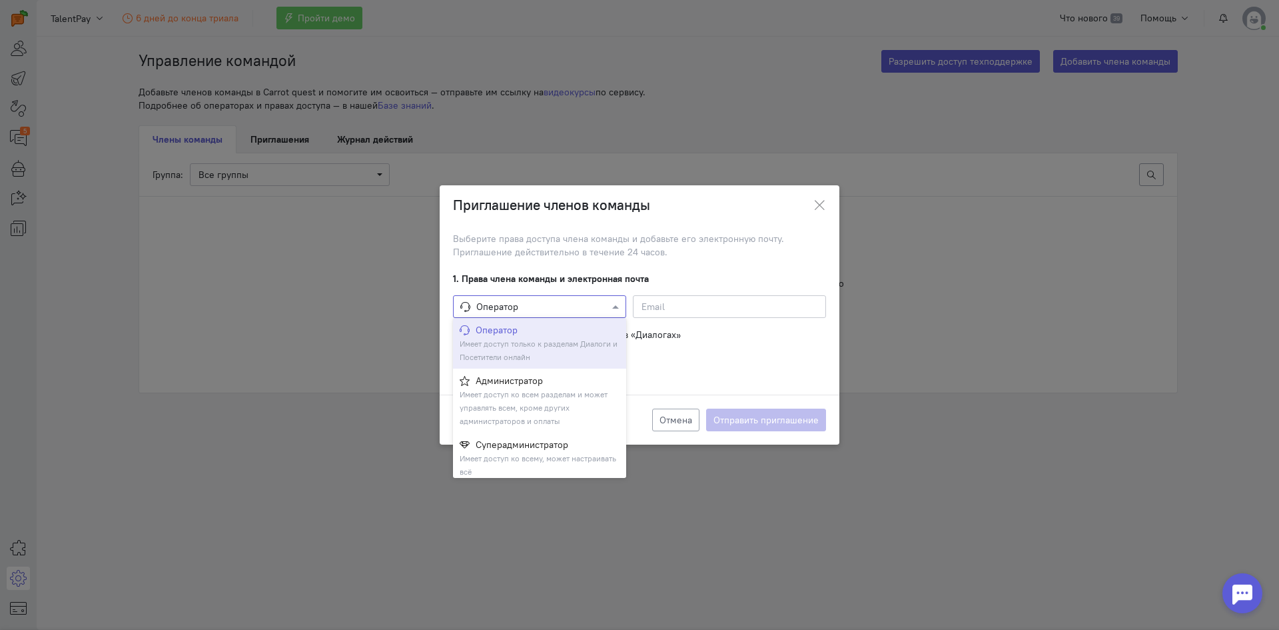
click at [600, 308] on div at bounding box center [540, 305] width 172 height 13
